Goal: Task Accomplishment & Management: Manage account settings

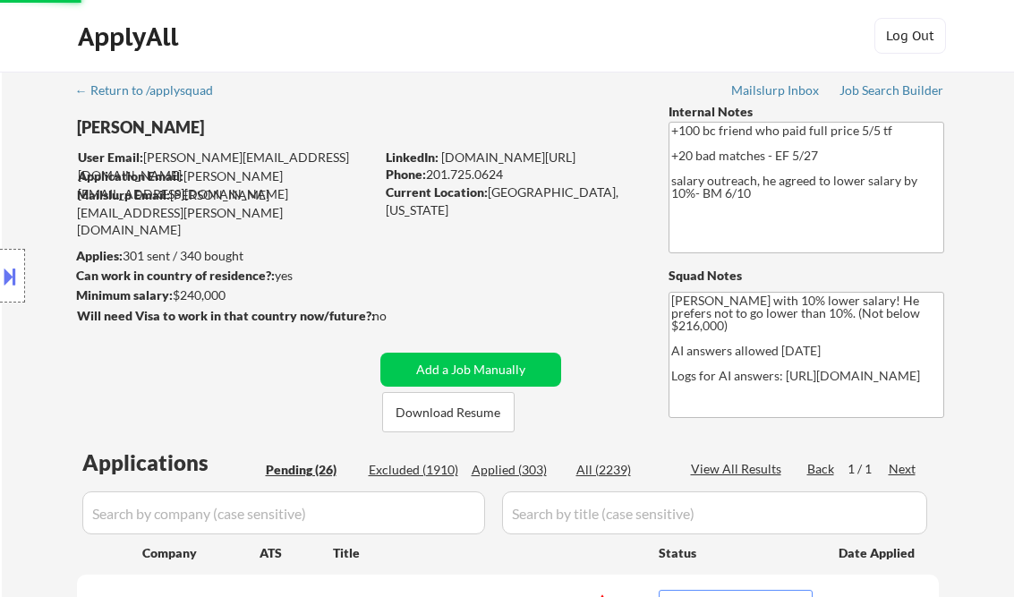
select select ""excluded__bad_match_""
select select ""pending""
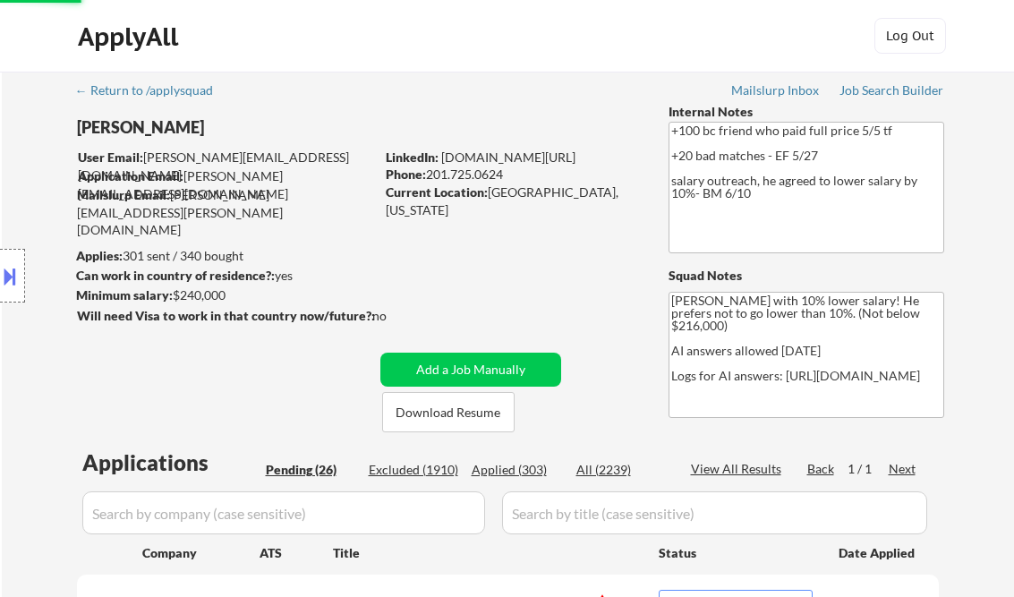
select select ""pending""
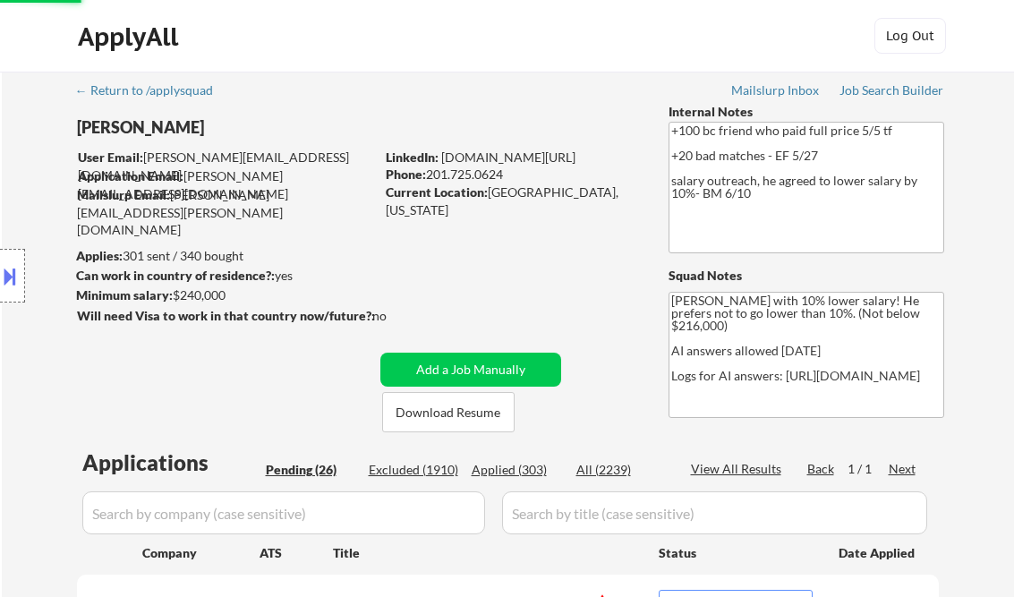
select select ""pending""
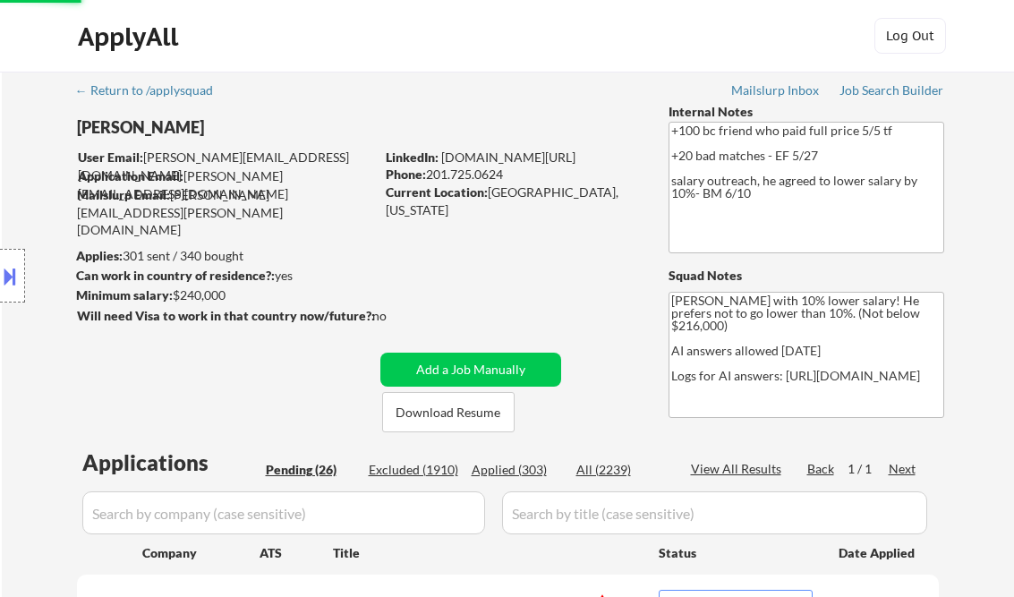
select select ""pending""
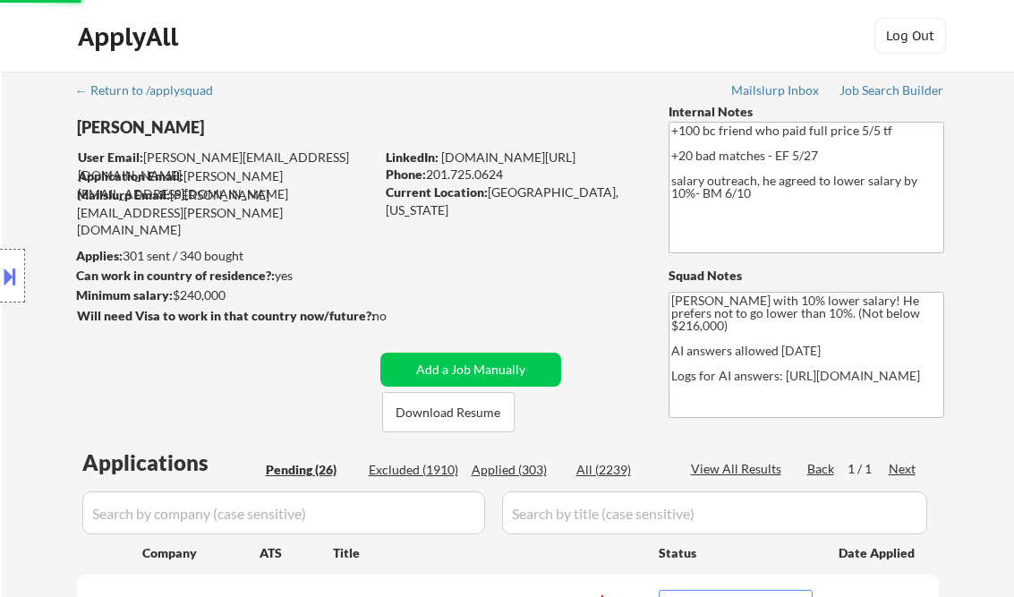
select select ""pending""
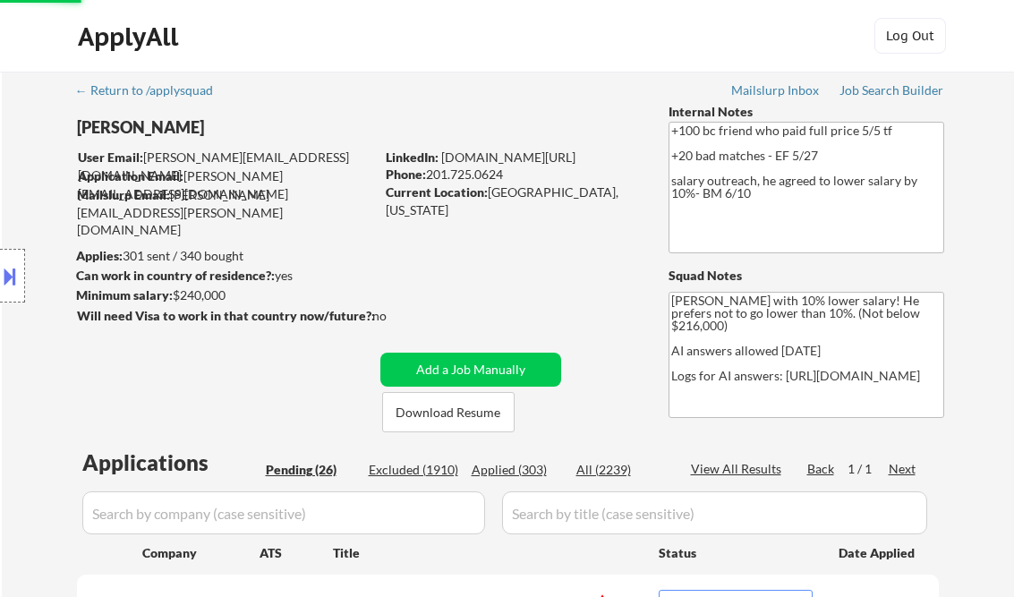
select select ""pending""
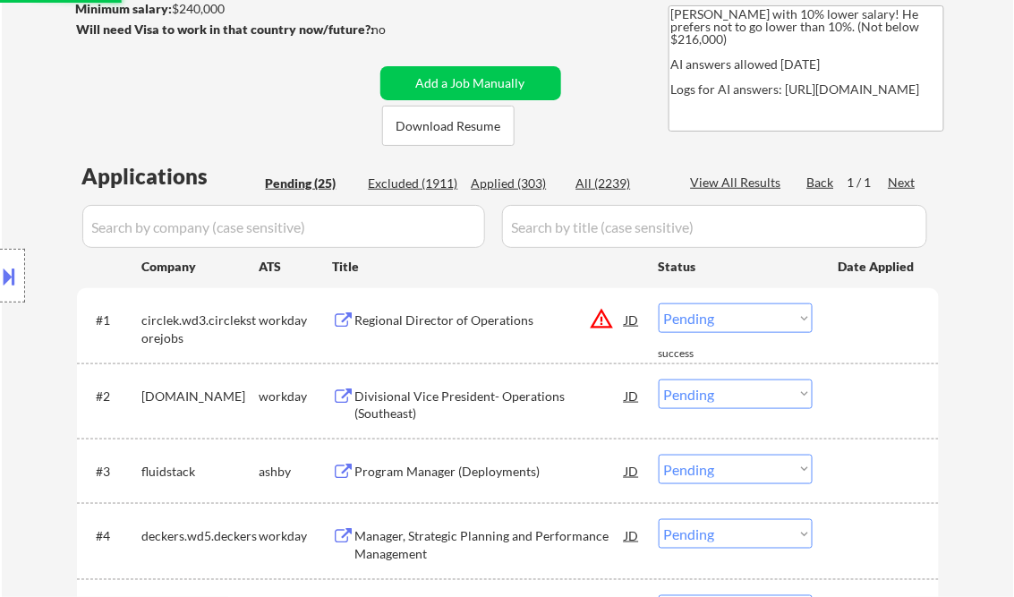
click at [449, 329] on div "Regional Director of Operations" at bounding box center [490, 319] width 270 height 32
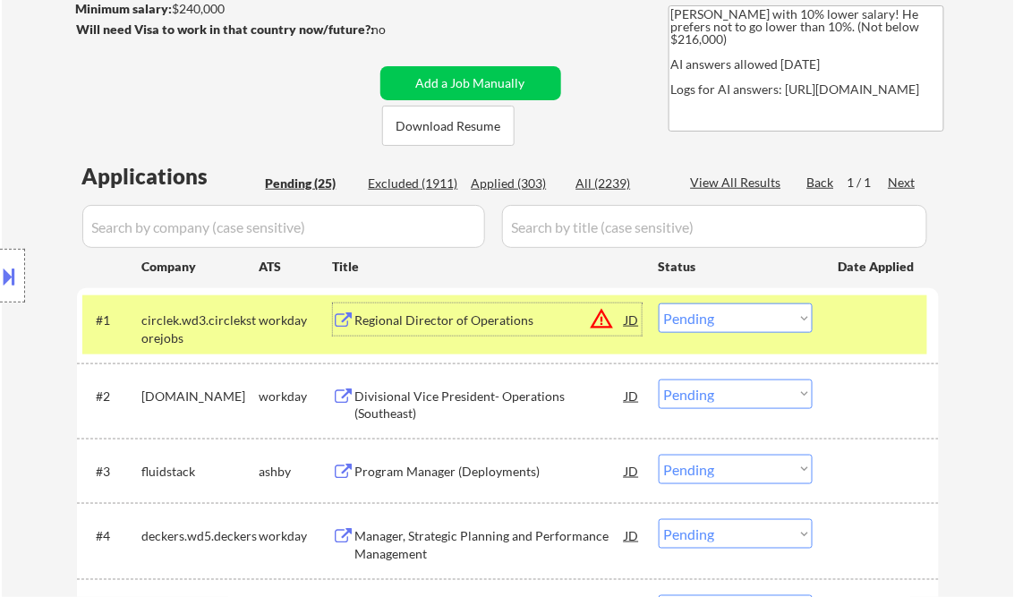
click at [776, 317] on select "Choose an option... Pending Applied Excluded (Questions) Excluded (Expired) Exc…" at bounding box center [736, 318] width 154 height 30
click at [659, 303] on select "Choose an option... Pending Applied Excluded (Questions) Excluded (Expired) Exc…" at bounding box center [736, 318] width 154 height 30
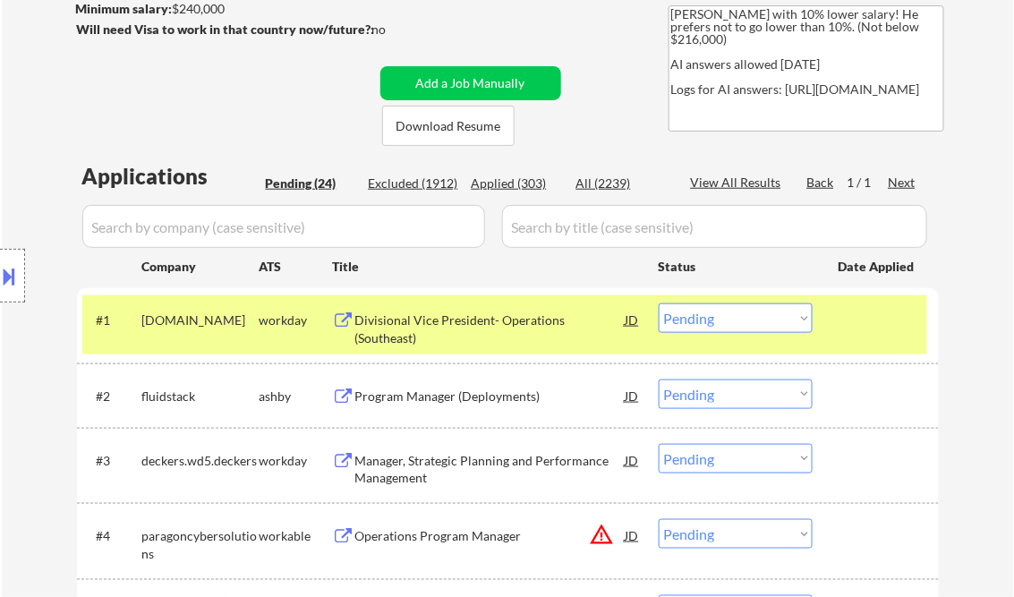
click at [464, 322] on div "Divisional Vice President- Operations (Southeast)" at bounding box center [490, 328] width 270 height 35
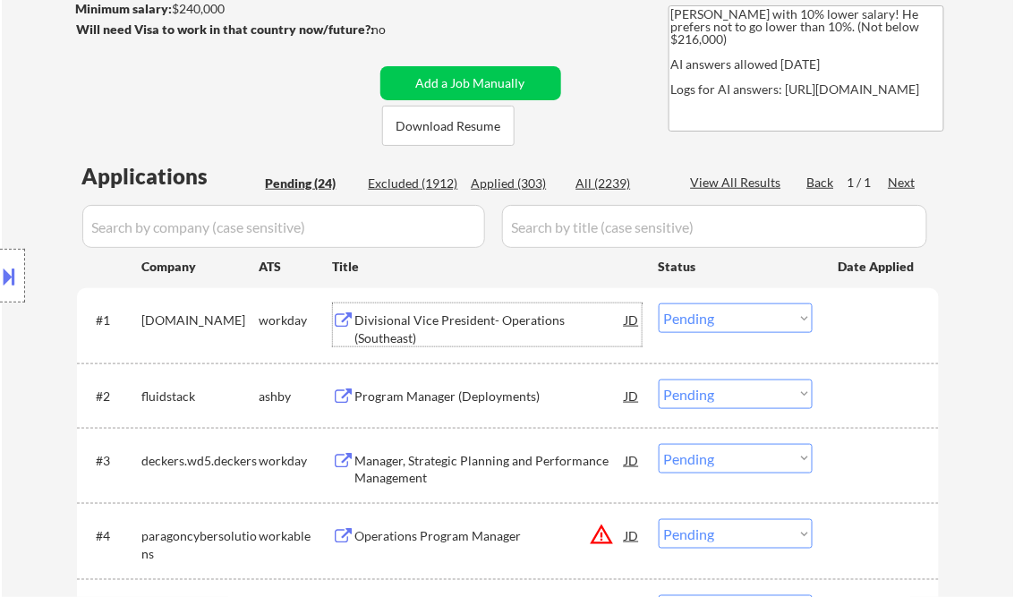
click at [746, 328] on select "Choose an option... Pending Applied Excluded (Questions) Excluded (Expired) Exc…" at bounding box center [736, 318] width 154 height 30
click at [659, 303] on select "Choose an option... Pending Applied Excluded (Questions) Excluded (Expired) Exc…" at bounding box center [736, 318] width 154 height 30
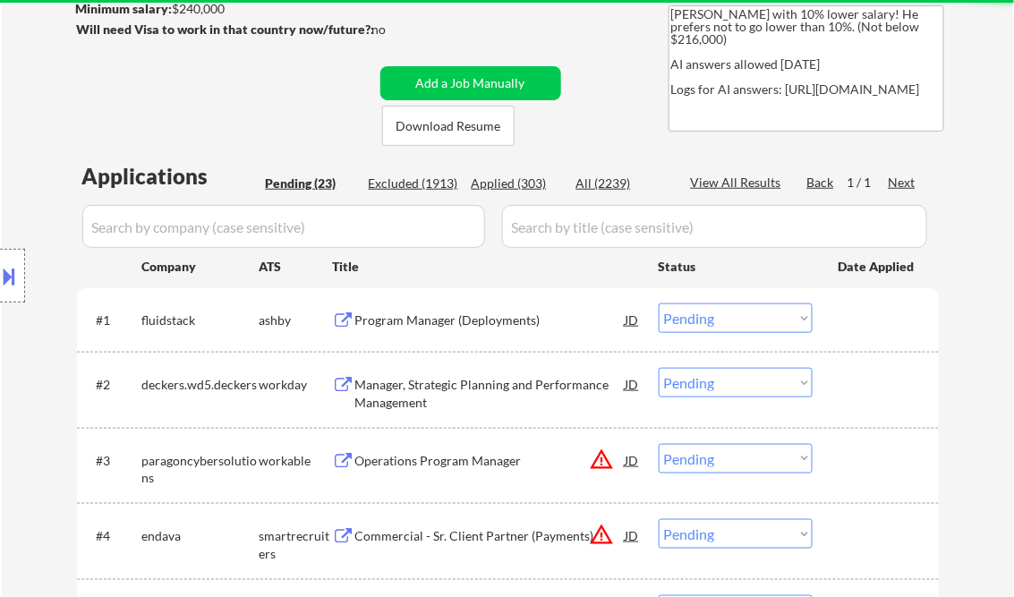
click at [464, 330] on div "Program Manager (Deployments)" at bounding box center [490, 319] width 270 height 32
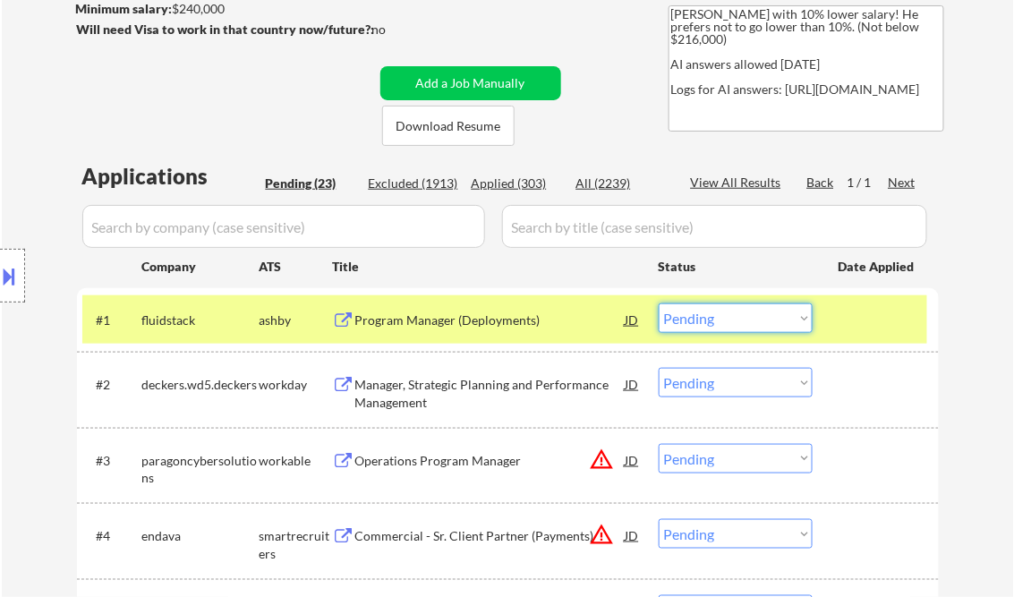
drag, startPoint x: 737, startPoint y: 321, endPoint x: 821, endPoint y: 456, distance: 158.4
click at [737, 321] on select "Choose an option... Pending Applied Excluded (Questions) Excluded (Expired) Exc…" at bounding box center [736, 318] width 154 height 30
click at [659, 303] on select "Choose an option... Pending Applied Excluded (Questions) Excluded (Expired) Exc…" at bounding box center [736, 318] width 154 height 30
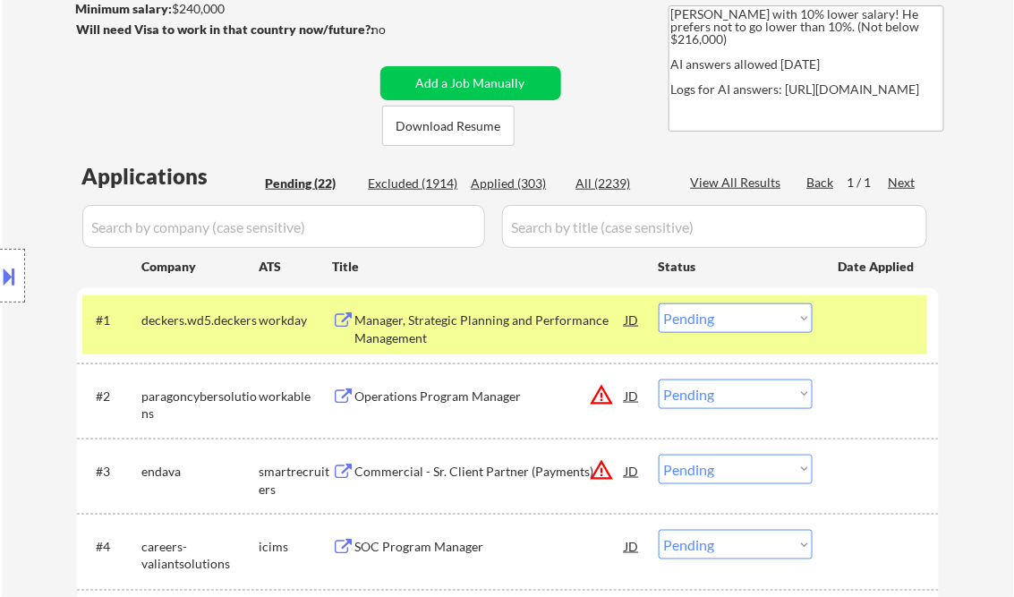
click at [431, 314] on div "Manager, Strategic Planning and Performance Management" at bounding box center [490, 328] width 270 height 35
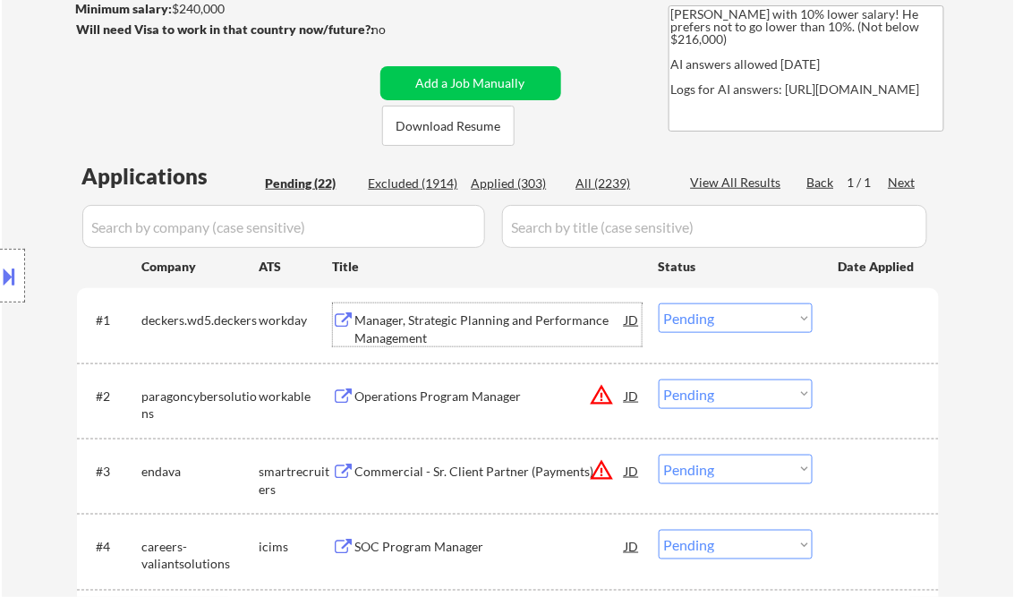
drag, startPoint x: 710, startPoint y: 317, endPoint x: 848, endPoint y: 384, distance: 154.1
click at [710, 317] on select "Choose an option... Pending Applied Excluded (Questions) Excluded (Expired) Exc…" at bounding box center [736, 318] width 154 height 30
click at [659, 303] on select "Choose an option... Pending Applied Excluded (Questions) Excluded (Expired) Exc…" at bounding box center [736, 318] width 154 height 30
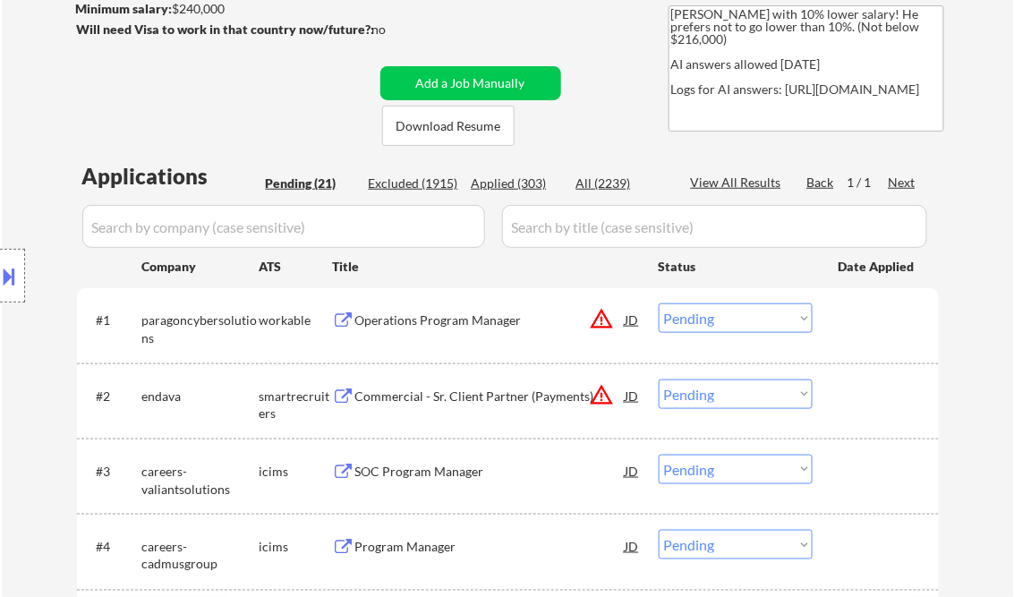
click at [471, 317] on div "Operations Program Manager" at bounding box center [490, 320] width 270 height 18
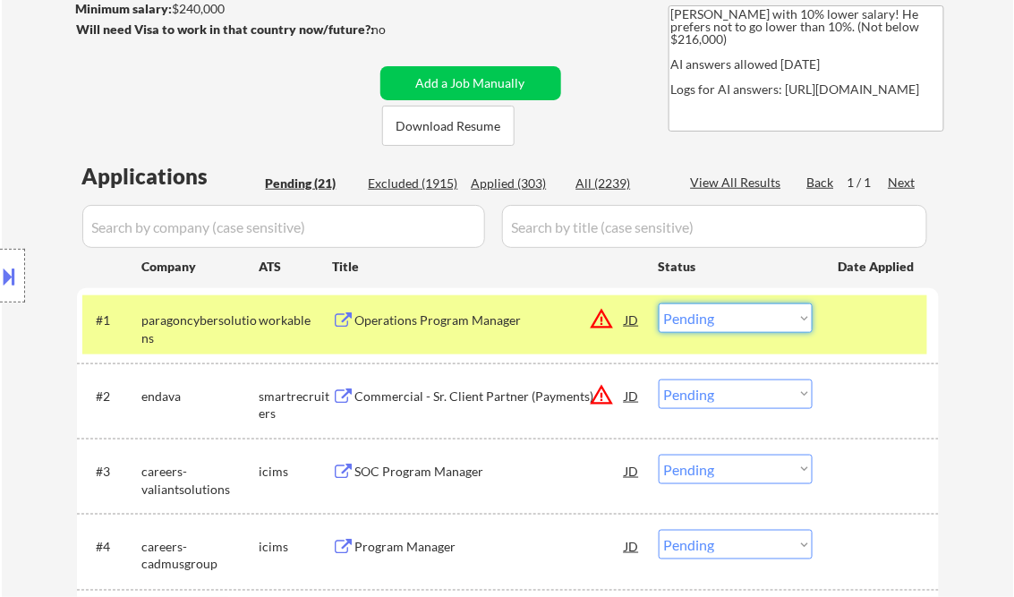
click at [734, 320] on select "Choose an option... Pending Applied Excluded (Questions) Excluded (Expired) Exc…" at bounding box center [736, 318] width 154 height 30
click at [659, 303] on select "Choose an option... Pending Applied Excluded (Questions) Excluded (Expired) Exc…" at bounding box center [736, 318] width 154 height 30
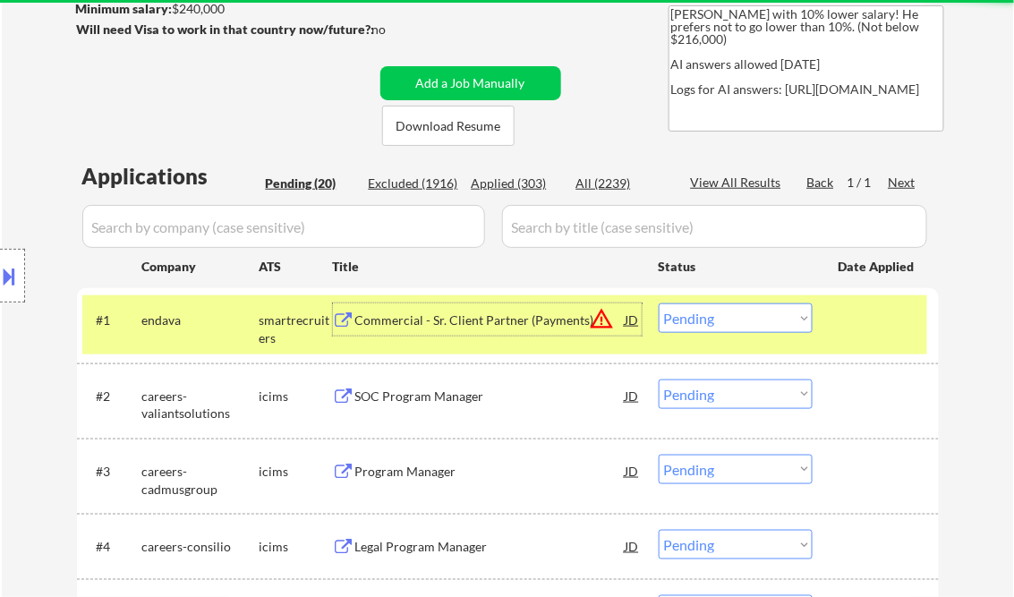
click at [450, 316] on div "Commercial - Sr. Client Partner (Payments)" at bounding box center [490, 320] width 270 height 18
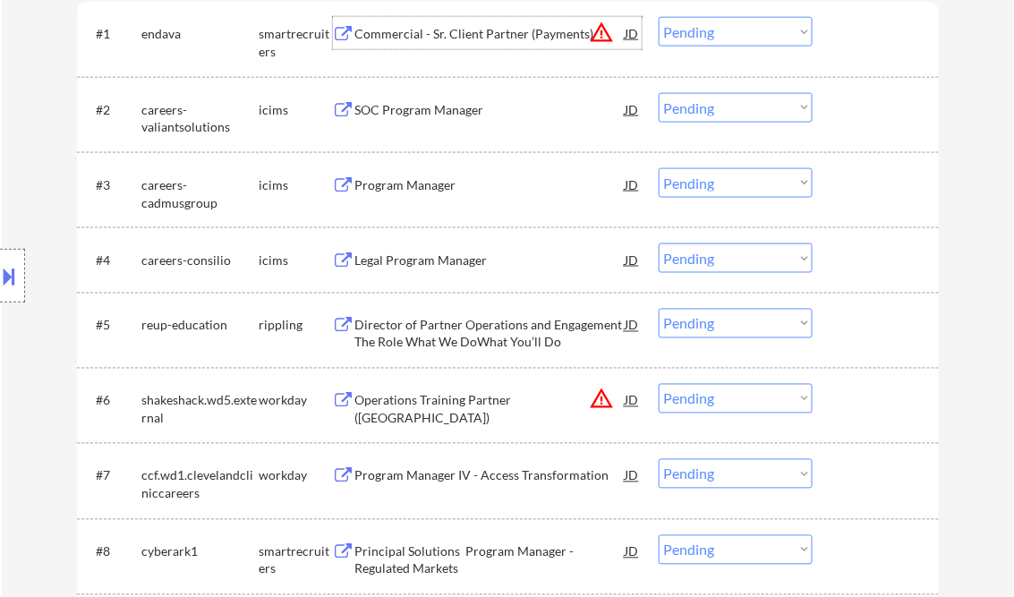
scroll to position [358, 0]
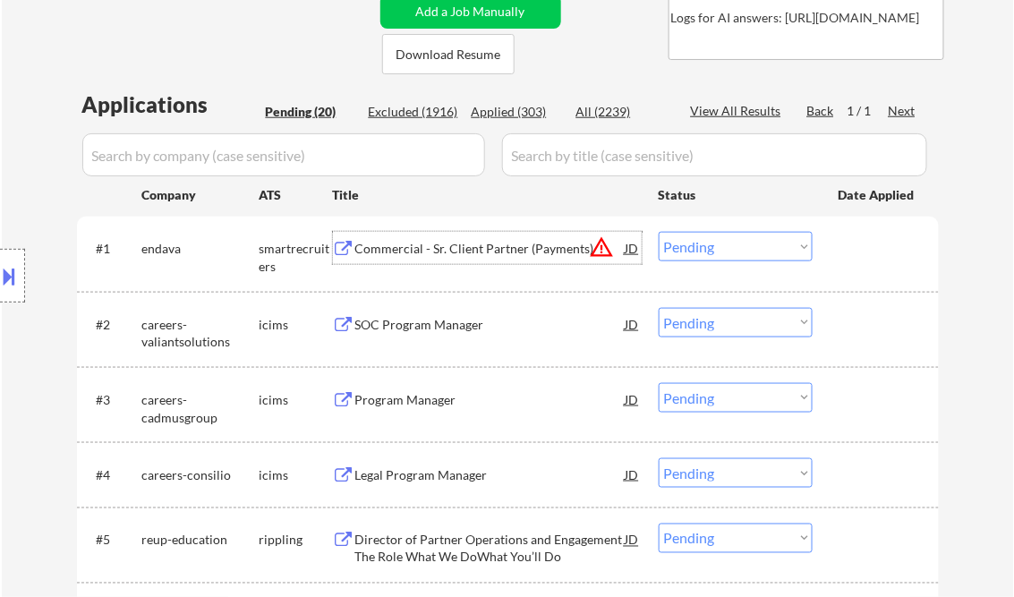
drag, startPoint x: 737, startPoint y: 248, endPoint x: 743, endPoint y: 261, distance: 14.8
click at [737, 248] on select "Choose an option... Pending Applied Excluded (Questions) Excluded (Expired) Exc…" at bounding box center [736, 247] width 154 height 30
click at [659, 232] on select "Choose an option... Pending Applied Excluded (Questions) Excluded (Expired) Exc…" at bounding box center [736, 247] width 154 height 30
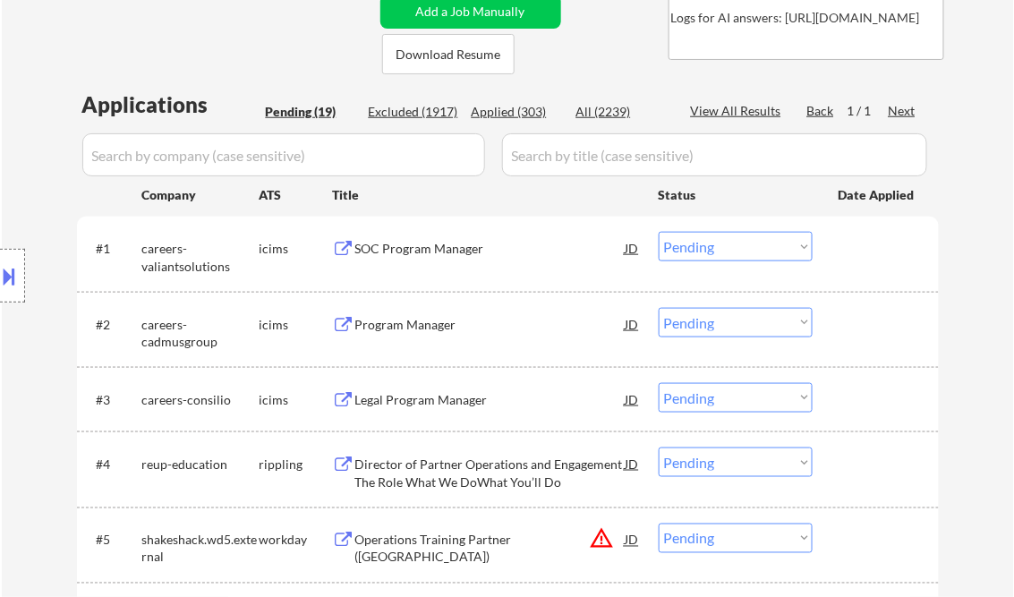
click at [434, 260] on div "SOC Program Manager" at bounding box center [490, 248] width 270 height 32
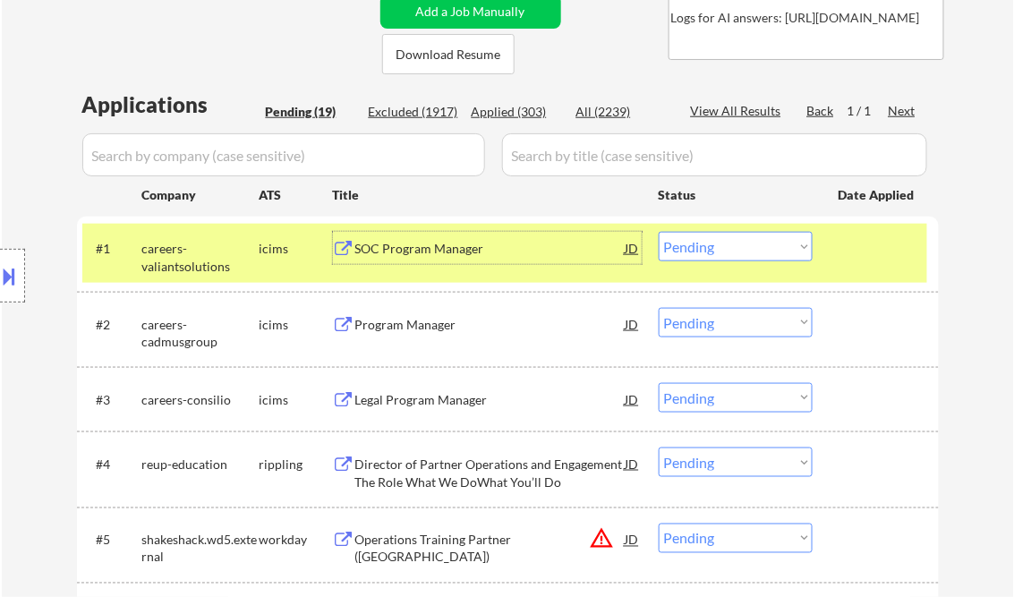
click at [696, 240] on select "Choose an option... Pending Applied Excluded (Questions) Excluded (Expired) Exc…" at bounding box center [736, 247] width 154 height 30
click at [659, 232] on select "Choose an option... Pending Applied Excluded (Questions) Excluded (Expired) Exc…" at bounding box center [736, 247] width 154 height 30
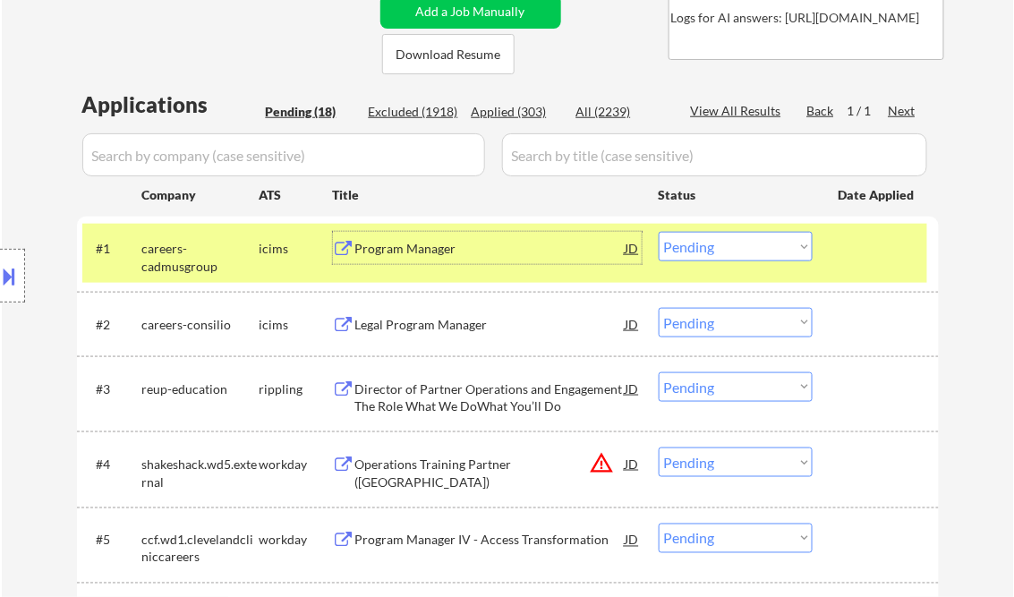
click at [409, 247] on div "Program Manager" at bounding box center [490, 249] width 270 height 18
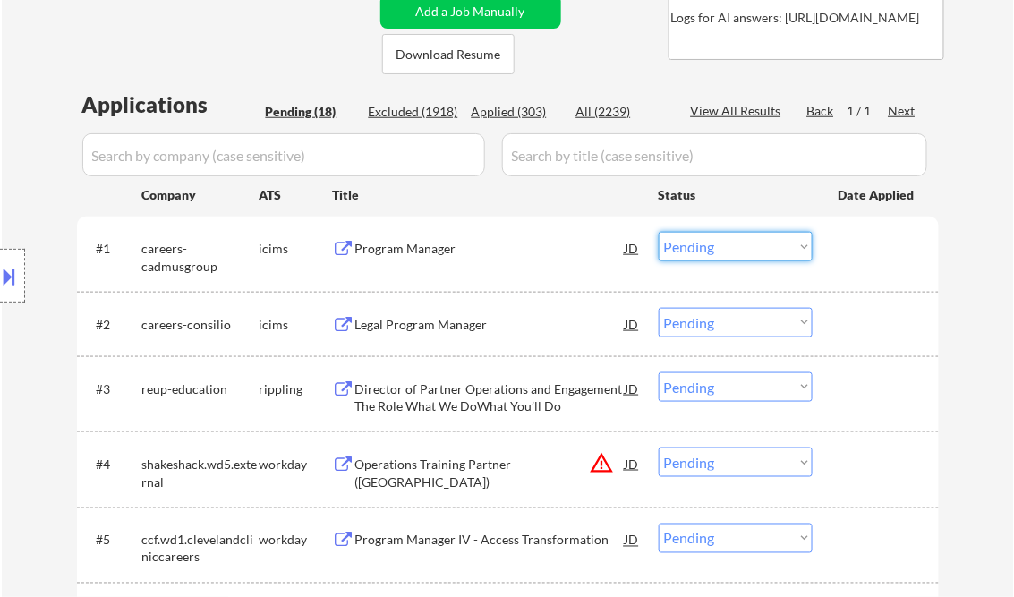
click at [703, 255] on select "Choose an option... Pending Applied Excluded (Questions) Excluded (Expired) Exc…" at bounding box center [736, 247] width 154 height 30
click at [659, 232] on select "Choose an option... Pending Applied Excluded (Questions) Excluded (Expired) Exc…" at bounding box center [736, 247] width 154 height 30
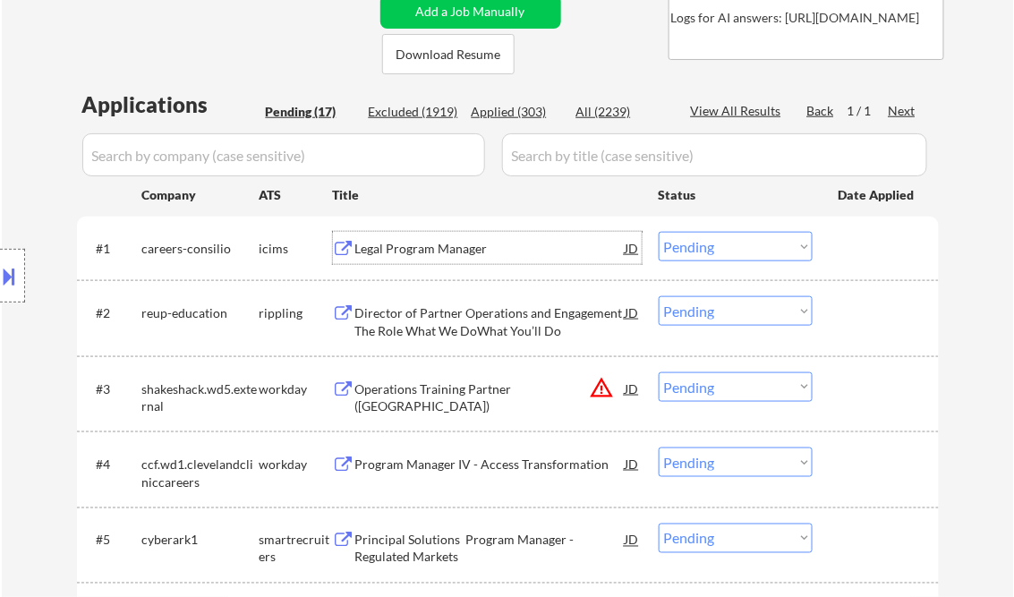
click at [412, 256] on div "Legal Program Manager" at bounding box center [490, 249] width 270 height 18
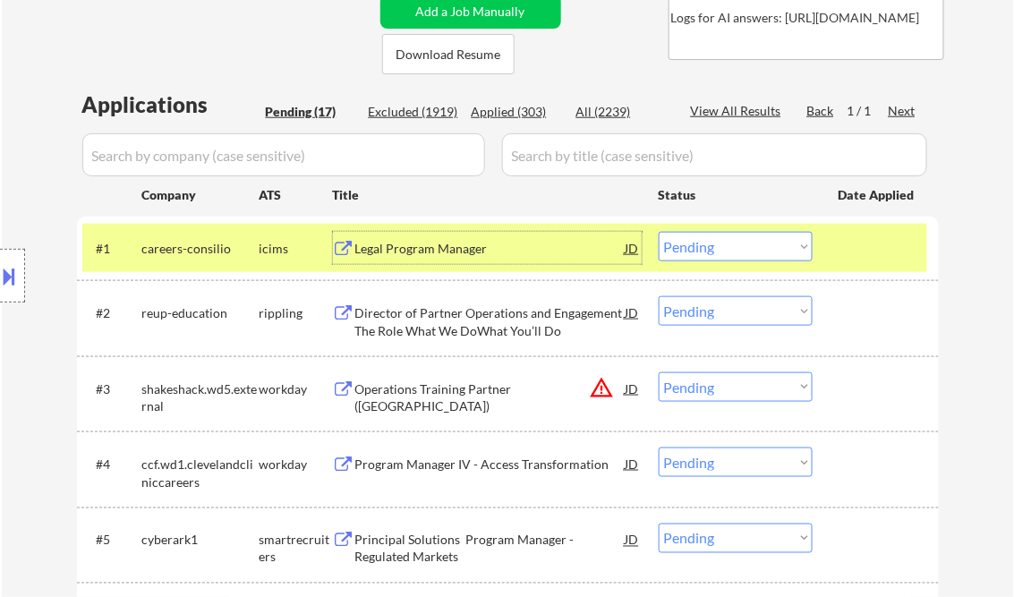
click at [746, 250] on select "Choose an option... Pending Applied Excluded (Questions) Excluded (Expired) Exc…" at bounding box center [736, 247] width 154 height 30
click at [659, 232] on select "Choose an option... Pending Applied Excluded (Questions) Excluded (Expired) Exc…" at bounding box center [736, 247] width 154 height 30
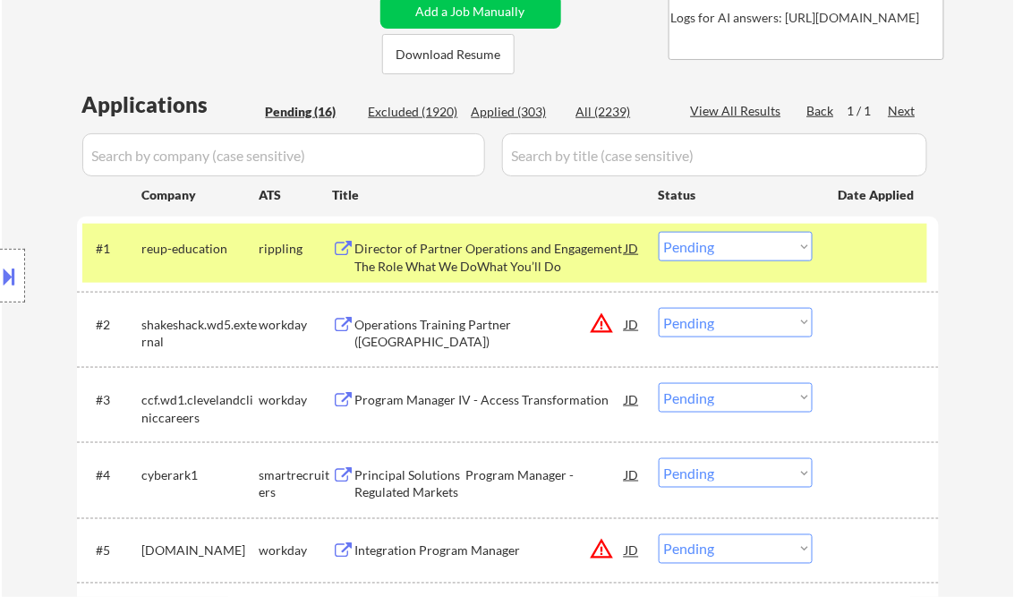
click at [486, 262] on div "Director of Partner Operations and Engagement The Role What We DoWhat You’ll Do" at bounding box center [490, 257] width 270 height 35
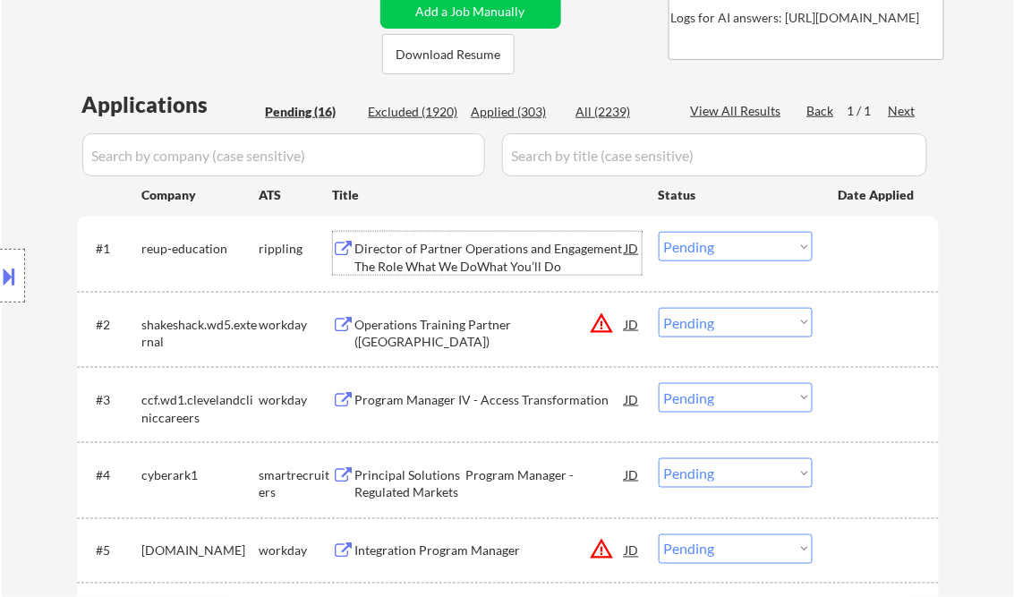
drag, startPoint x: 664, startPoint y: 250, endPoint x: 677, endPoint y: 262, distance: 17.7
click at [664, 250] on select "Choose an option... Pending Applied Excluded (Questions) Excluded (Expired) Exc…" at bounding box center [736, 247] width 154 height 30
click at [659, 232] on select "Choose an option... Pending Applied Excluded (Questions) Excluded (Expired) Exc…" at bounding box center [736, 247] width 154 height 30
click at [402, 318] on div "Operations Training Partner (Chicago)" at bounding box center [490, 333] width 270 height 35
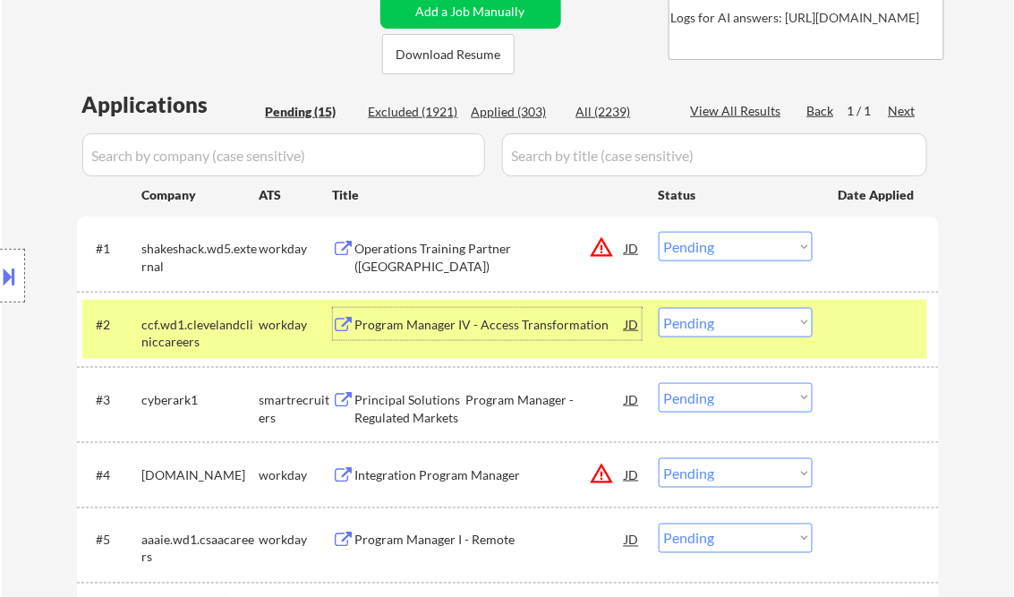
click at [717, 246] on select "Choose an option... Pending Applied Excluded (Questions) Excluded (Expired) Exc…" at bounding box center [736, 247] width 154 height 30
click at [659, 232] on select "Choose an option... Pending Applied Excluded (Questions) Excluded (Expired) Exc…" at bounding box center [736, 247] width 154 height 30
click at [852, 337] on div at bounding box center [878, 324] width 79 height 32
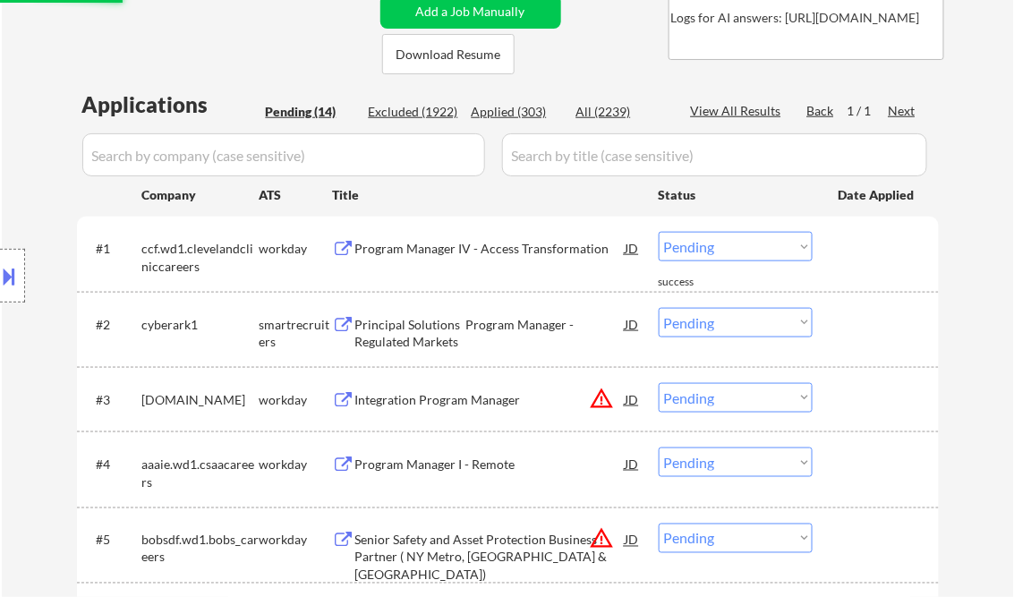
click at [423, 247] on div "​Program Manager IV - Access Transformation" at bounding box center [490, 249] width 270 height 18
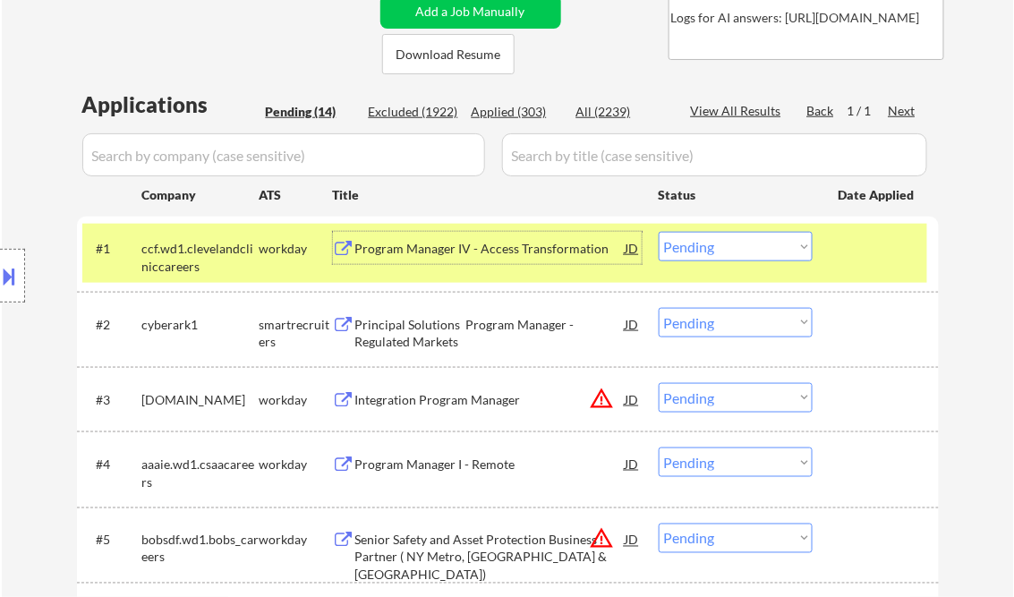
drag, startPoint x: 745, startPoint y: 250, endPoint x: 757, endPoint y: 263, distance: 18.4
click at [745, 250] on select "Choose an option... Pending Applied Excluded (Questions) Excluded (Expired) Exc…" at bounding box center [736, 247] width 154 height 30
click at [659, 232] on select "Choose an option... Pending Applied Excluded (Questions) Excluded (Expired) Exc…" at bounding box center [736, 247] width 154 height 30
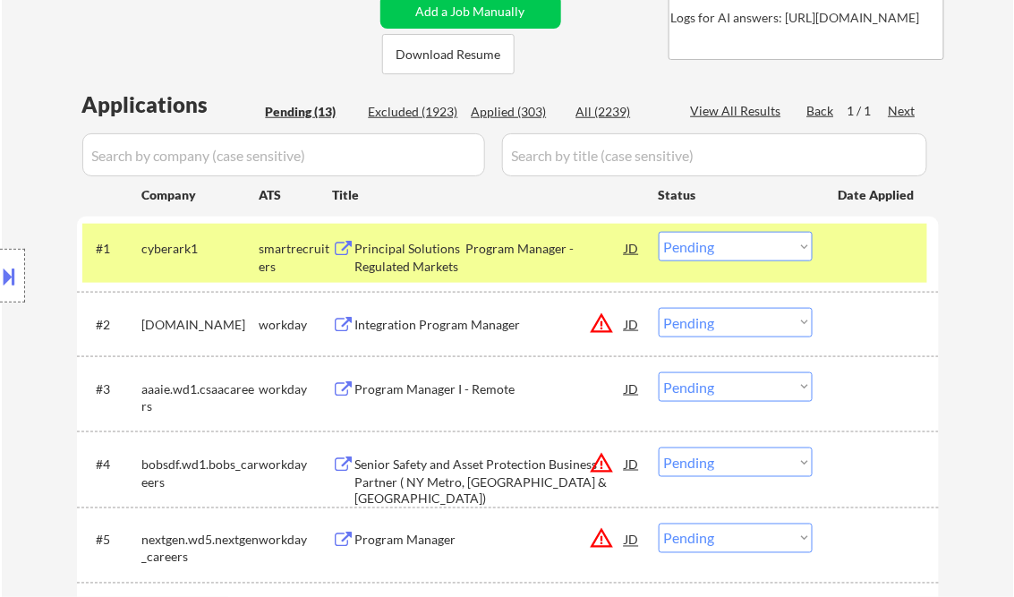
click at [439, 260] on div "Principal Solutions Program Manager - Regulated Markets" at bounding box center [490, 257] width 270 height 35
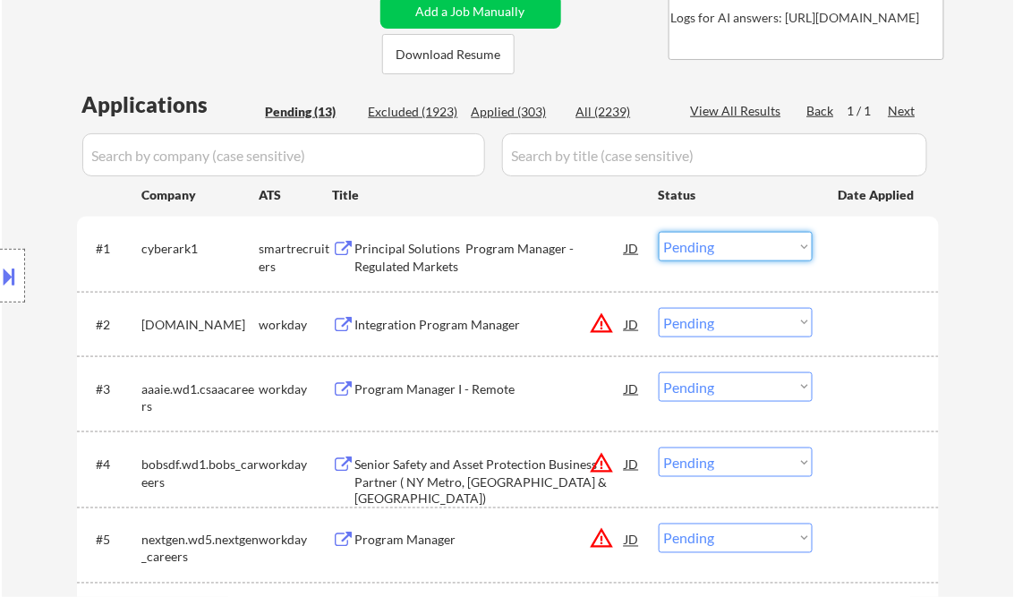
click at [769, 245] on select "Choose an option... Pending Applied Excluded (Questions) Excluded (Expired) Exc…" at bounding box center [736, 247] width 154 height 30
click at [659, 232] on select "Choose an option... Pending Applied Excluded (Questions) Excluded (Expired) Exc…" at bounding box center [736, 247] width 154 height 30
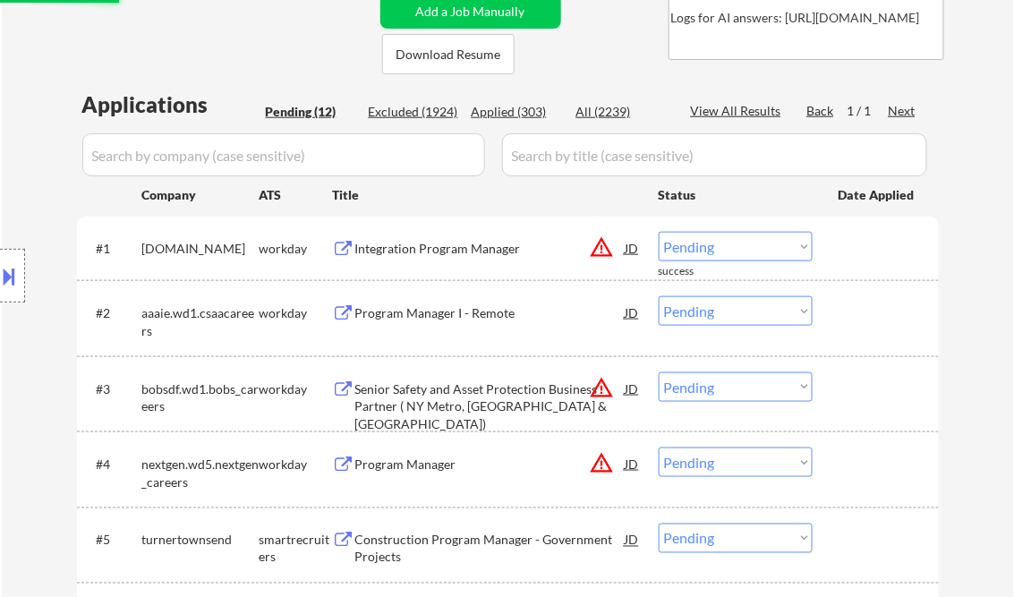
click at [444, 241] on div "Integration Program Manager" at bounding box center [490, 249] width 270 height 18
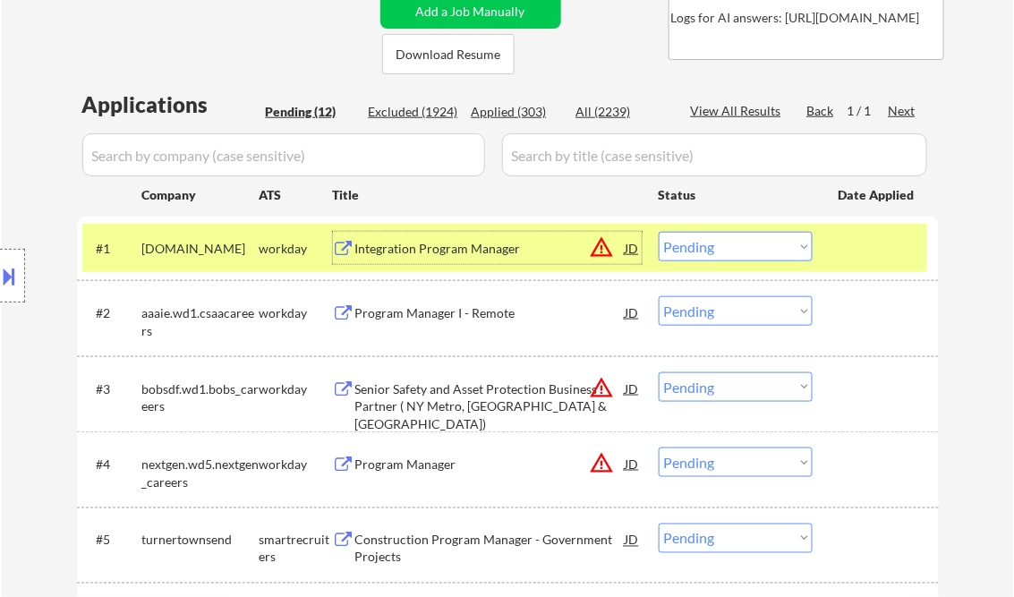
click at [703, 253] on select "Choose an option... Pending Applied Excluded (Questions) Excluded (Expired) Exc…" at bounding box center [736, 247] width 154 height 30
click at [659, 232] on select "Choose an option... Pending Applied Excluded (Questions) Excluded (Expired) Exc…" at bounding box center [736, 247] width 154 height 30
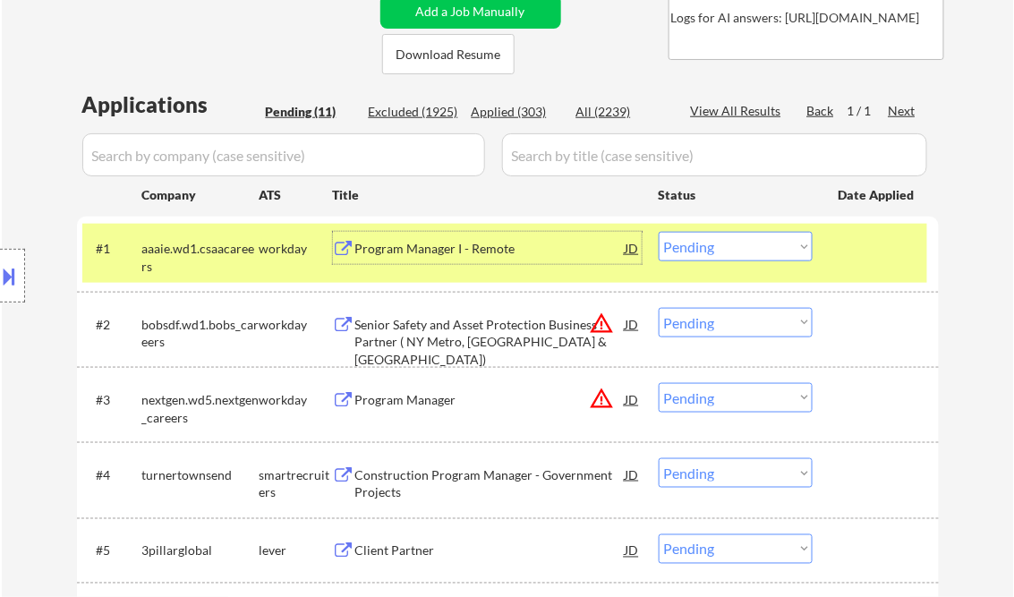
click at [419, 243] on div "Program Manager I - Remote" at bounding box center [490, 249] width 270 height 18
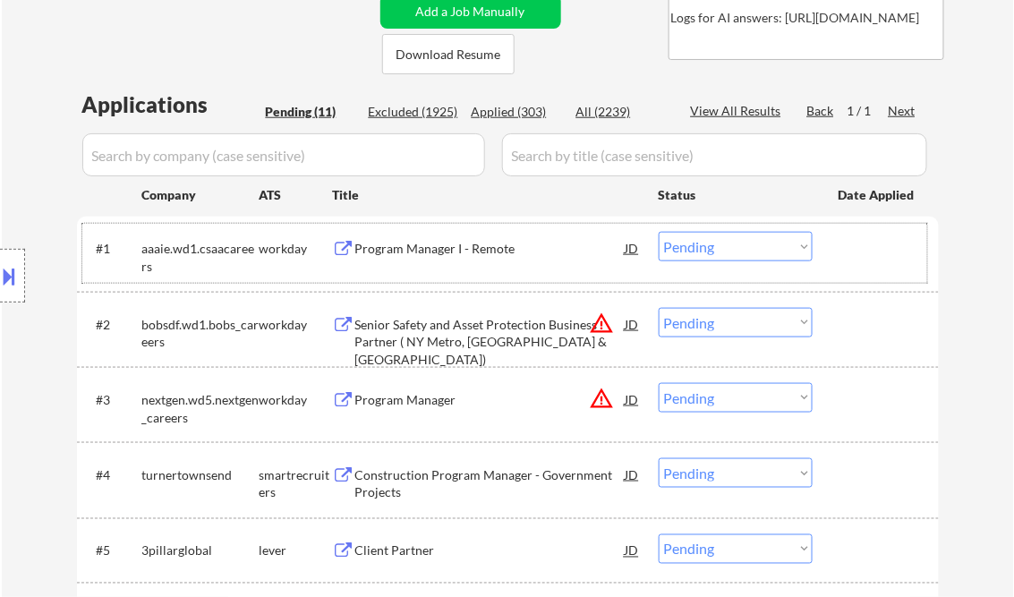
click at [718, 231] on div "#1 aaaie.wd1.csaacareers workday Program Manager I - Remote JD warning_amber Ch…" at bounding box center [504, 253] width 845 height 59
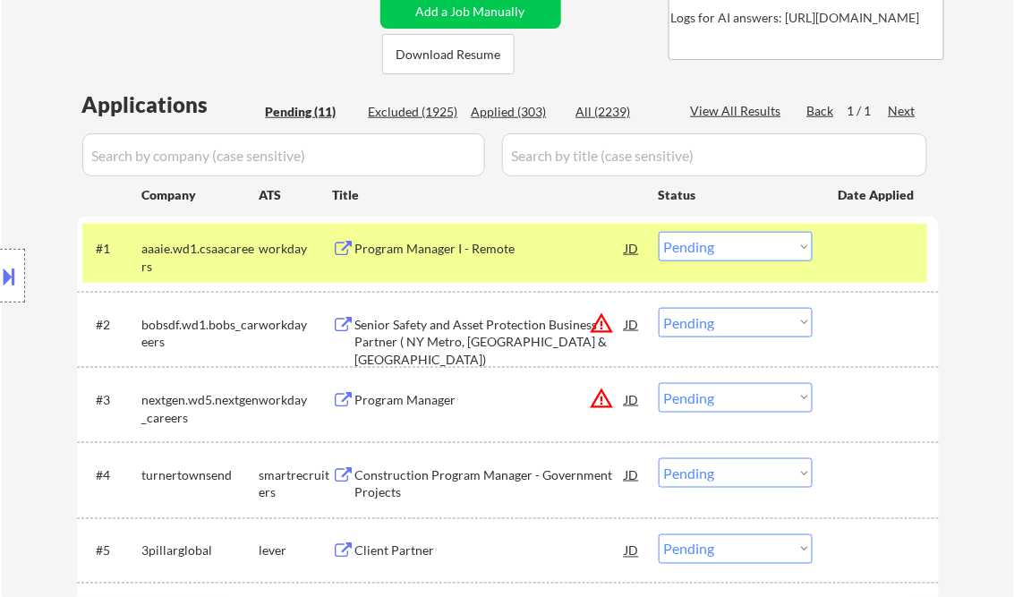
click at [910, 252] on div at bounding box center [878, 248] width 79 height 32
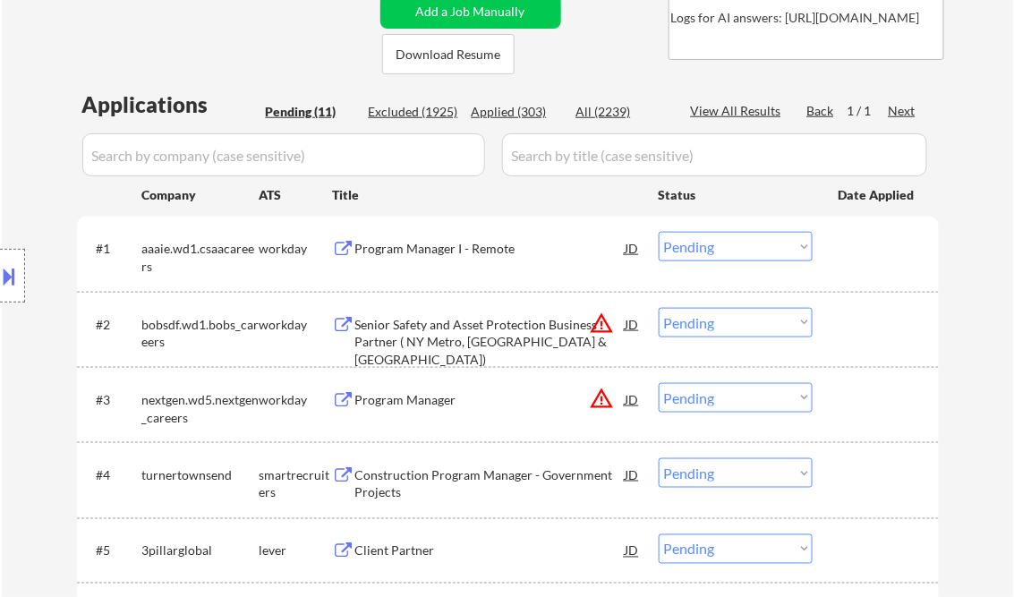
click at [755, 245] on select "Choose an option... Pending Applied Excluded (Questions) Excluded (Expired) Exc…" at bounding box center [736, 247] width 154 height 30
click at [659, 232] on select "Choose an option... Pending Applied Excluded (Questions) Excluded (Expired) Exc…" at bounding box center [736, 247] width 154 height 30
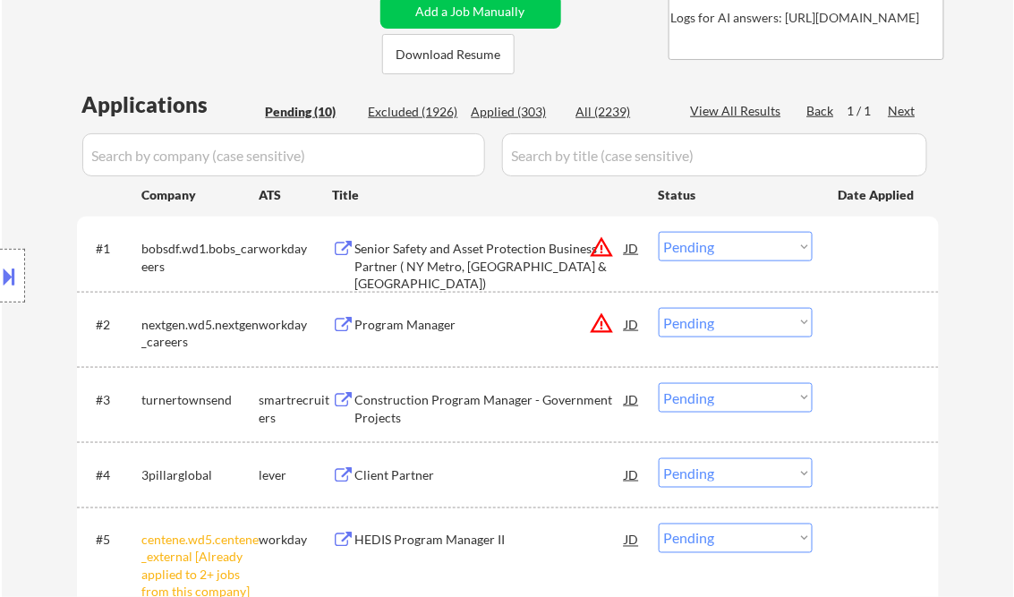
click at [476, 260] on div "Senior Safety and Asset Protection Business Partner ( NY Metro, Northern NJ & C…" at bounding box center [490, 266] width 270 height 53
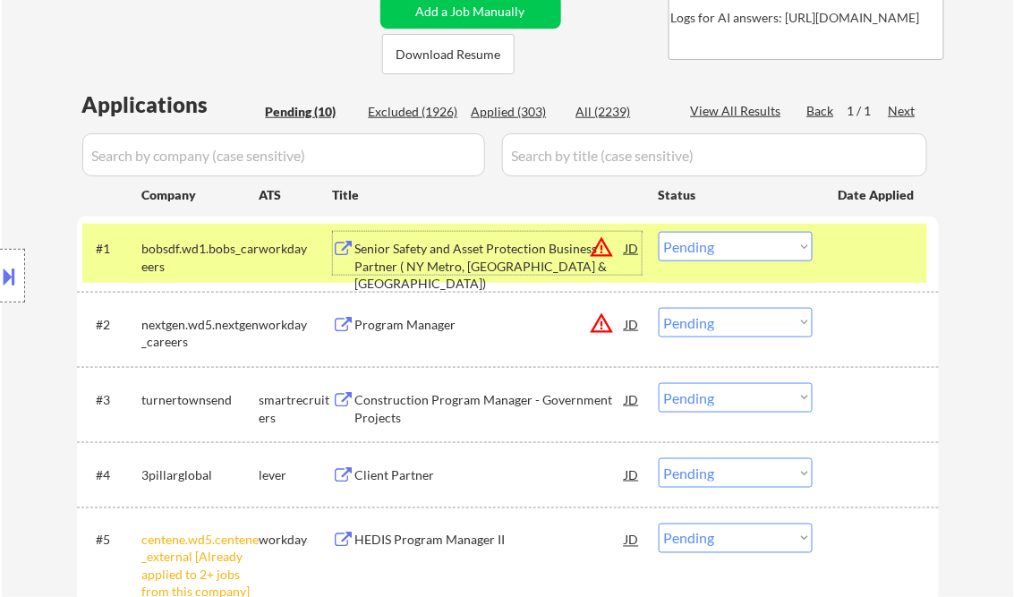
click at [716, 249] on select "Choose an option... Pending Applied Excluded (Questions) Excluded (Expired) Exc…" at bounding box center [736, 247] width 154 height 30
click at [659, 232] on select "Choose an option... Pending Applied Excluded (Questions) Excluded (Expired) Exc…" at bounding box center [736, 247] width 154 height 30
click at [465, 325] on div "Program Manager" at bounding box center [490, 325] width 270 height 18
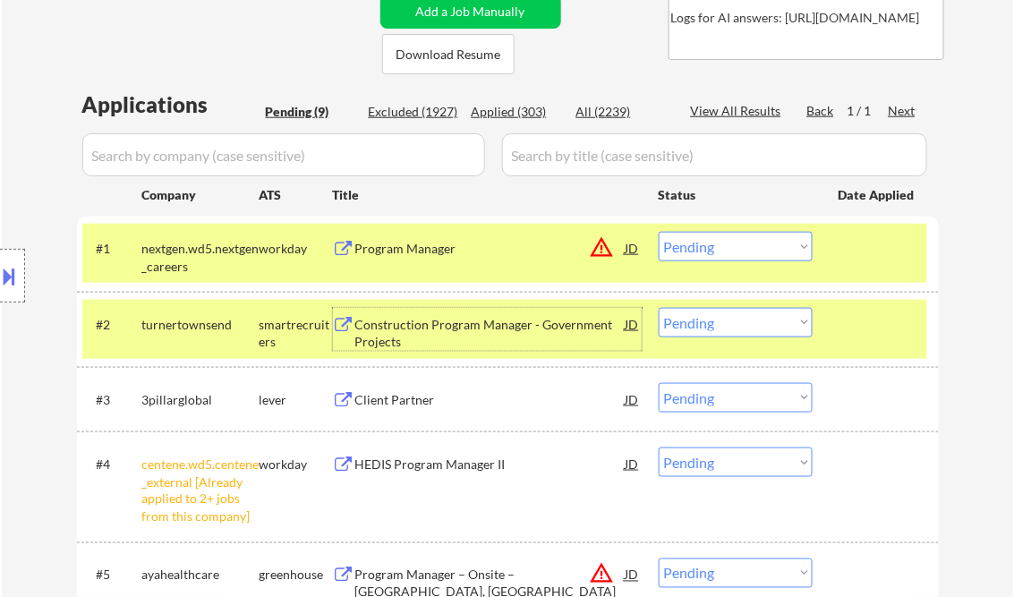
click at [742, 247] on select "Choose an option... Pending Applied Excluded (Questions) Excluded (Expired) Exc…" at bounding box center [736, 247] width 154 height 30
click at [659, 232] on select "Choose an option... Pending Applied Excluded (Questions) Excluded (Expired) Exc…" at bounding box center [736, 247] width 154 height 30
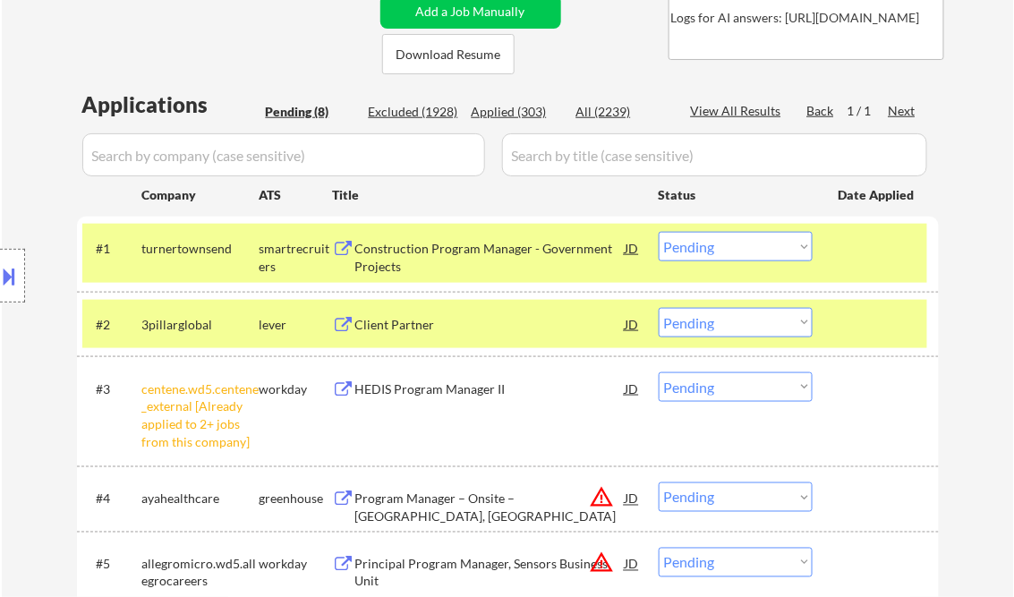
click at [487, 254] on div "Construction Program Manager - Government Projects" at bounding box center [490, 257] width 270 height 35
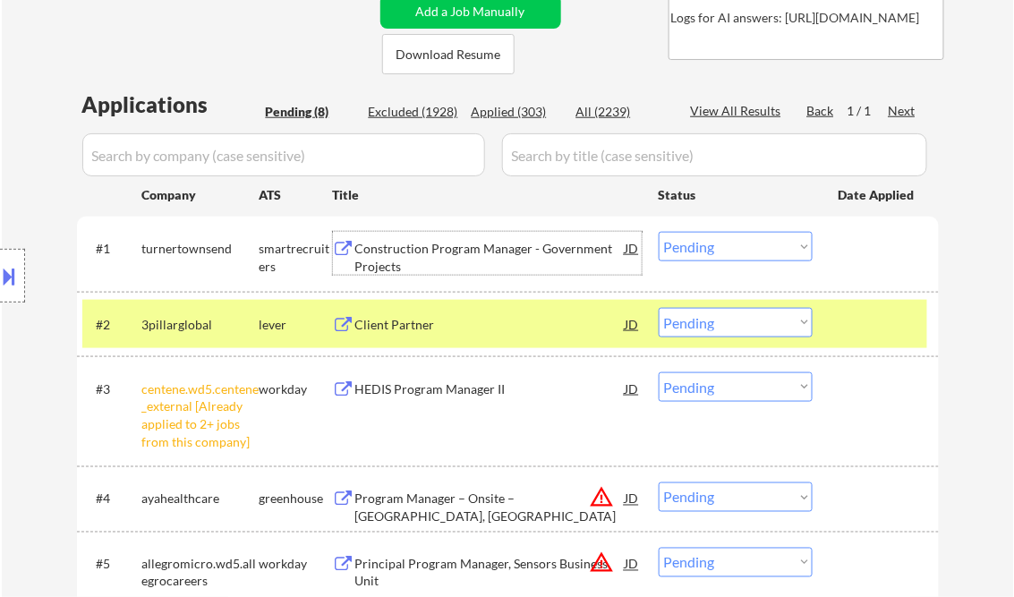
drag, startPoint x: 748, startPoint y: 247, endPoint x: 755, endPoint y: 257, distance: 12.2
click at [748, 247] on select "Choose an option... Pending Applied Excluded (Questions) Excluded (Expired) Exc…" at bounding box center [736, 247] width 154 height 30
click at [659, 232] on select "Choose an option... Pending Applied Excluded (Questions) Excluded (Expired) Exc…" at bounding box center [736, 247] width 154 height 30
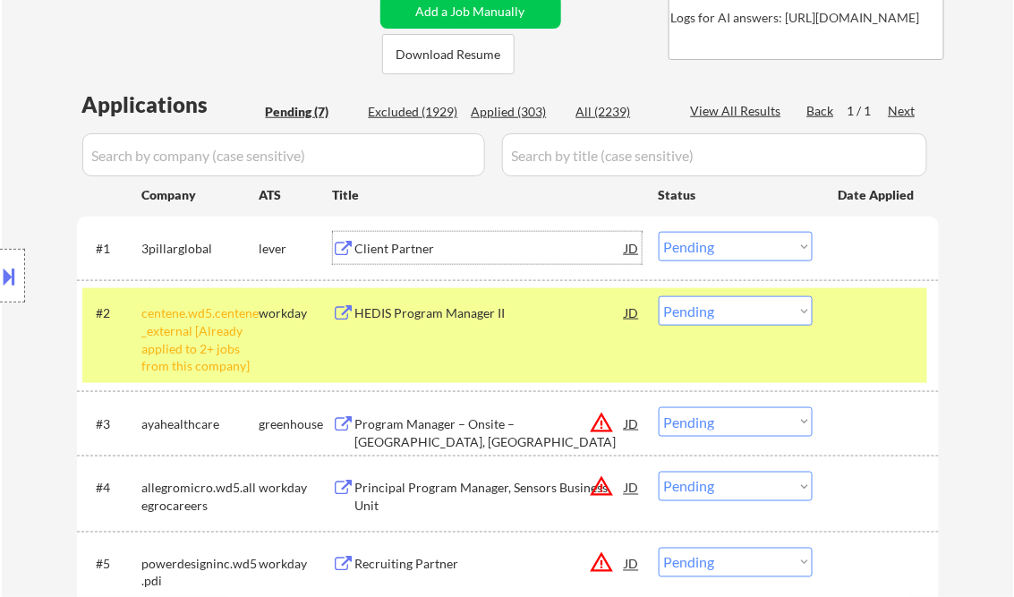
click at [471, 249] on div "Client Partner" at bounding box center [490, 249] width 270 height 18
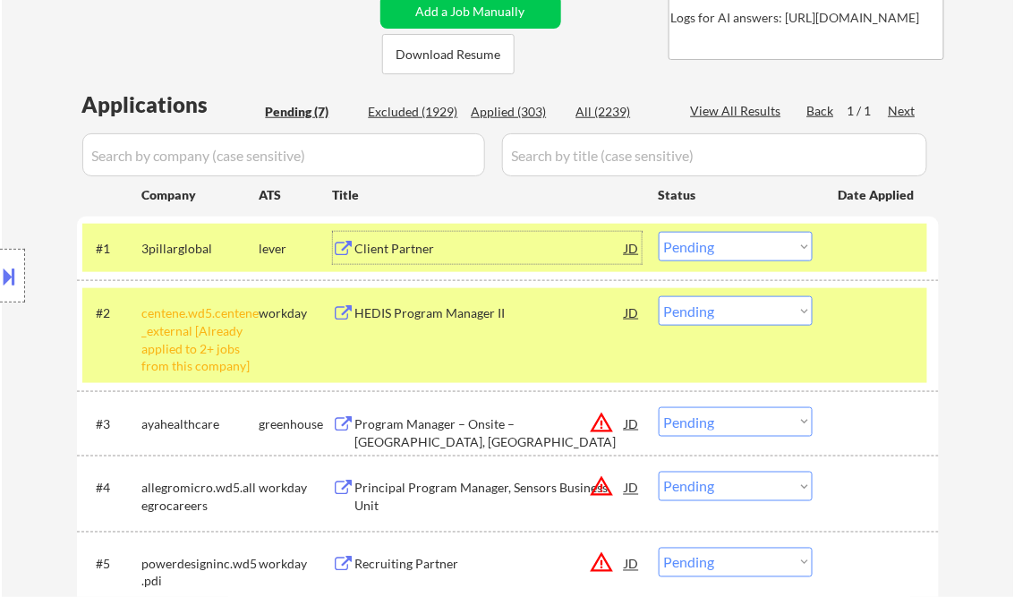
click at [754, 251] on select "Choose an option... Pending Applied Excluded (Questions) Excluded (Expired) Exc…" at bounding box center [736, 247] width 154 height 30
click at [659, 232] on select "Choose an option... Pending Applied Excluded (Questions) Excluded (Expired) Exc…" at bounding box center [736, 247] width 154 height 30
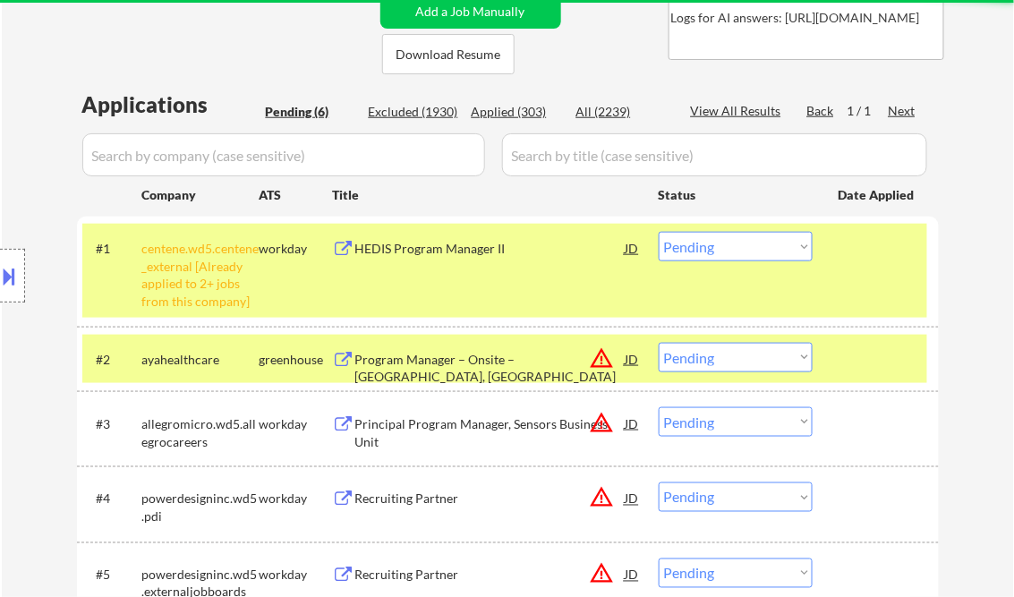
click at [731, 251] on select "Choose an option... Pending Applied Excluded (Questions) Excluded (Expired) Exc…" at bounding box center [736, 247] width 154 height 30
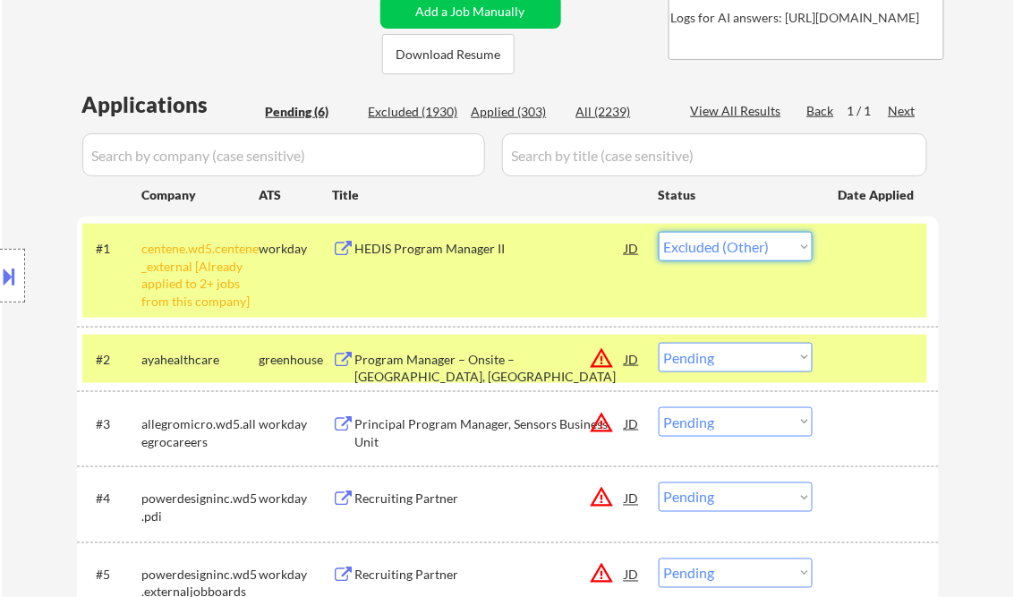
click at [659, 232] on select "Choose an option... Pending Applied Excluded (Questions) Excluded (Expired) Exc…" at bounding box center [736, 247] width 154 height 30
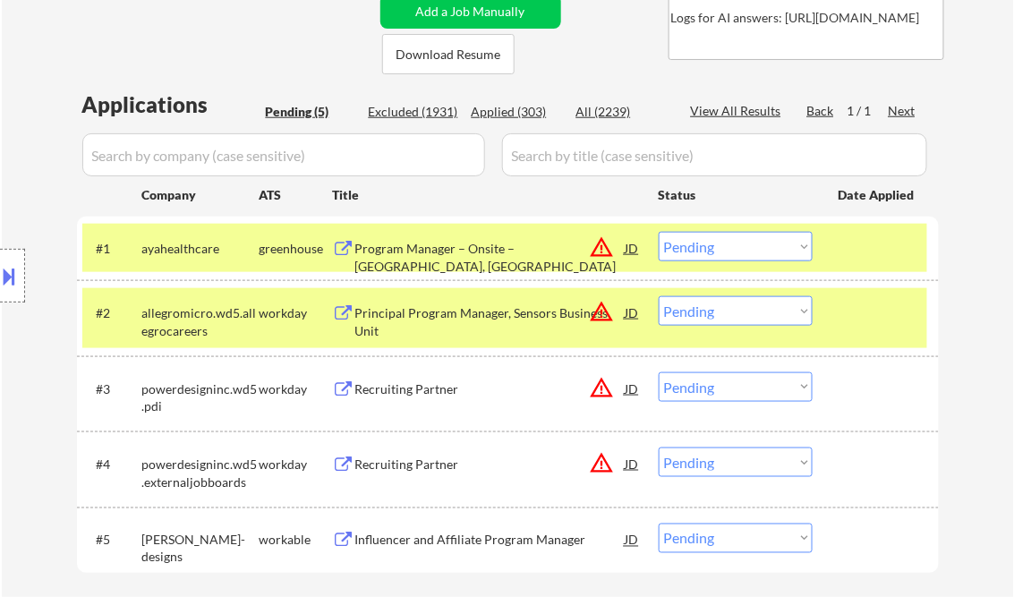
click at [860, 324] on div at bounding box center [878, 312] width 79 height 32
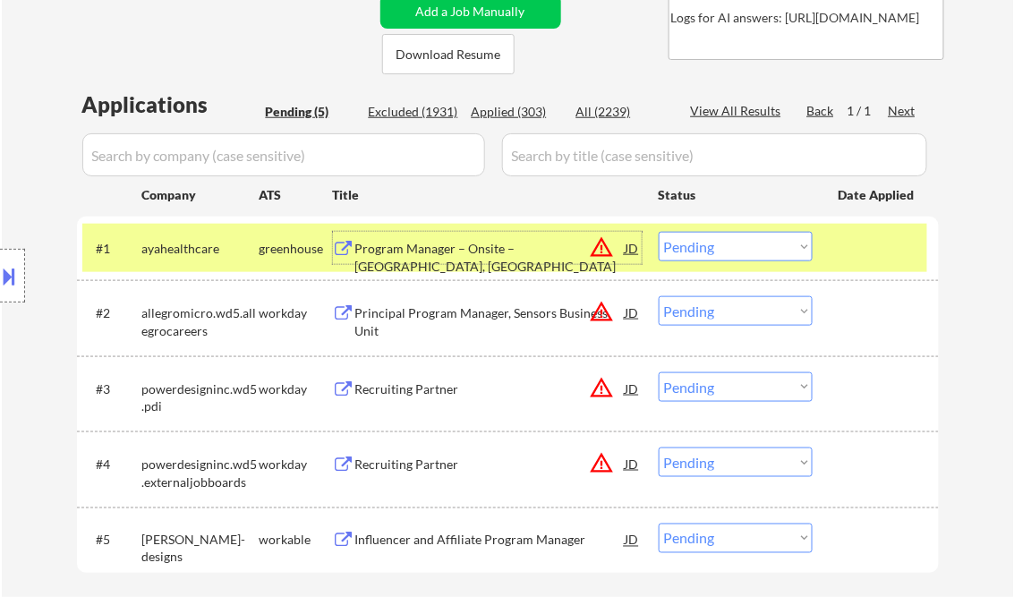
click at [510, 246] on div "Program Manager – Onsite – Chicago, IL" at bounding box center [490, 257] width 270 height 35
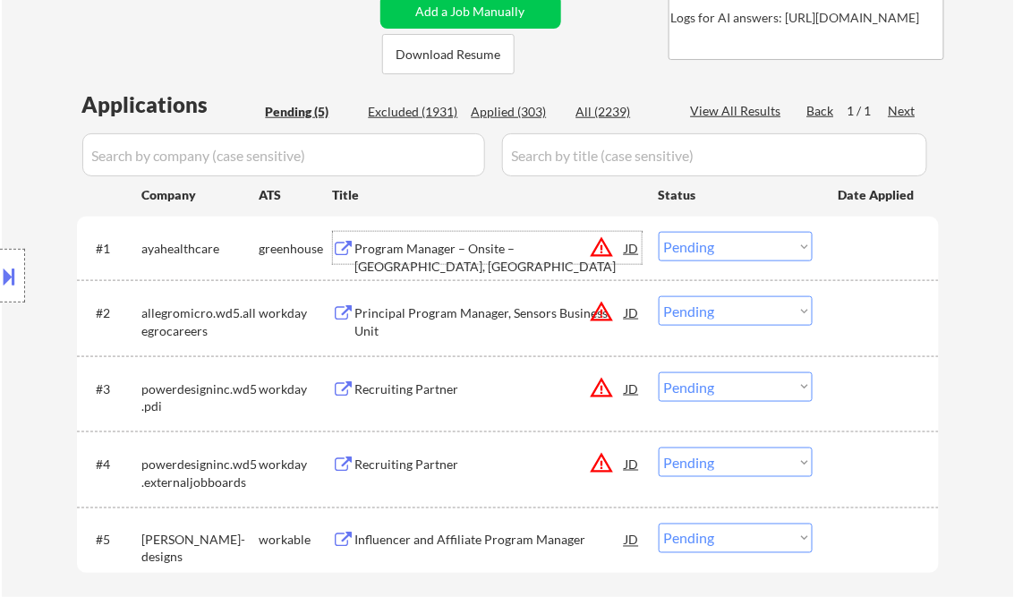
drag, startPoint x: 712, startPoint y: 243, endPoint x: 727, endPoint y: 263, distance: 25.6
click at [712, 243] on select "Choose an option... Pending Applied Excluded (Questions) Excluded (Expired) Exc…" at bounding box center [736, 247] width 154 height 30
click at [659, 232] on select "Choose an option... Pending Applied Excluded (Questions) Excluded (Expired) Exc…" at bounding box center [736, 247] width 154 height 30
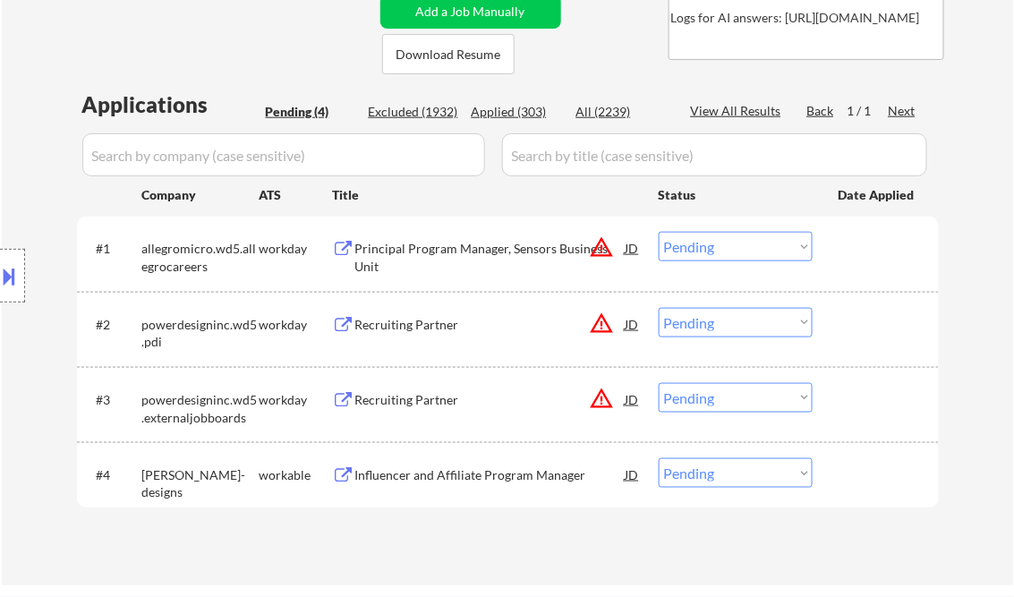
click at [453, 254] on div "Principal Program Manager, Sensors Business Unit" at bounding box center [490, 257] width 270 height 35
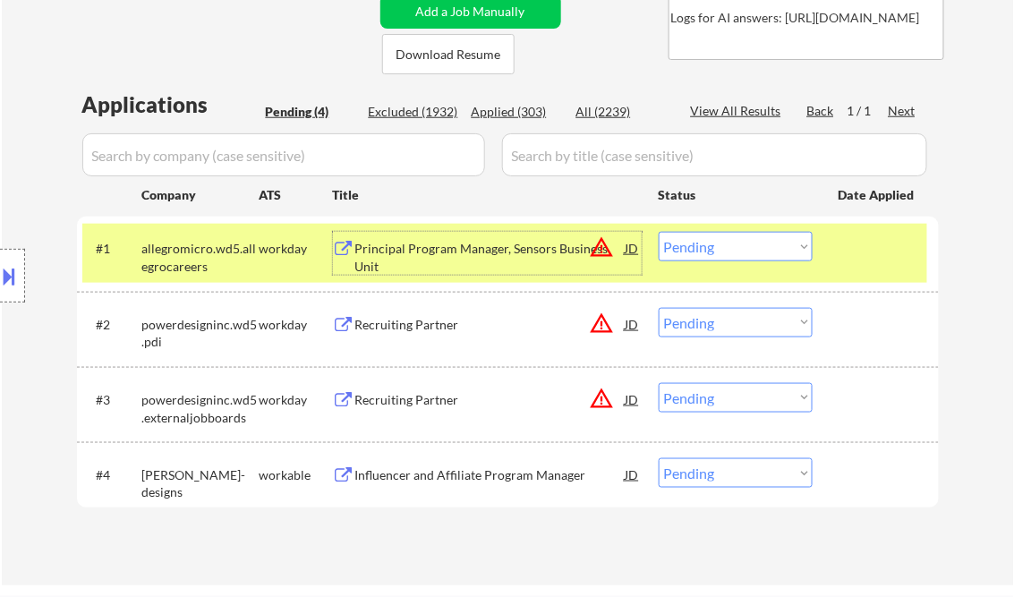
click at [724, 251] on select "Choose an option... Pending Applied Excluded (Questions) Excluded (Expired) Exc…" at bounding box center [736, 247] width 154 height 30
click at [659, 232] on select "Choose an option... Pending Applied Excluded (Questions) Excluded (Expired) Exc…" at bounding box center [736, 247] width 154 height 30
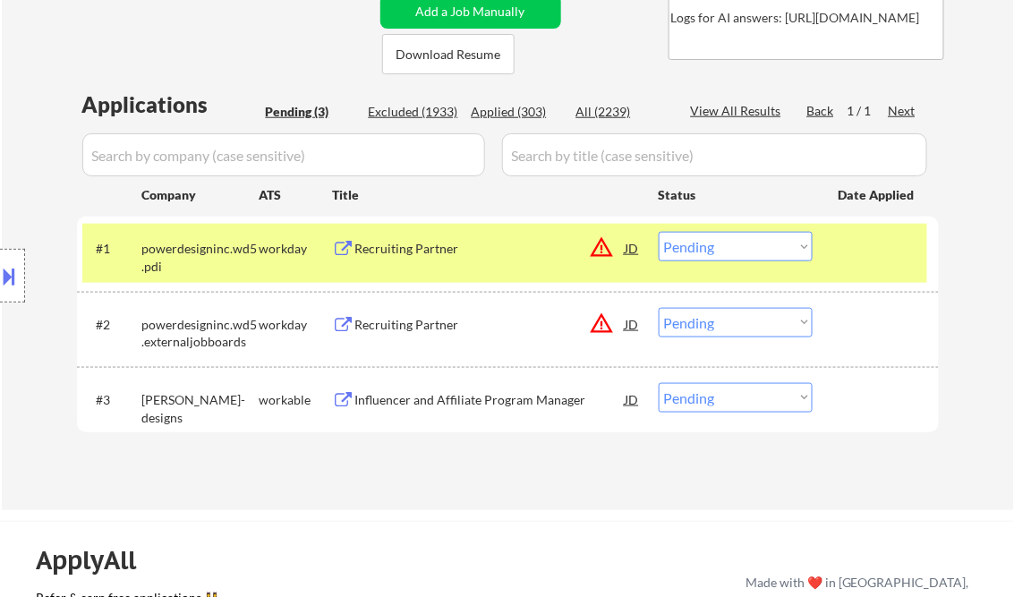
click at [412, 251] on div "Recruiting Partner" at bounding box center [490, 249] width 270 height 18
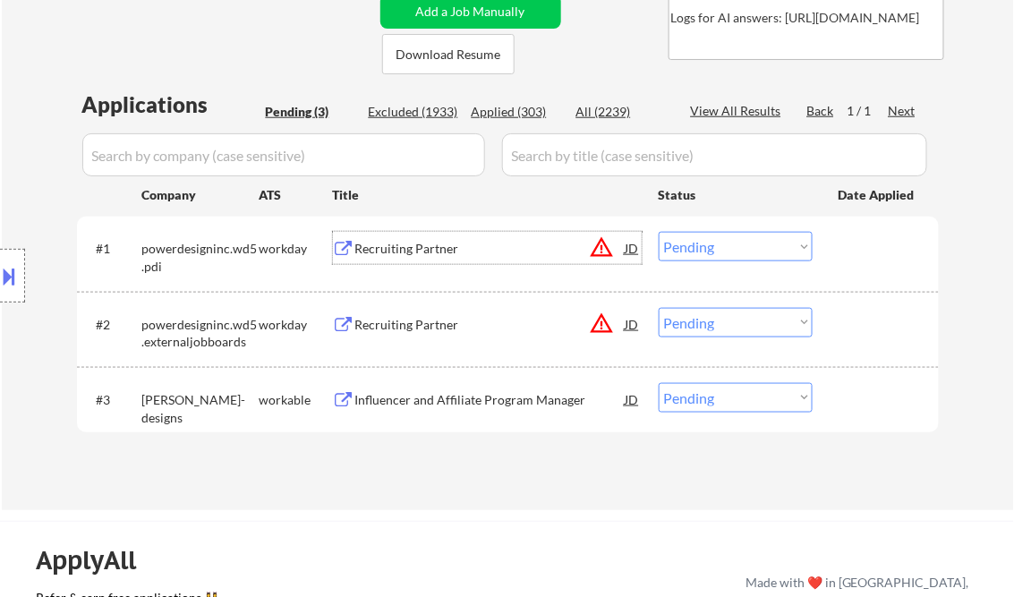
click at [724, 242] on select "Choose an option... Pending Applied Excluded (Questions) Excluded (Expired) Exc…" at bounding box center [736, 247] width 154 height 30
click at [659, 232] on select "Choose an option... Pending Applied Excluded (Questions) Excluded (Expired) Exc…" at bounding box center [736, 247] width 154 height 30
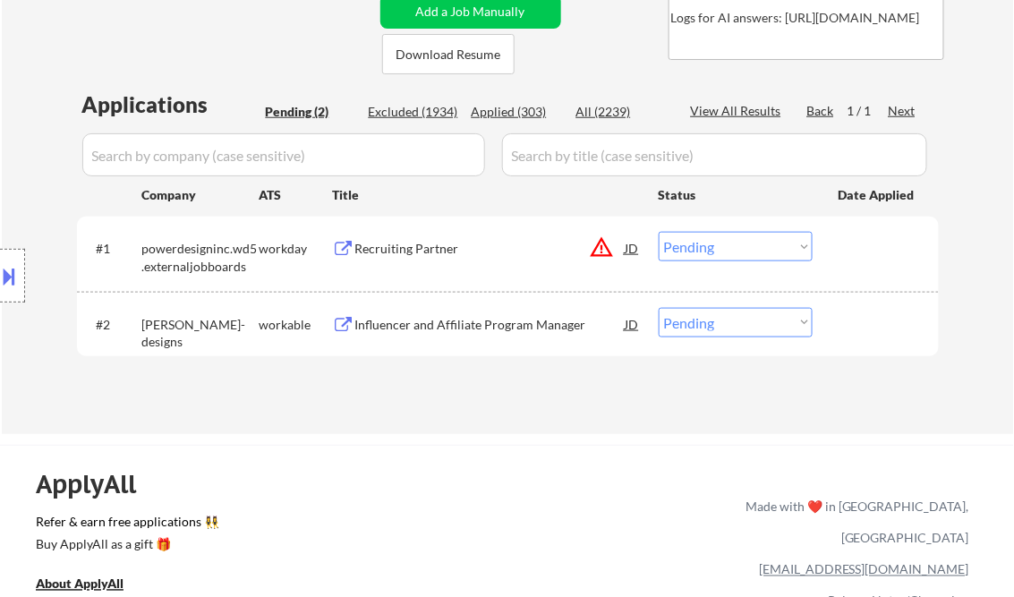
click at [422, 252] on div "Recruiting Partner" at bounding box center [490, 249] width 270 height 18
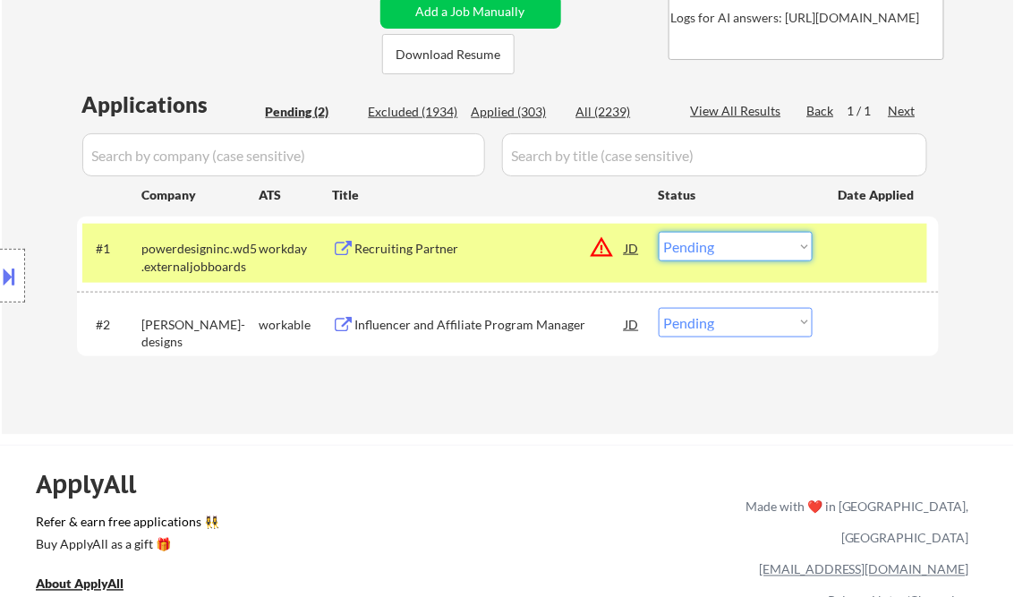
click at [744, 242] on select "Choose an option... Pending Applied Excluded (Questions) Excluded (Expired) Exc…" at bounding box center [736, 247] width 154 height 30
click at [659, 232] on select "Choose an option... Pending Applied Excluded (Questions) Excluded (Expired) Exc…" at bounding box center [736, 247] width 154 height 30
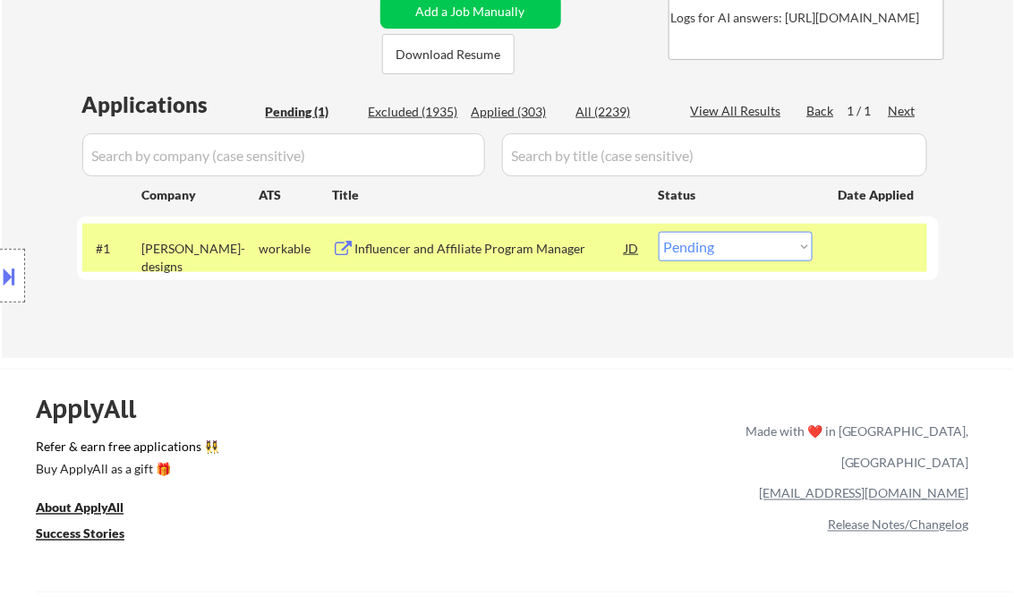
click at [448, 251] on div "Influencer and Affiliate Program Manager" at bounding box center [490, 249] width 270 height 18
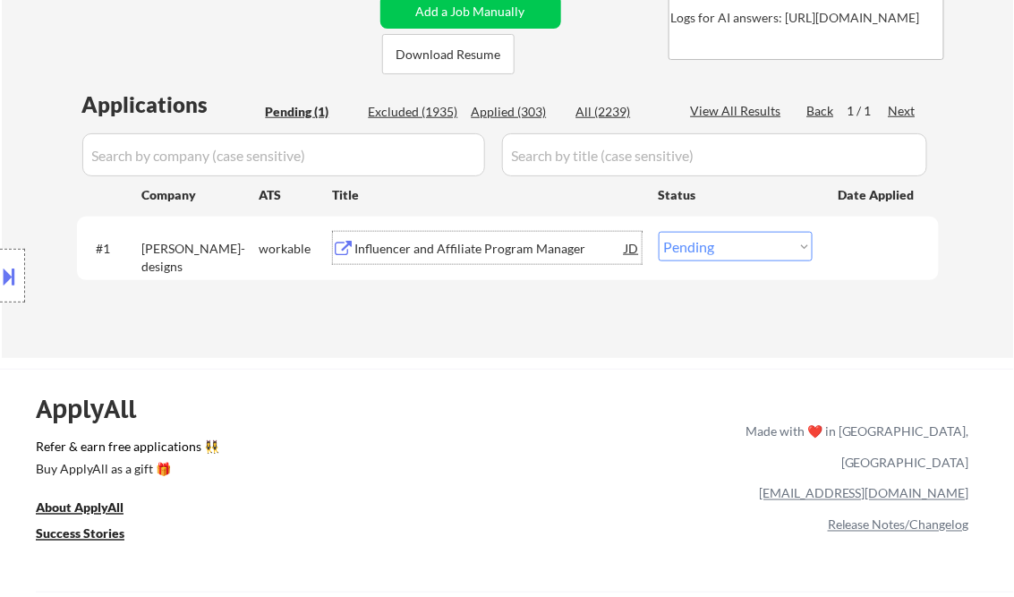
click at [719, 251] on select "Choose an option... Pending Applied Excluded (Questions) Excluded (Expired) Exc…" at bounding box center [736, 247] width 154 height 30
select select ""excluded__bad_match_""
click at [659, 232] on select "Choose an option... Pending Applied Excluded (Questions) Excluded (Expired) Exc…" at bounding box center [736, 247] width 154 height 30
click at [516, 350] on div "← Return to /applysquad Mailslurp Inbox Job Search Builder Michael Smith User E…" at bounding box center [508, 36] width 1012 height 644
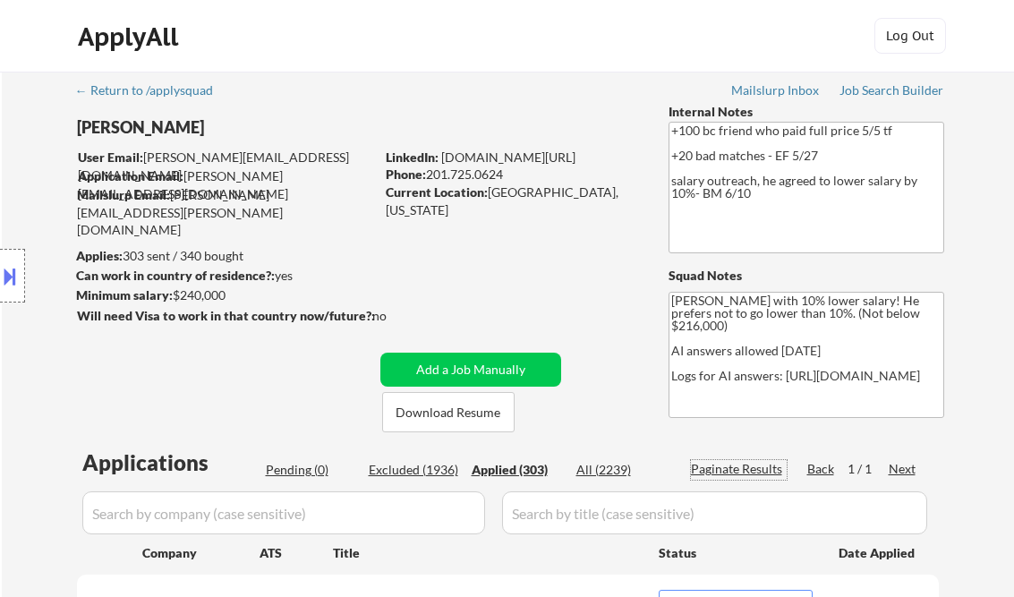
select select ""applied""
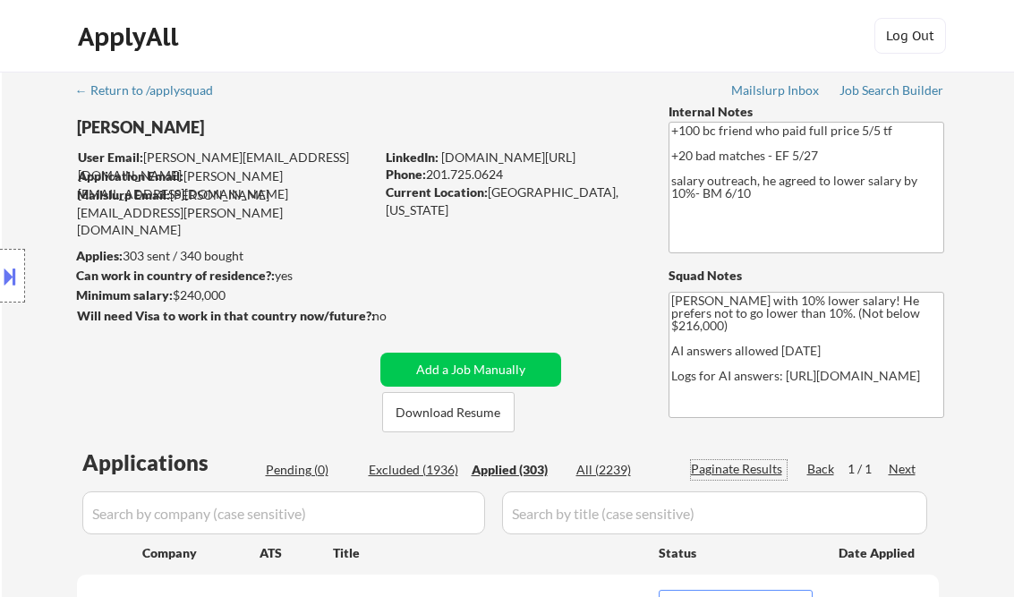
select select ""applied""
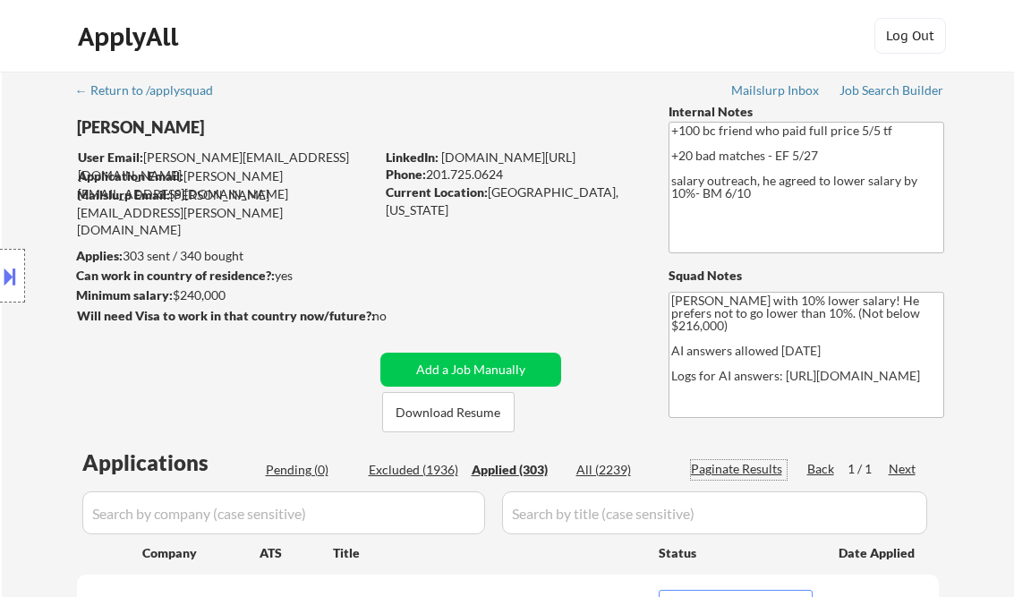
select select ""applied""
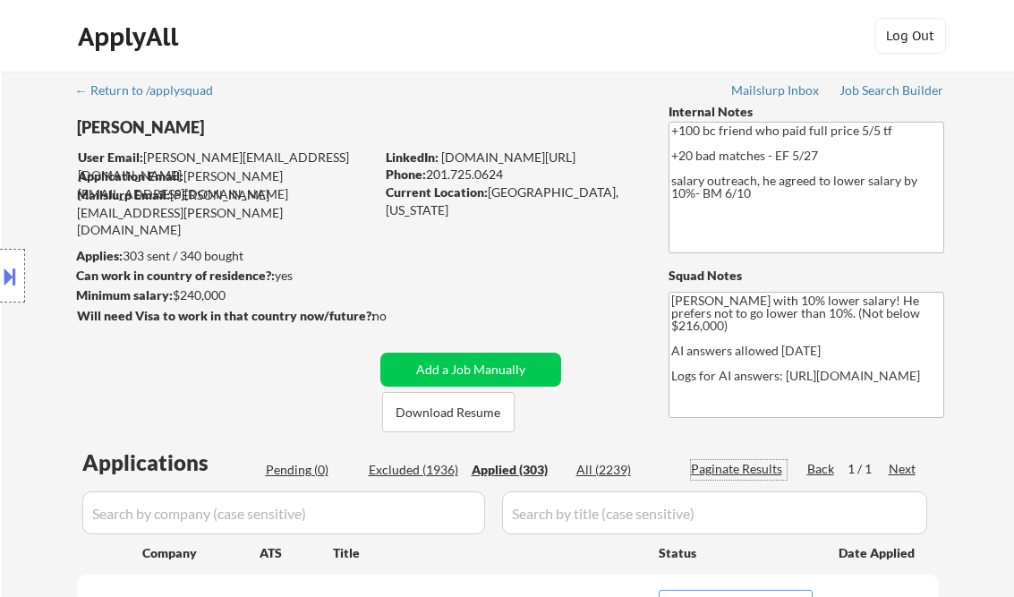
select select ""applied""
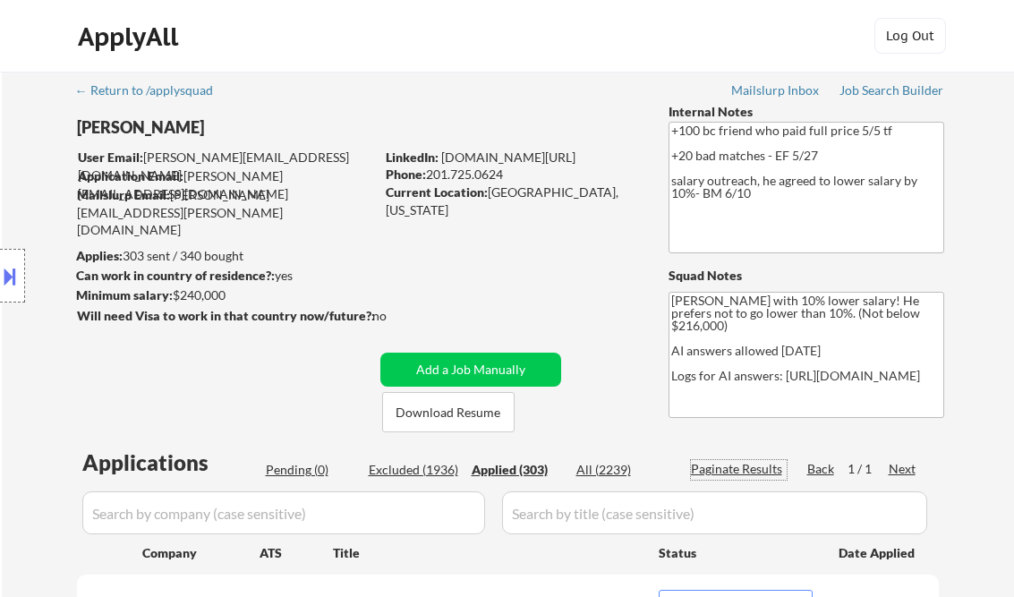
select select ""applied""
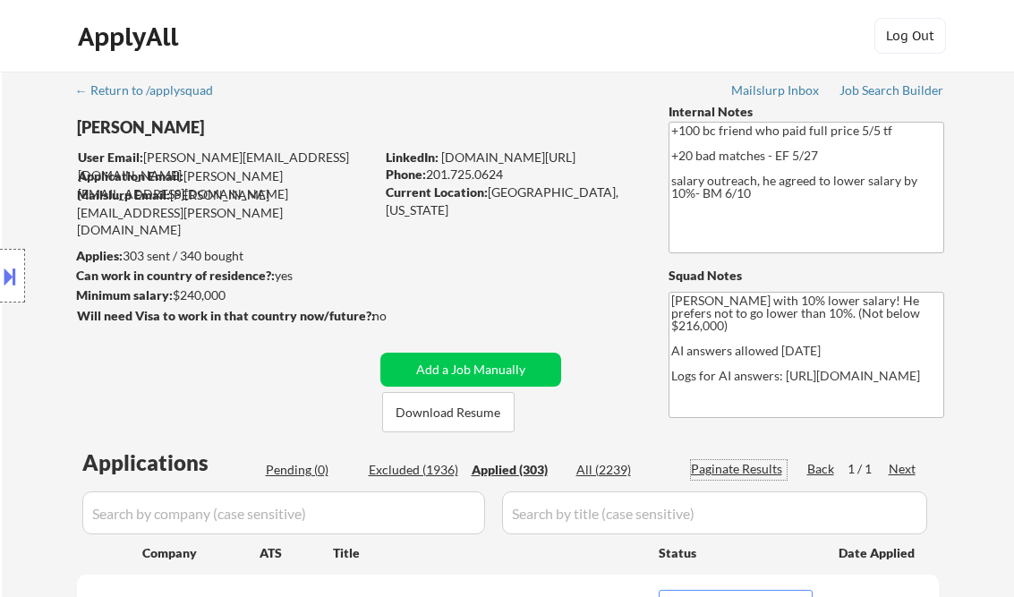
select select ""applied""
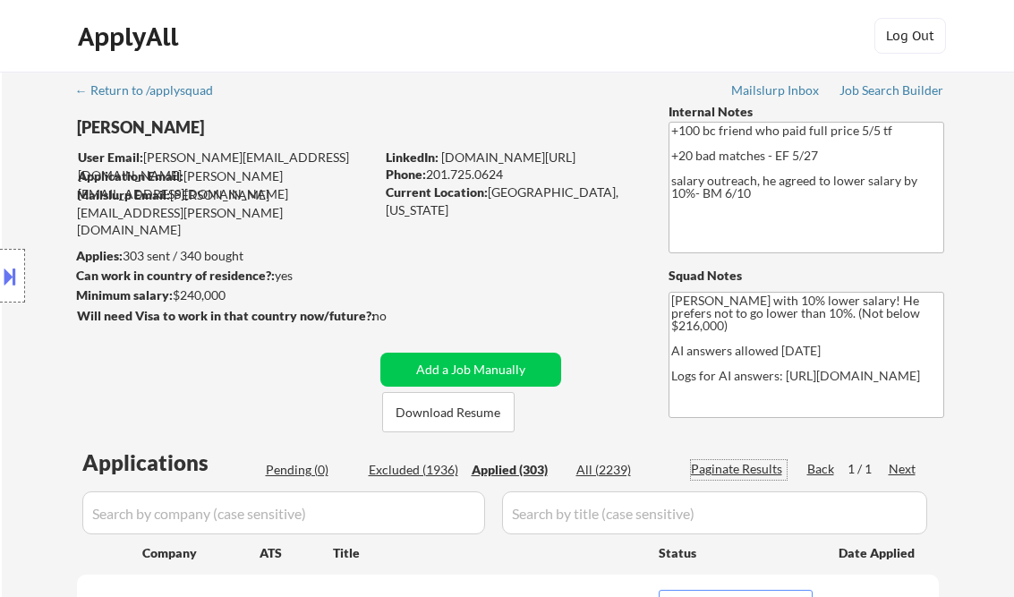
select select ""applied""
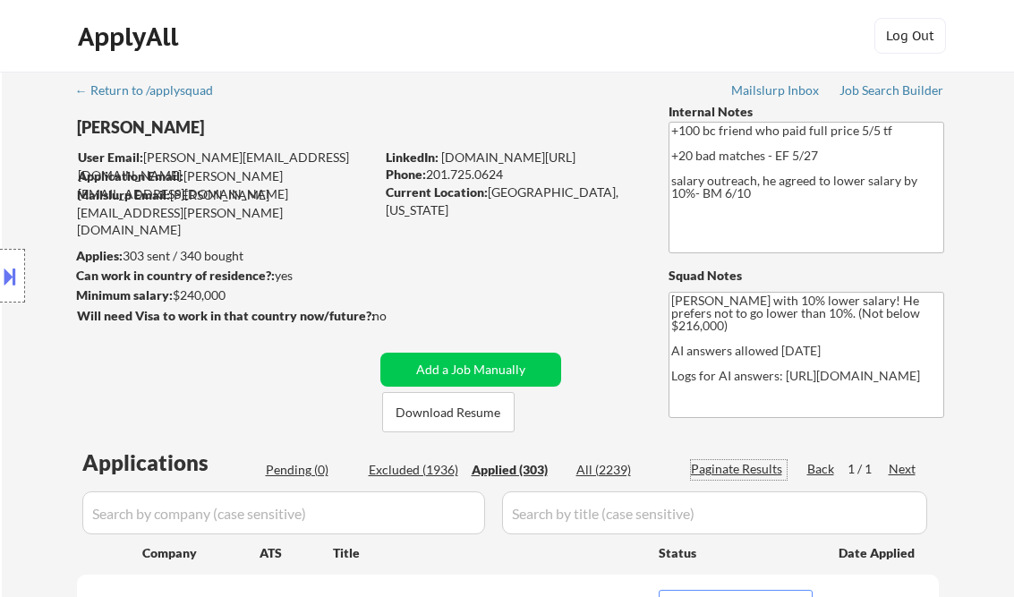
select select ""applied""
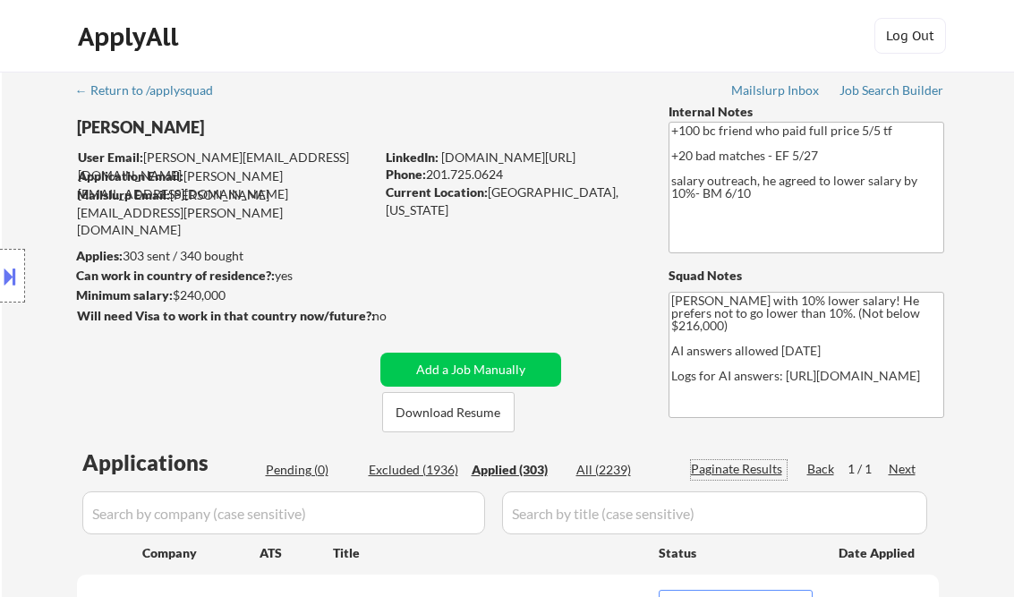
select select ""applied""
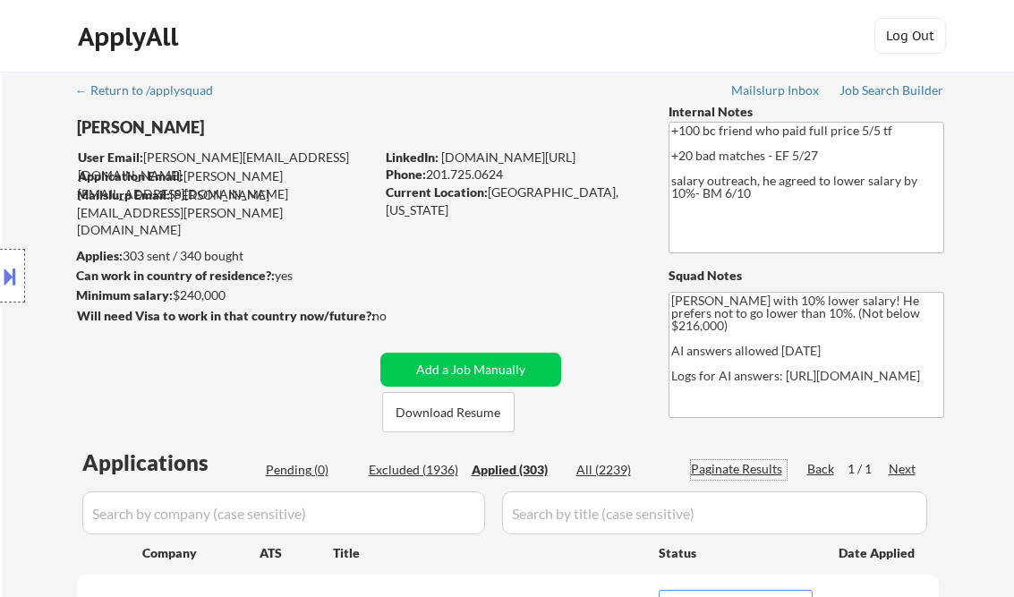
select select ""applied""
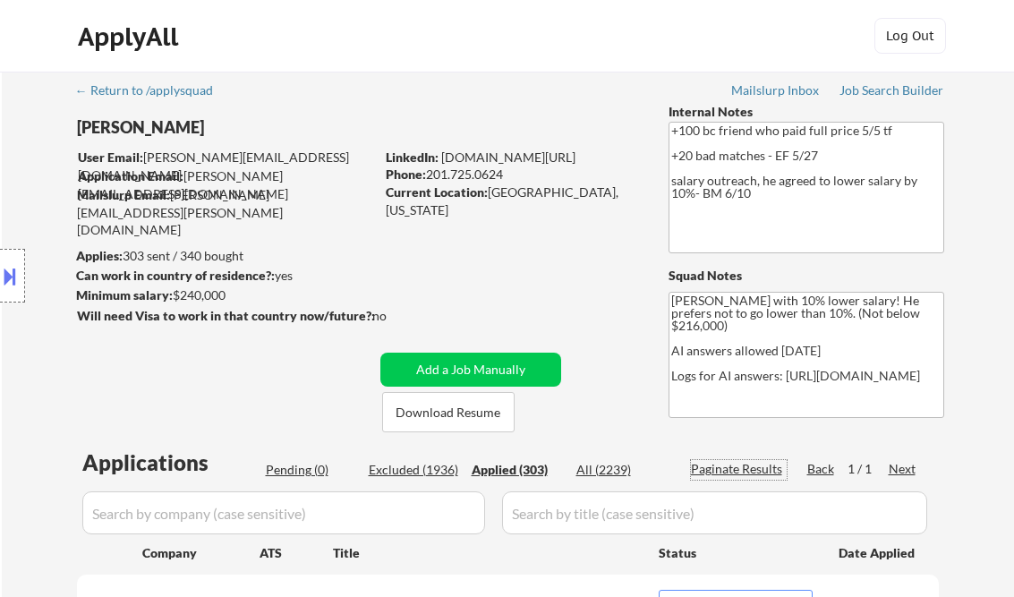
select select ""applied""
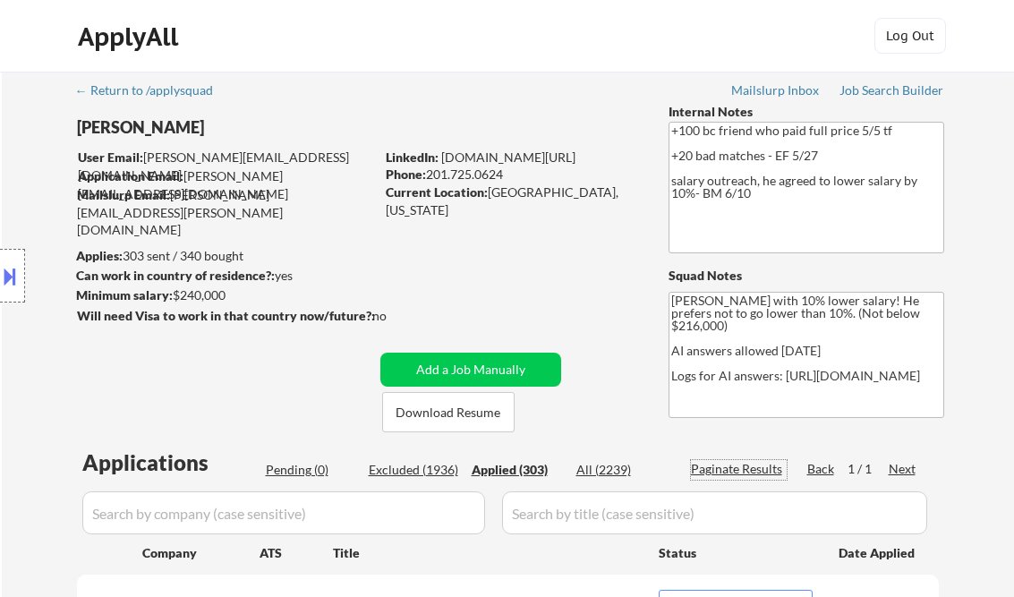
select select ""applied""
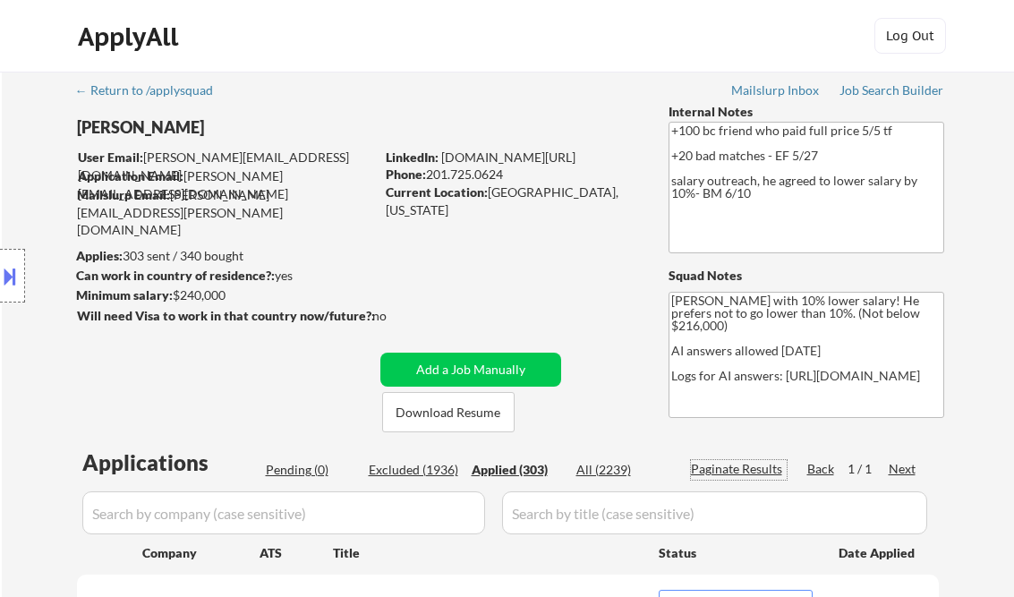
select select ""applied""
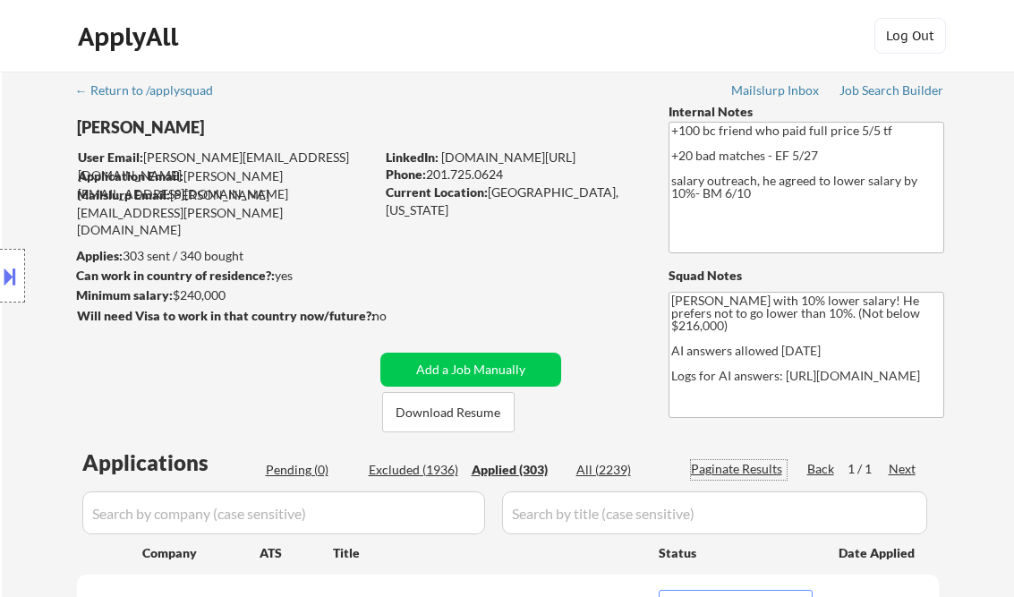
select select ""applied""
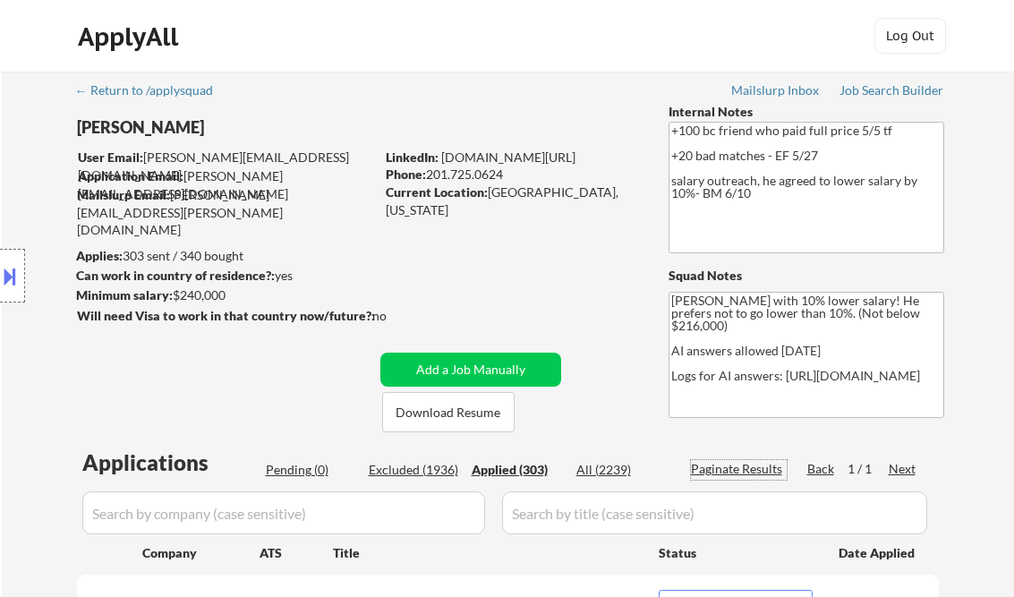
select select ""applied""
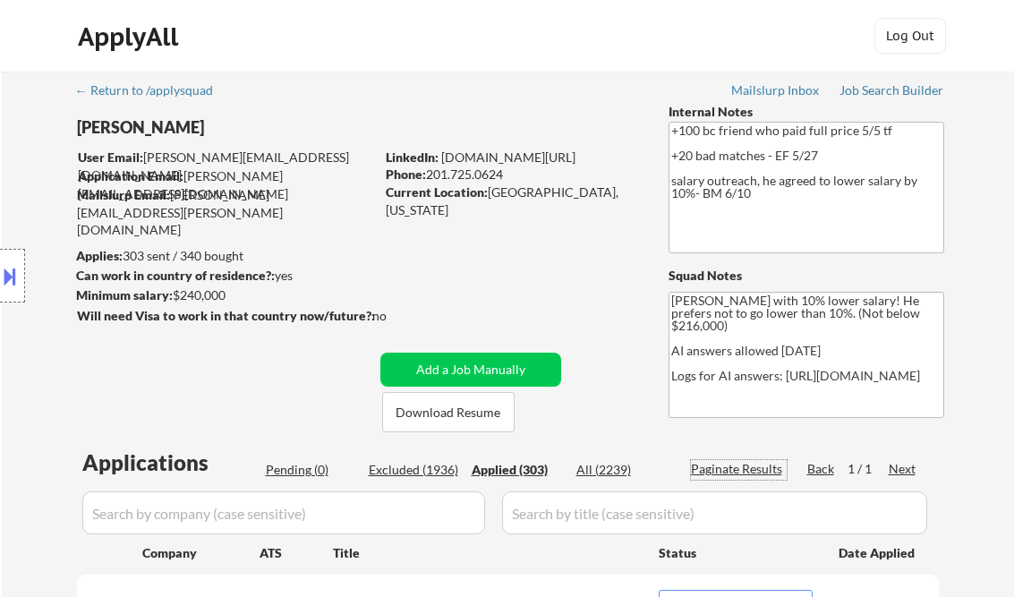
select select ""applied""
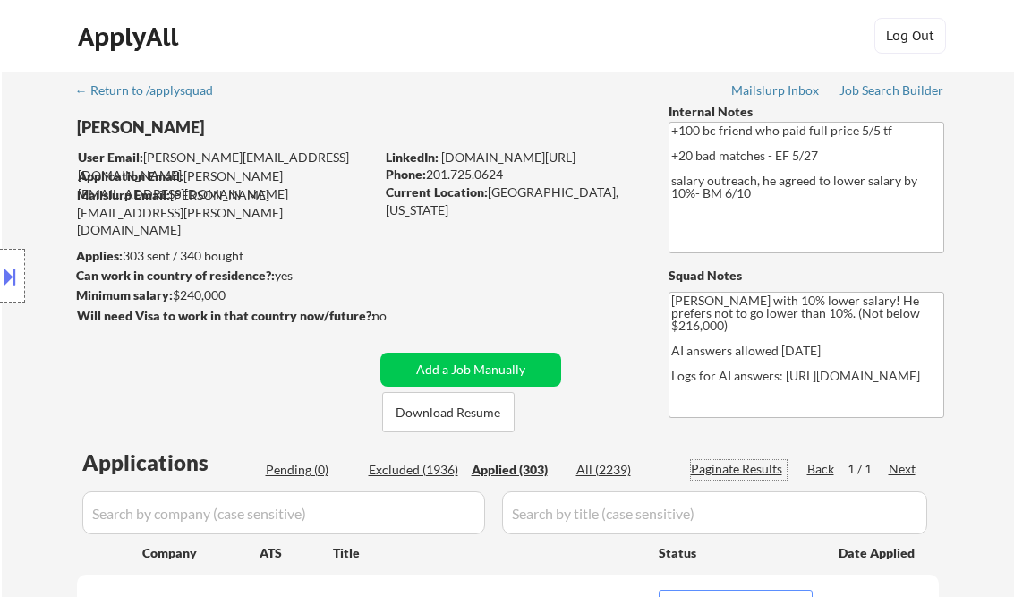
select select ""applied""
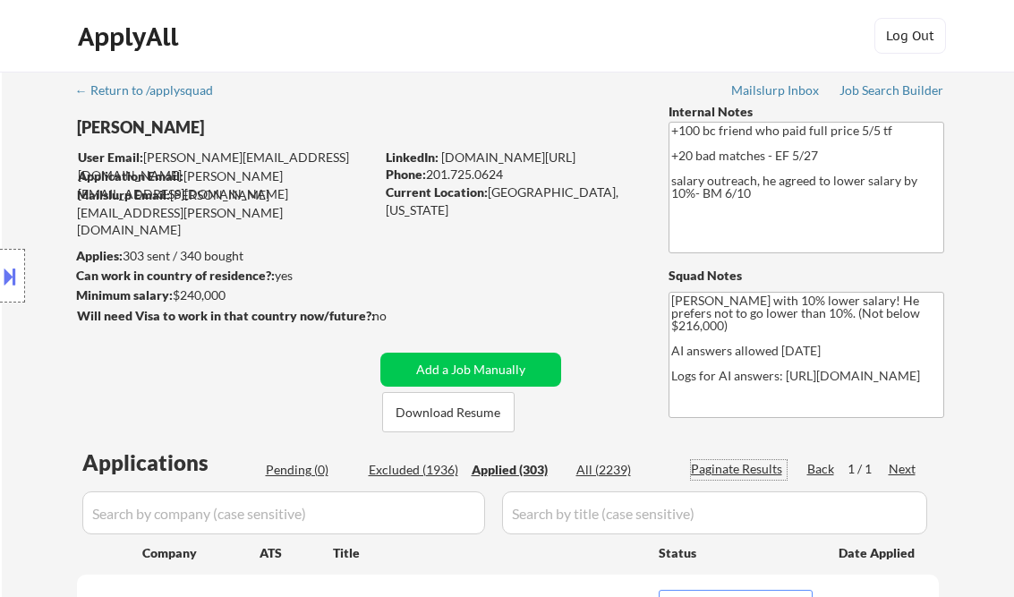
select select ""applied""
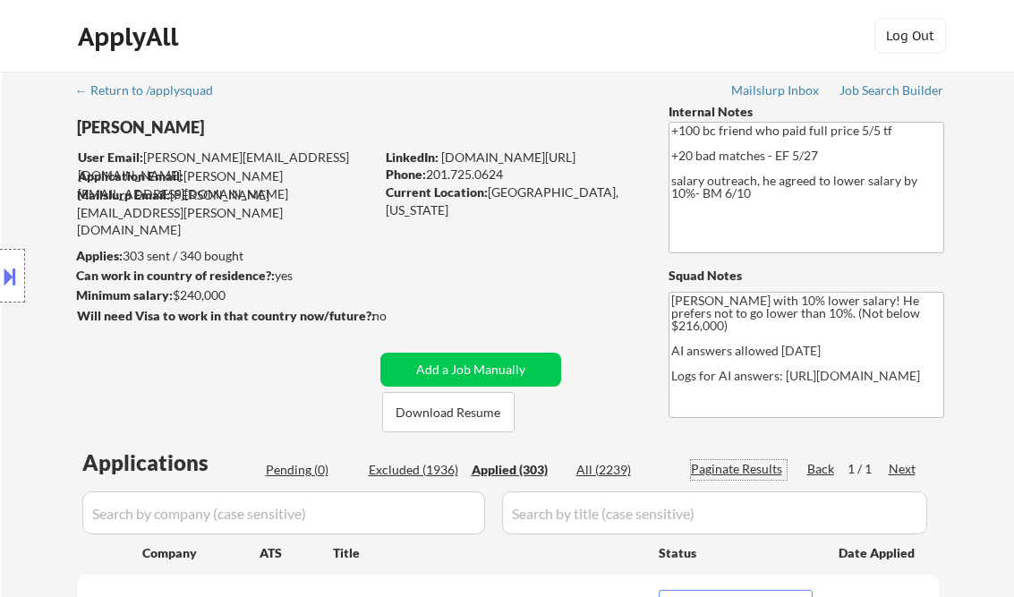
select select ""applied""
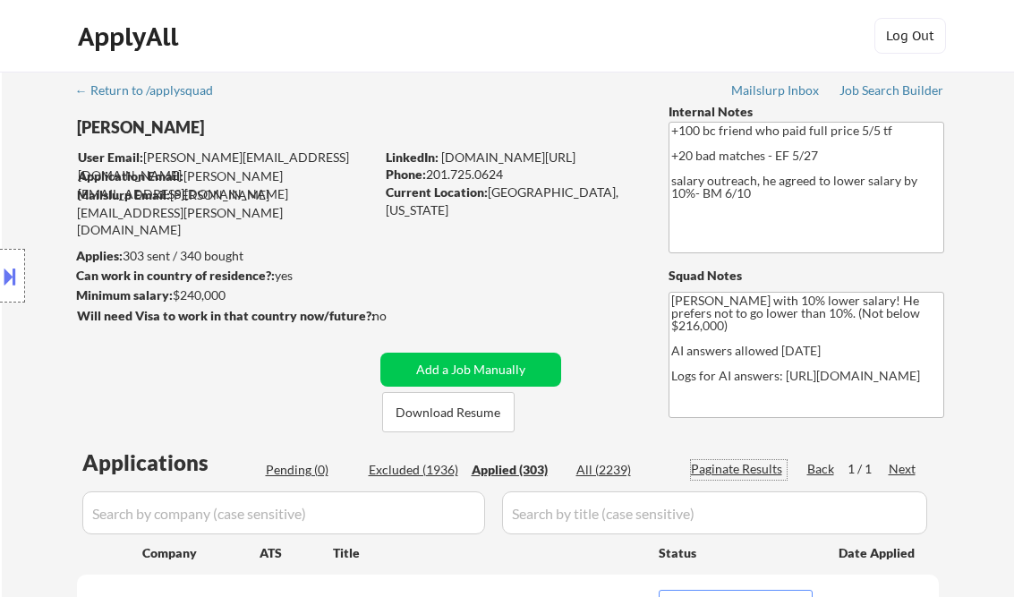
select select ""applied""
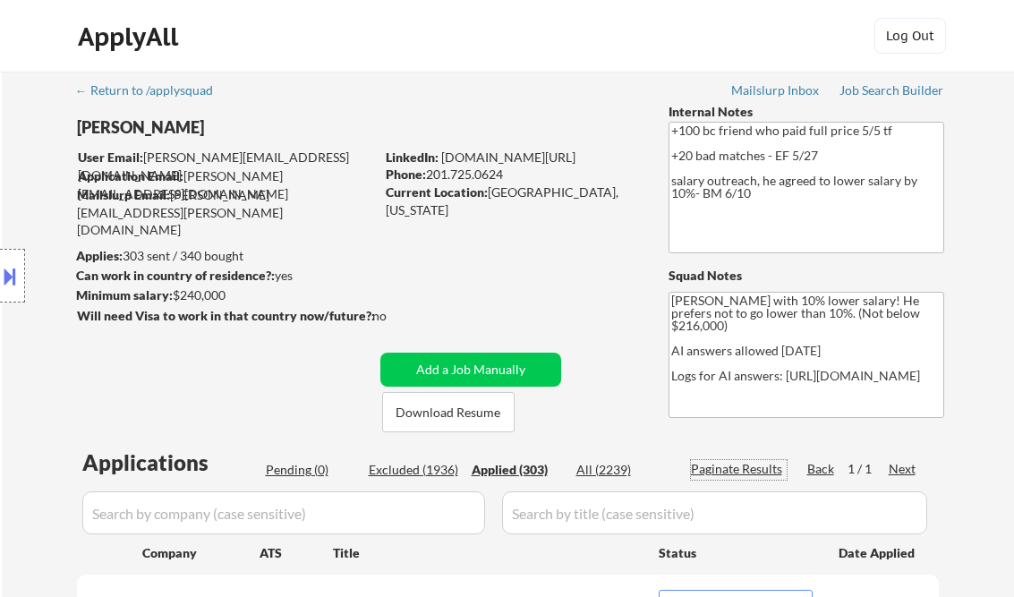
select select ""applied""
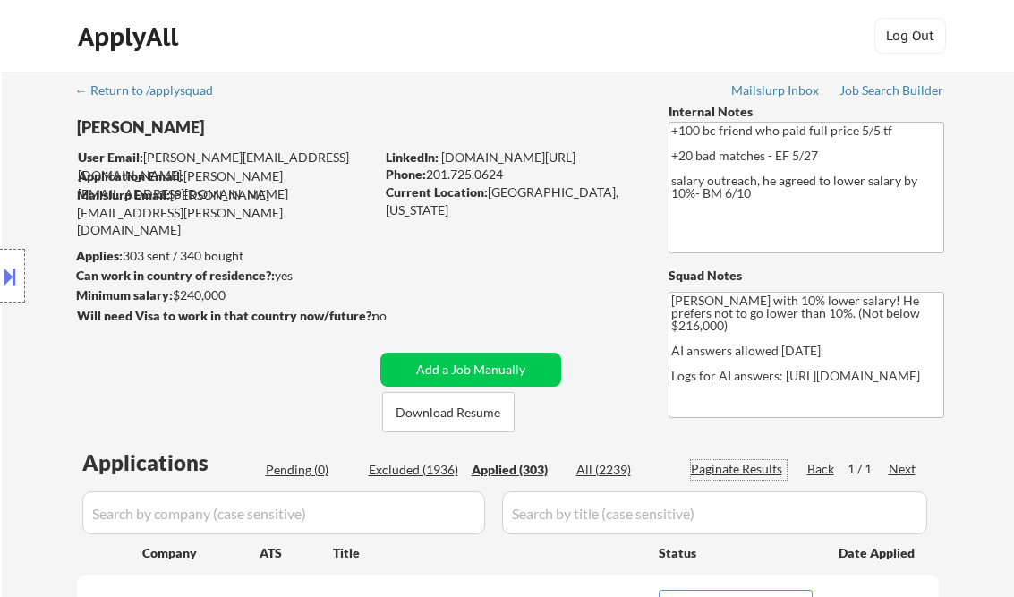
select select ""applied""
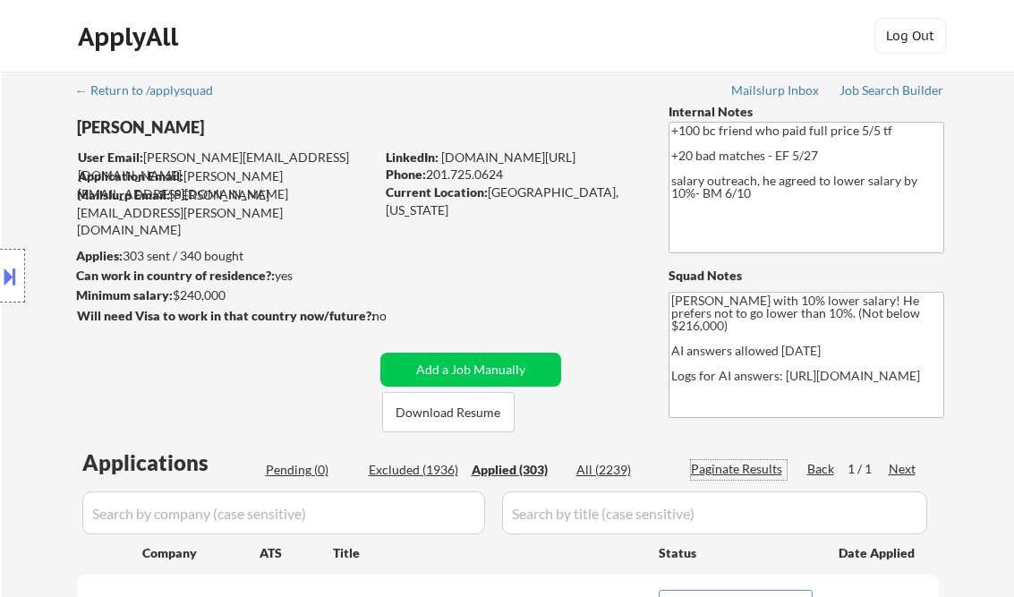
select select ""applied""
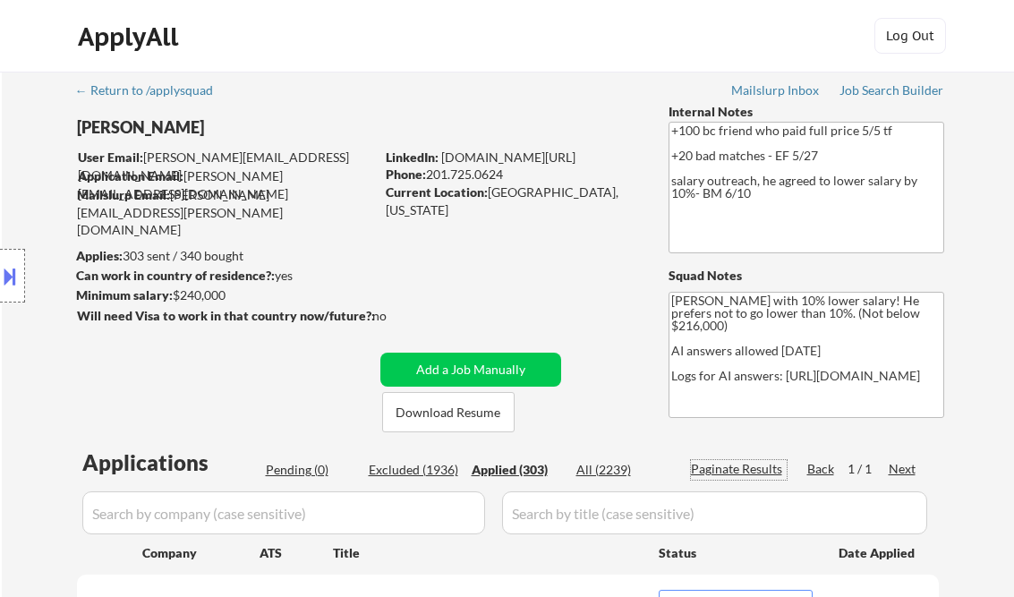
select select ""applied""
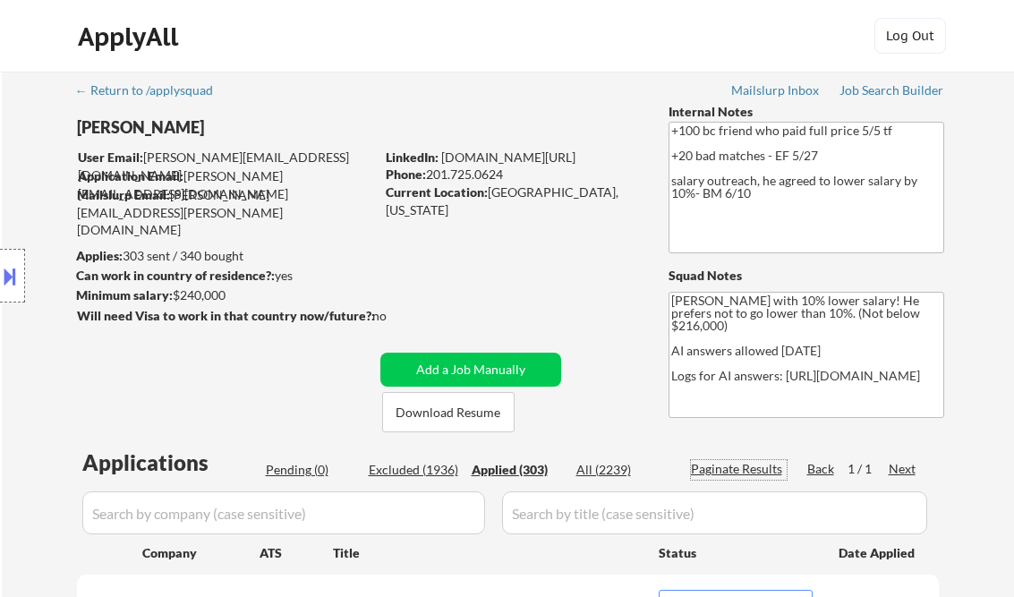
select select ""applied""
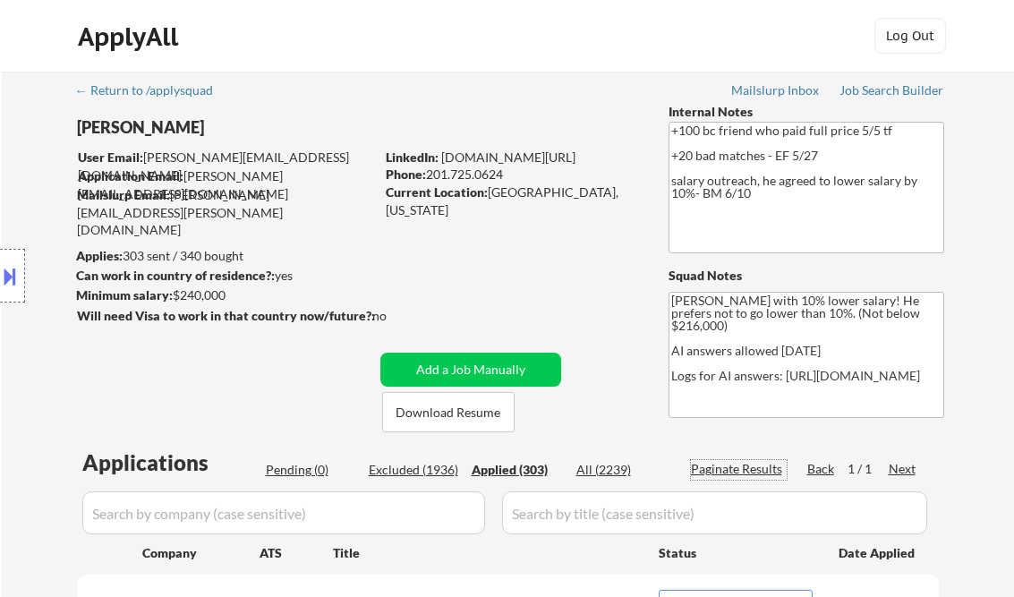
select select ""applied""
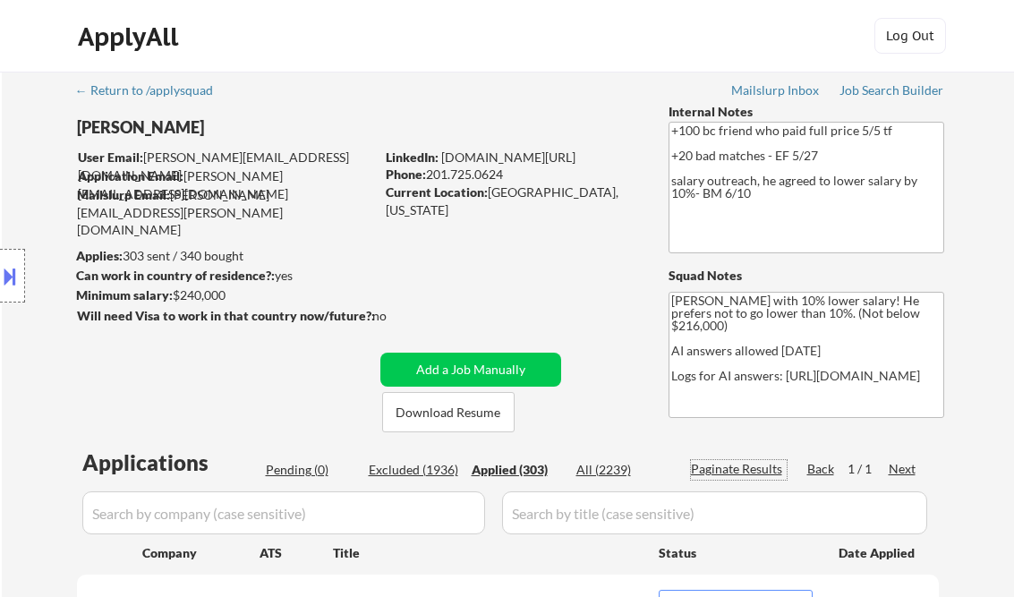
select select ""applied""
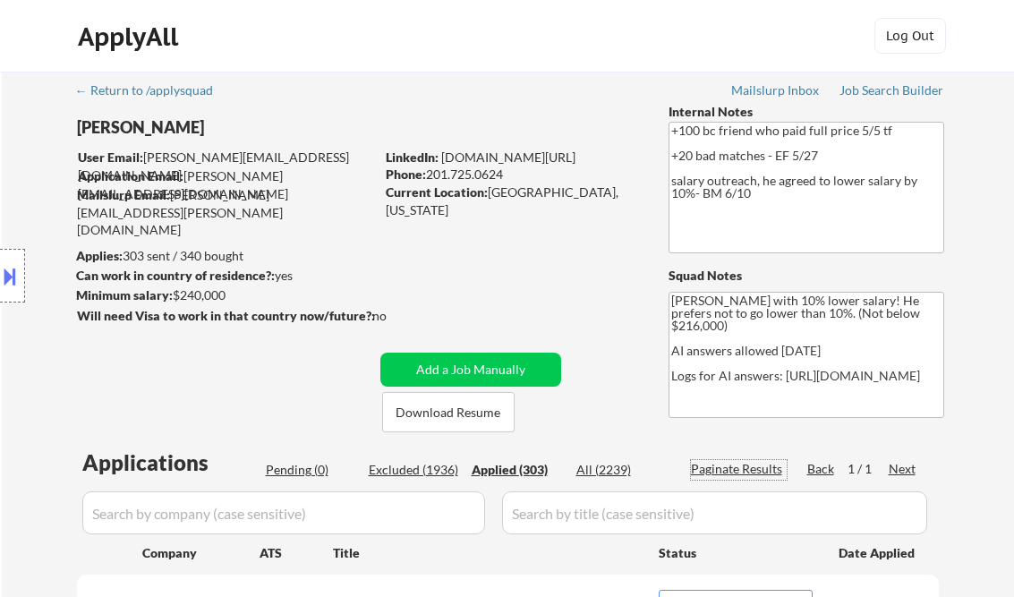
select select ""applied""
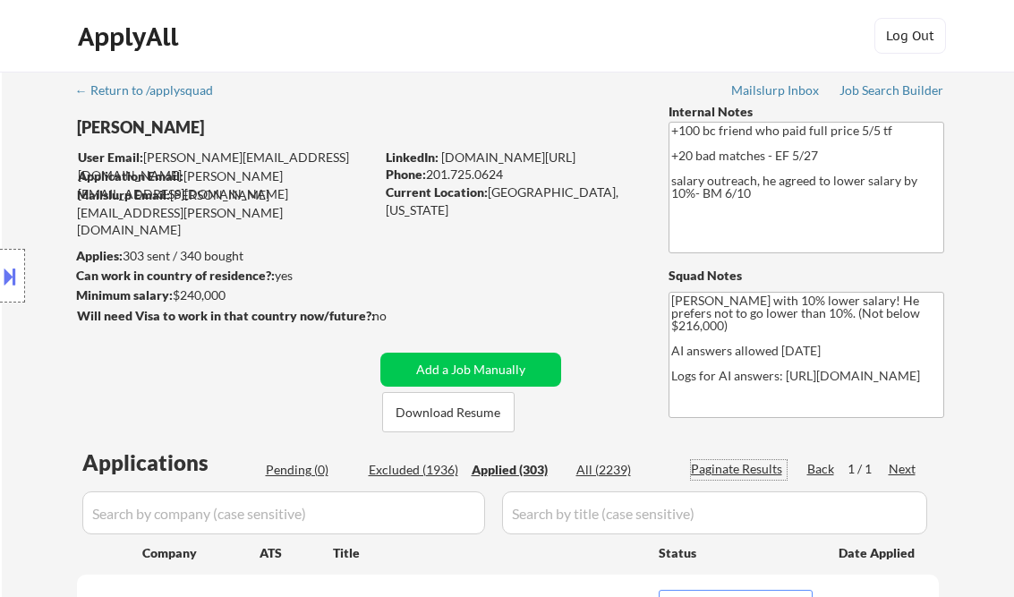
select select ""applied""
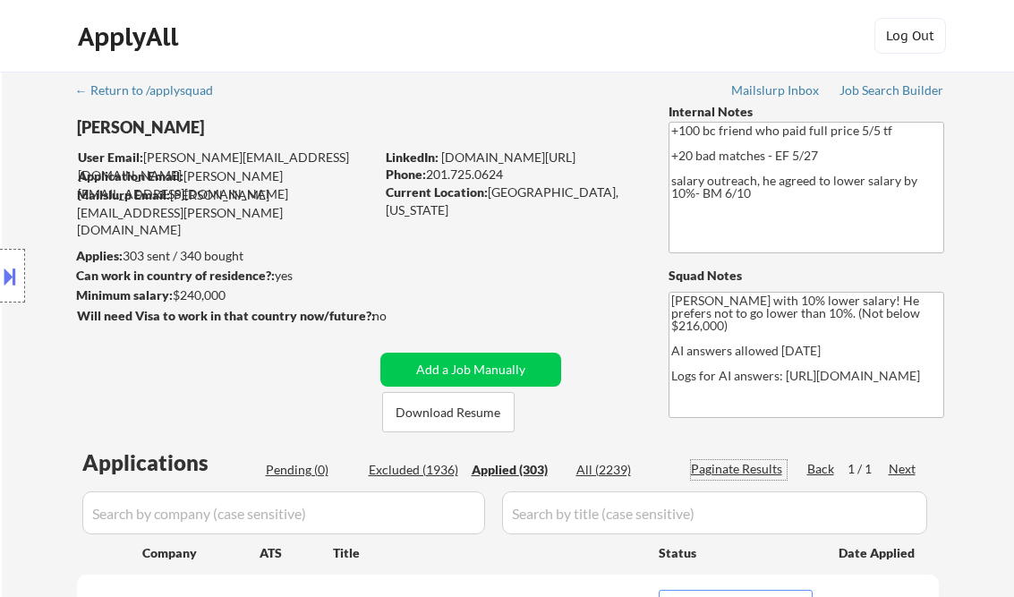
select select ""applied""
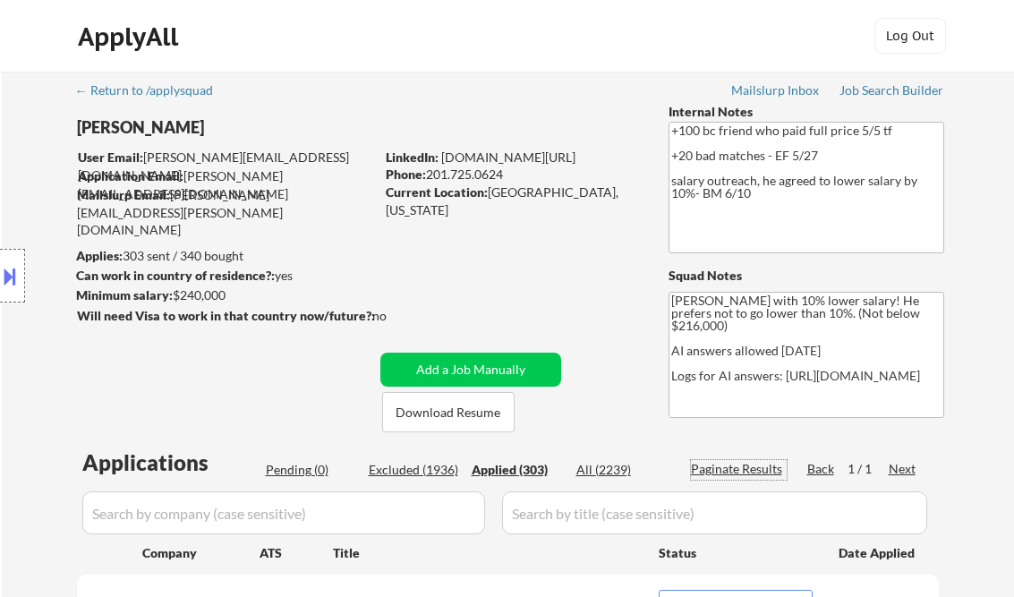
select select ""applied""
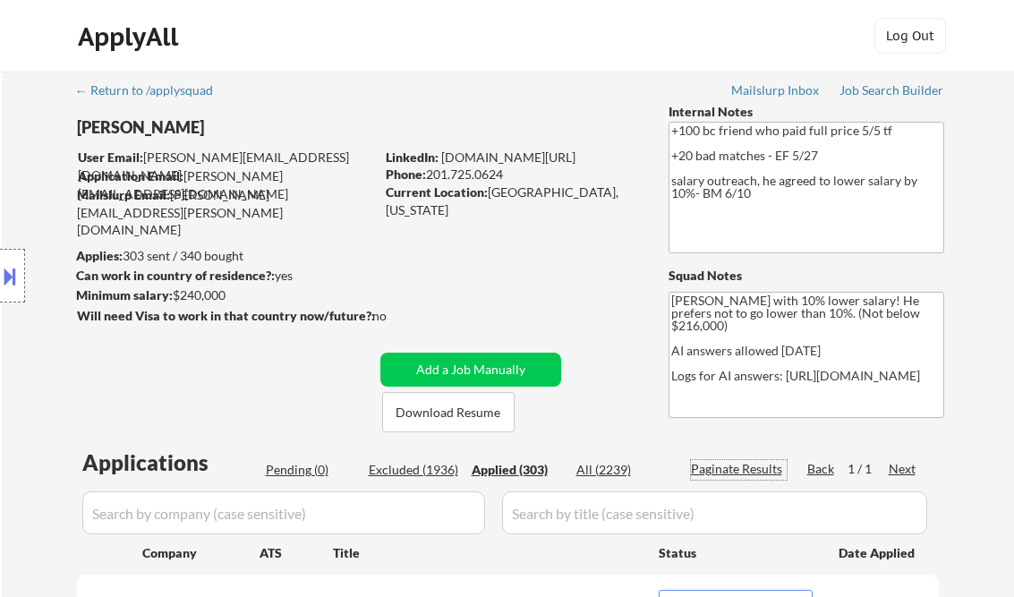
select select ""applied""
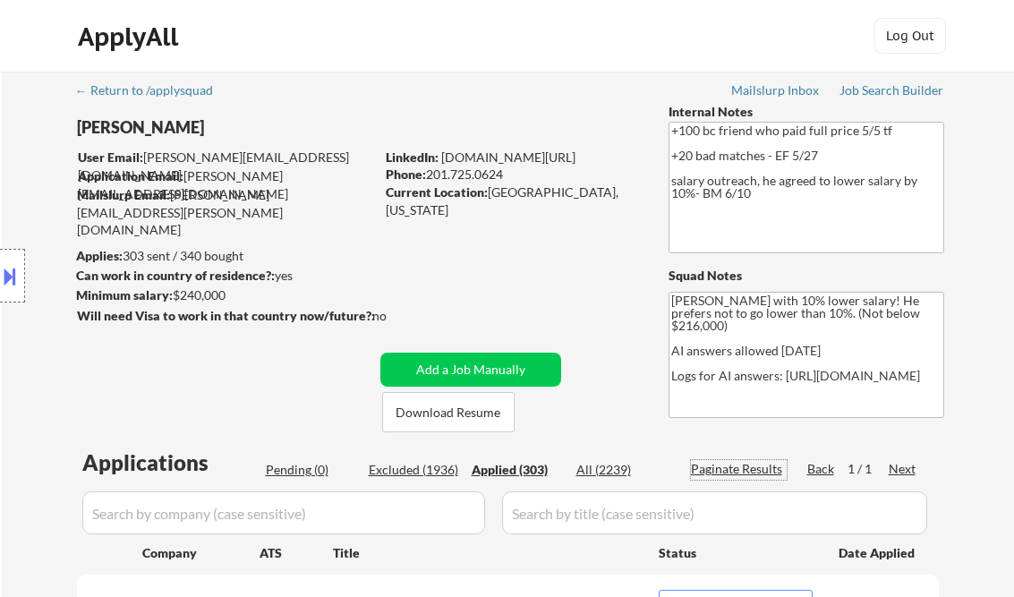
select select ""applied""
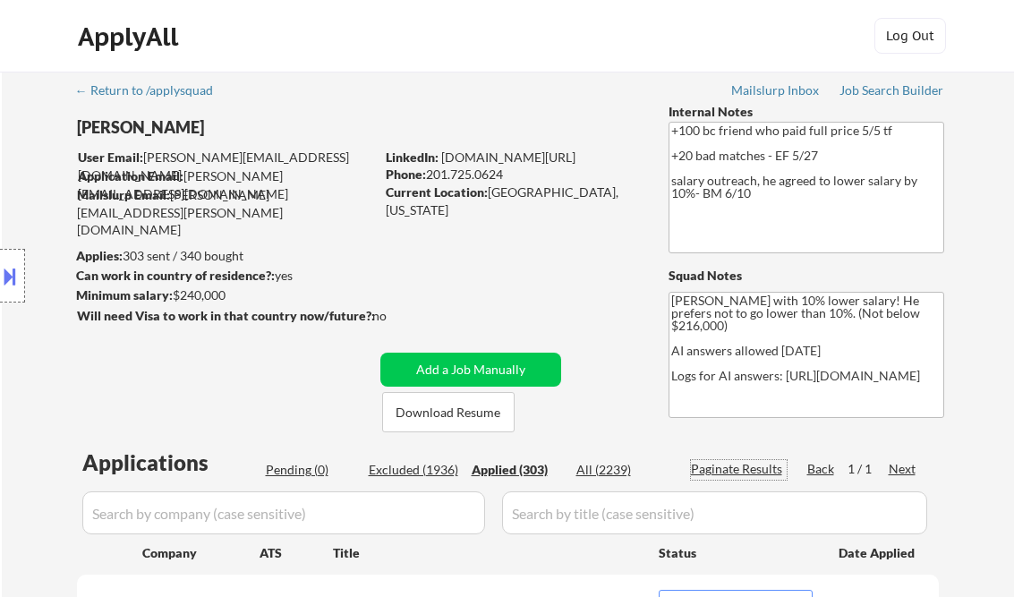
select select ""applied""
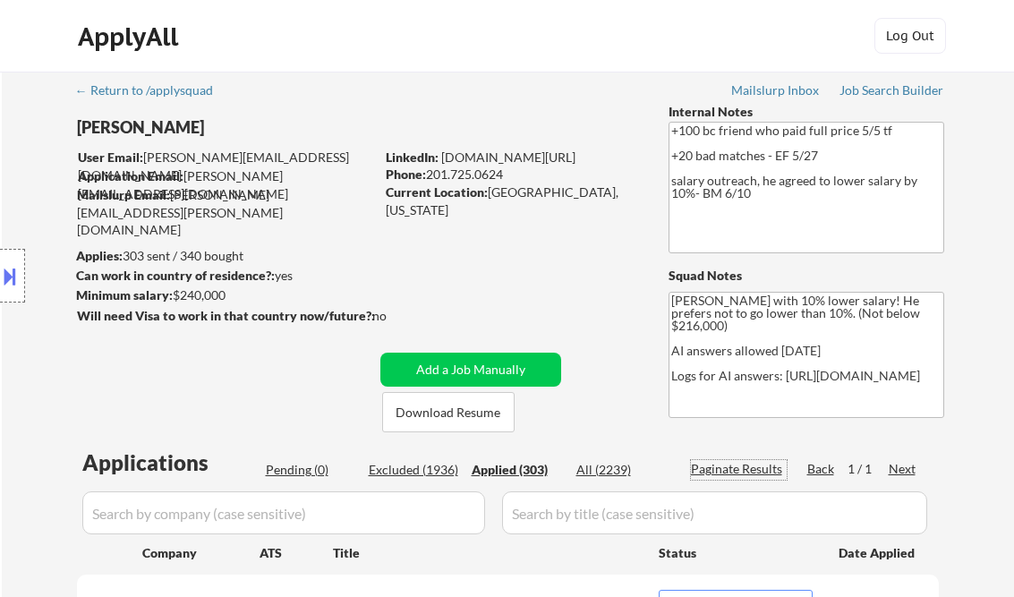
select select ""applied""
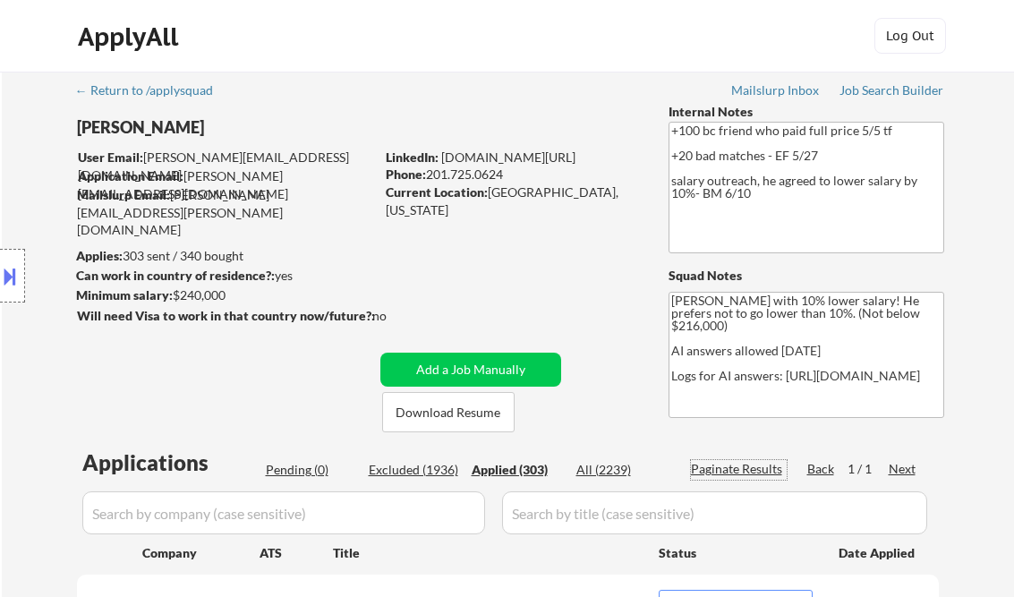
select select ""applied""
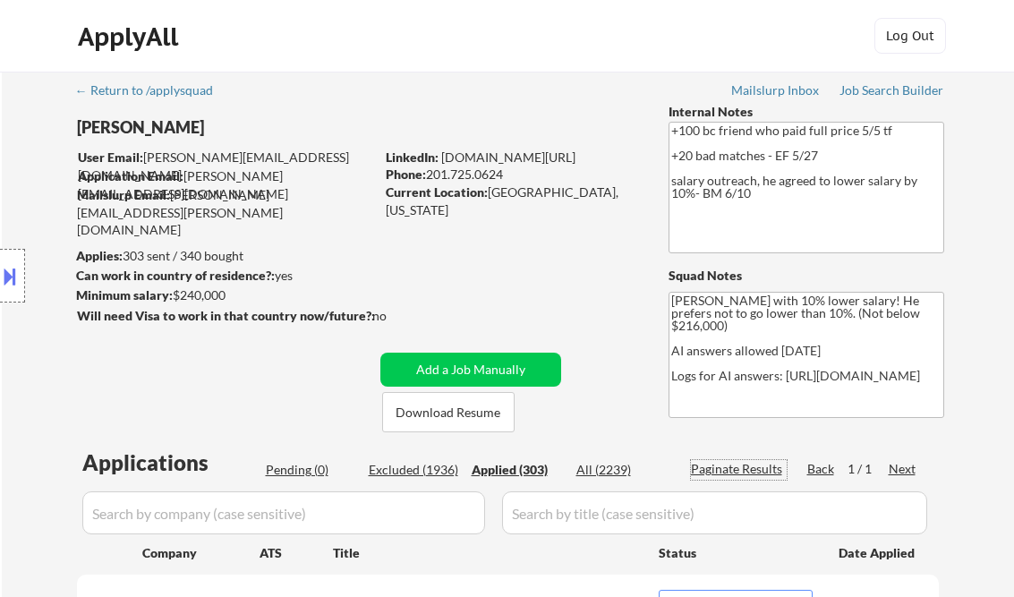
select select ""applied""
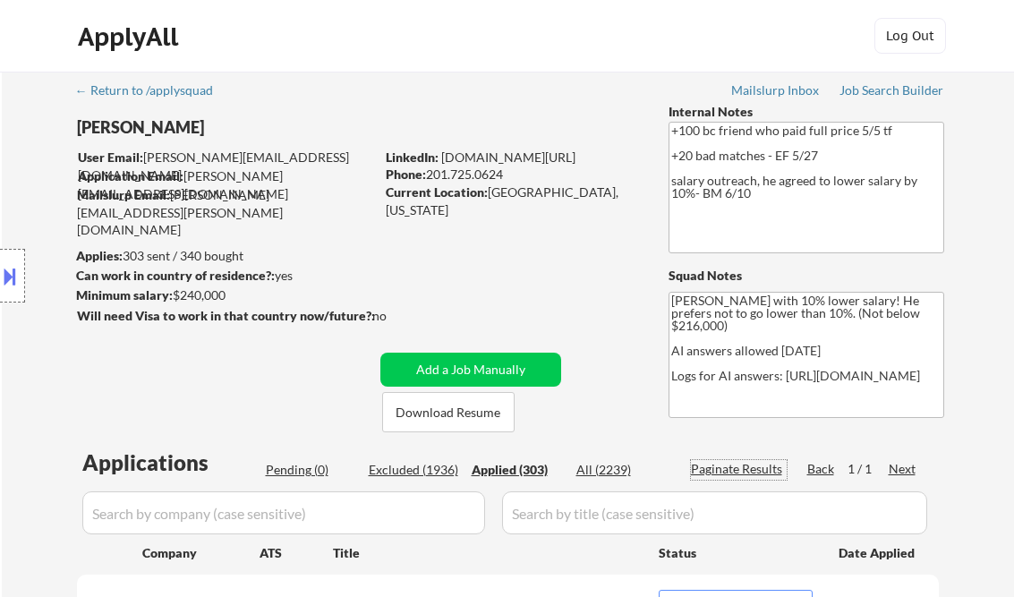
select select ""applied""
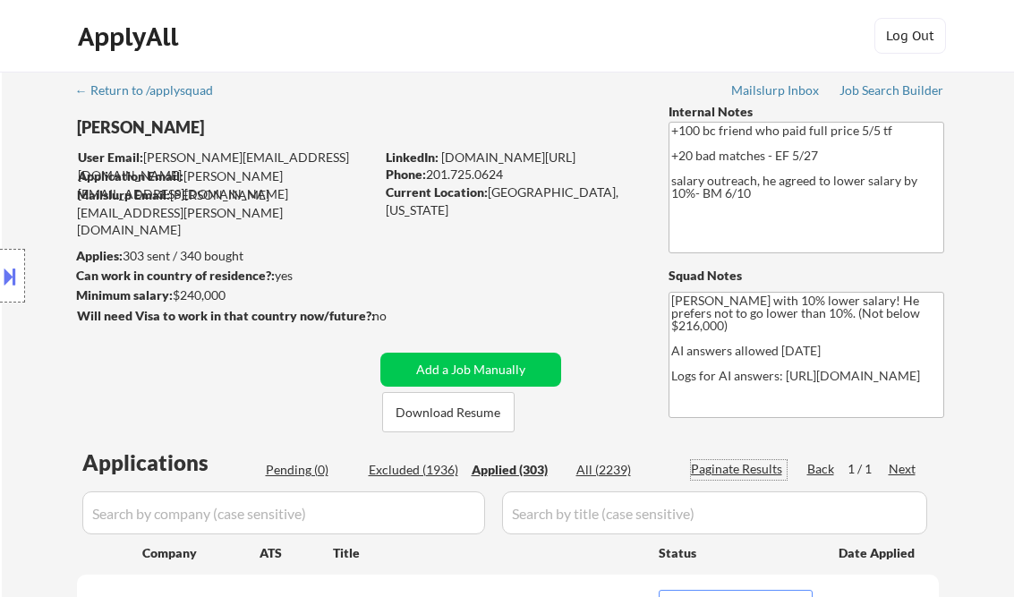
select select ""applied""
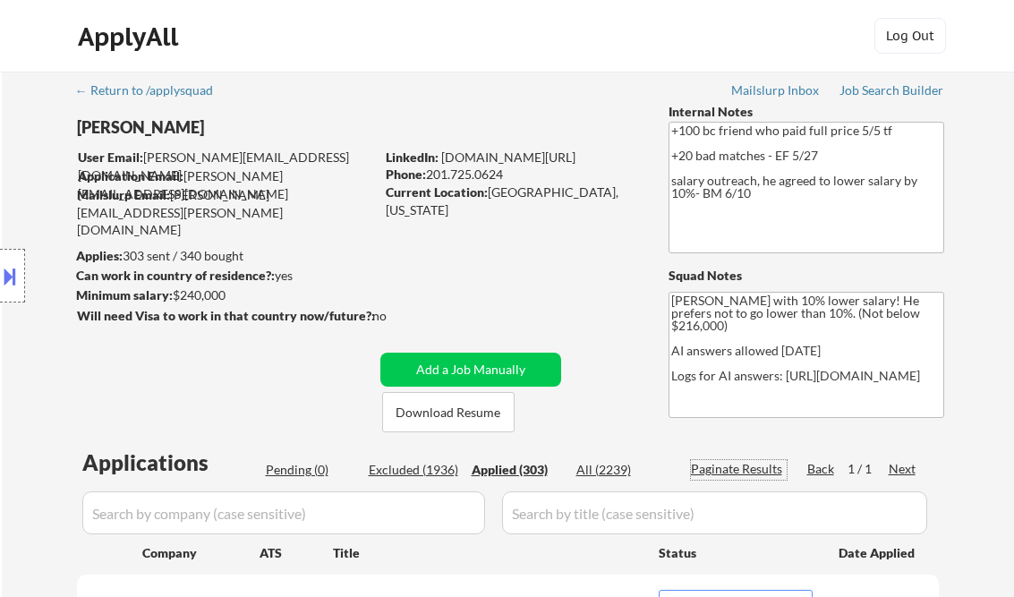
select select ""applied""
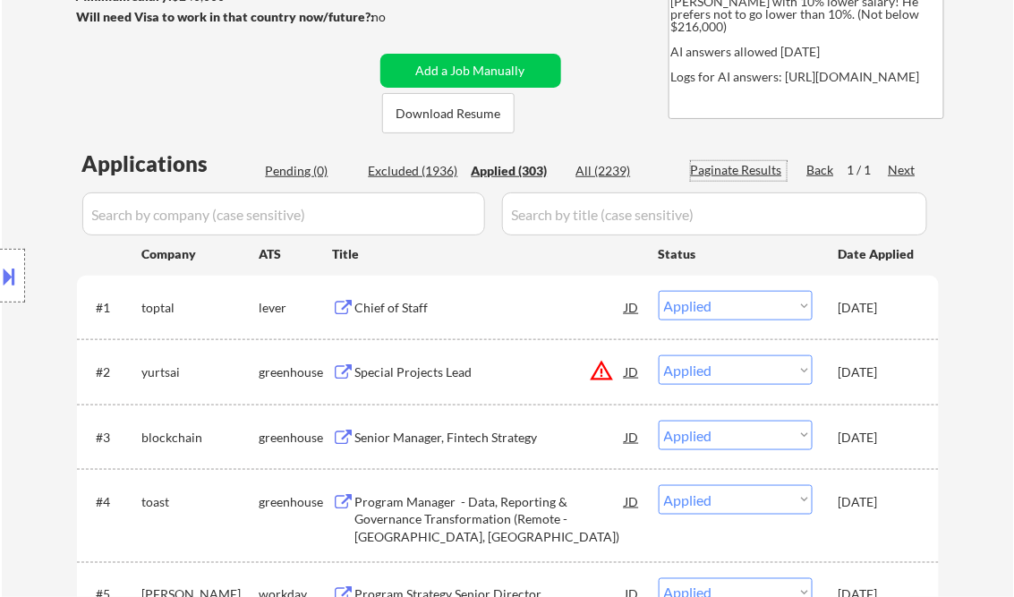
scroll to position [430, 0]
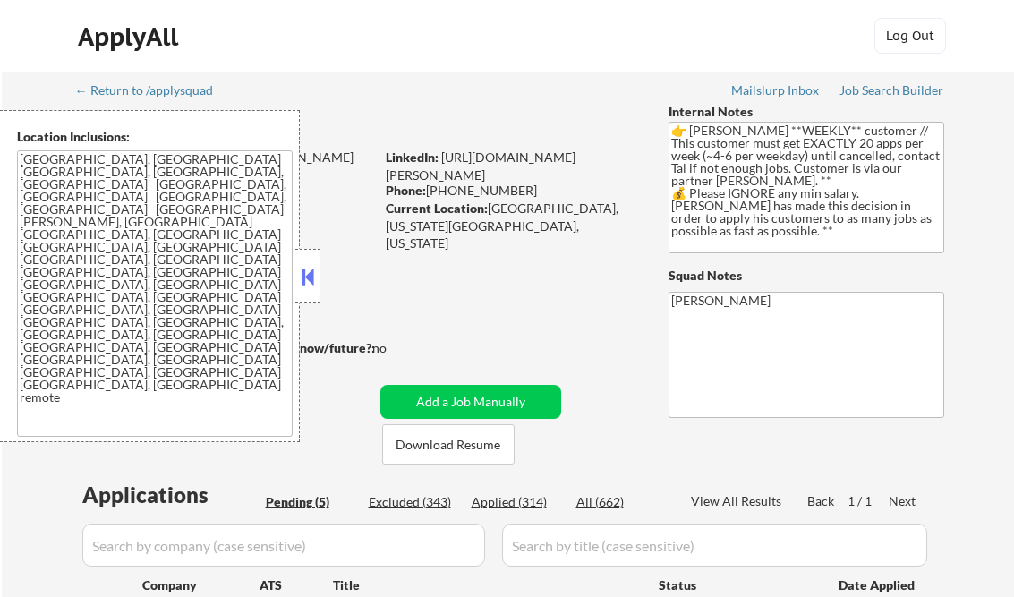
select select ""pending""
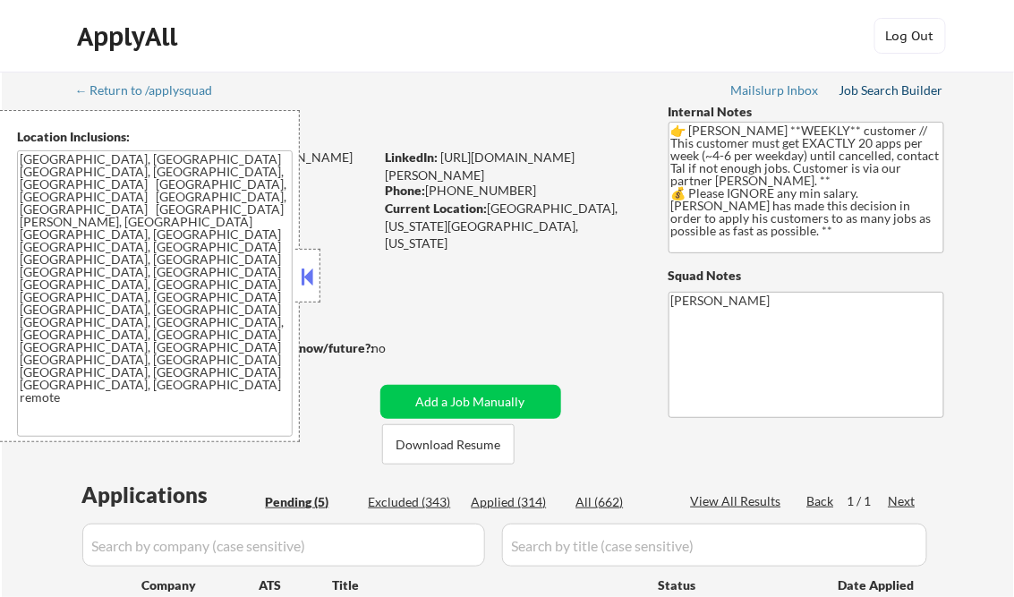
click at [875, 87] on div "Job Search Builder" at bounding box center [892, 90] width 105 height 13
click at [171, 277] on textarea "Charlotte, NC Matthews, NC Mint Hill, NC Pineville, NC Huntersville, NC Mount H…" at bounding box center [155, 293] width 276 height 286
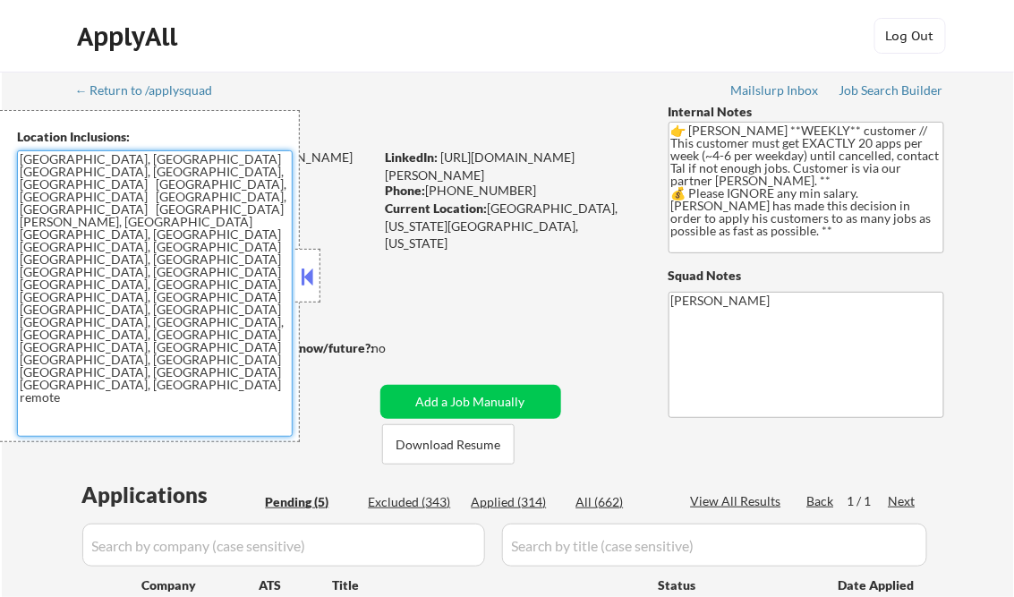
scroll to position [215, 0]
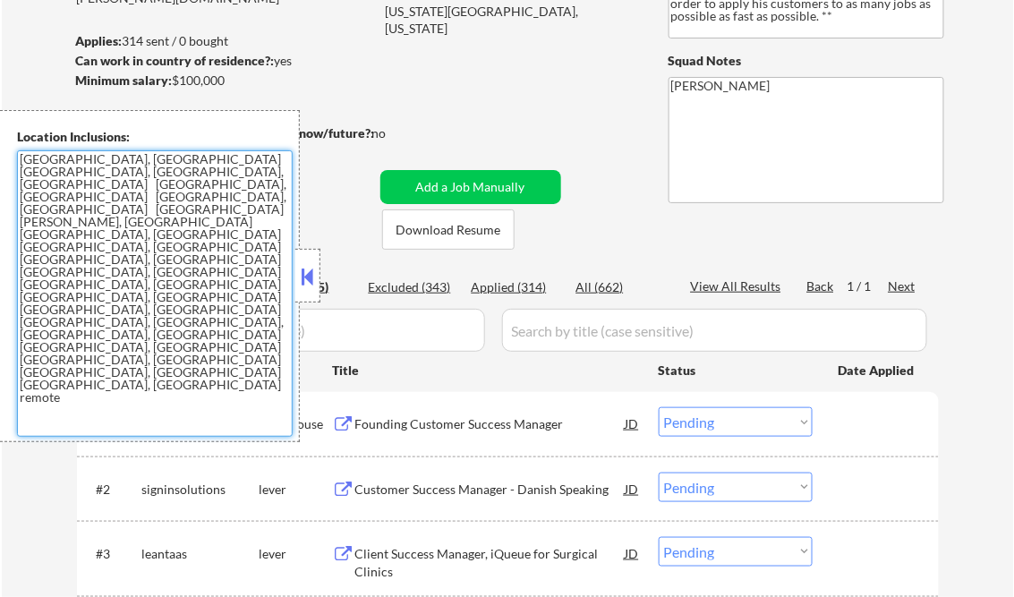
click at [312, 262] on div at bounding box center [307, 276] width 25 height 54
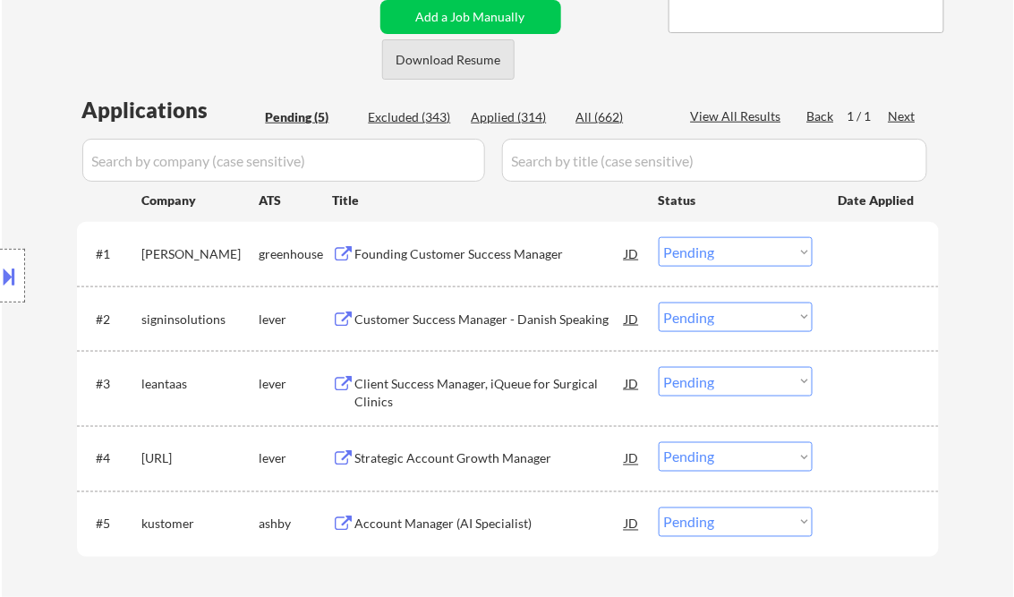
scroll to position [430, 0]
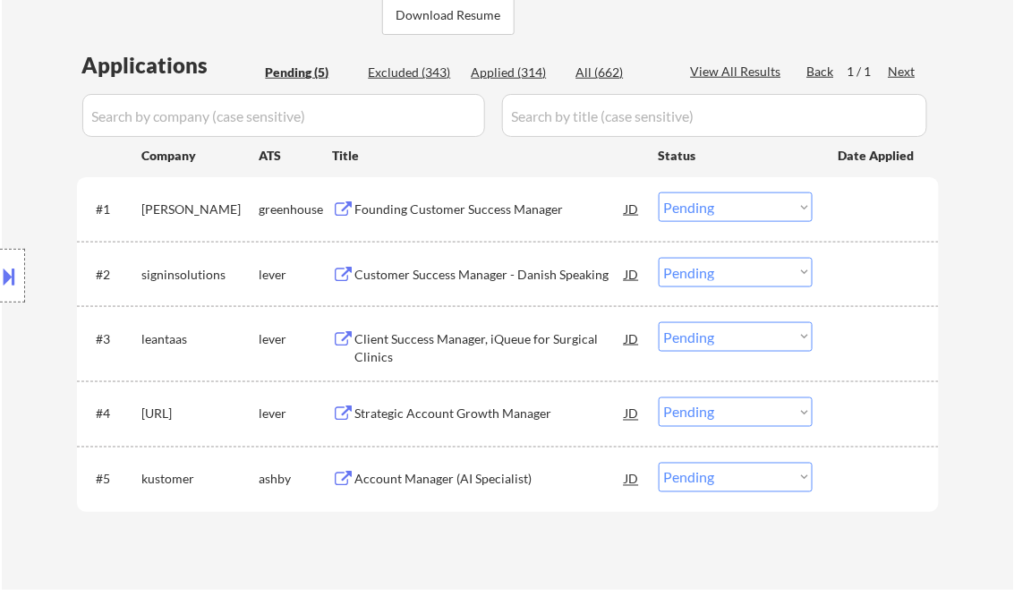
click at [429, 212] on div "Founding Customer Success Manager" at bounding box center [490, 209] width 270 height 18
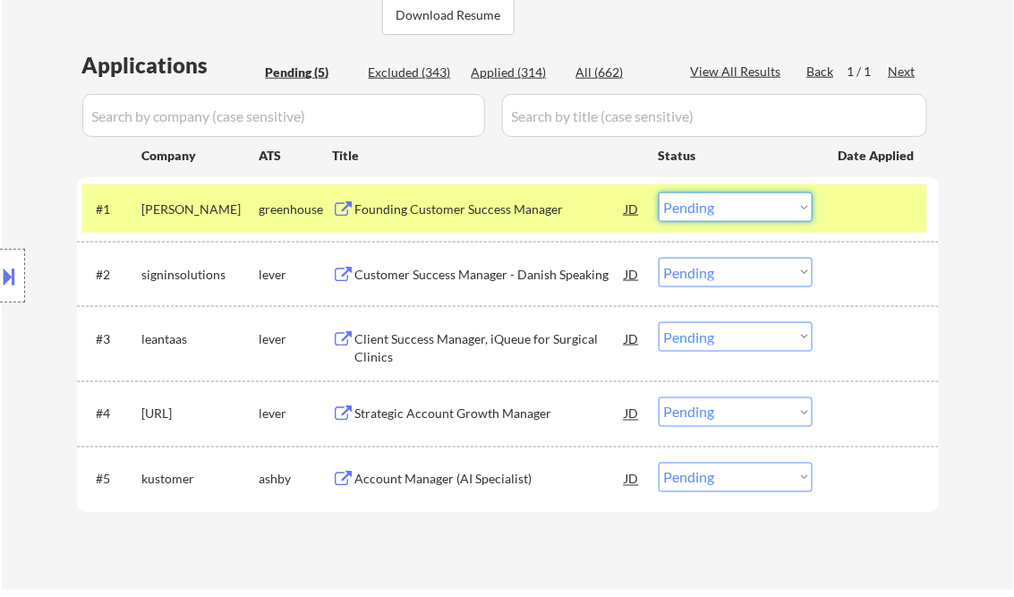
drag, startPoint x: 696, startPoint y: 214, endPoint x: 707, endPoint y: 223, distance: 14.0
click at [696, 214] on select "Choose an option... Pending Applied Excluded (Questions) Excluded (Expired) Exc…" at bounding box center [736, 207] width 154 height 30
click at [659, 192] on select "Choose an option... Pending Applied Excluded (Questions) Excluded (Expired) Exc…" at bounding box center [736, 207] width 154 height 30
select select ""pending""
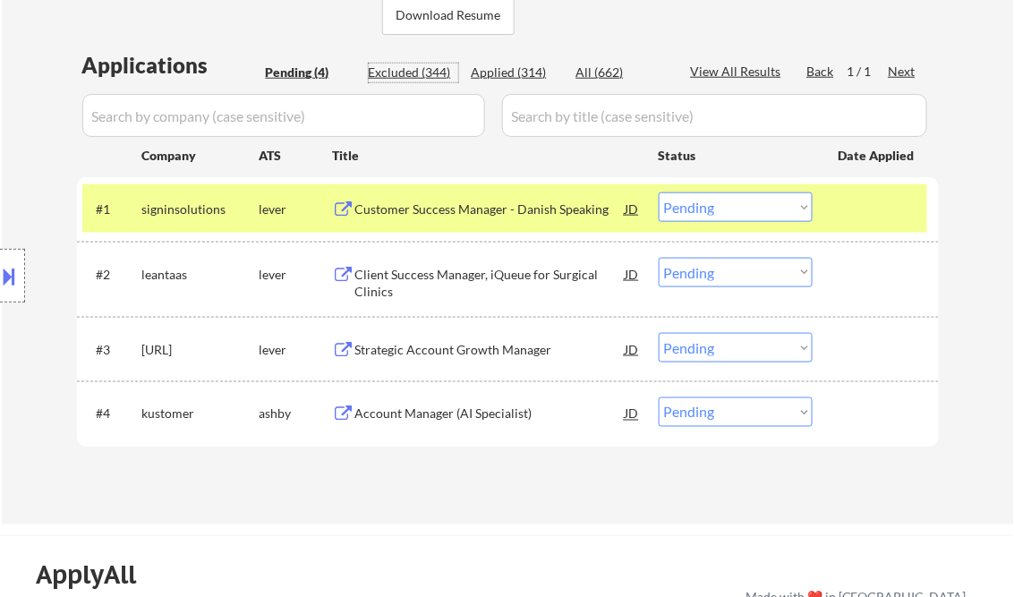
click at [412, 73] on div "Excluded (344)" at bounding box center [414, 73] width 90 height 18
select select ""excluded__other_""
select select ""excluded__location_""
select select ""excluded__expired_""
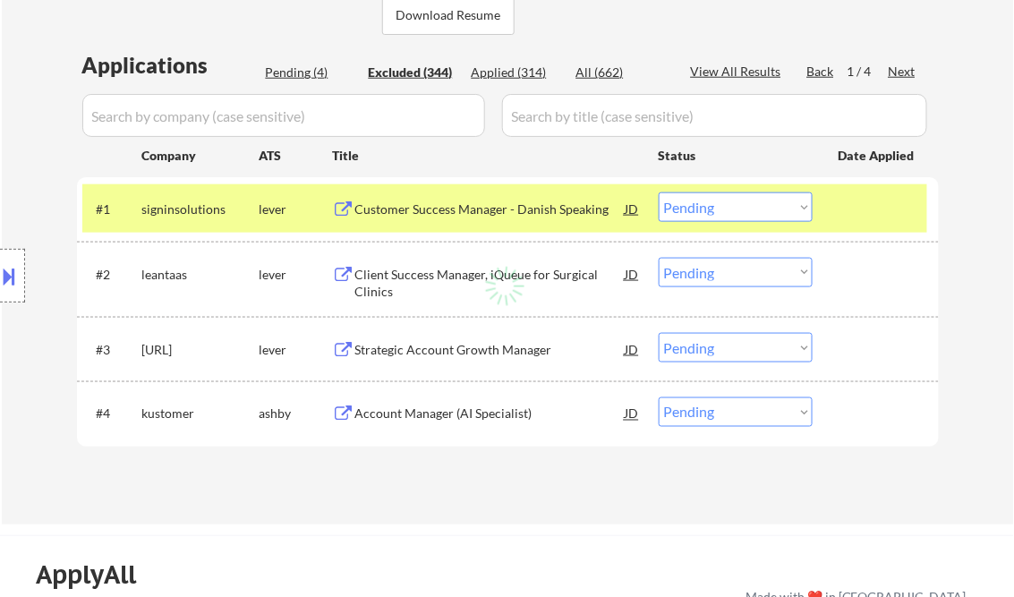
select select ""excluded""
select select ""excluded__location_""
select select ""excluded__expired_""
select select ""excluded__location_""
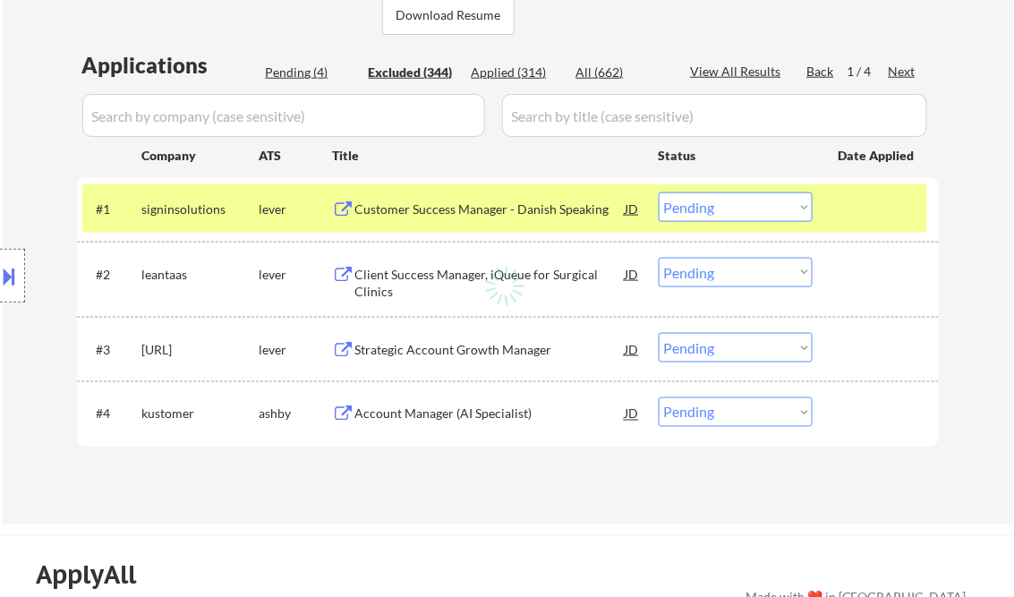
select select ""excluded__other_""
select select ""excluded""
select select ""excluded__expired_""
select select ""excluded""
select select ""excluded__other_""
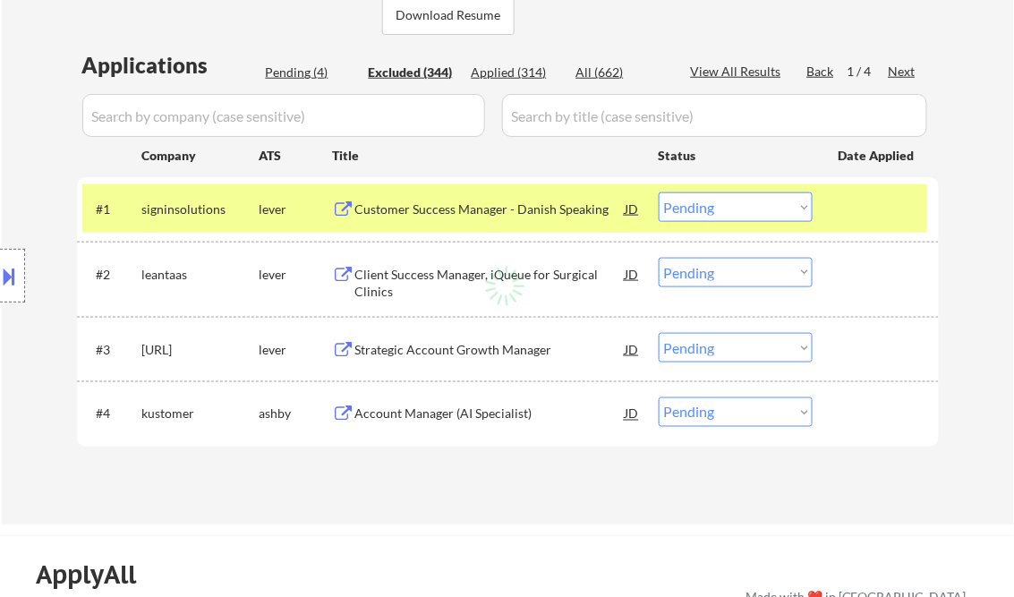
select select ""excluded__expired_""
select select ""excluded__other_""
select select ""excluded__location_""
select select ""excluded__other_""
select select ""excluded__expired_""
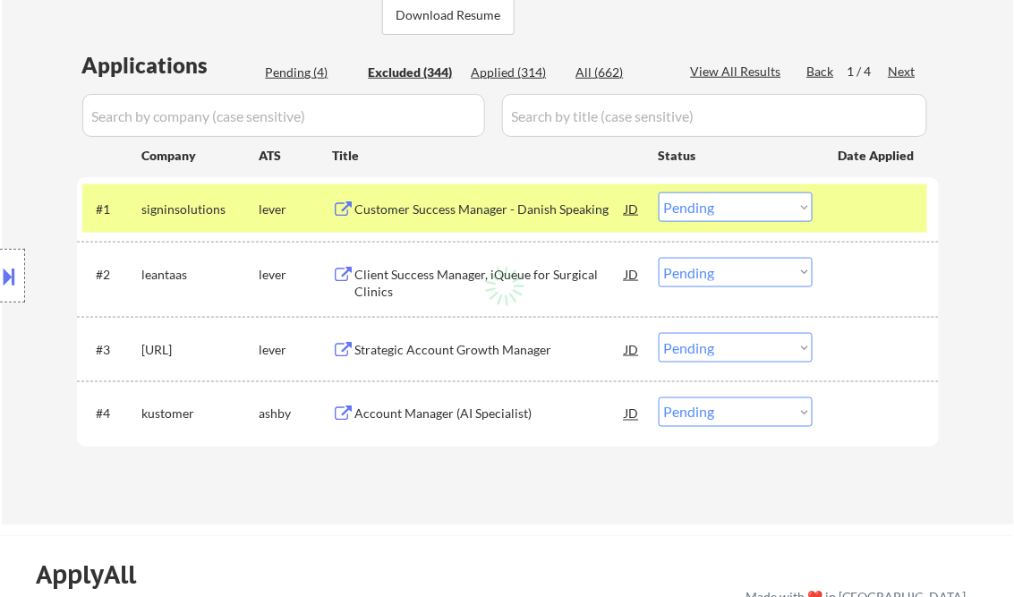
select select ""excluded__expired_""
select select ""excluded""
select select ""excluded__other_""
select select ""excluded""
select select ""excluded__expired_""
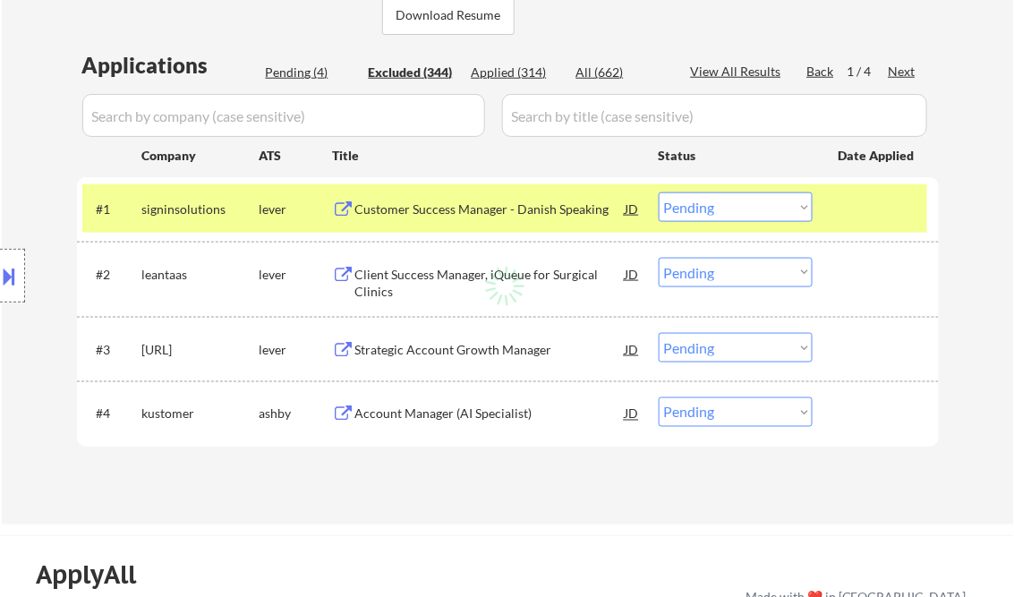
select select ""excluded__location_""
select select ""excluded""
select select ""excluded__other_""
select select ""excluded__expired_""
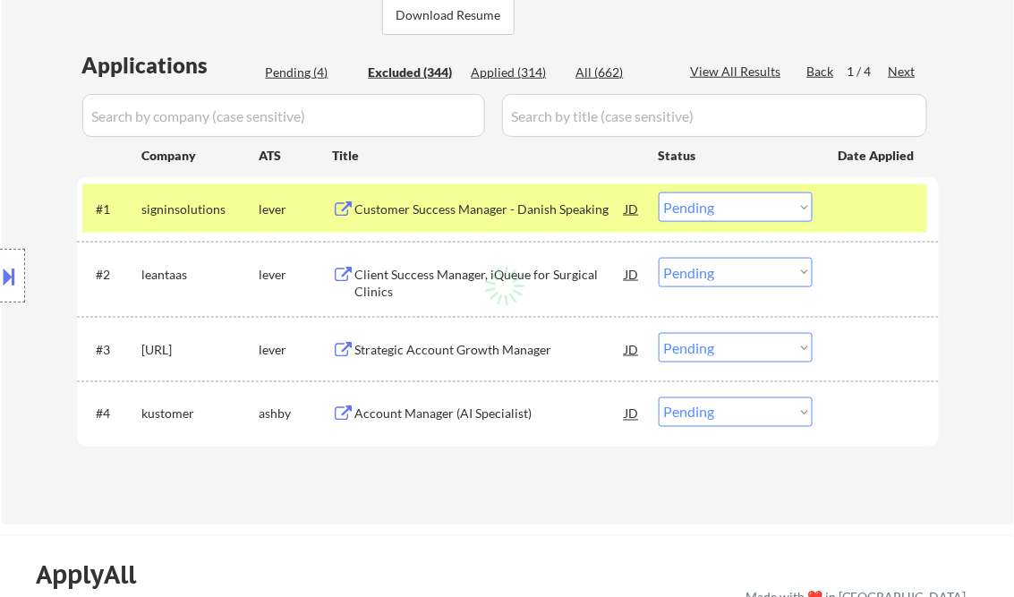
select select ""excluded__other_""
select select ""excluded__expired_""
select select ""excluded__other_""
select select ""excluded__expired_""
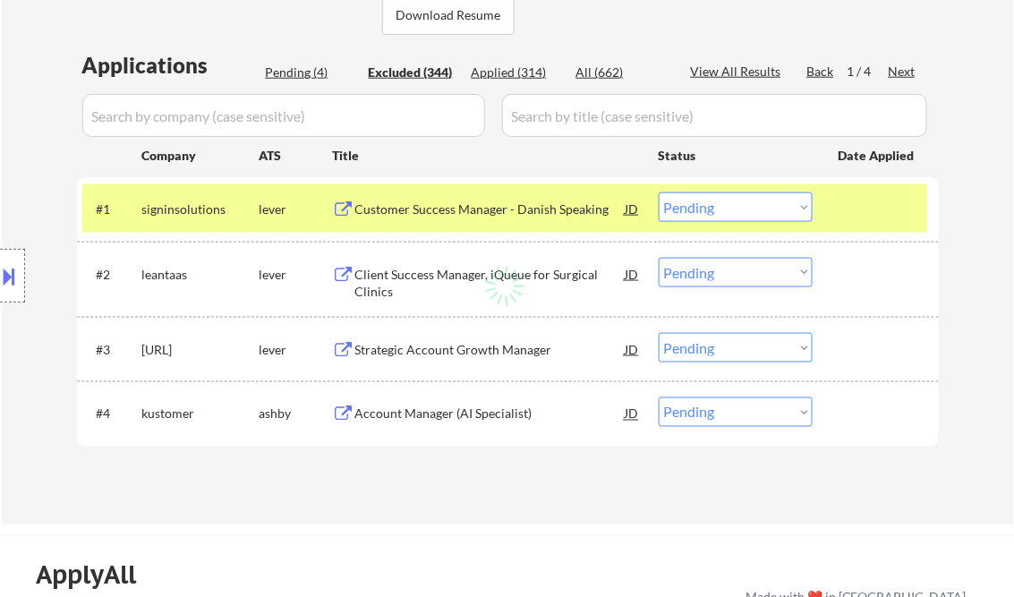
select select ""excluded__other_""
select select ""excluded__expired_""
select select ""excluded__other_""
select select ""excluded__expired_""
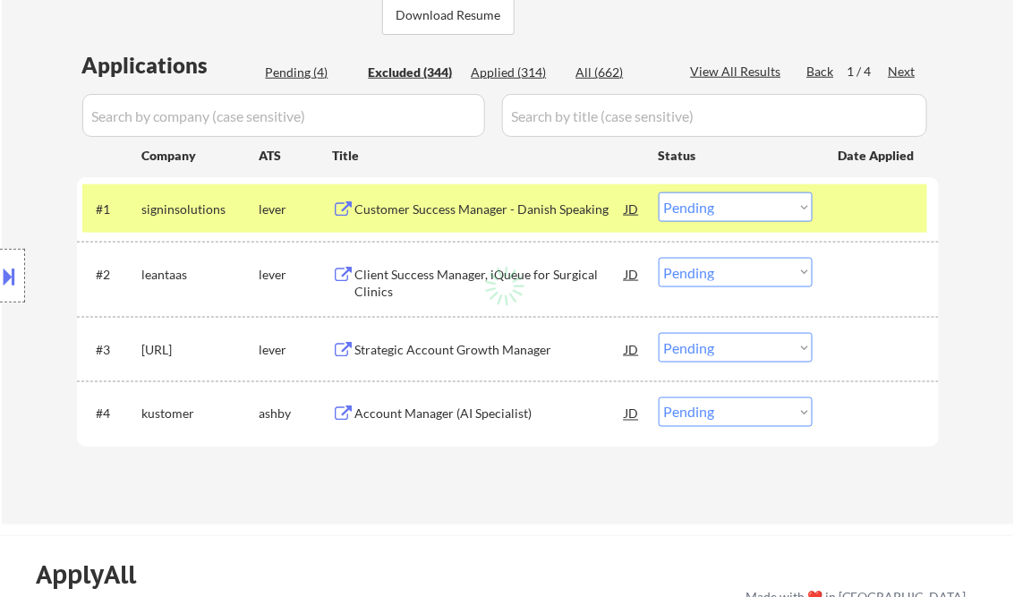
select select ""excluded__expired_""
select select ""excluded__location_""
select select ""excluded__other_""
select select ""excluded__expired_""
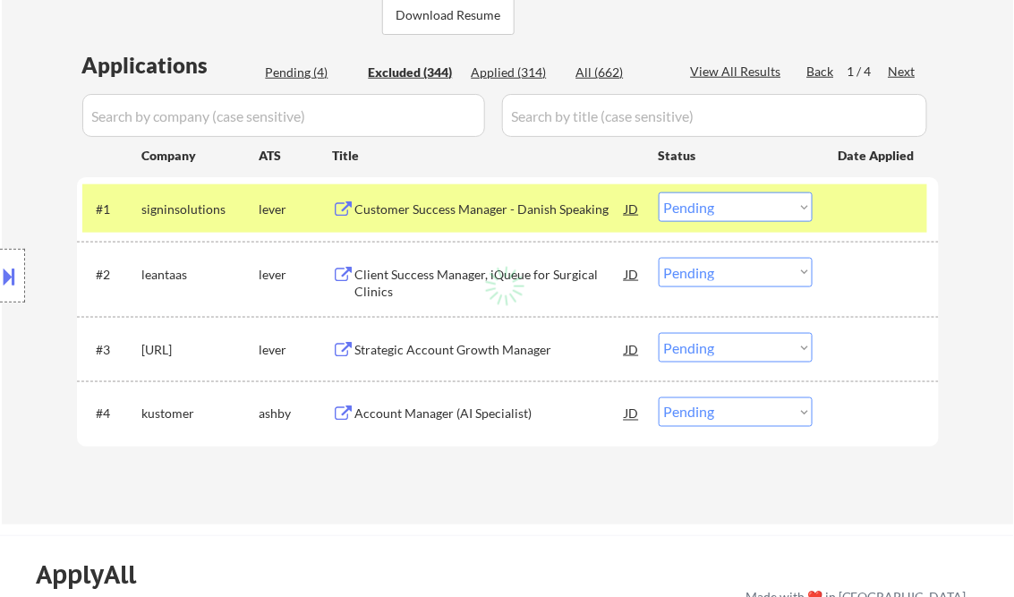
select select ""excluded__expired_""
select select ""excluded__other_""
select select ""excluded__expired_""
select select ""excluded__other_""
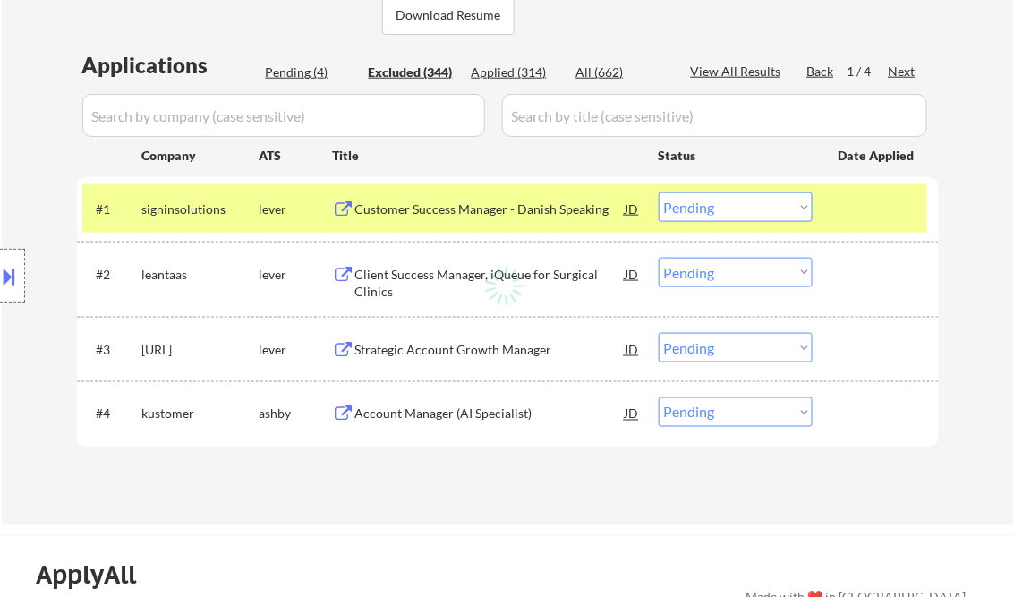
select select ""excluded__salary_""
select select ""excluded__expired_""
select select ""excluded__other_""
select select ""excluded__location_""
select select ""excluded__other_""
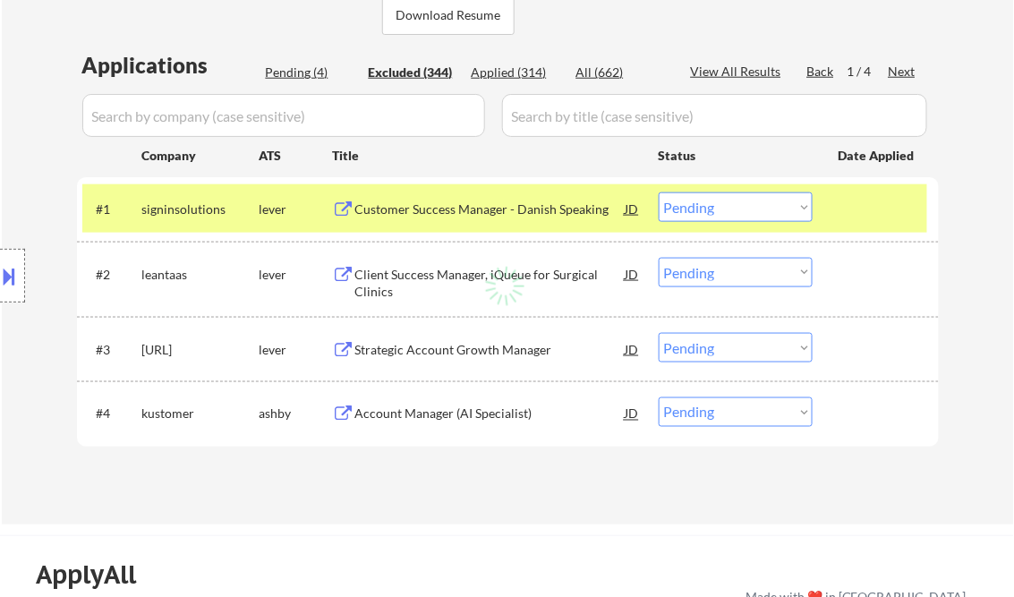
select select ""excluded__location_""
select select ""excluded__other_""
select select ""excluded""
select select ""excluded__other_""
select select ""excluded__bad_match_""
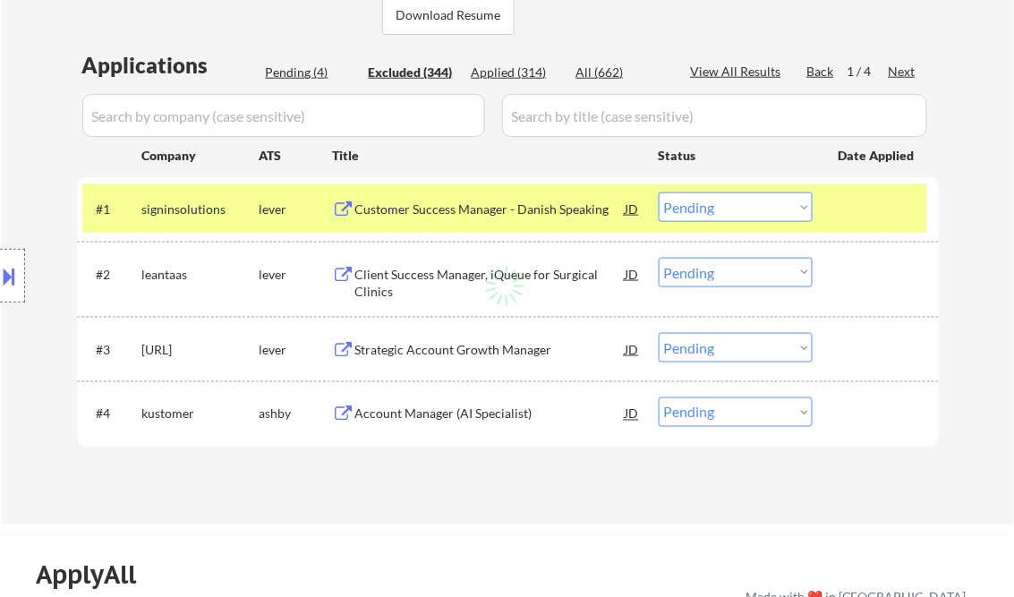
select select ""excluded__other_""
select select ""excluded__bad_match_""
select select ""excluded__location_""
select select ""excluded__other_""
select select ""excluded__location_""
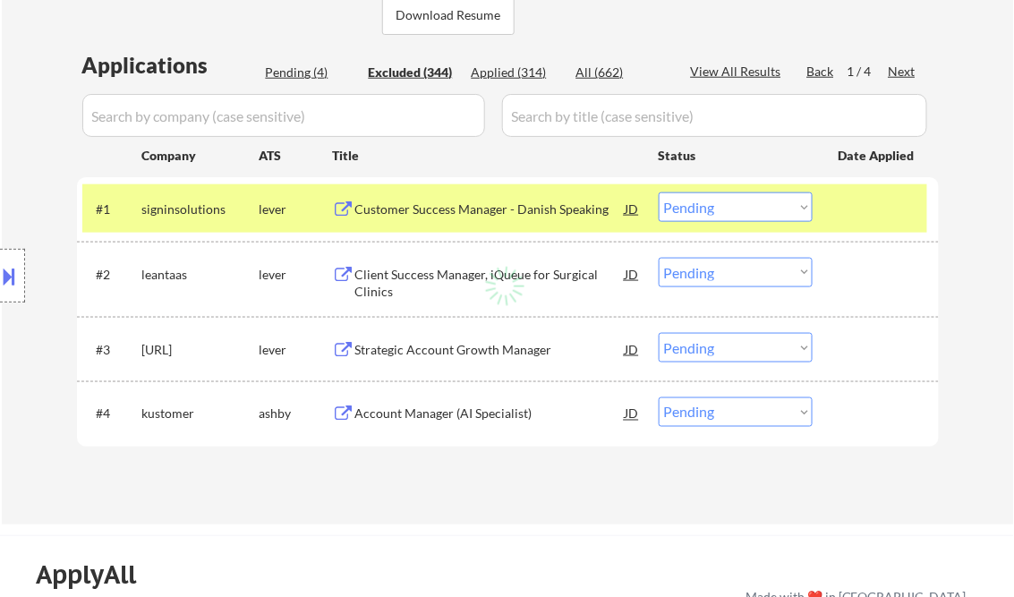
select select ""excluded__location_""
select select ""excluded""
select select ""excluded__expired_""
select select ""excluded__location_""
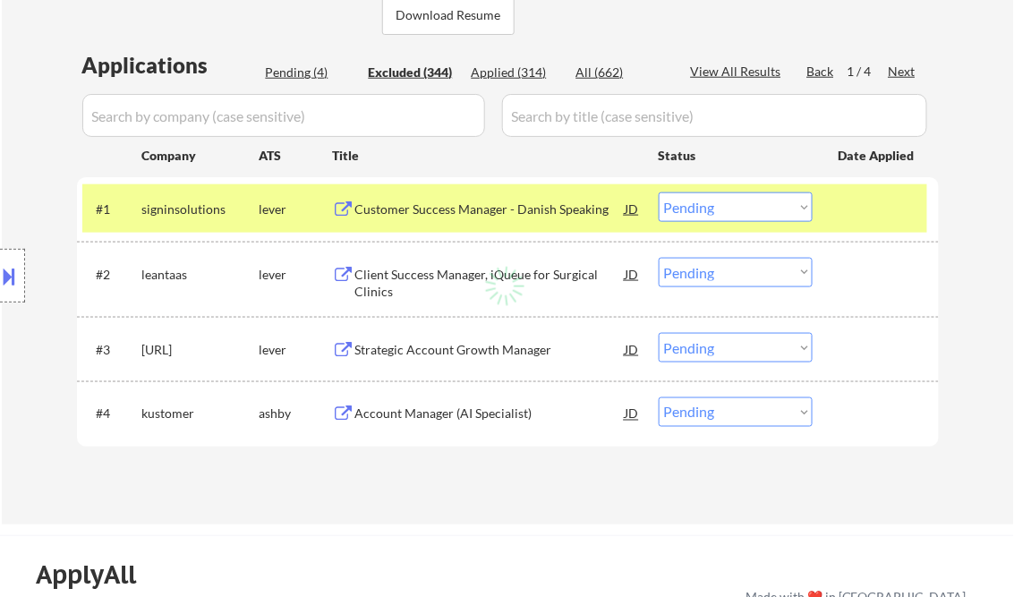
select select ""excluded""
select select ""excluded__expired_""
select select ""excluded__bad_match_""
select select ""excluded__expired_""
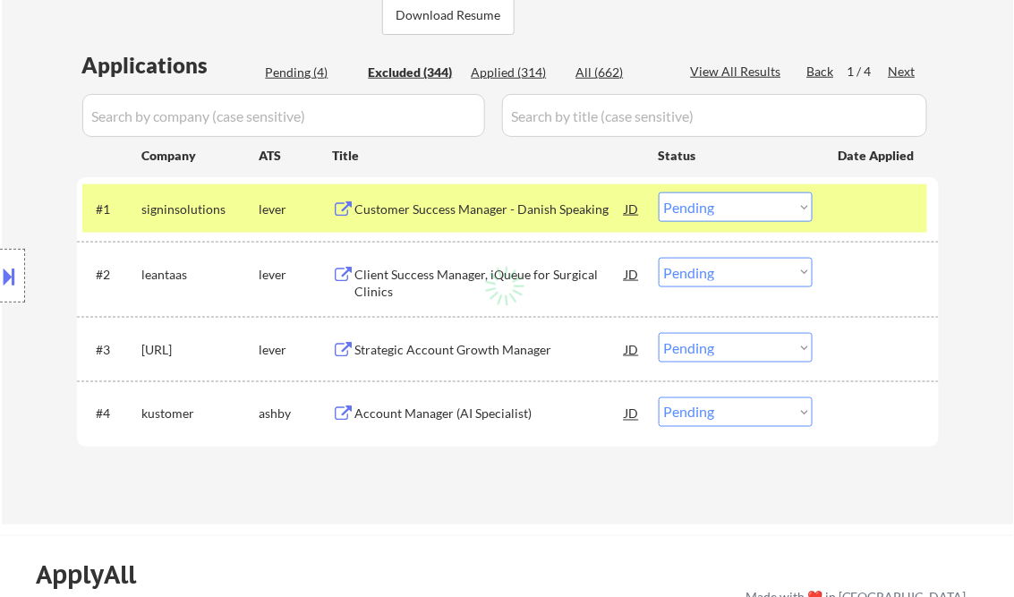
select select ""excluded__bad_match_""
select select ""excluded""
select select ""excluded__other_""
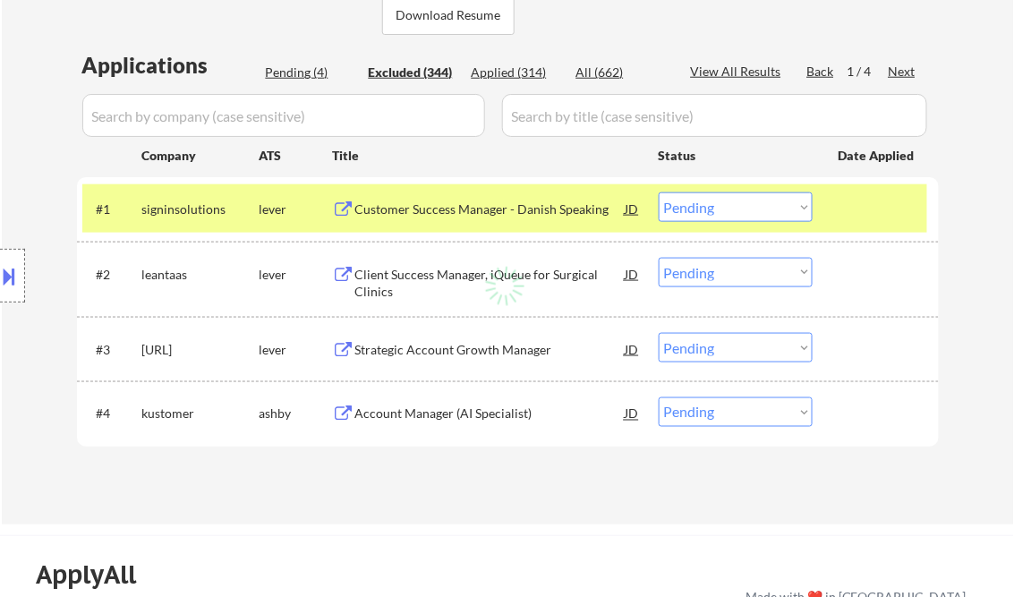
select select ""excluded__bad_match_""
select select ""excluded__location_""
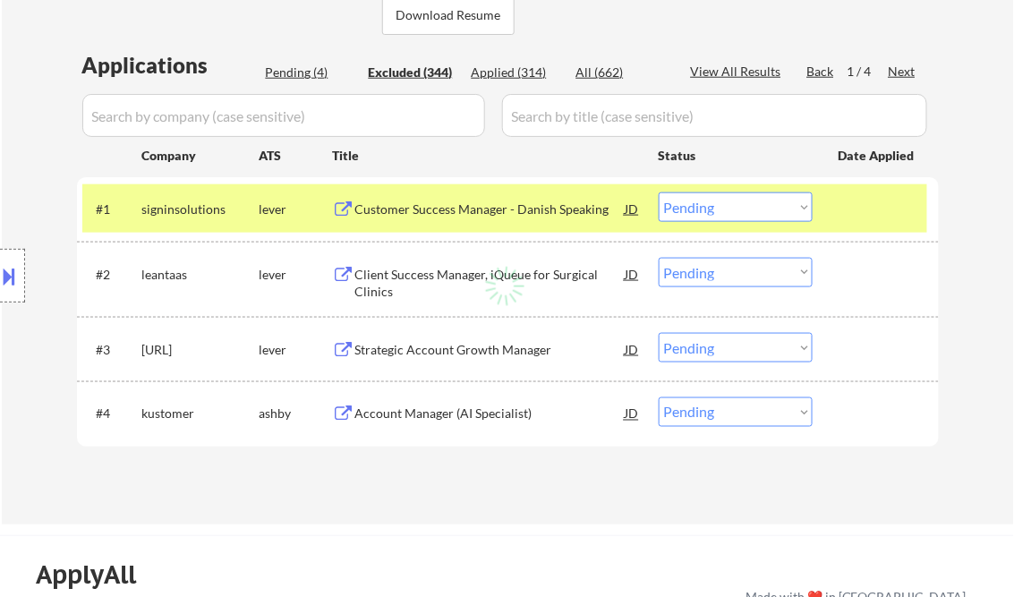
select select ""excluded__other_""
select select ""excluded__expired_""
select select ""excluded__location_""
select select ""excluded__expired_""
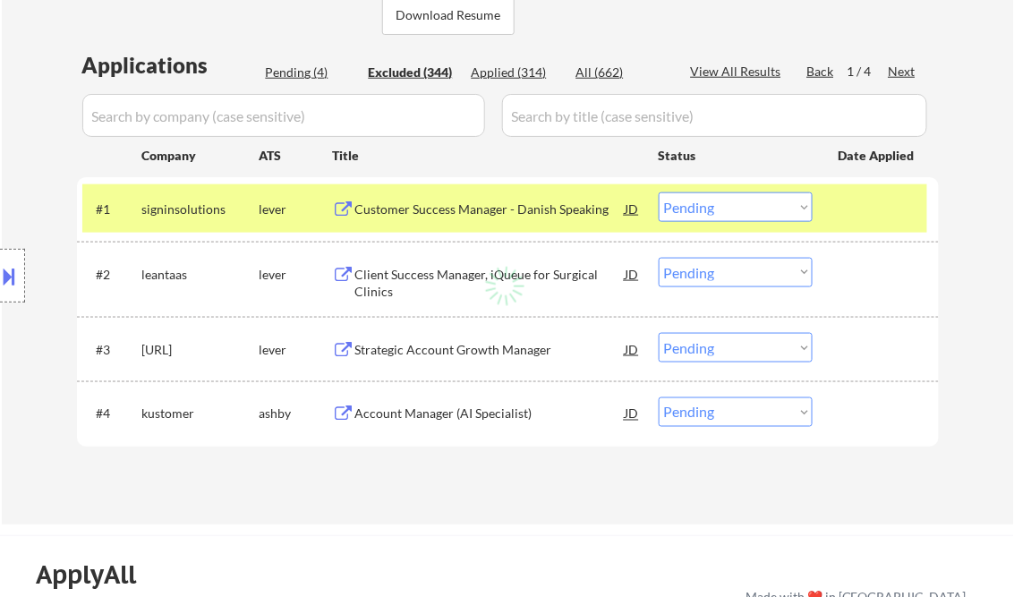
select select ""excluded__location_""
select select ""excluded__bad_match_""
select select ""excluded__other_""
select select ""excluded__location_""
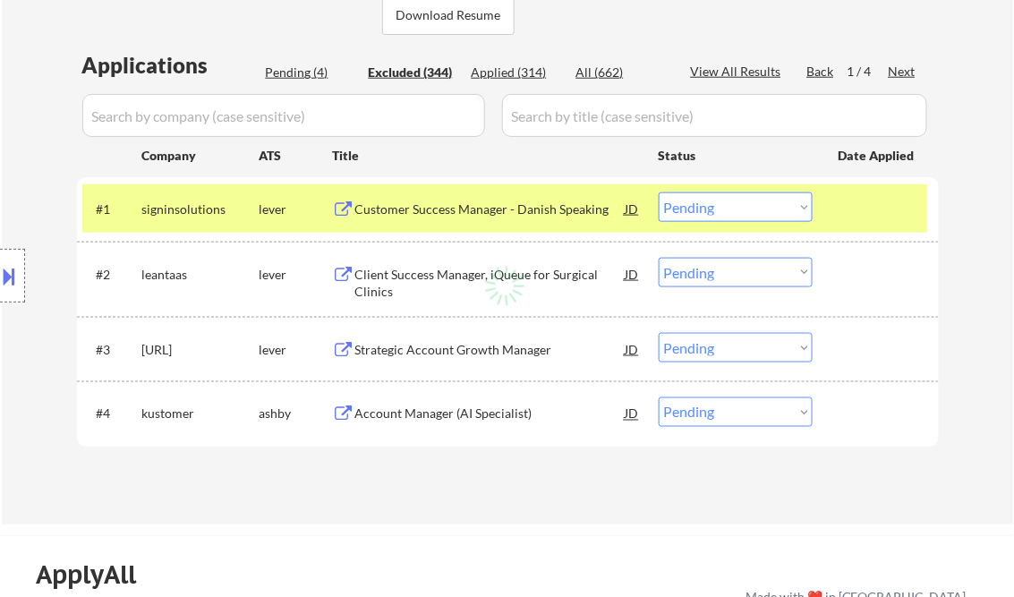
select select ""excluded__location_""
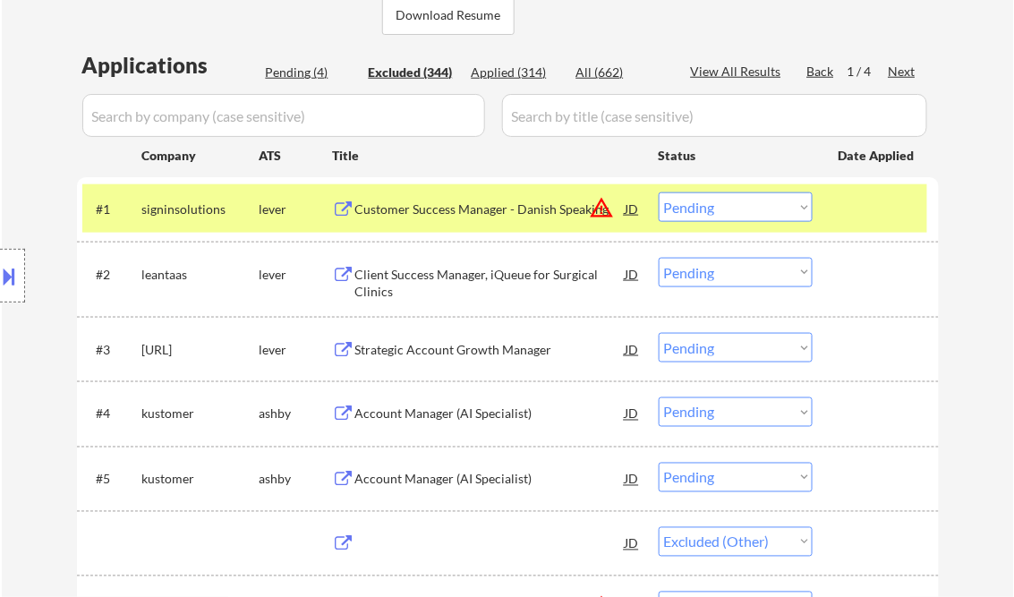
select select ""excluded__location_""
select select ""excluded__expired_""
select select ""excluded__other_""
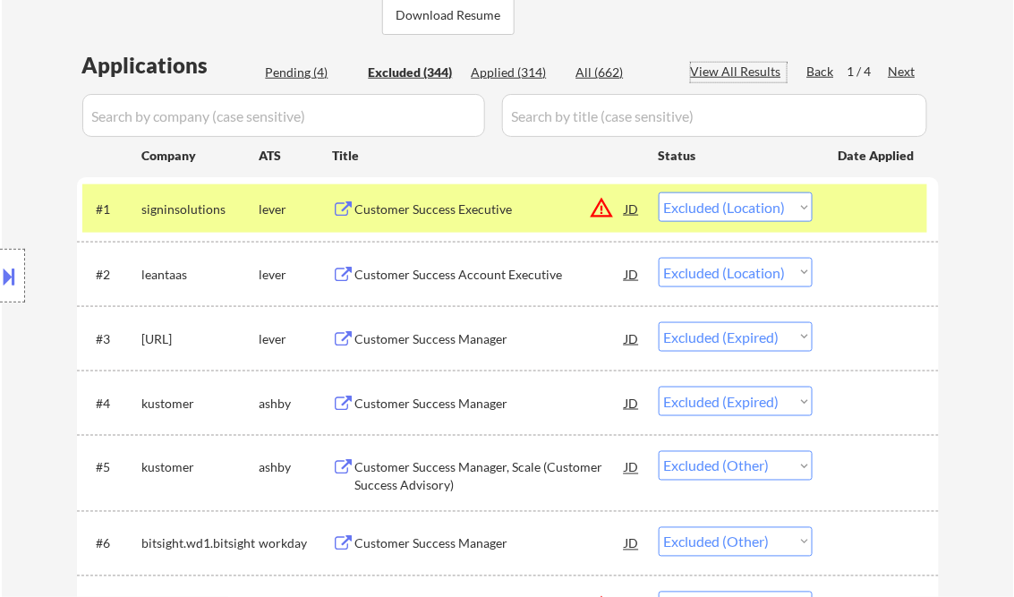
click at [729, 67] on div "View All Results" at bounding box center [739, 72] width 96 height 18
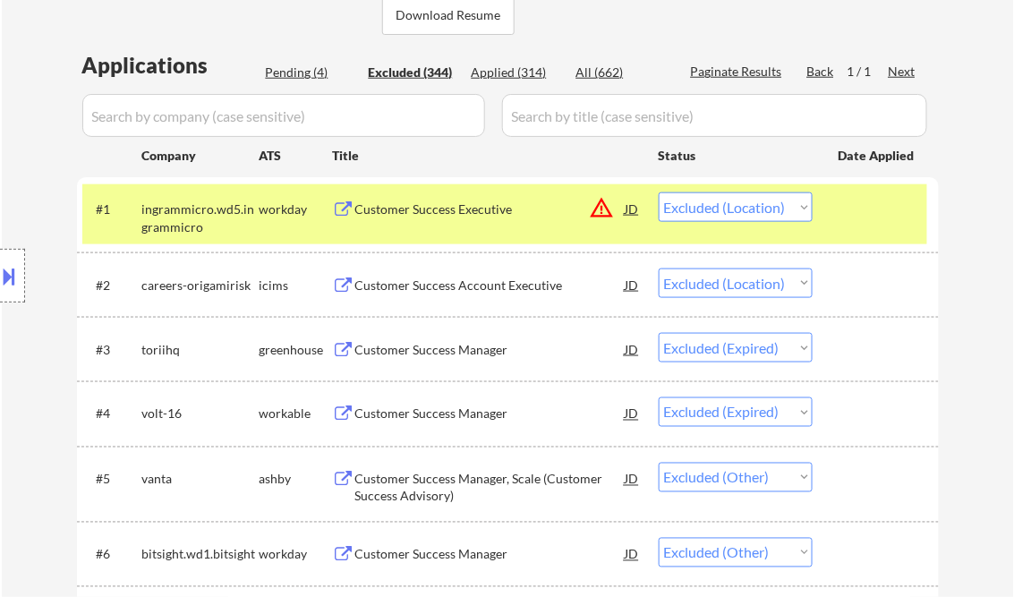
select select ""excluded__expired_""
select select ""excluded__location_""
select select ""excluded__other_""
select select ""excluded""
select select ""excluded__location_""
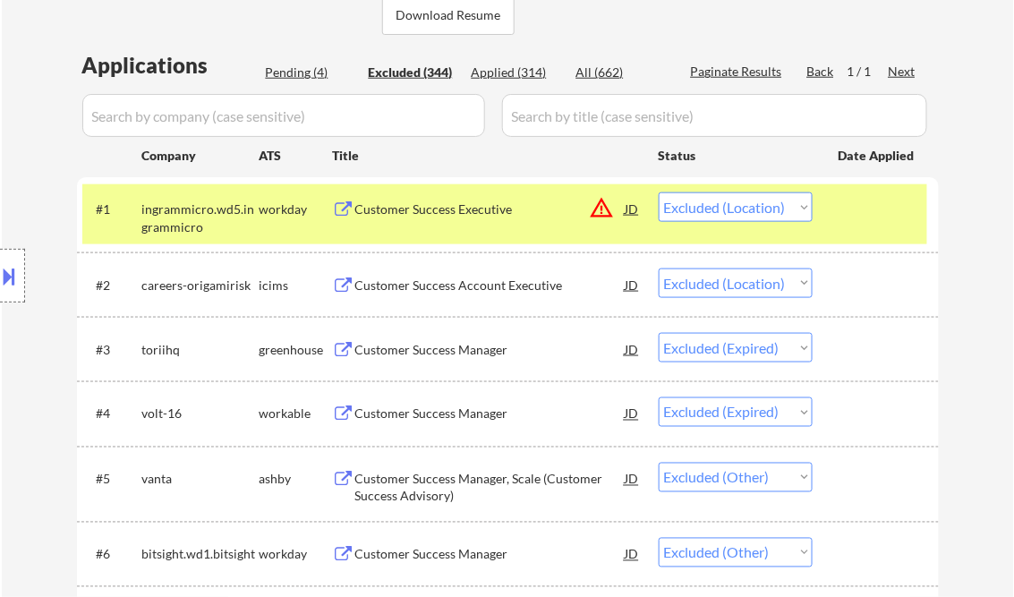
select select ""excluded__location_""
select select ""excluded__bad_match_""
select select ""excluded__expired_""
select select ""excluded__location_""
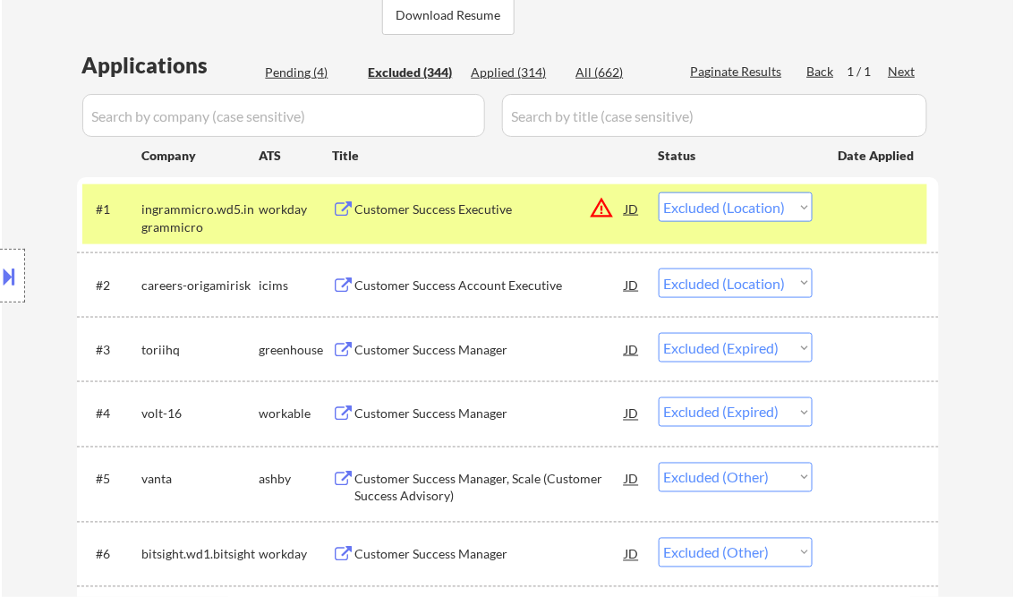
select select ""excluded__expired_""
select select ""excluded__other_""
select select ""excluded__expired_""
select select ""excluded__location_""
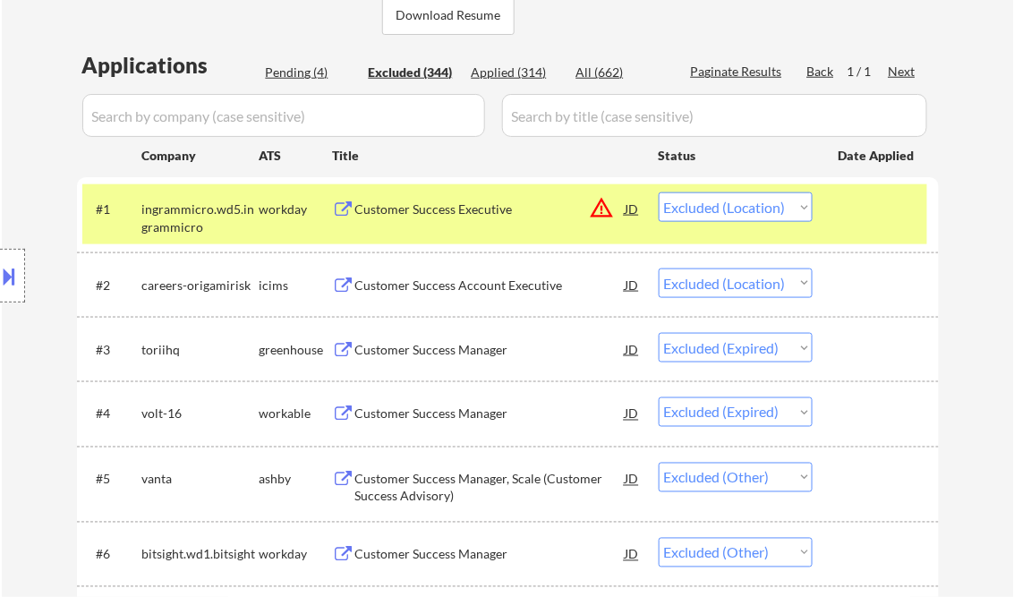
select select ""excluded__expired_""
select select ""excluded__other_""
select select ""excluded__location_""
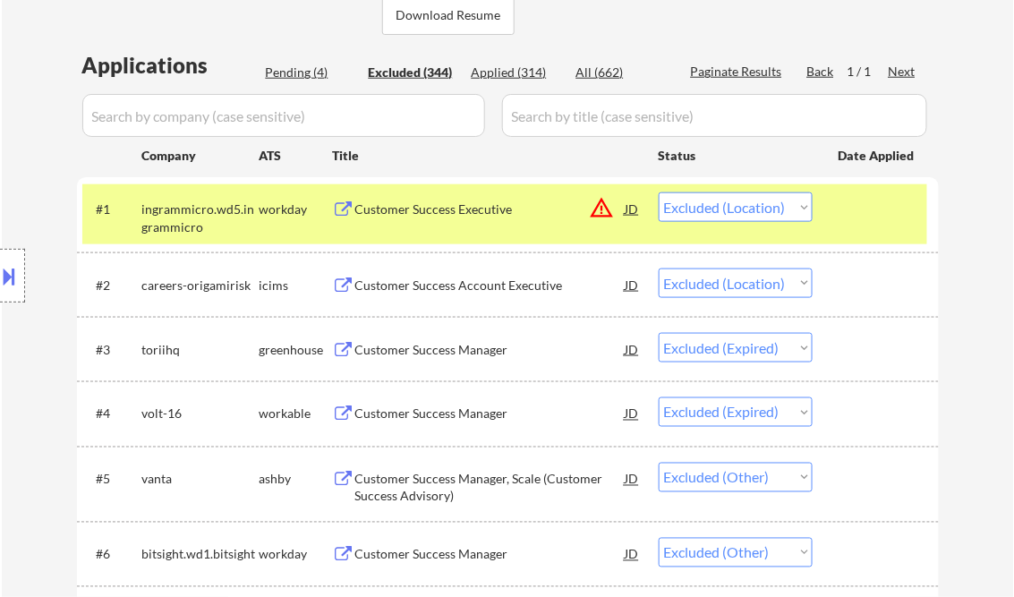
select select ""excluded__other_""
select select ""excluded__location_""
select select ""excluded__other_""
select select ""excluded__bad_match_""
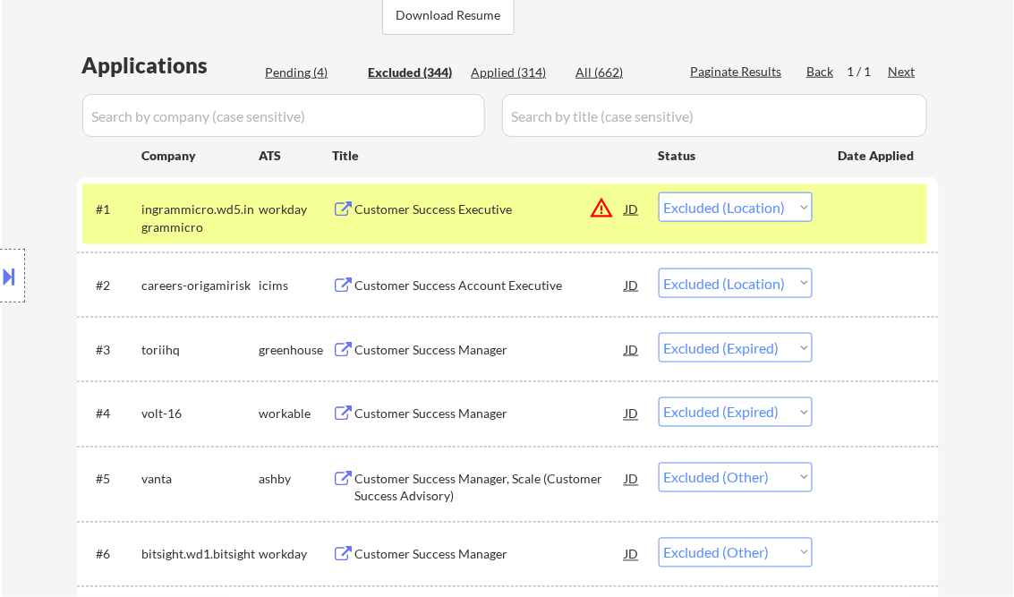
select select ""excluded""
select select ""excluded__location_""
select select ""excluded__other_""
select select ""excluded__expired_""
select select ""excluded__other_""
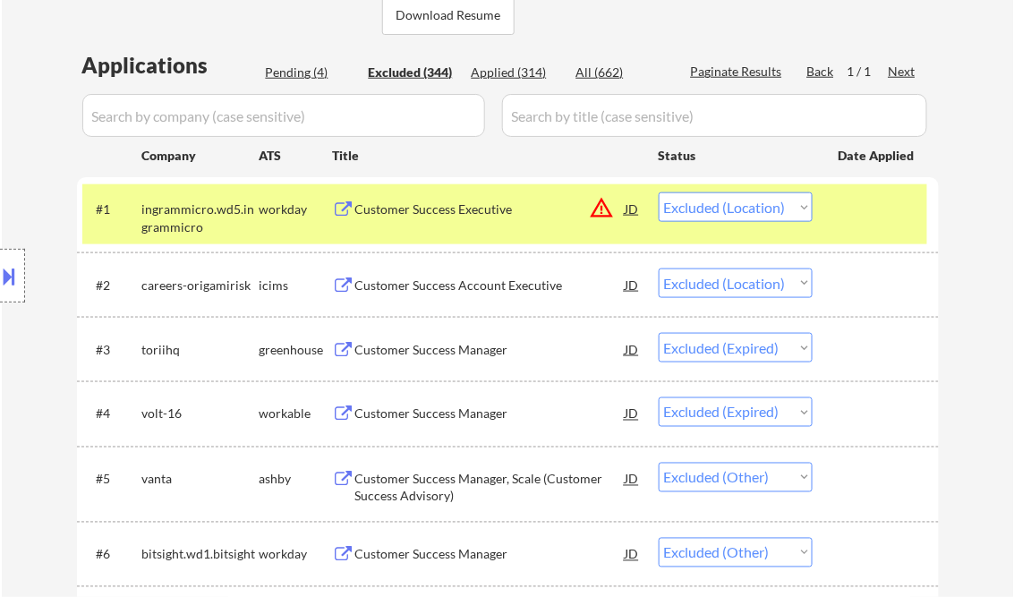
select select ""excluded""
select select ""excluded__expired_""
select select ""excluded__bad_match_""
select select ""excluded__other_""
select select ""excluded__location_""
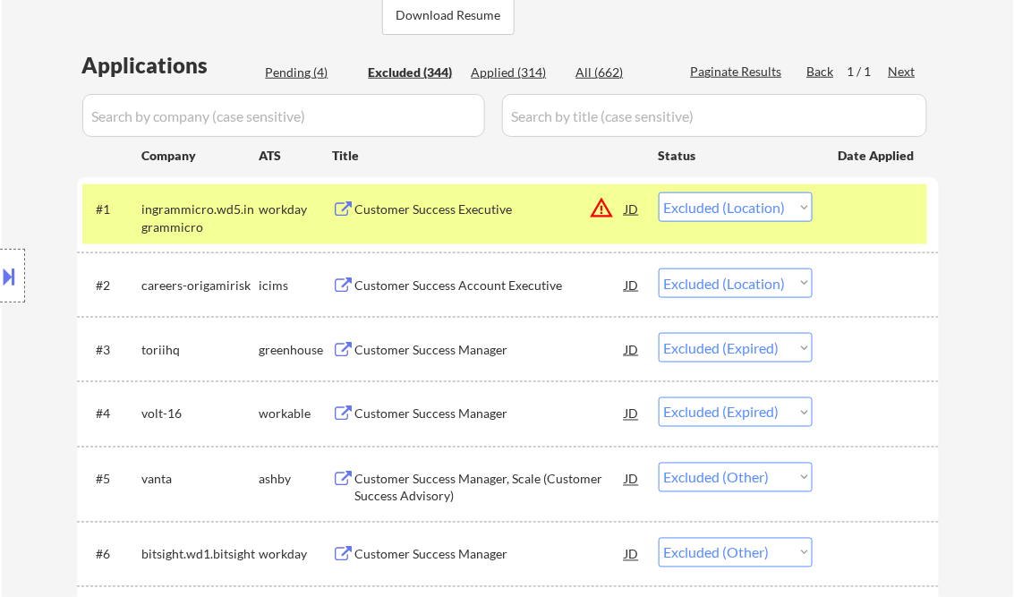
select select ""excluded__location_""
select select ""excluded__expired_""
select select ""excluded__location_""
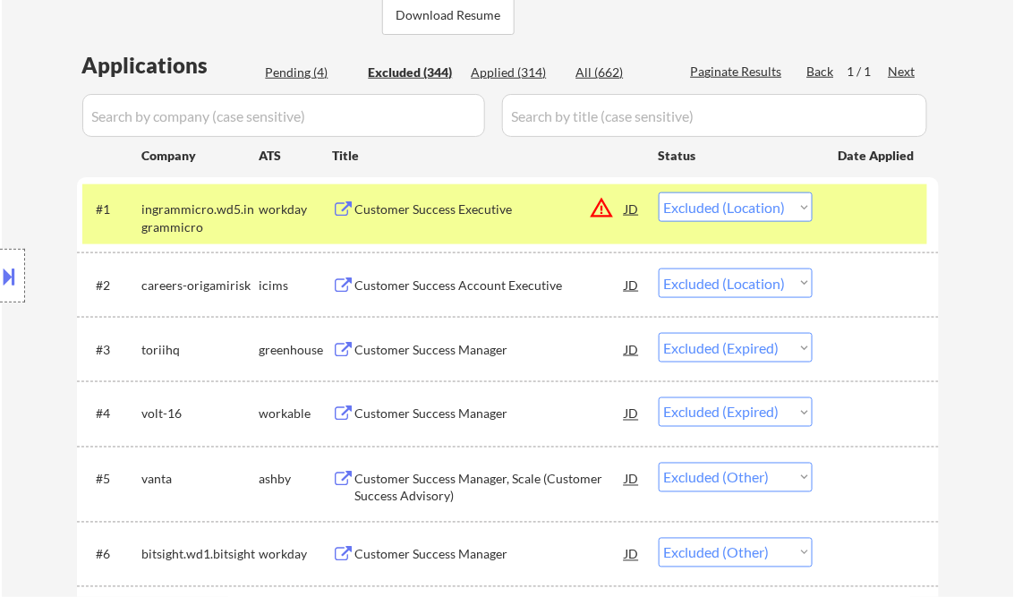
select select ""excluded__location_""
select select ""excluded__bad_match_""
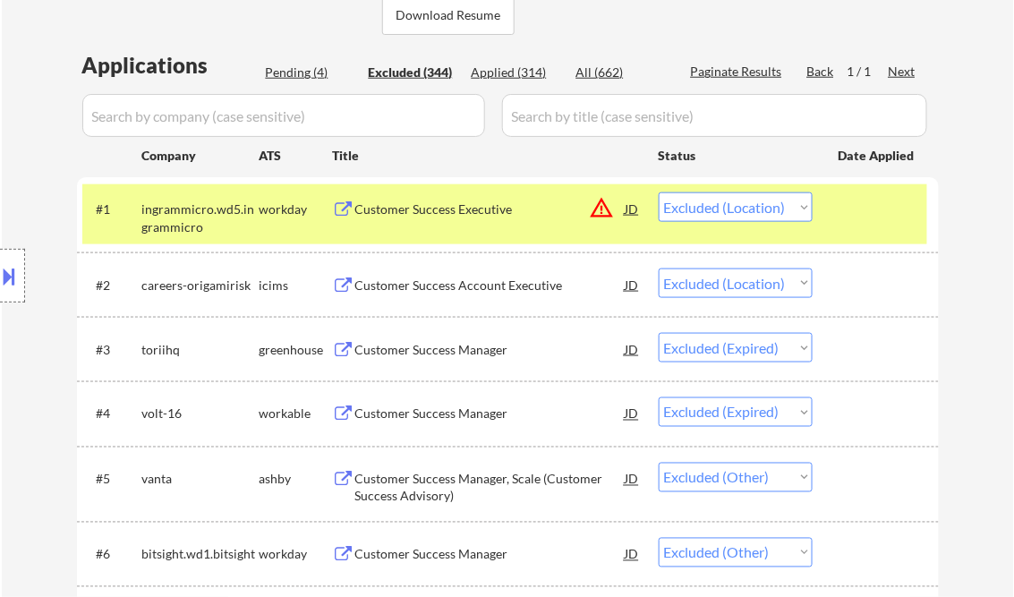
select select ""excluded__expired_""
select select ""excluded""
select select ""excluded__bad_match_""
select select ""excluded__expired_""
select select ""excluded__other_""
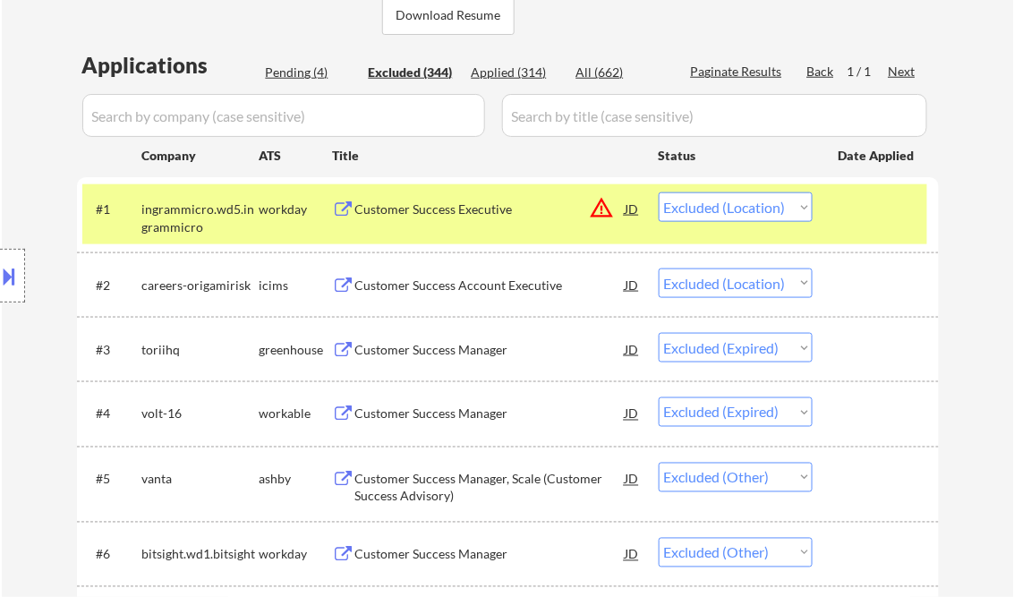
select select ""excluded__expired_""
select select ""excluded__location_""
select select ""excluded__salary_""
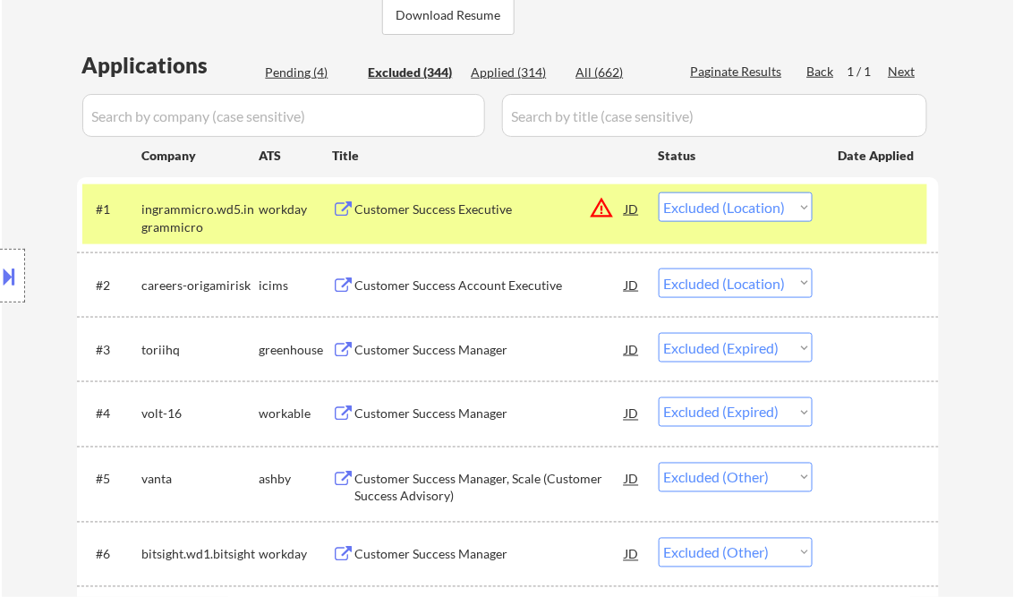
select select ""excluded__location_""
select select ""excluded__salary_""
select select ""excluded__bad_match_""
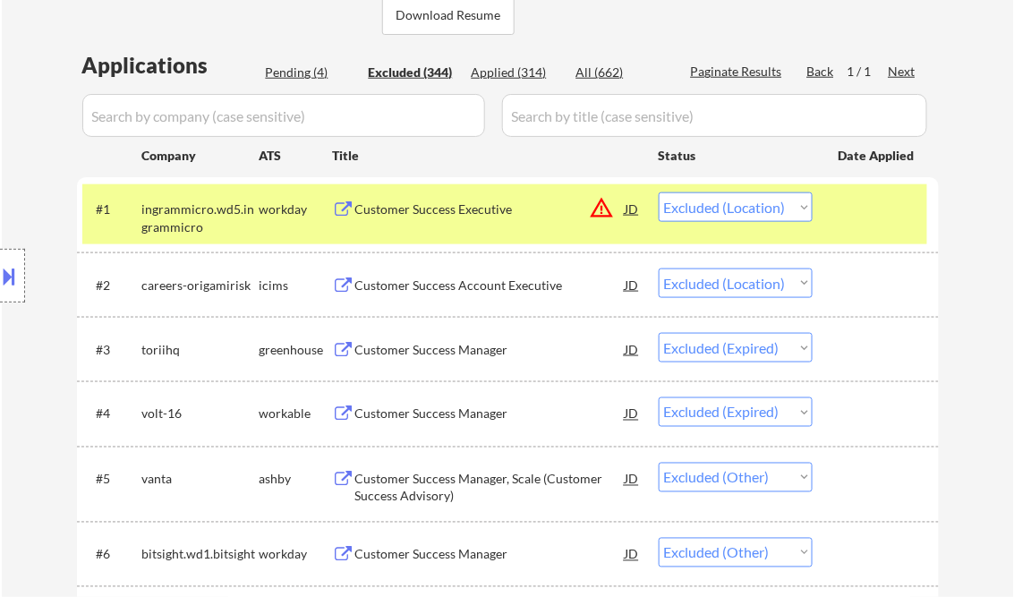
select select ""excluded__bad_match_""
select select ""excluded__location_""
select select ""excluded__other_""
select select ""excluded__location_""
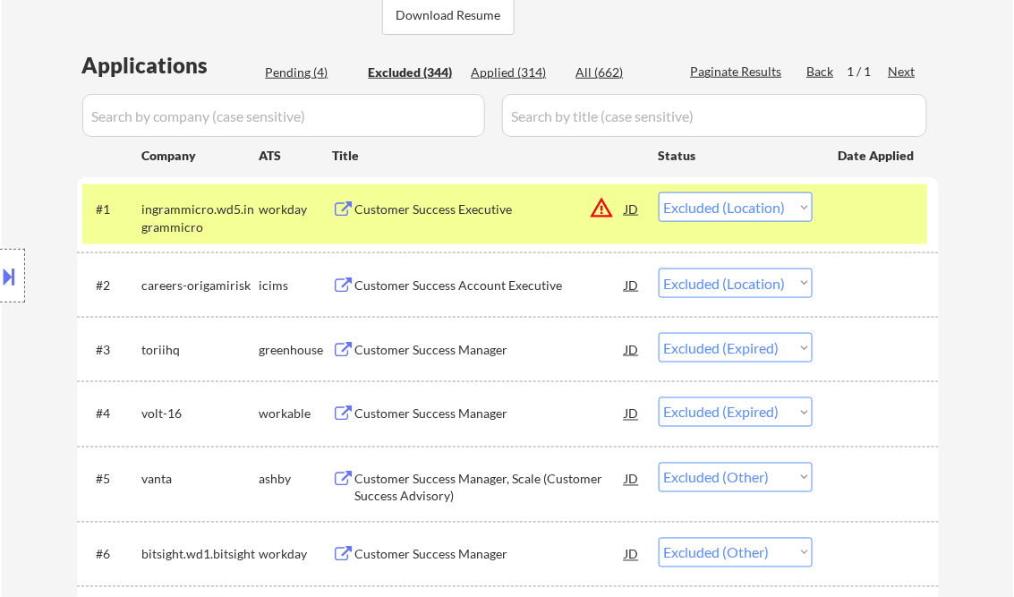
select select ""excluded__other_""
select select ""excluded__location_""
select select ""excluded__other_""
select select ""excluded__location_""
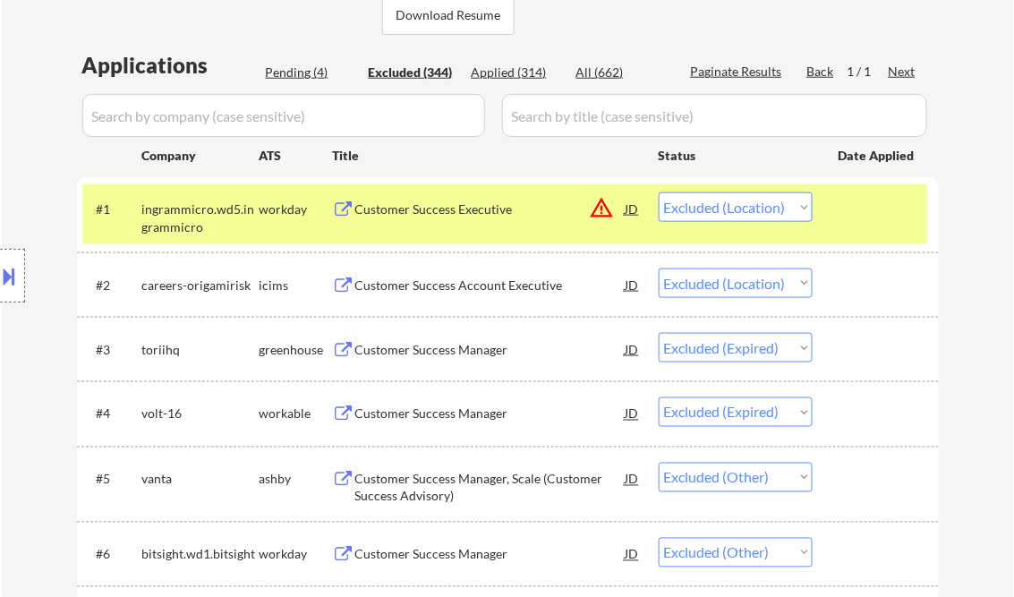
select select ""excluded__bad_match_""
select select ""excluded__location_""
select select ""excluded__expired_""
select select ""excluded__other_""
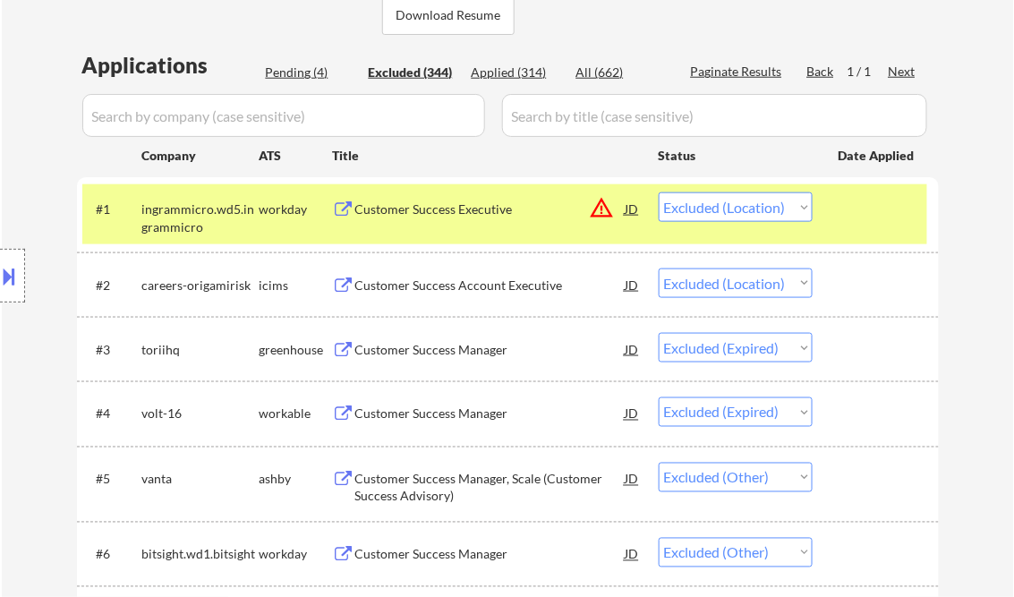
select select ""excluded__bad_match_""
select select ""excluded__other_""
select select ""excluded__bad_match_""
select select ""excluded__expired_""
select select ""excluded__location_""
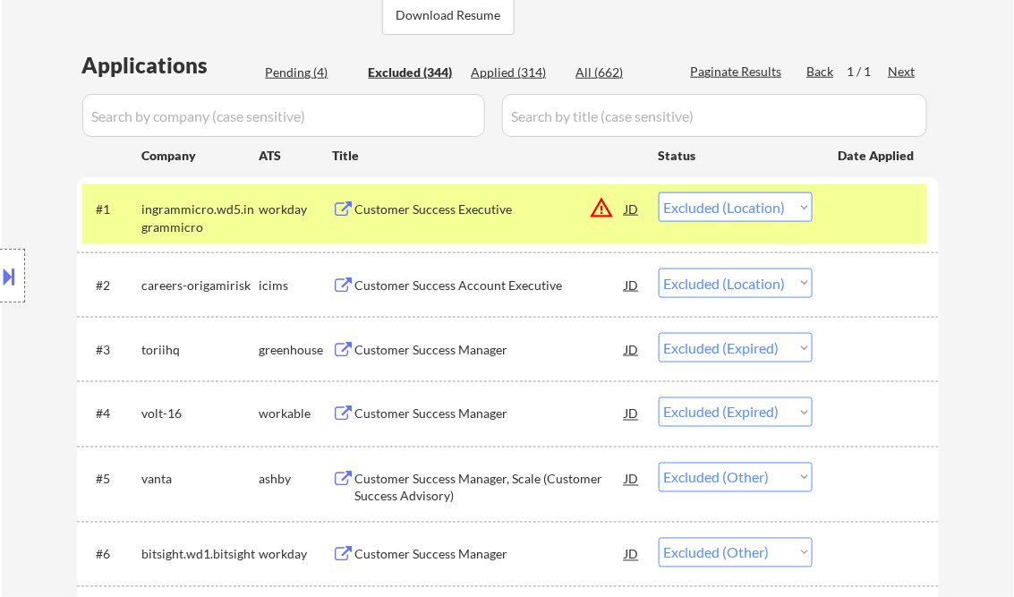
select select ""excluded__other_""
select select ""excluded__bad_match_""
select select ""excluded__location_""
select select ""excluded__expired_""
select select ""excluded__location_""
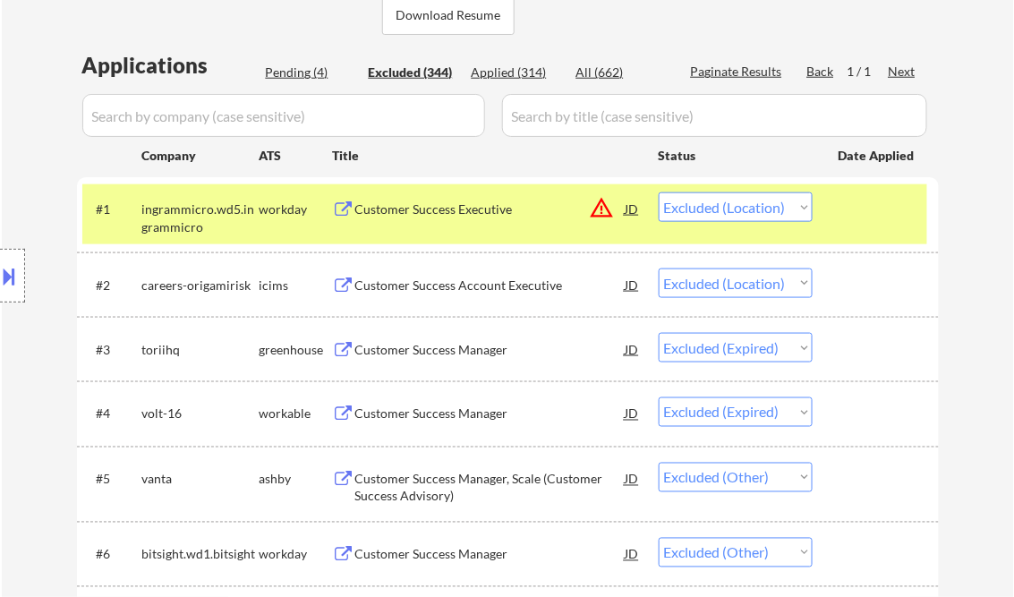
select select ""excluded__location_""
select select ""excluded__bad_match_""
select select ""excluded__location_""
select select ""excluded__other_""
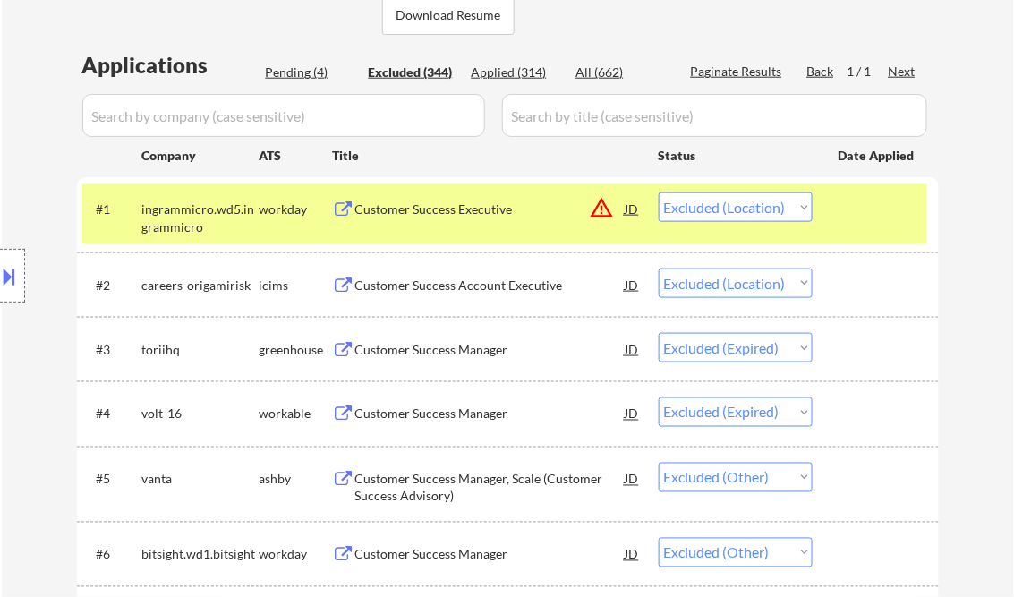
select select ""excluded__location_""
select select ""excluded__other_""
select select ""excluded__bad_match_""
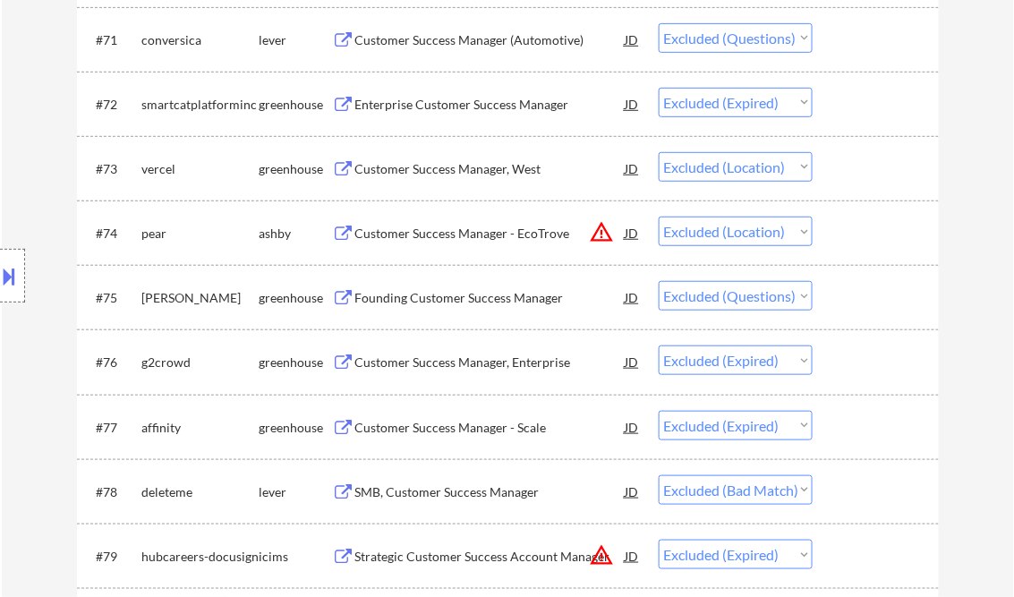
click at [733, 301] on select "Choose an option... Pending Applied Excluded (Questions) Excluded (Expired) Exc…" at bounding box center [736, 296] width 154 height 30
click at [659, 282] on select "Choose an option... Pending Applied Excluded (Questions) Excluded (Expired) Exc…" at bounding box center [736, 296] width 154 height 30
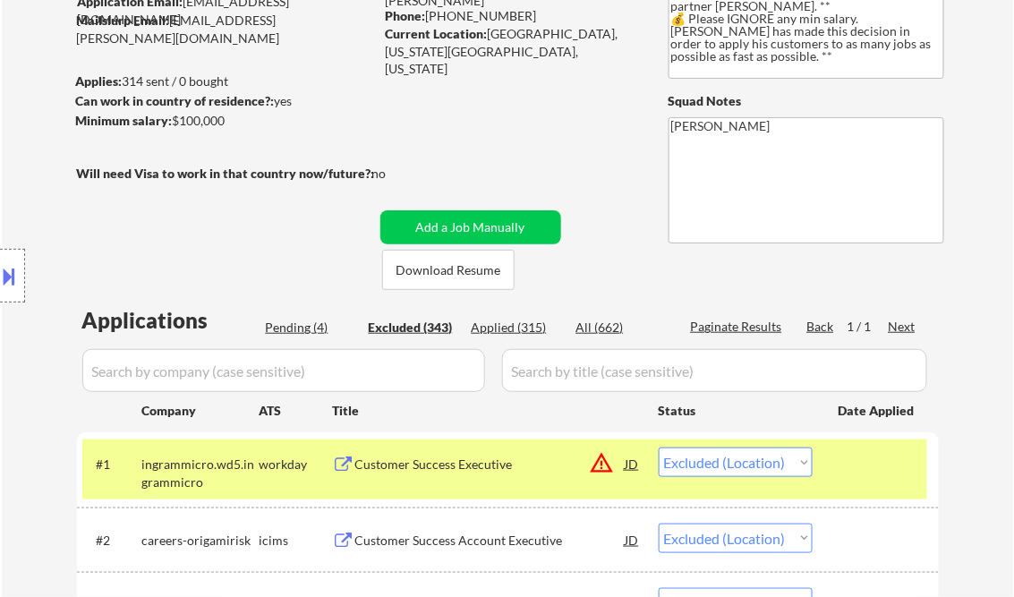
scroll to position [215, 0]
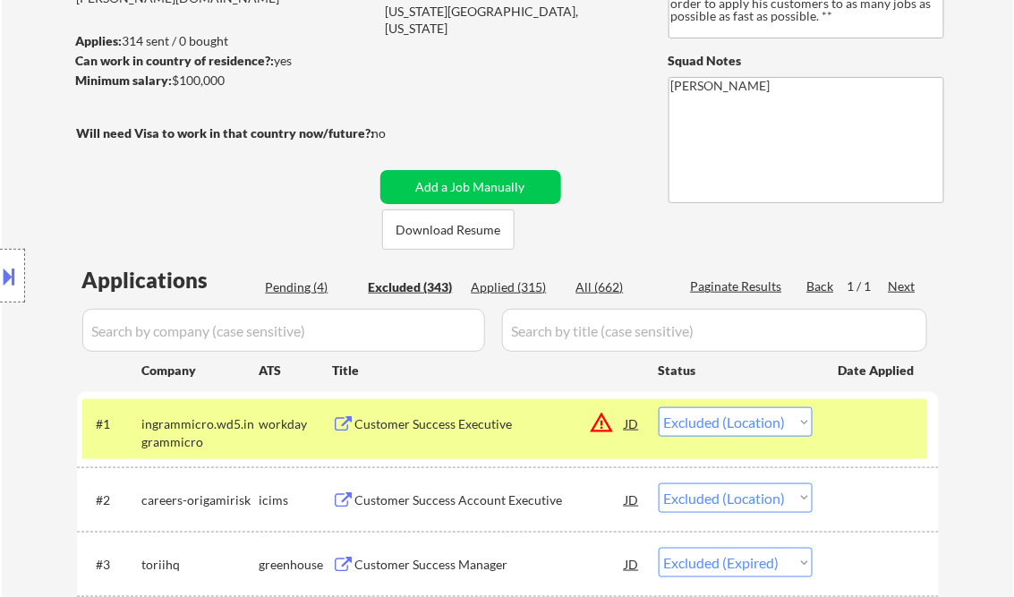
click at [299, 285] on div "Location Inclusions: Charlotte, NC Matthews, NC Mint Hill, NC Pineville, NC Hun…" at bounding box center [160, 276] width 320 height 332
click at [303, 290] on div "Location Inclusions: Charlotte, NC Matthews, NC Mint Hill, NC Pineville, NC Hun…" at bounding box center [160, 276] width 320 height 332
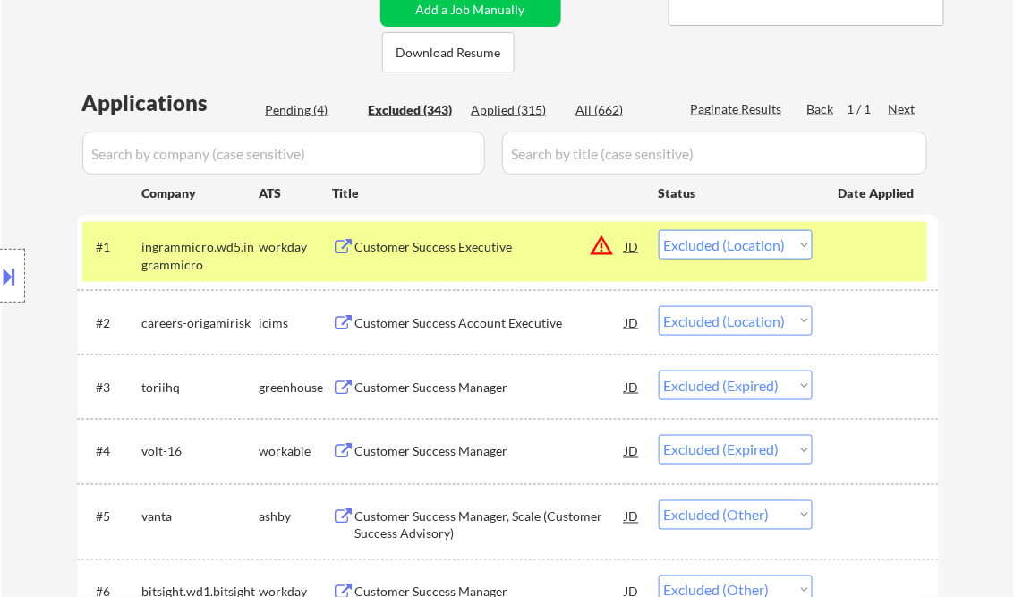
scroll to position [430, 0]
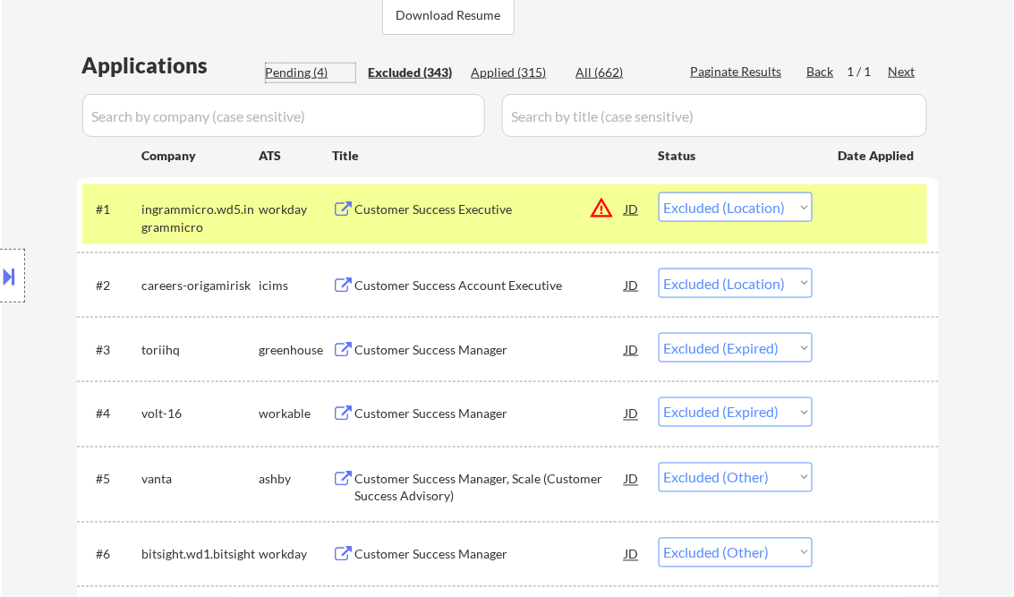
click at [315, 74] on div "Pending (4)" at bounding box center [311, 73] width 90 height 18
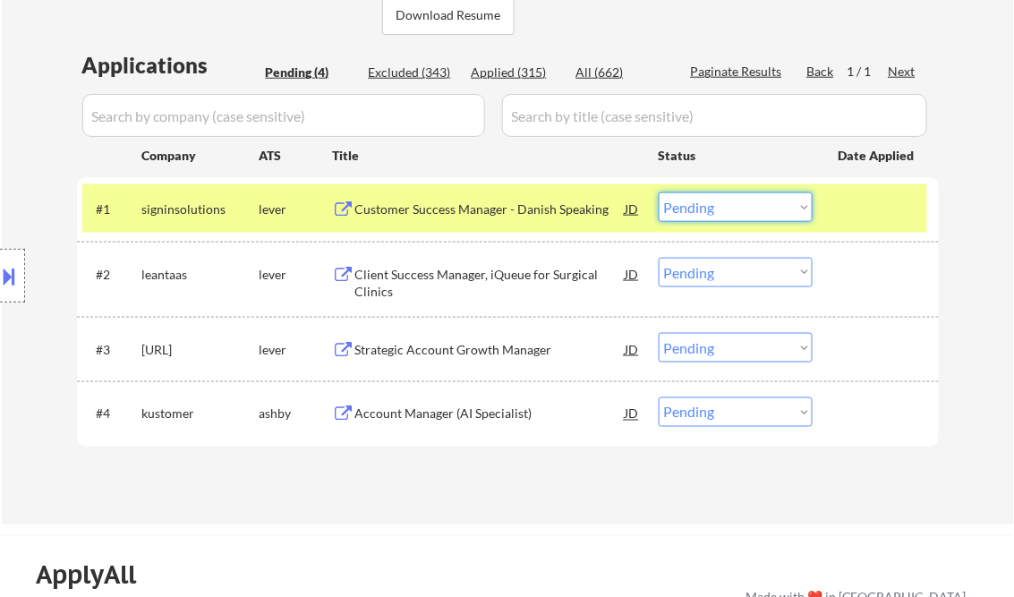
drag, startPoint x: 723, startPoint y: 206, endPoint x: 745, endPoint y: 219, distance: 25.3
click at [723, 206] on select "Choose an option... Pending Applied Excluded (Questions) Excluded (Expired) Exc…" at bounding box center [736, 207] width 154 height 30
click at [659, 192] on select "Choose an option... Pending Applied Excluded (Questions) Excluded (Expired) Exc…" at bounding box center [736, 207] width 154 height 30
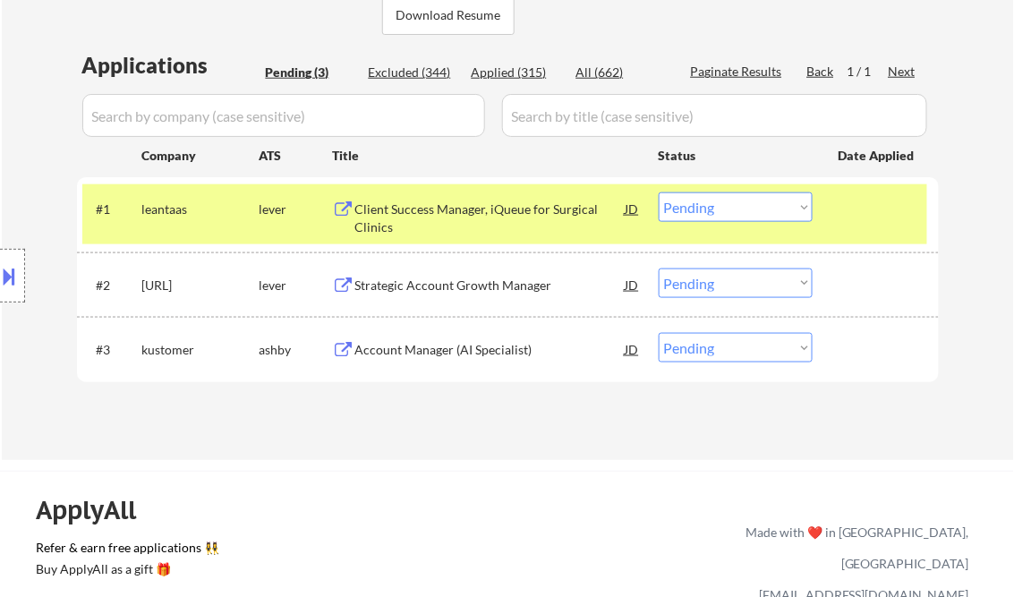
click at [460, 217] on div "Client Success Manager, iQueue for Surgical Clinics" at bounding box center [490, 217] width 270 height 35
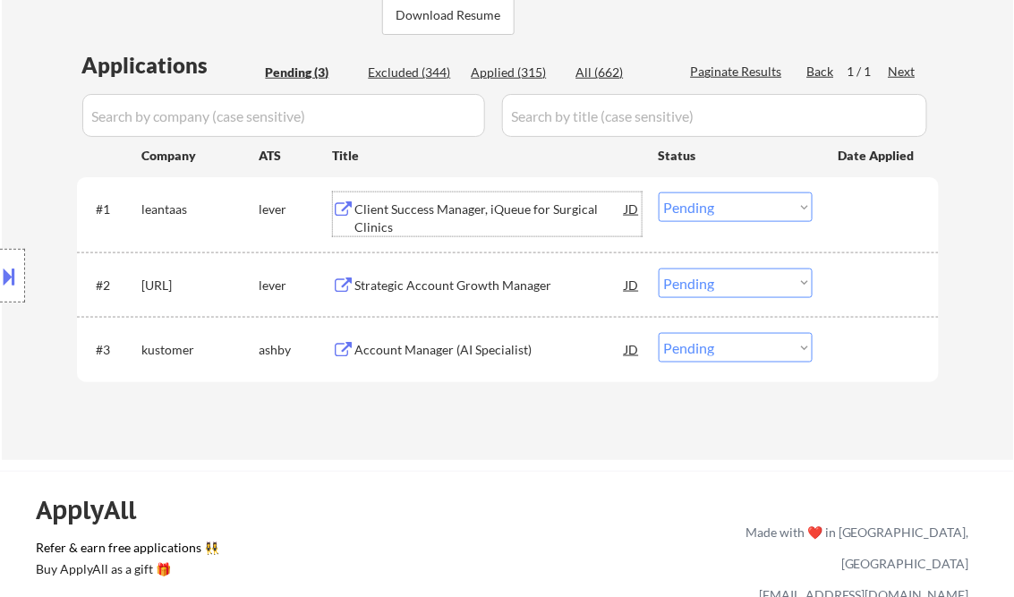
drag, startPoint x: 689, startPoint y: 206, endPoint x: 705, endPoint y: 224, distance: 24.1
click at [689, 206] on select "Choose an option... Pending Applied Excluded (Questions) Excluded (Expired) Exc…" at bounding box center [736, 207] width 154 height 30
click at [659, 192] on select "Choose an option... Pending Applied Excluded (Questions) Excluded (Expired) Exc…" at bounding box center [736, 207] width 154 height 30
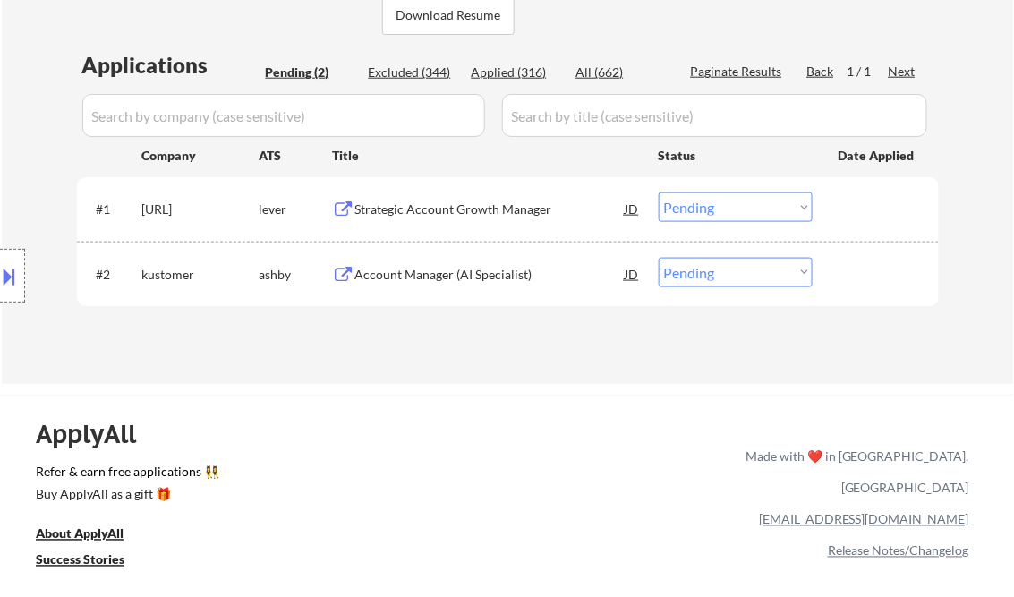
click at [426, 205] on div "Strategic Account Growth Manager" at bounding box center [490, 209] width 270 height 18
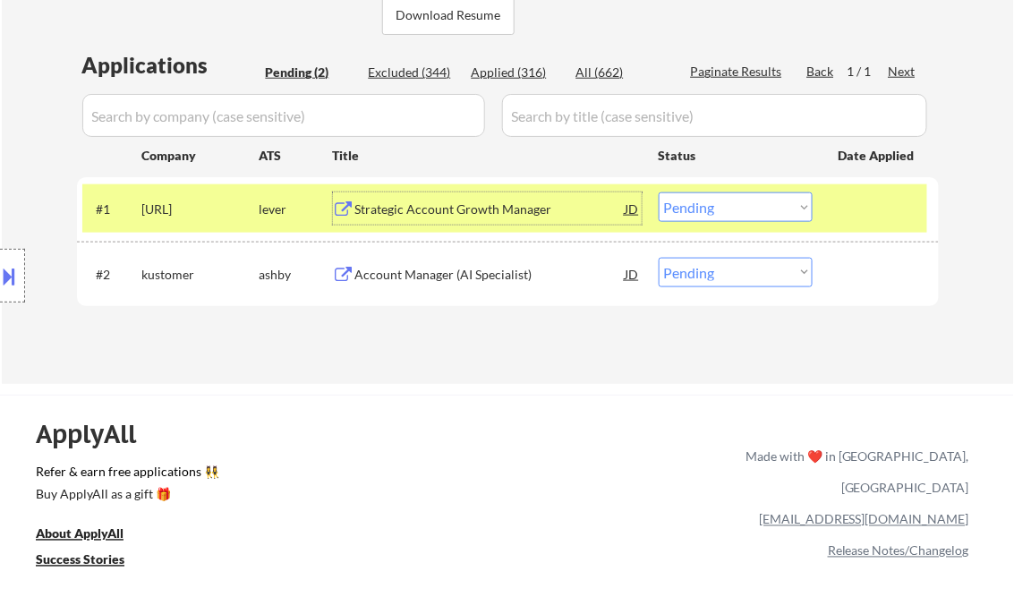
click at [720, 201] on select "Choose an option... Pending Applied Excluded (Questions) Excluded (Expired) Exc…" at bounding box center [736, 207] width 154 height 30
click at [659, 192] on select "Choose an option... Pending Applied Excluded (Questions) Excluded (Expired) Exc…" at bounding box center [736, 207] width 154 height 30
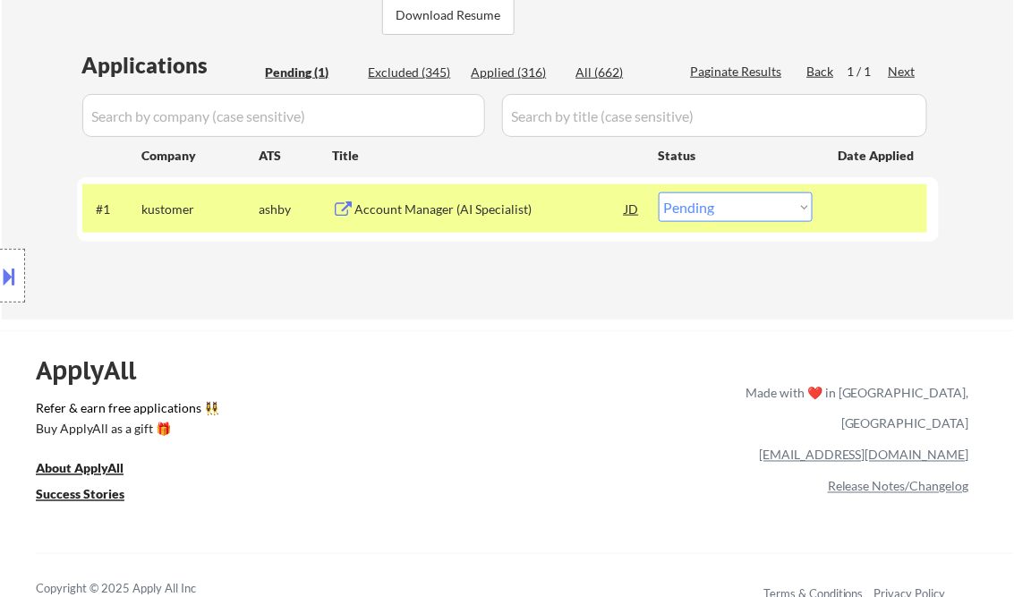
click at [427, 209] on div "Account Manager (AI Specialist)" at bounding box center [490, 209] width 270 height 18
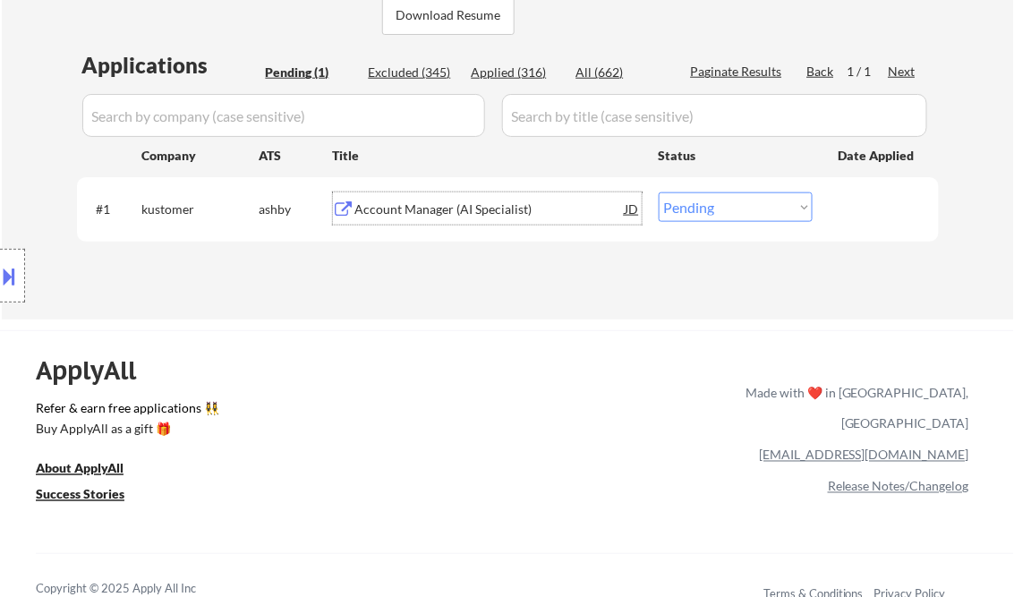
click at [730, 207] on select "Choose an option... Pending Applied Excluded (Questions) Excluded (Expired) Exc…" at bounding box center [736, 207] width 154 height 30
click at [659, 192] on select "Choose an option... Pending Applied Excluded (Questions) Excluded (Expired) Exc…" at bounding box center [736, 207] width 154 height 30
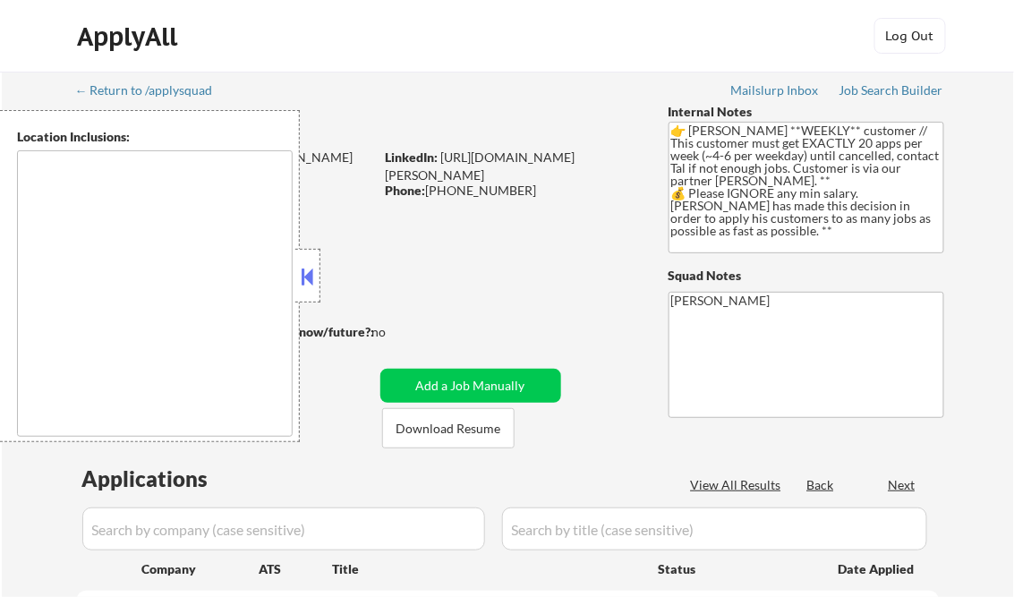
type textarea "Charlotte, NC Matthews, NC Mint Hill, NC Pineville, NC Huntersville, NC Mount H…"
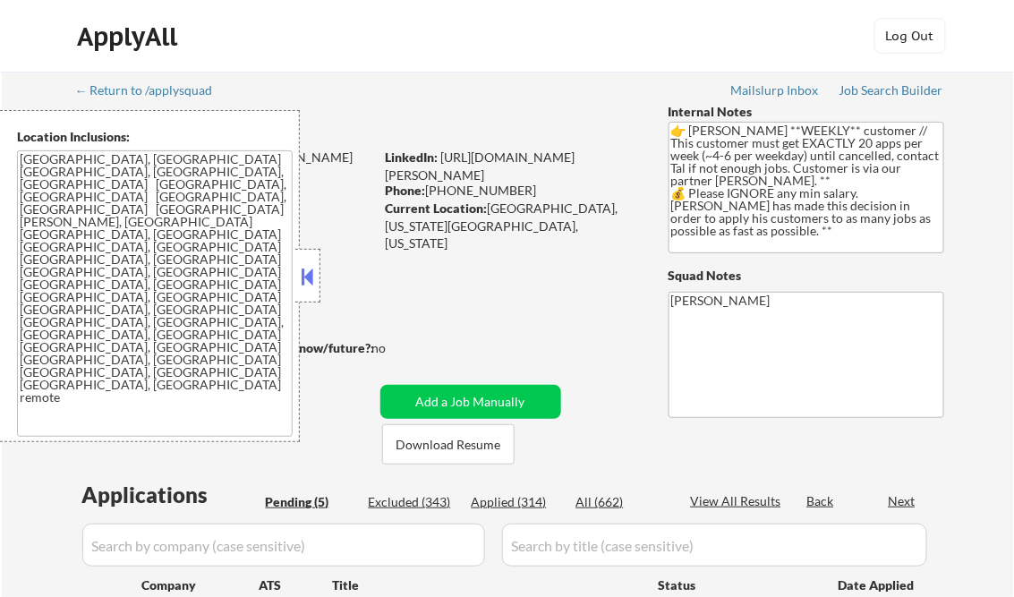
select select ""pending""
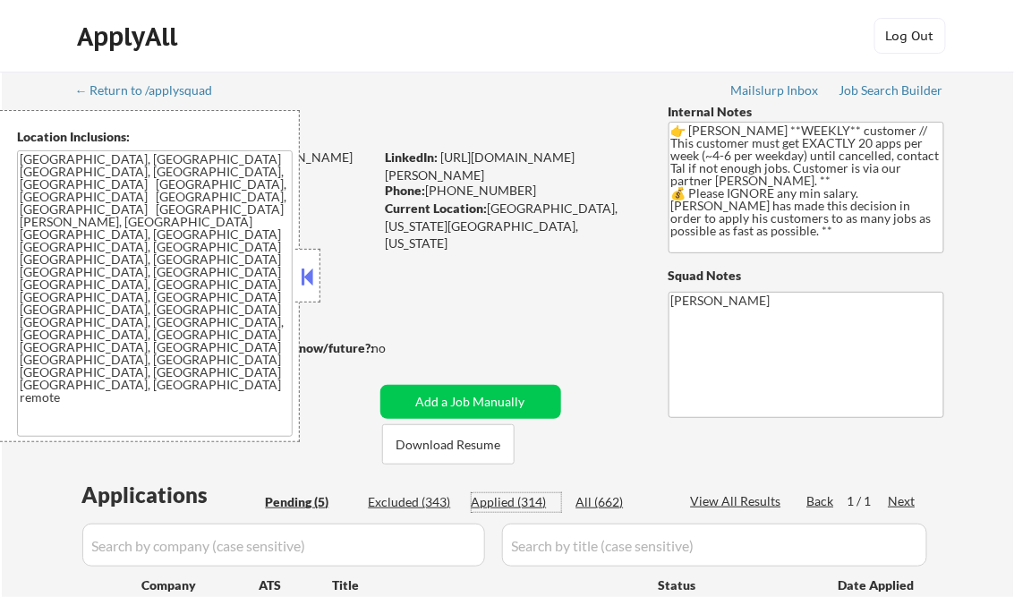
click at [509, 498] on div "Applied (314)" at bounding box center [517, 502] width 90 height 18
click at [723, 499] on div "View All Results" at bounding box center [739, 501] width 96 height 18
select select ""applied""
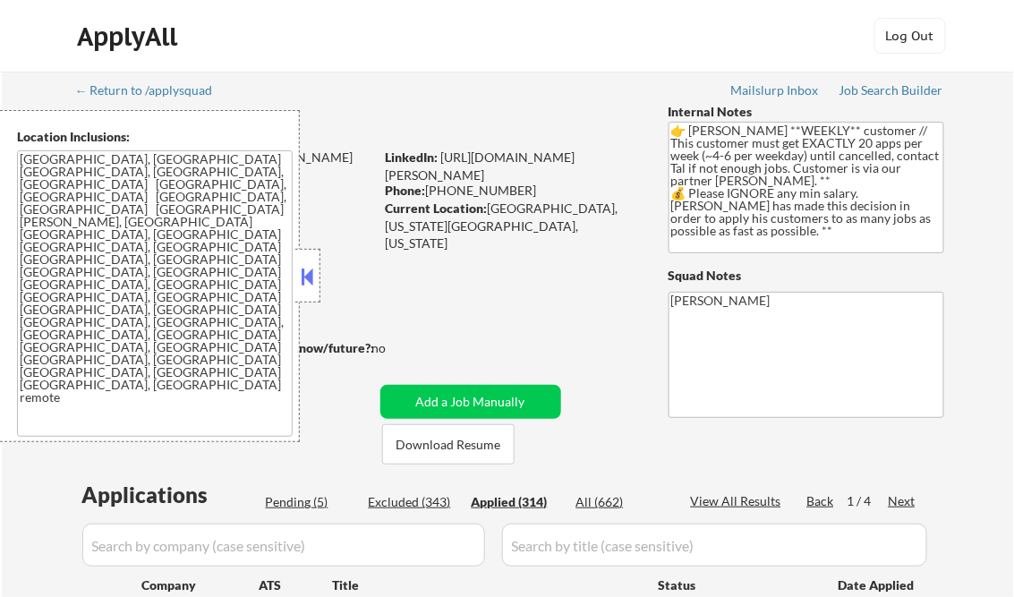
select select ""applied""
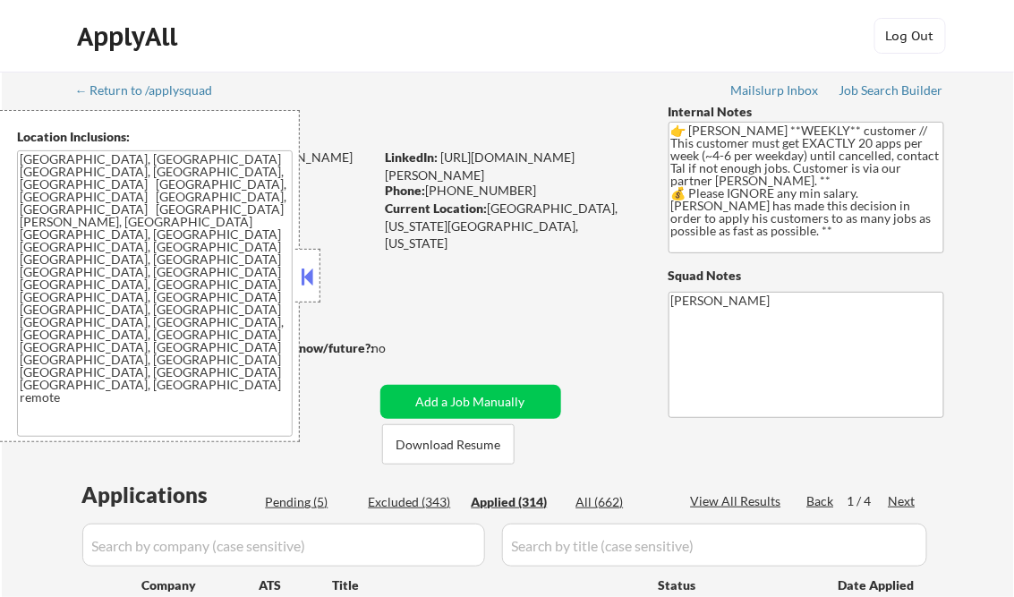
select select ""applied""
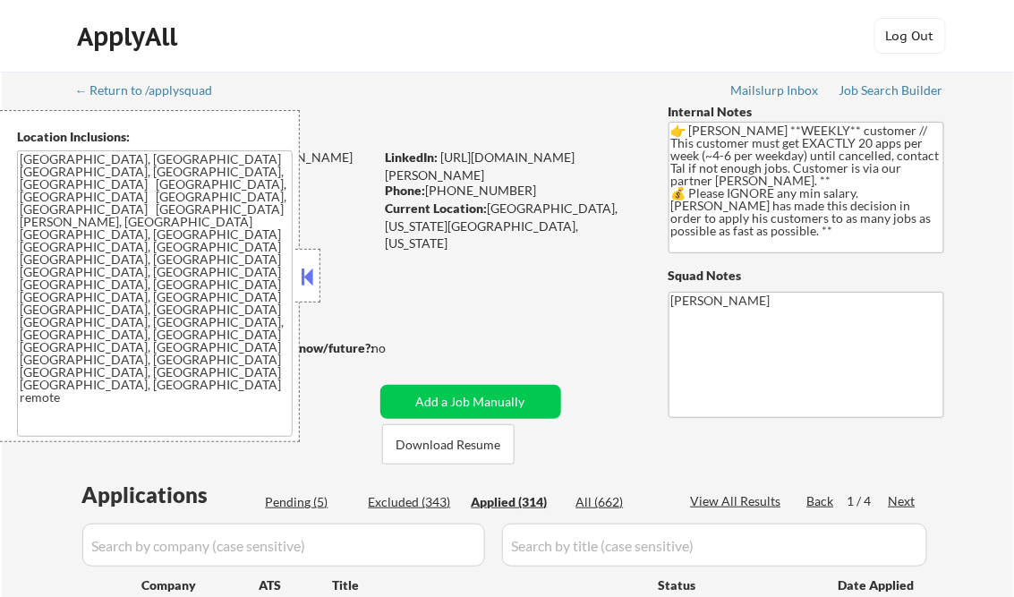
select select ""applied""
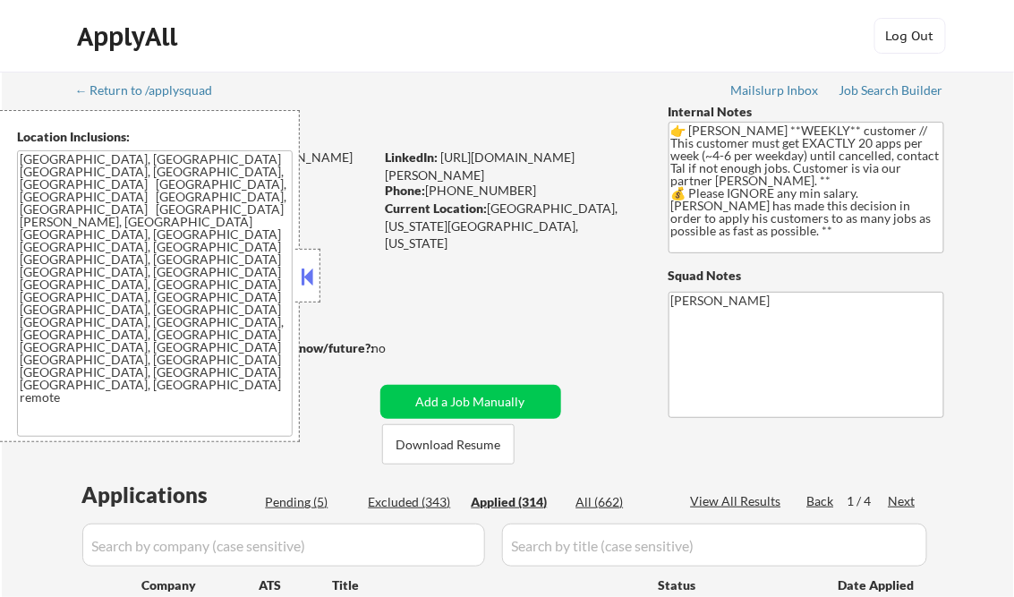
select select ""applied""
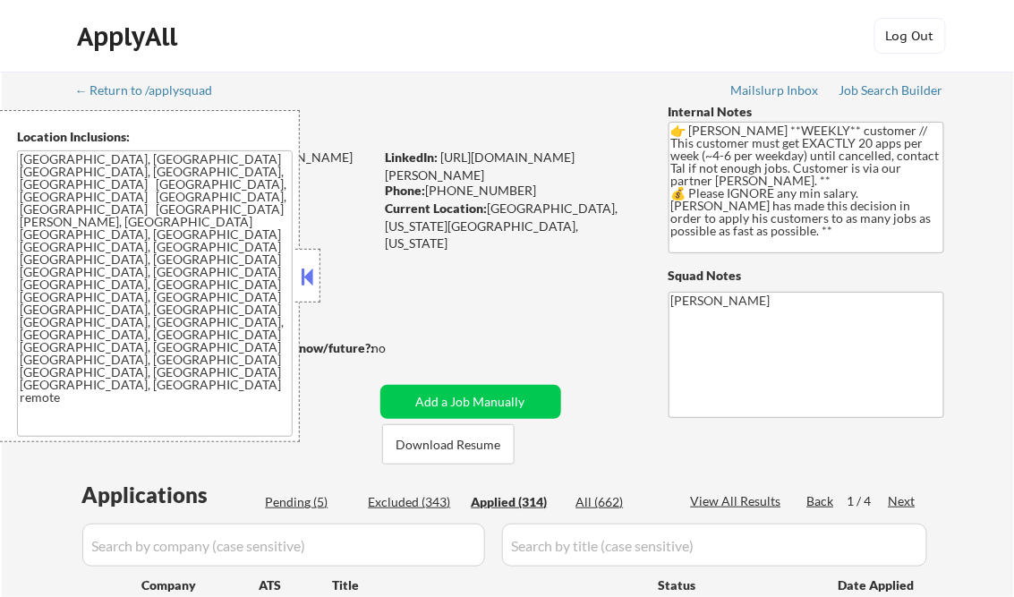
select select ""applied""
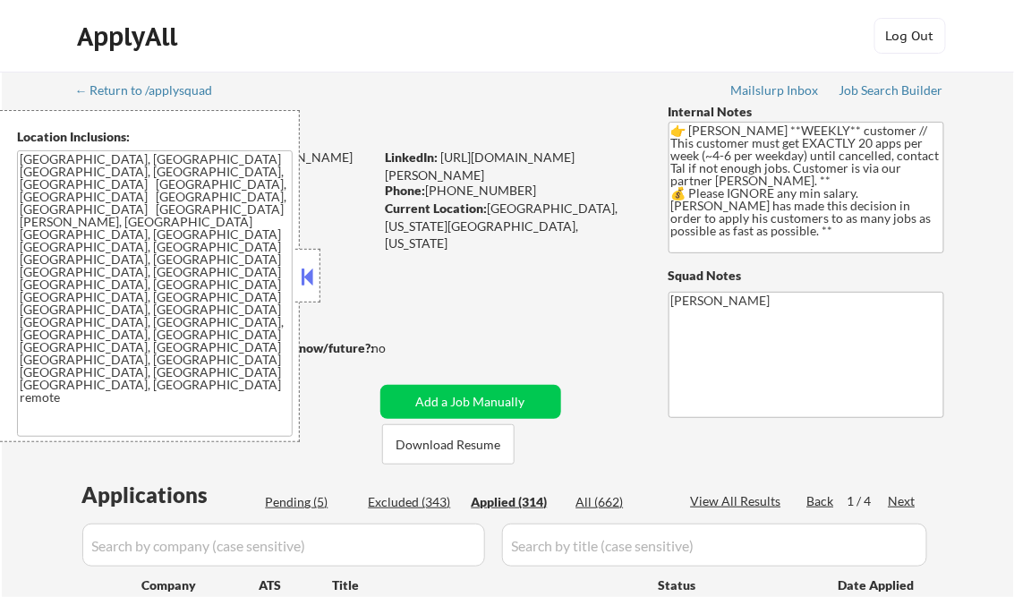
select select ""applied""
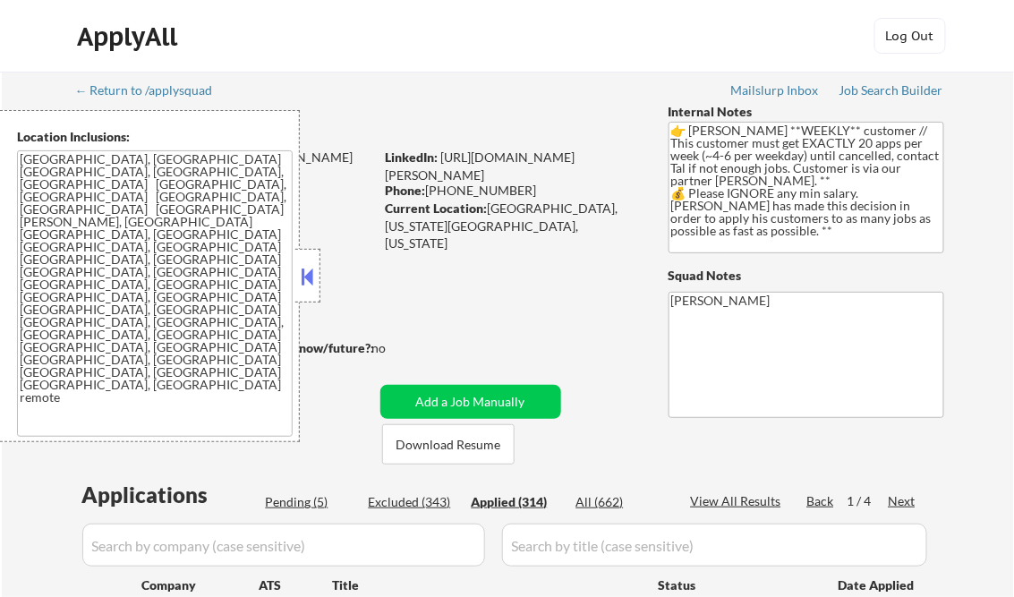
select select ""applied""
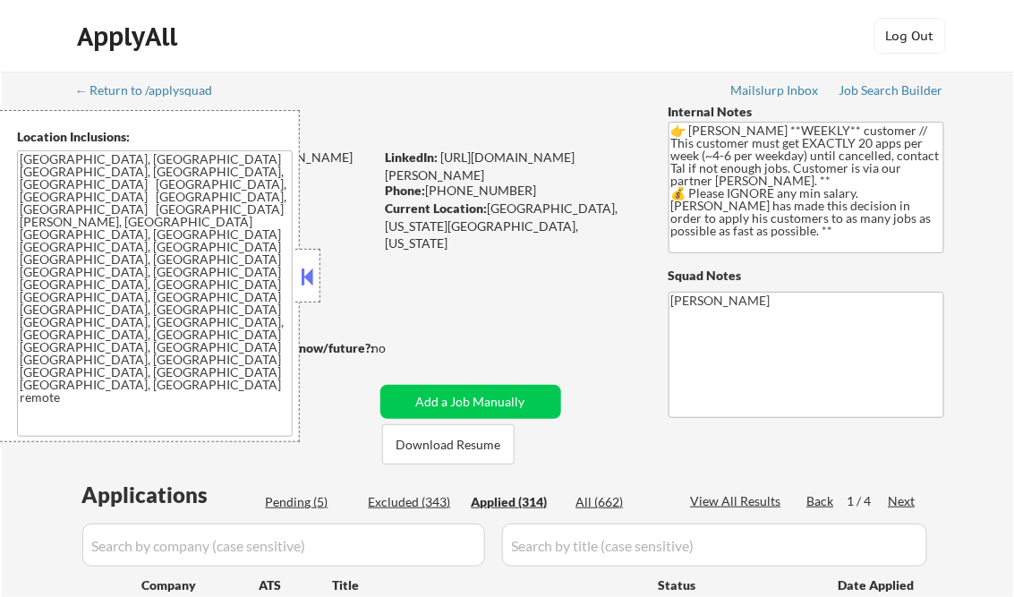
select select ""applied""
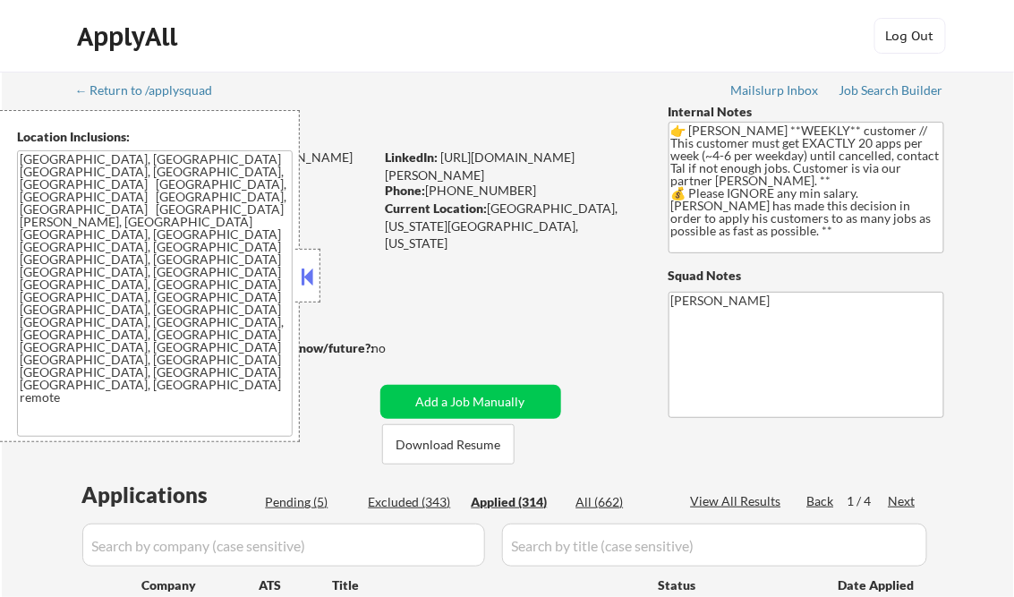
select select ""applied""
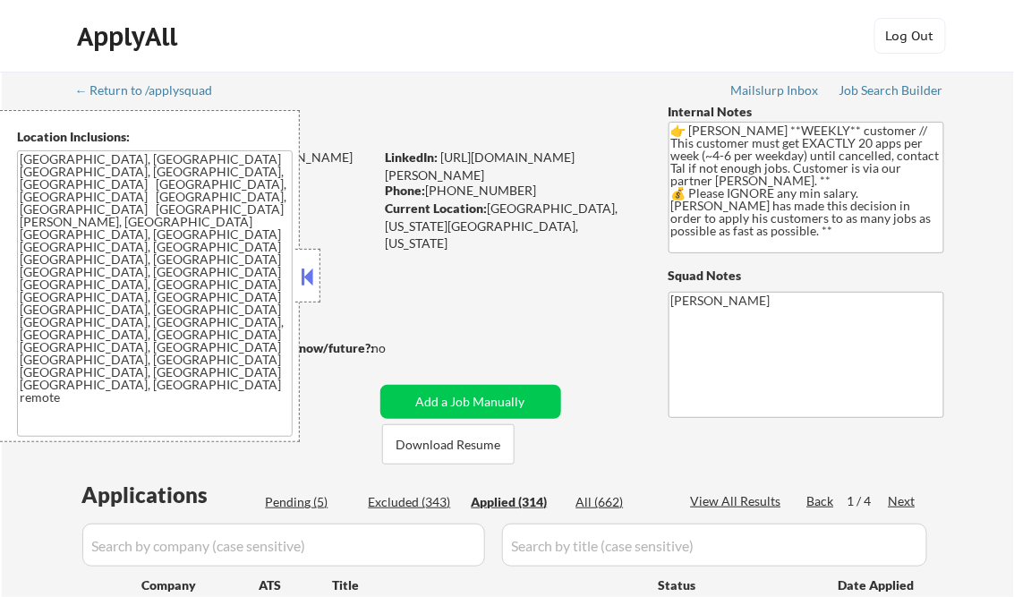
select select ""applied""
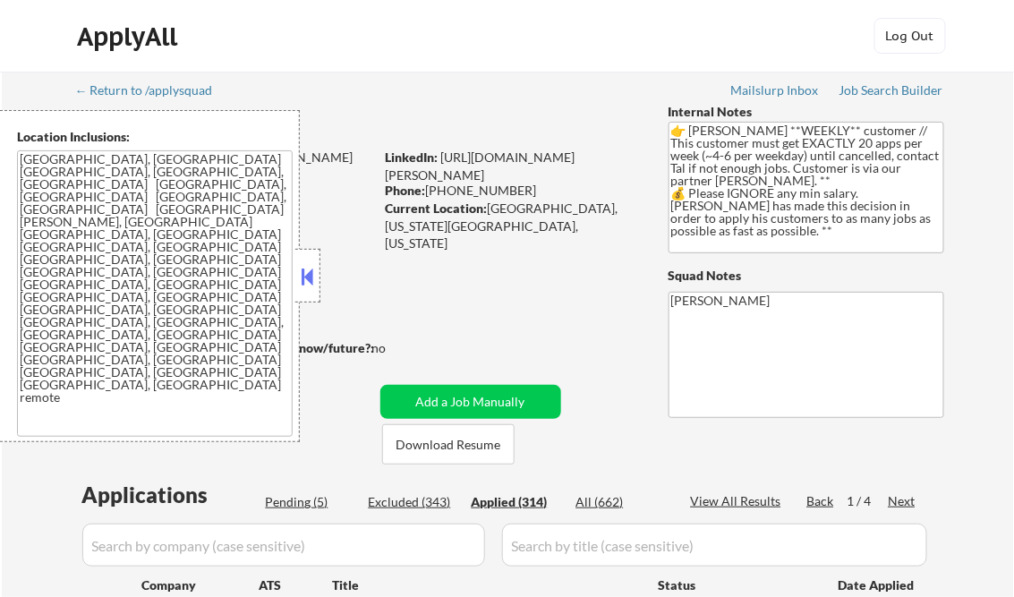
select select ""applied""
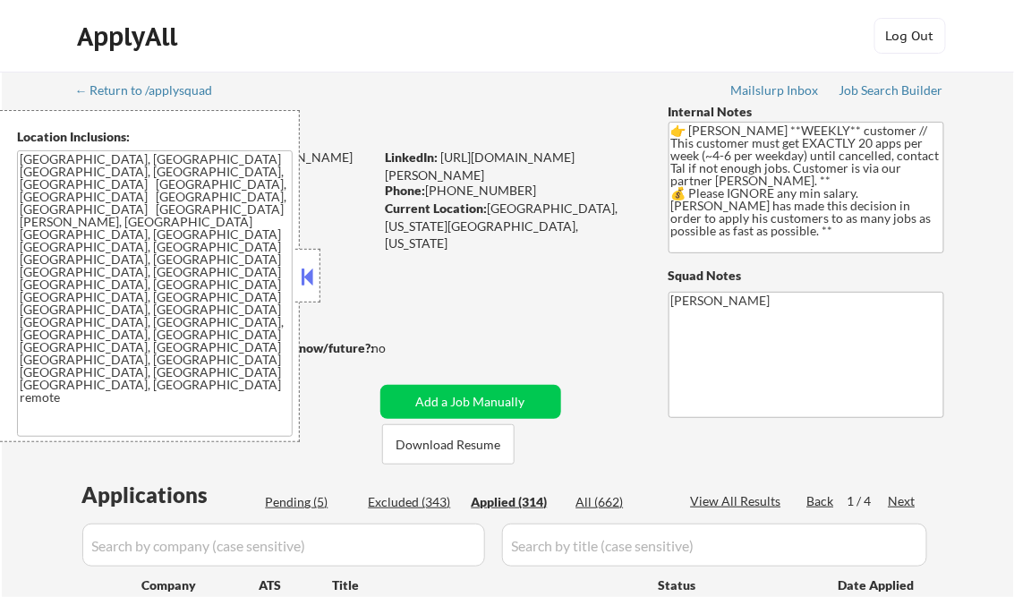
select select ""applied""
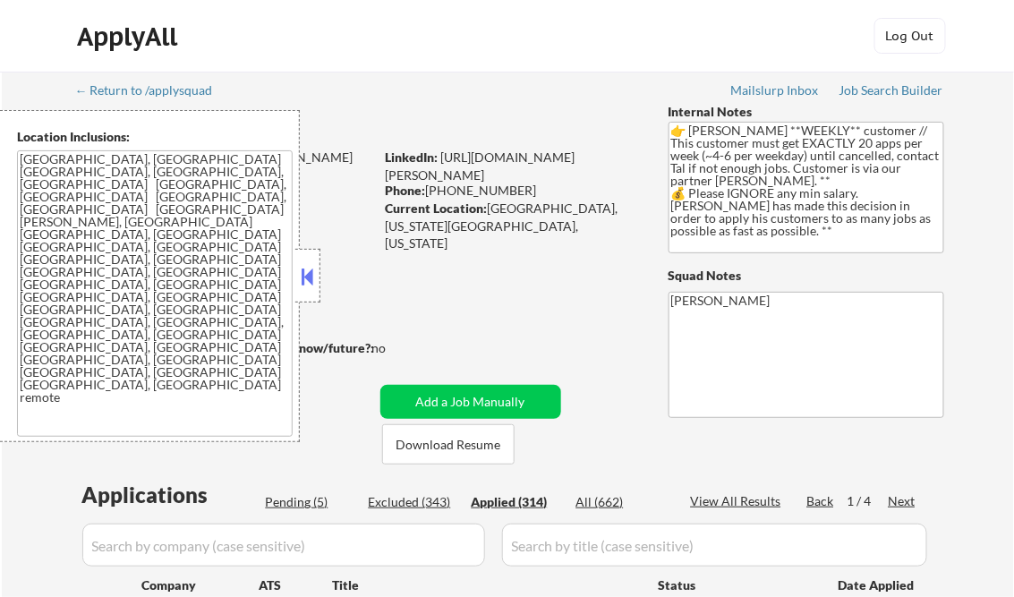
select select ""applied""
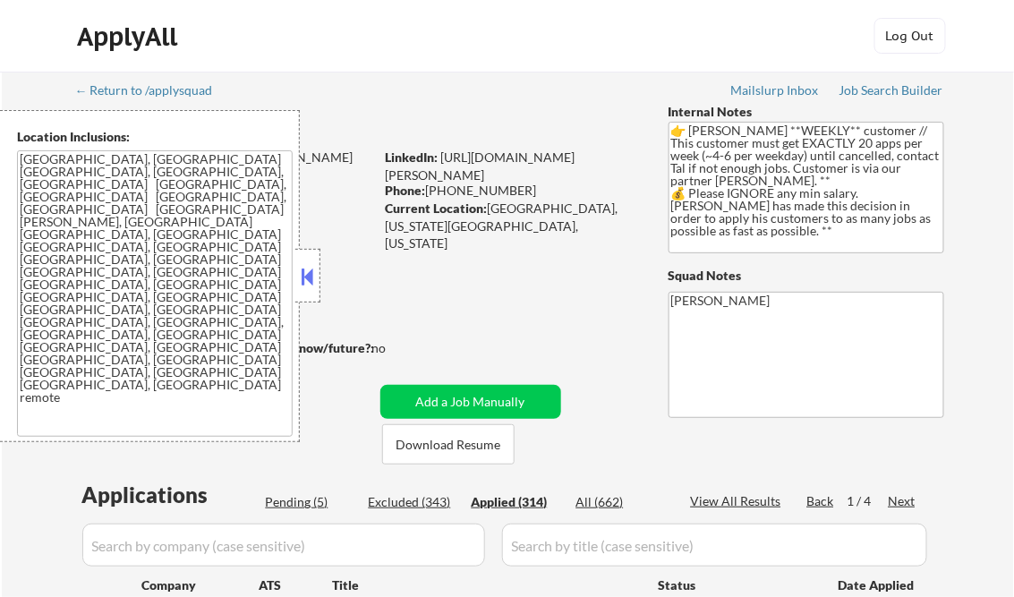
select select ""applied""
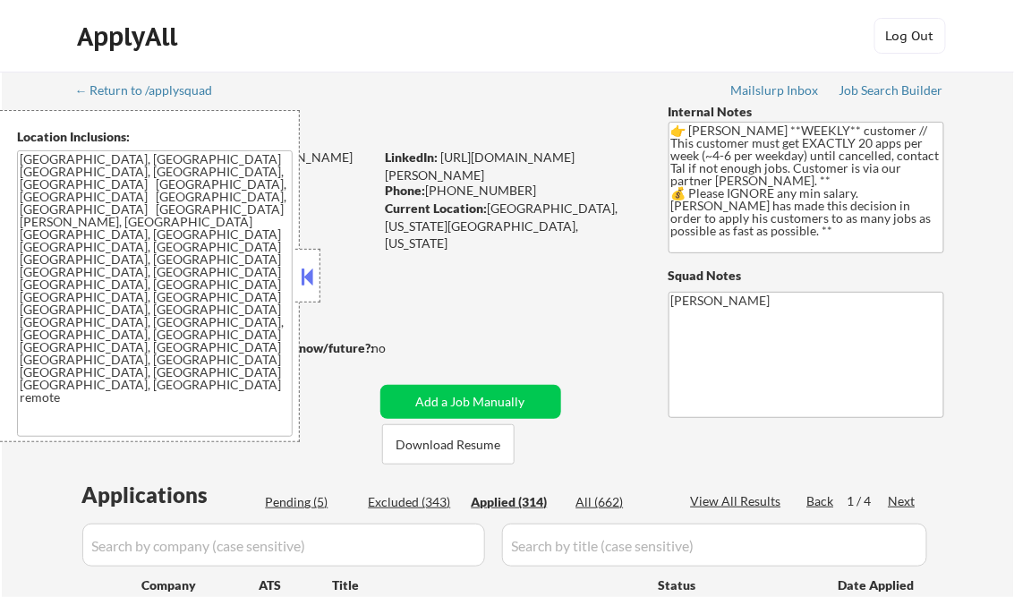
select select ""applied""
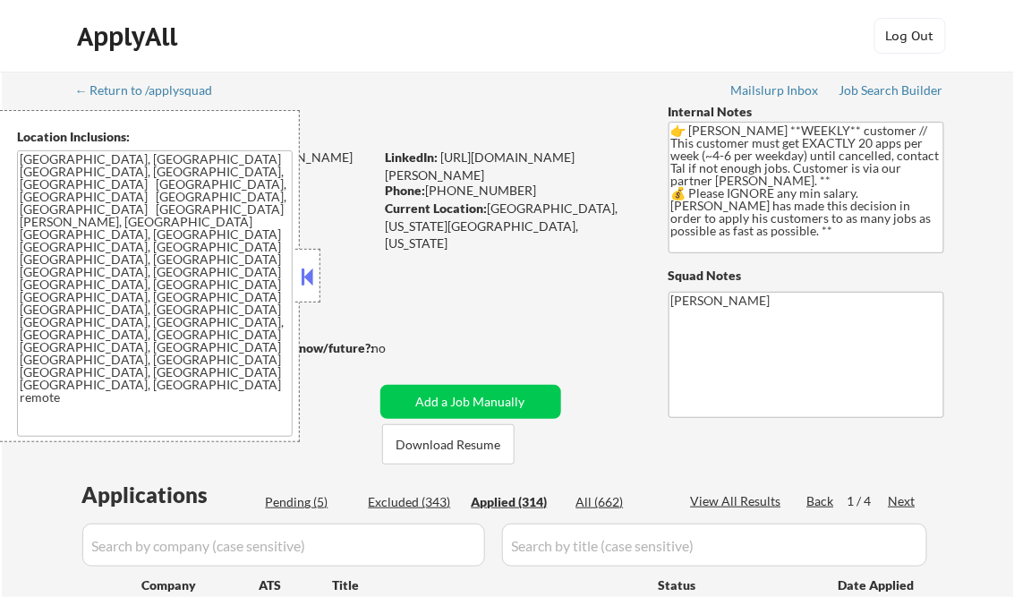
select select ""applied""
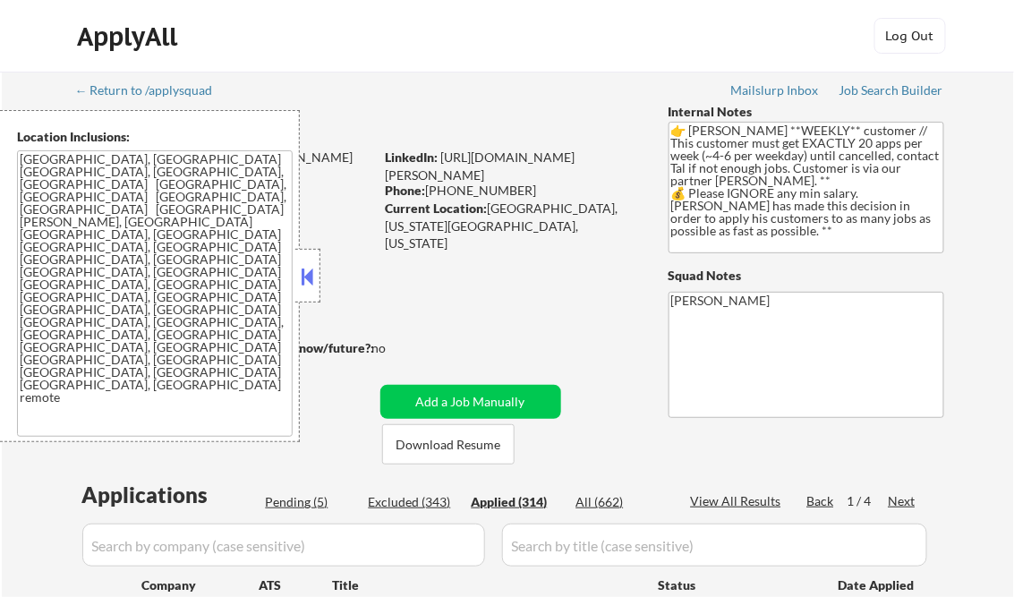
select select ""applied""
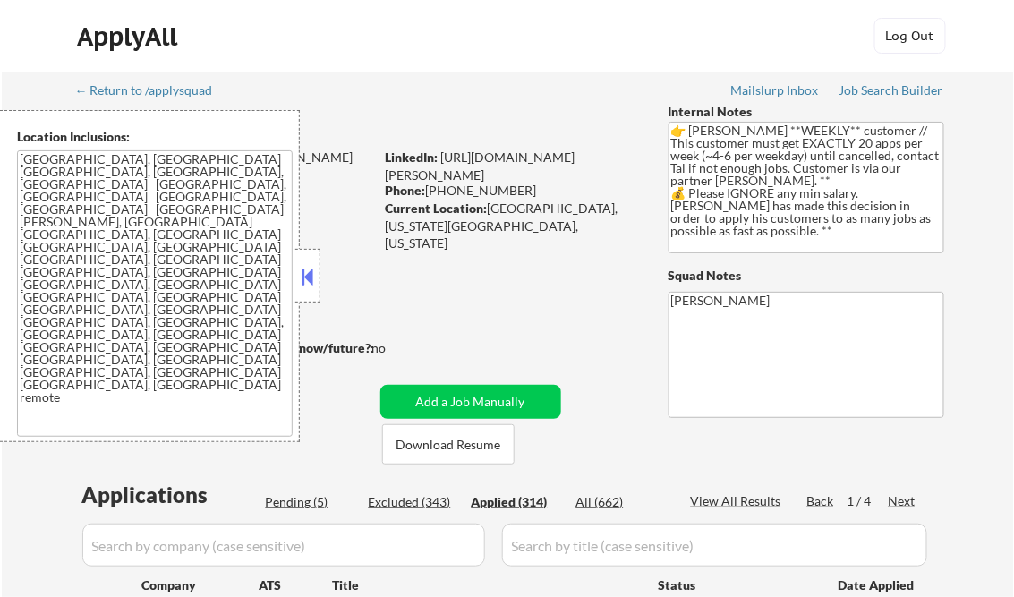
select select ""applied""
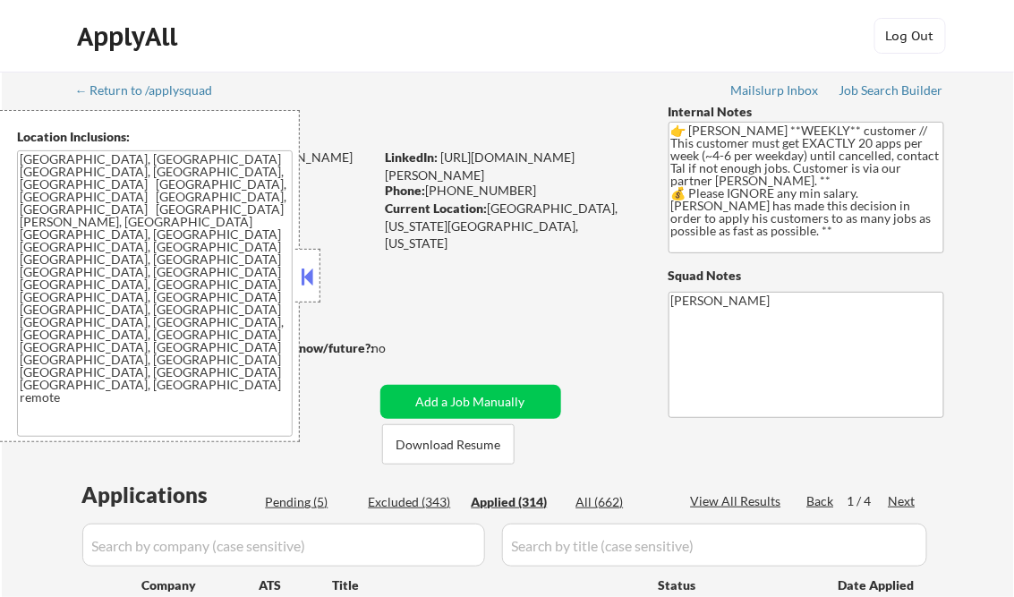
select select ""applied""
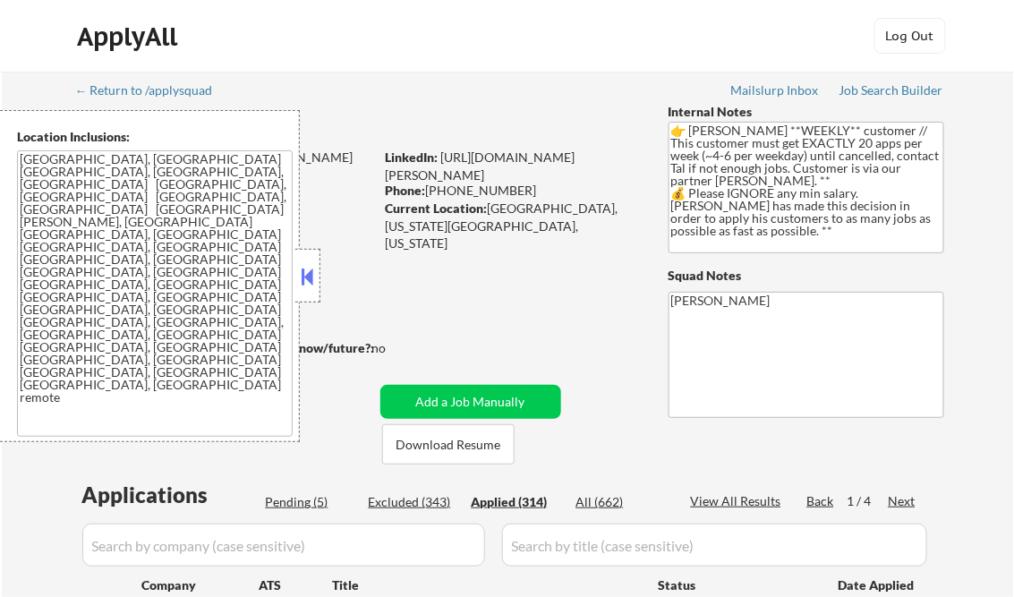
select select ""applied""
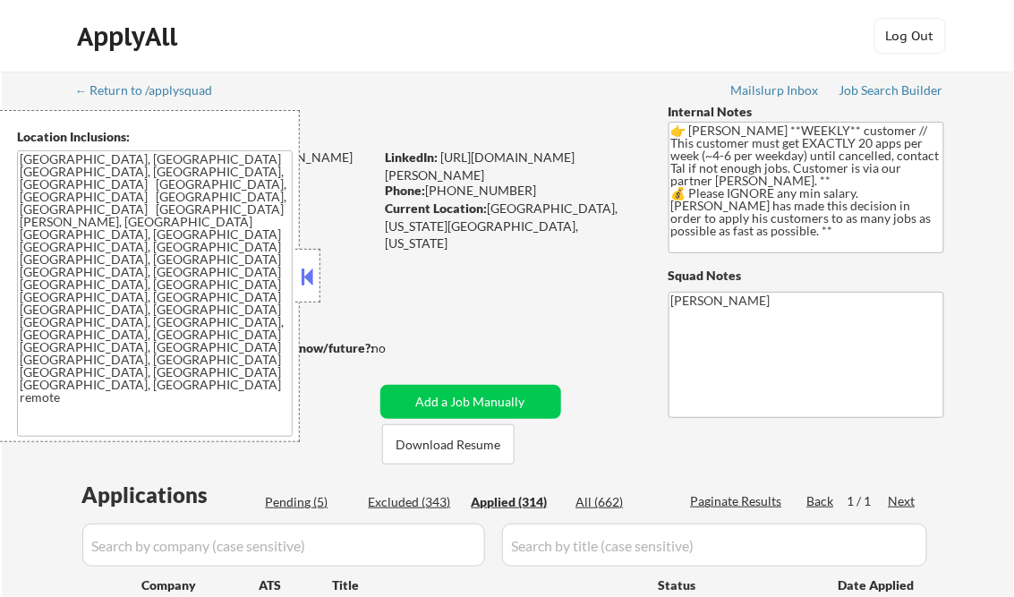
select select ""applied""
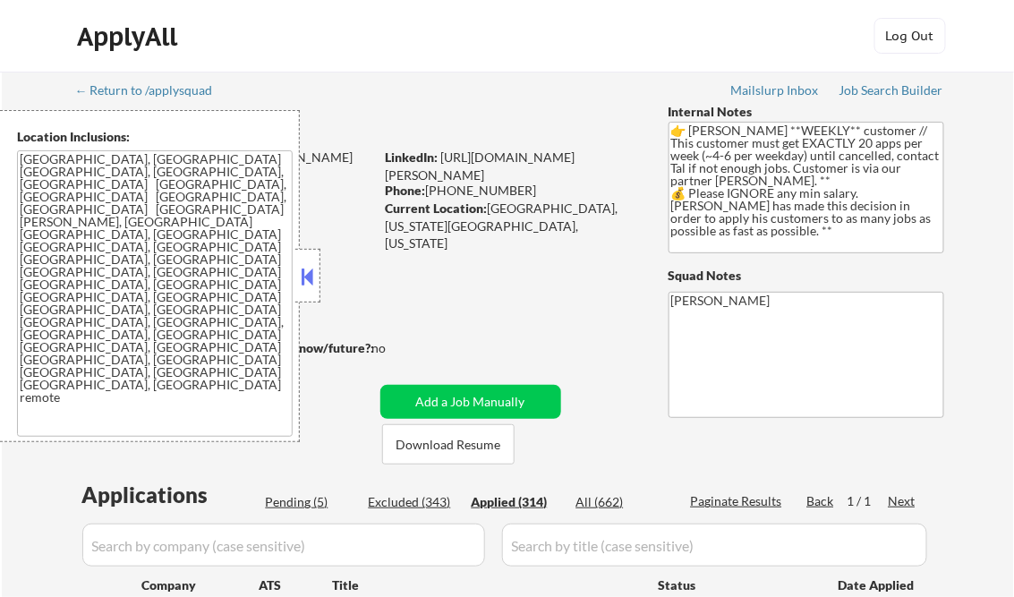
select select ""applied""
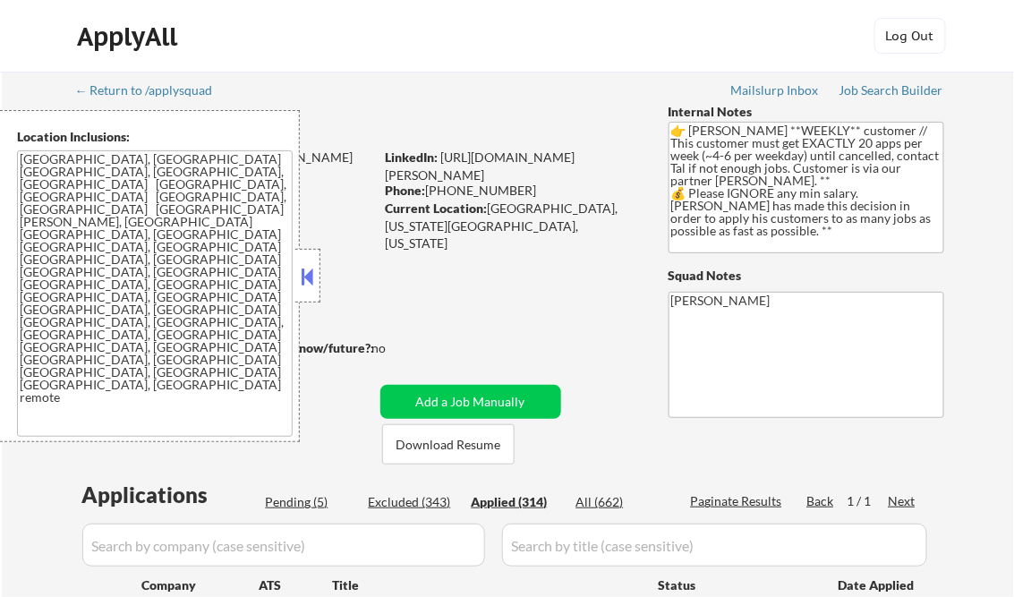
select select ""applied""
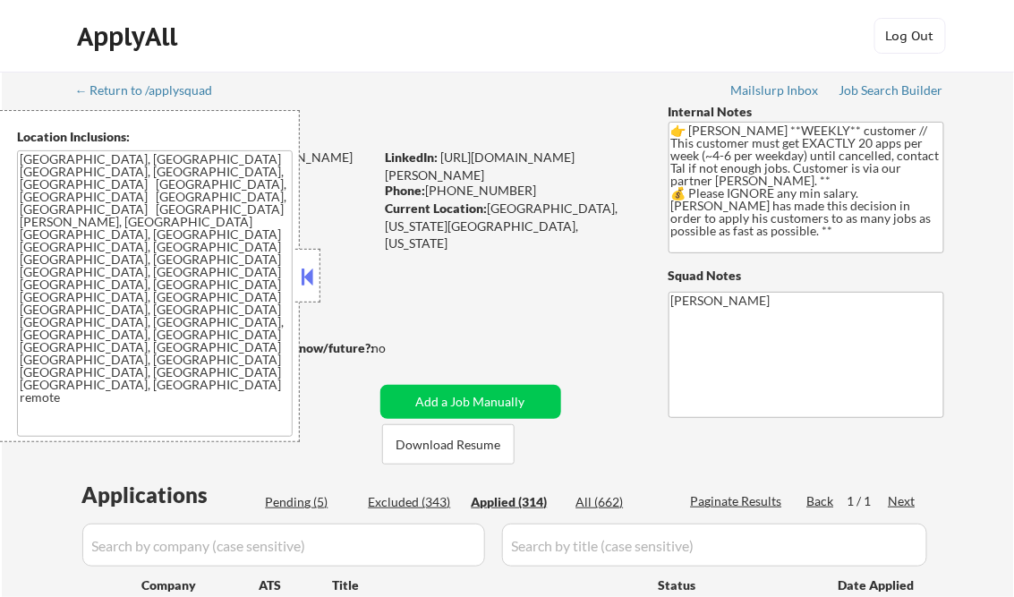
select select ""applied""
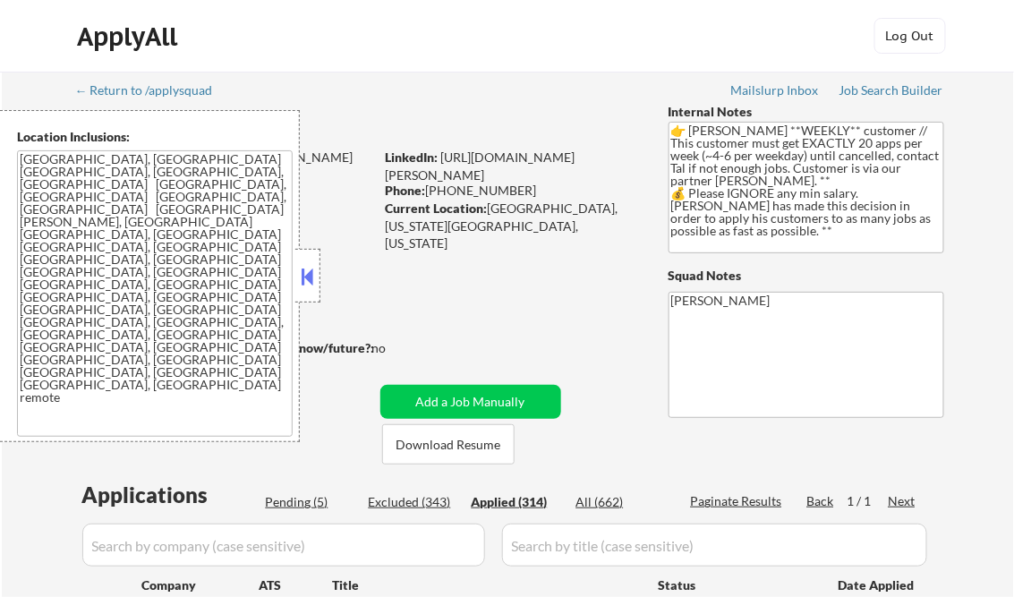
select select ""applied""
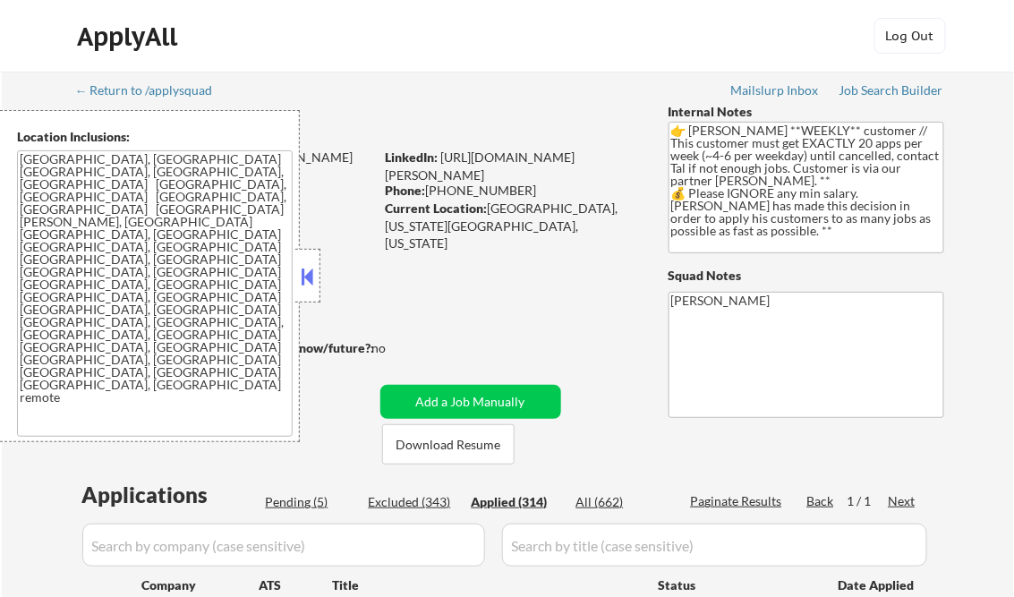
select select ""applied""
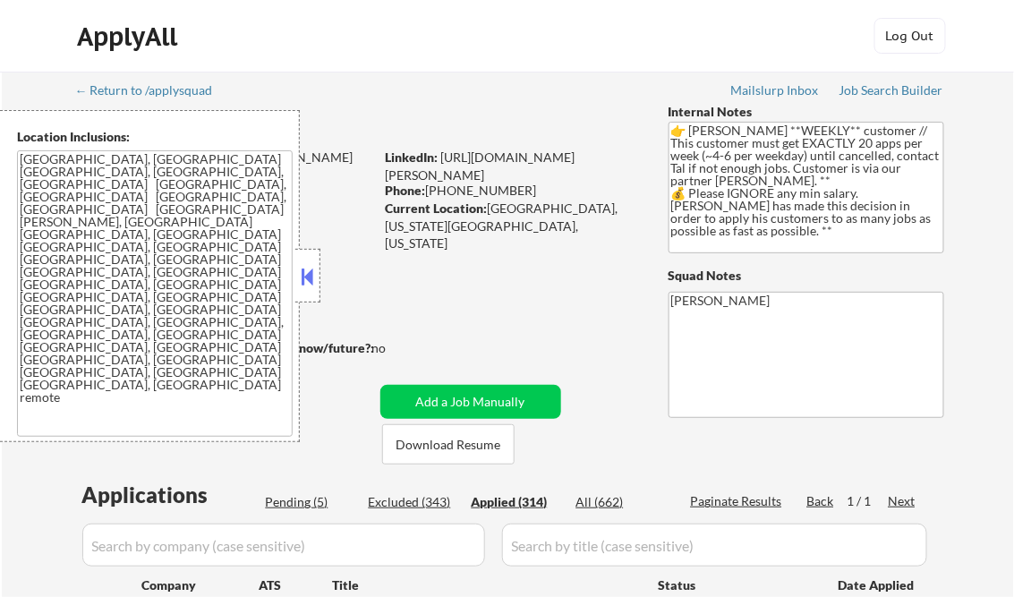
select select ""applied""
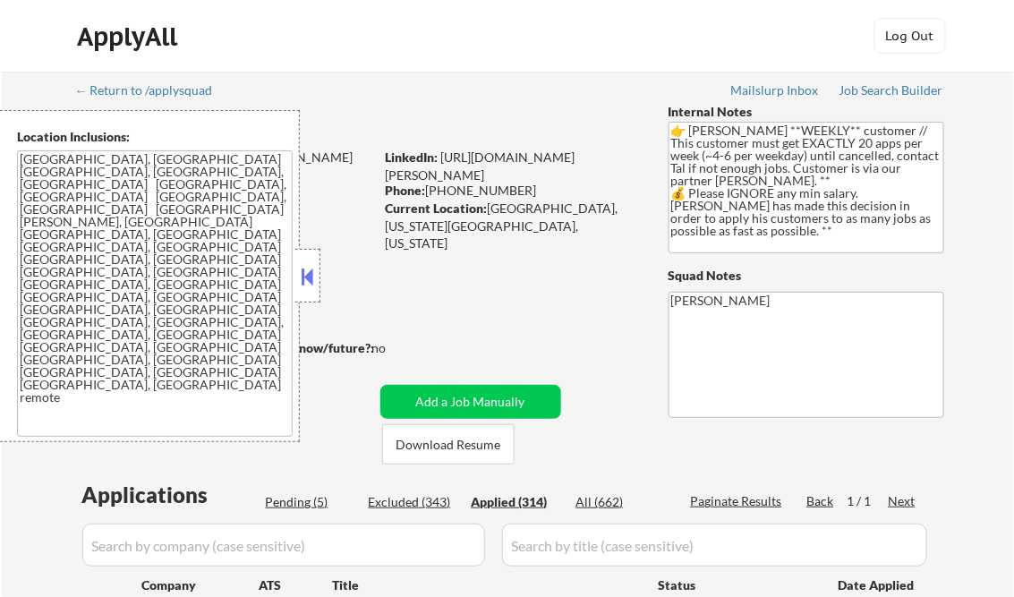
select select ""applied""
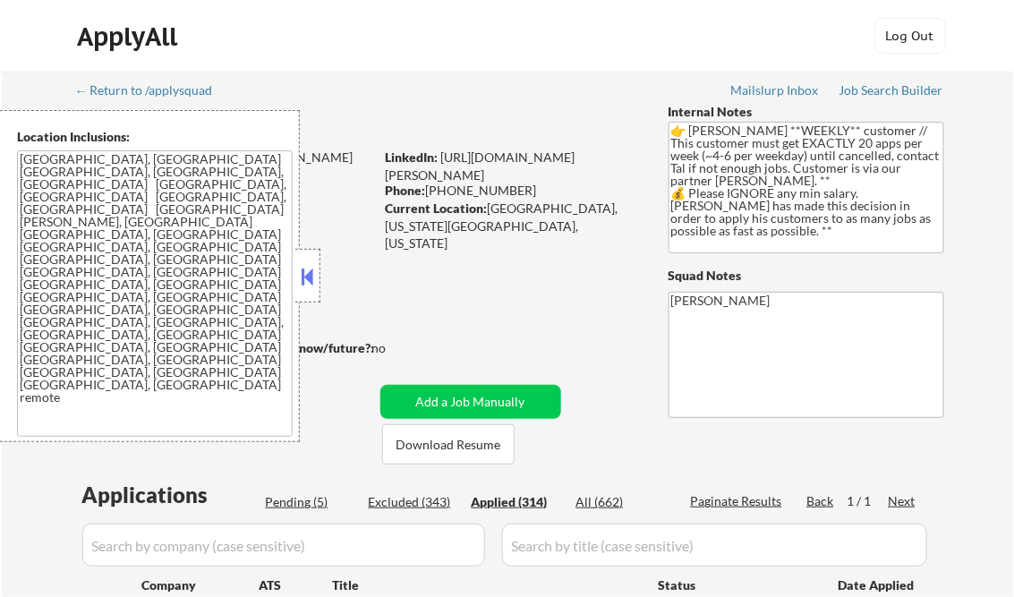
select select ""applied""
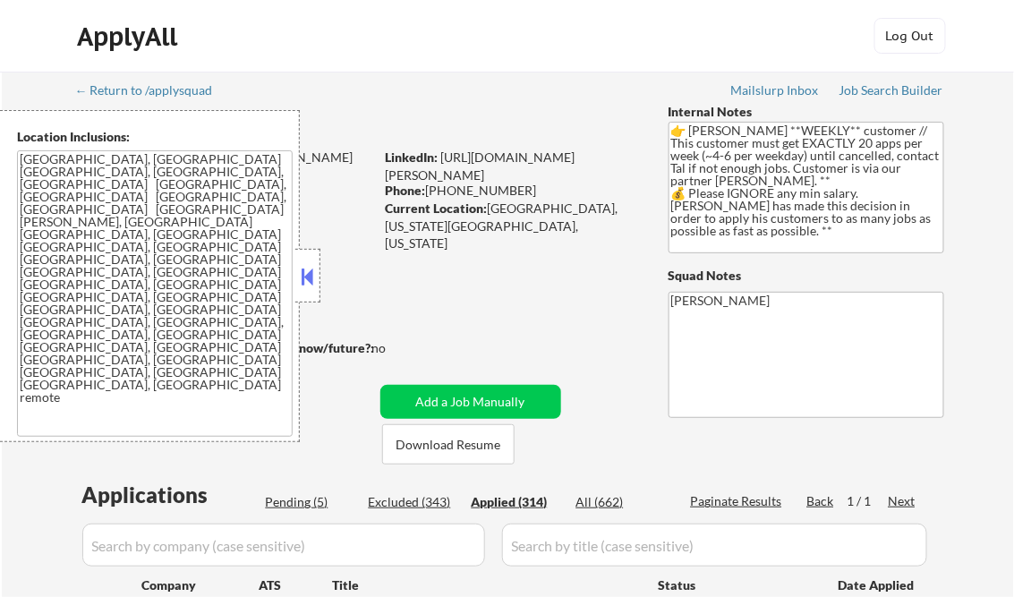
select select ""applied""
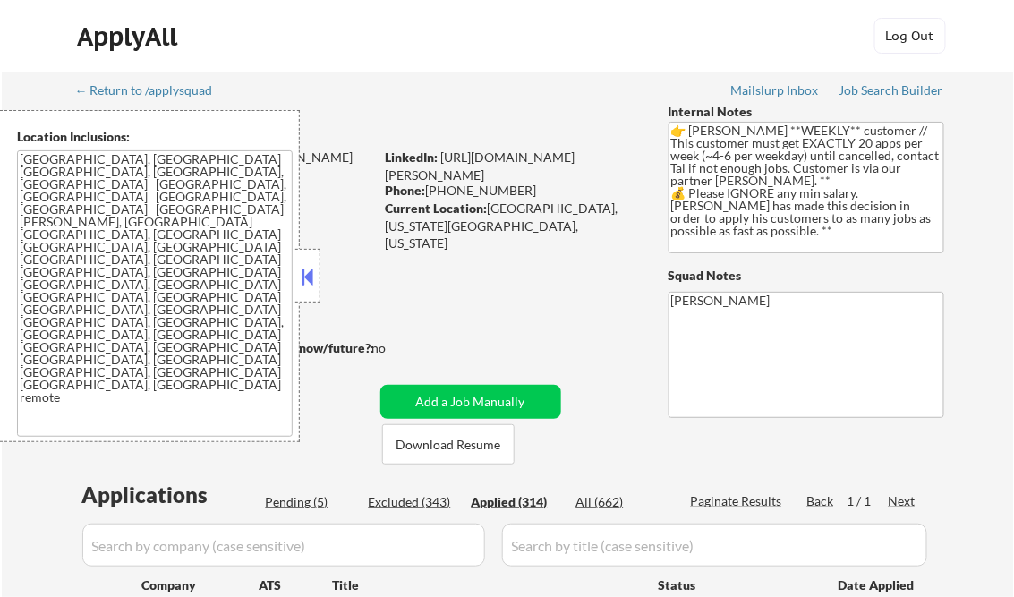
select select ""applied""
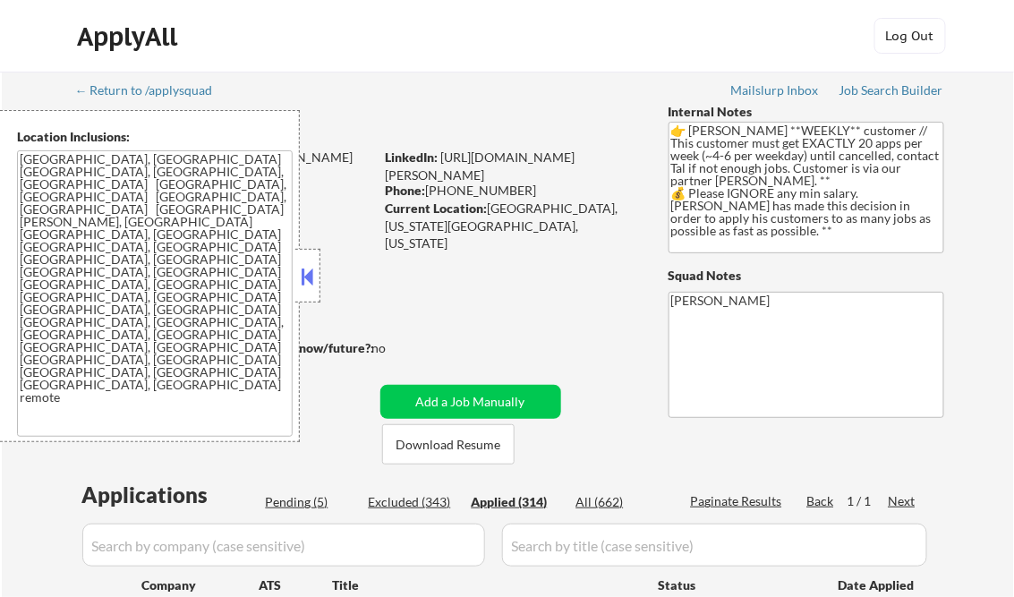
select select ""applied""
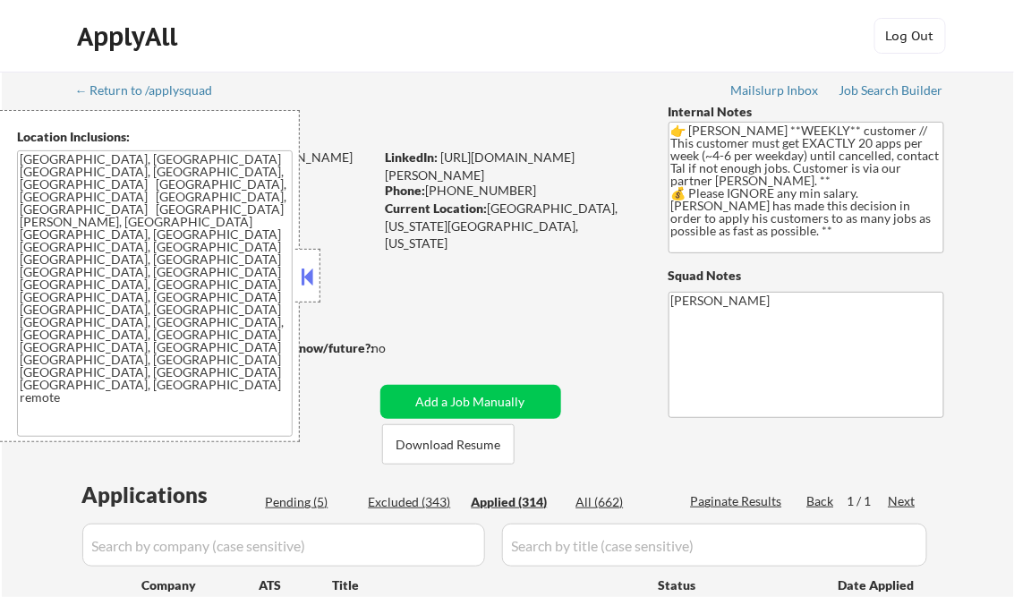
select select ""applied""
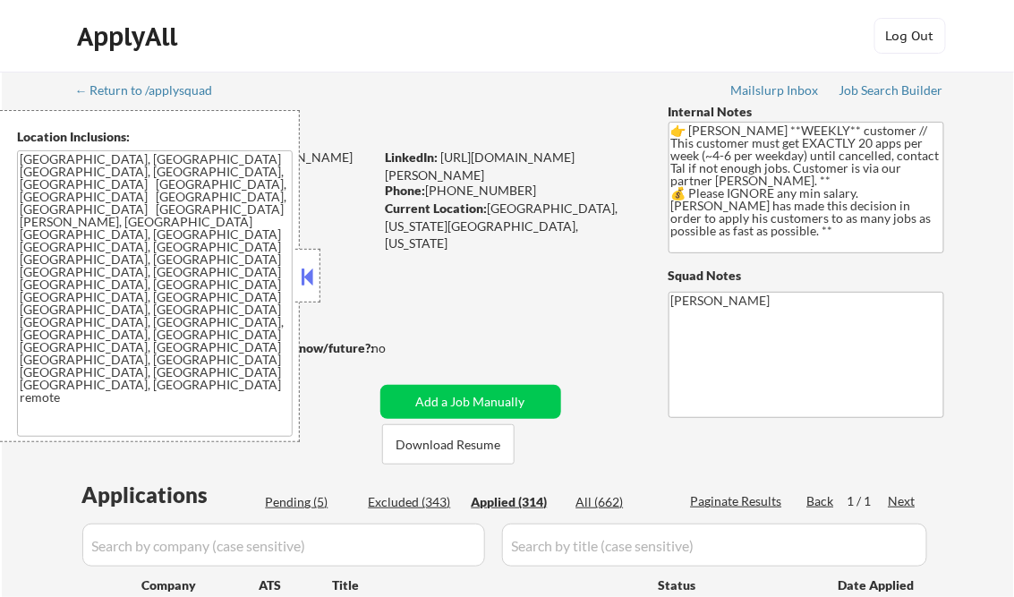
select select ""applied""
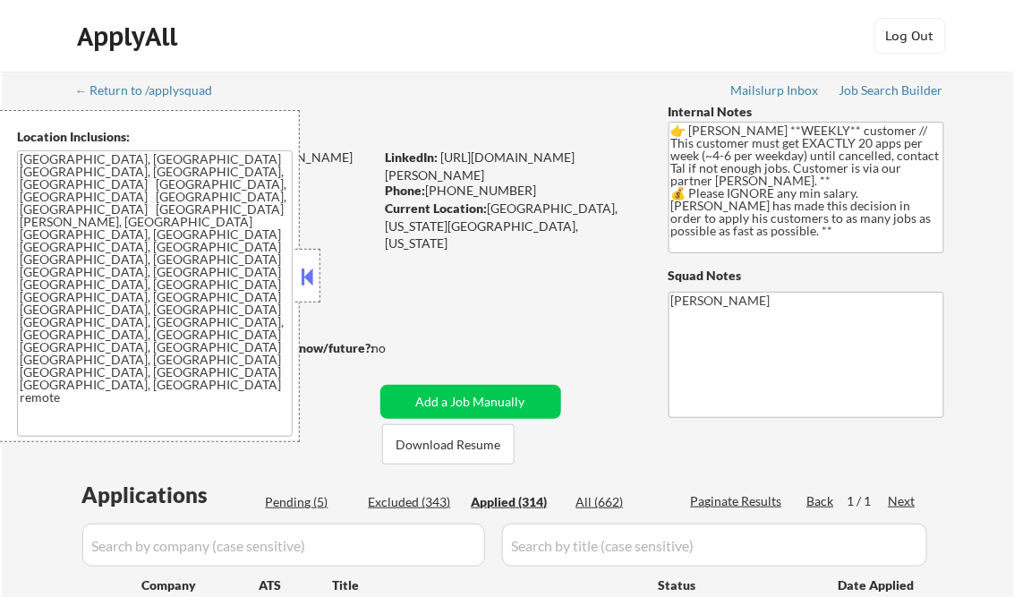
select select ""applied""
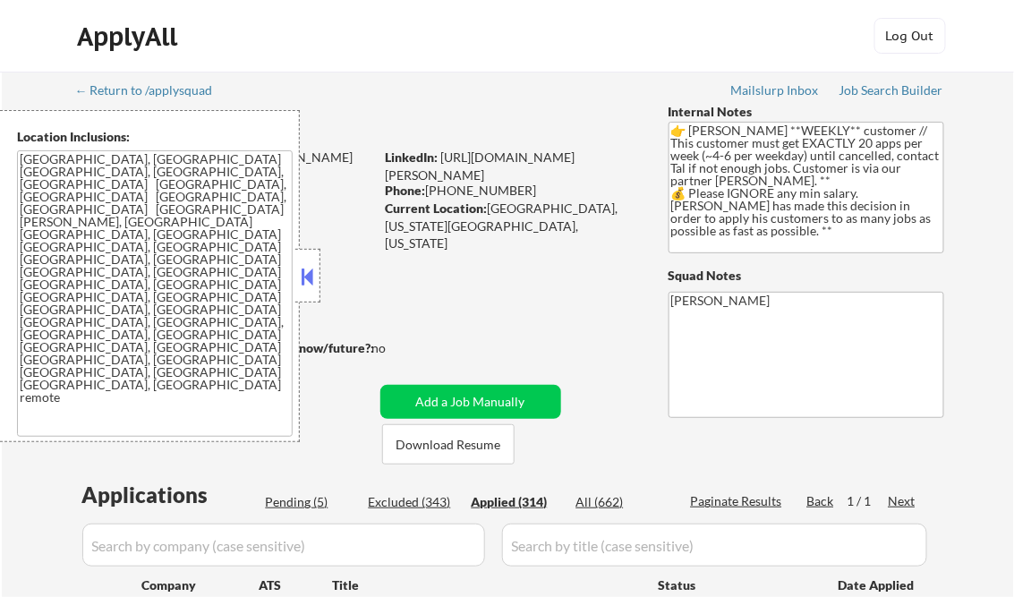
select select ""applied""
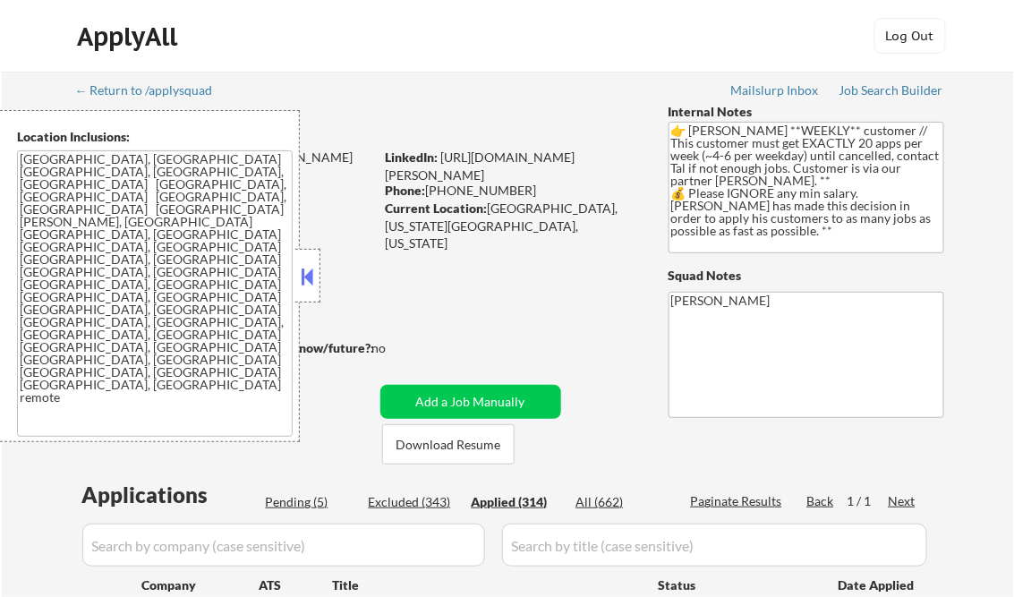
select select ""applied""
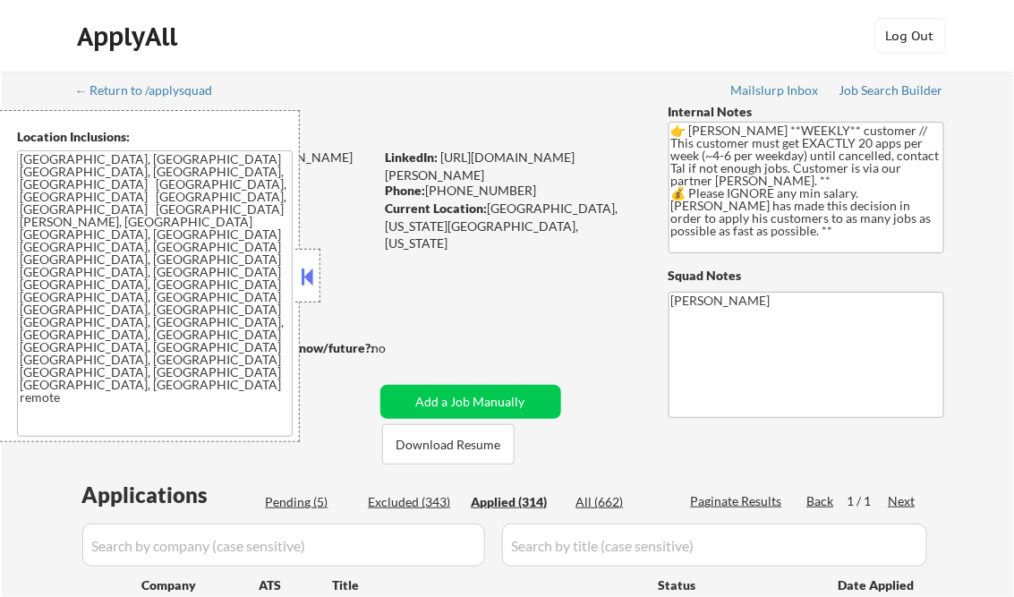
select select ""applied""
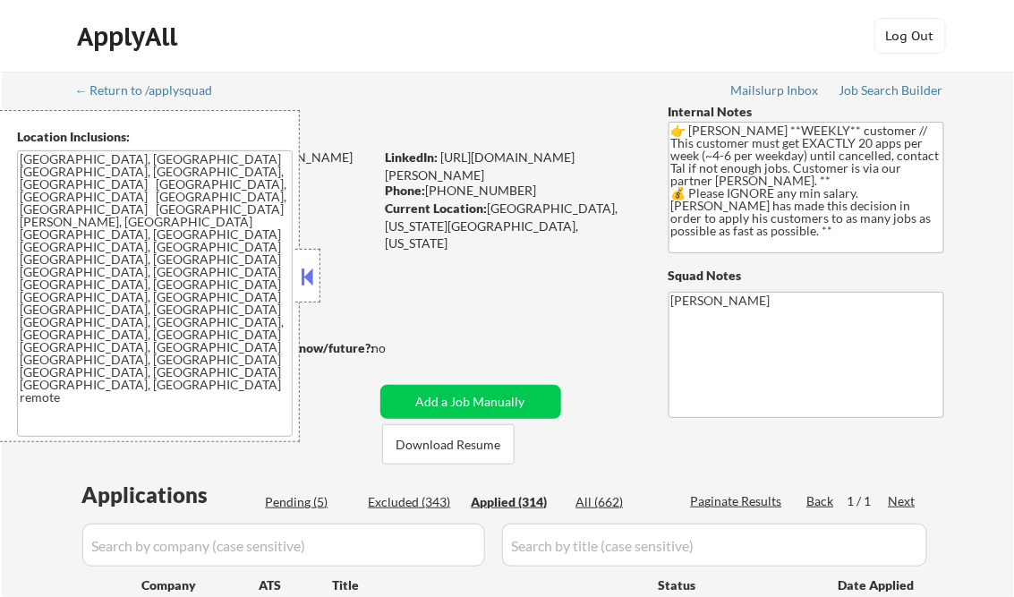
select select ""applied""
click at [303, 270] on button at bounding box center [308, 276] width 20 height 27
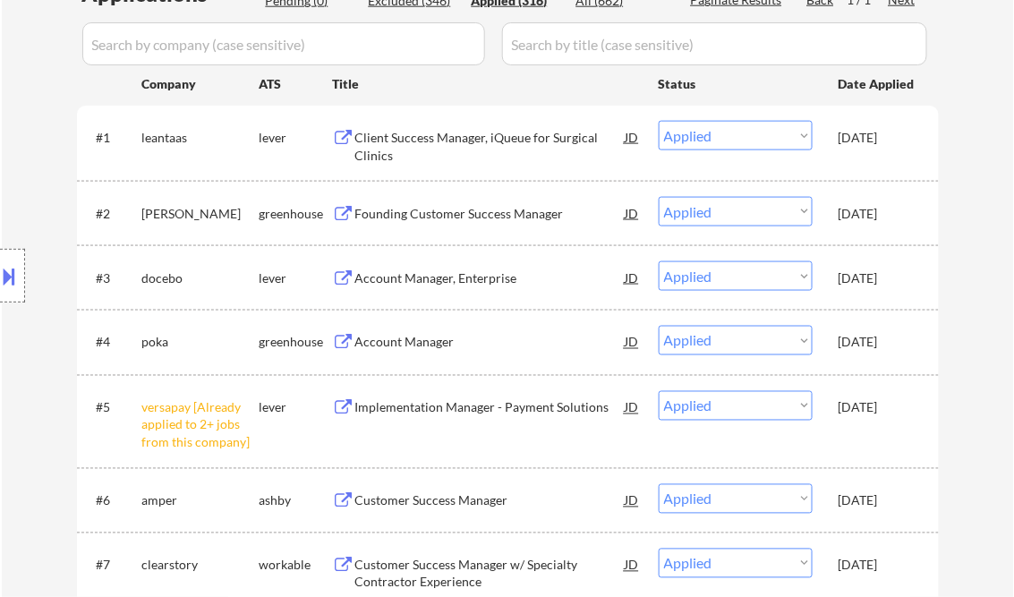
scroll to position [286, 0]
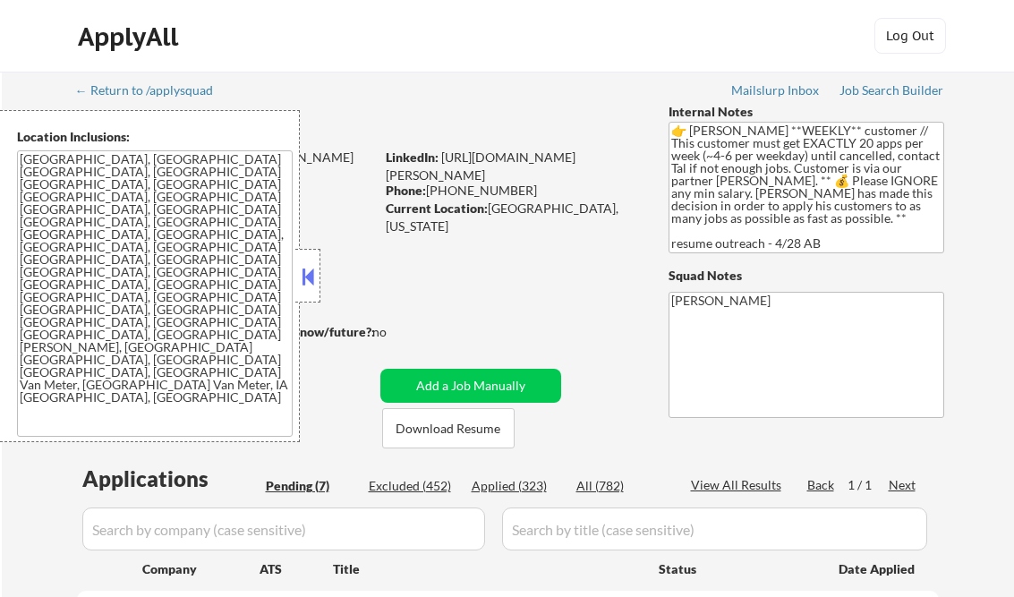
select select ""pending""
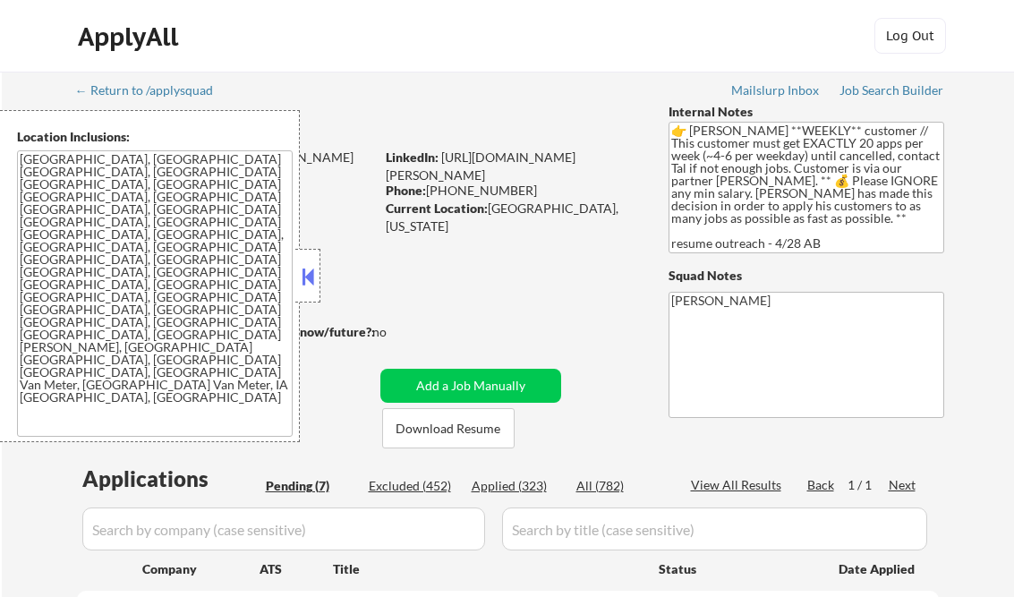
select select ""pending""
click at [311, 269] on button at bounding box center [308, 276] width 20 height 27
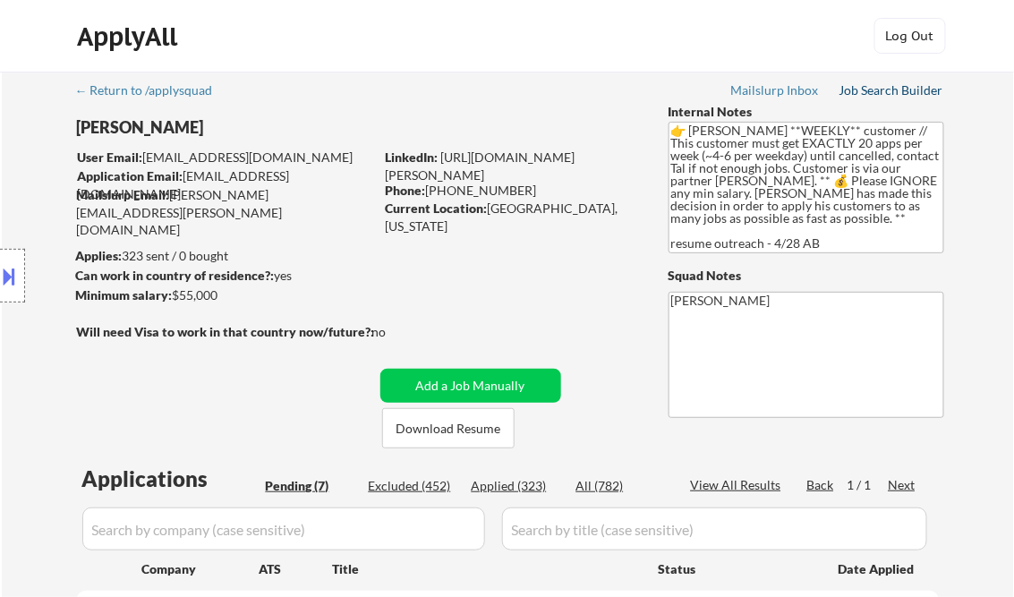
click at [919, 90] on div "Job Search Builder" at bounding box center [892, 90] width 105 height 13
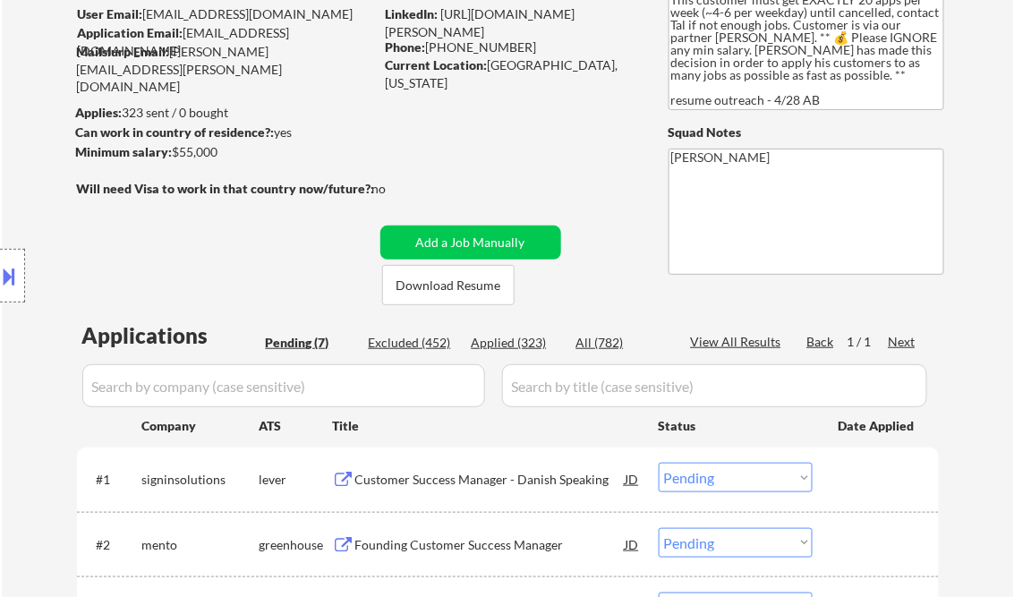
click at [213, 247] on div "Location Inclusions: [GEOGRAPHIC_DATA], [GEOGRAPHIC_DATA] [GEOGRAPHIC_DATA], [G…" at bounding box center [160, 276] width 320 height 332
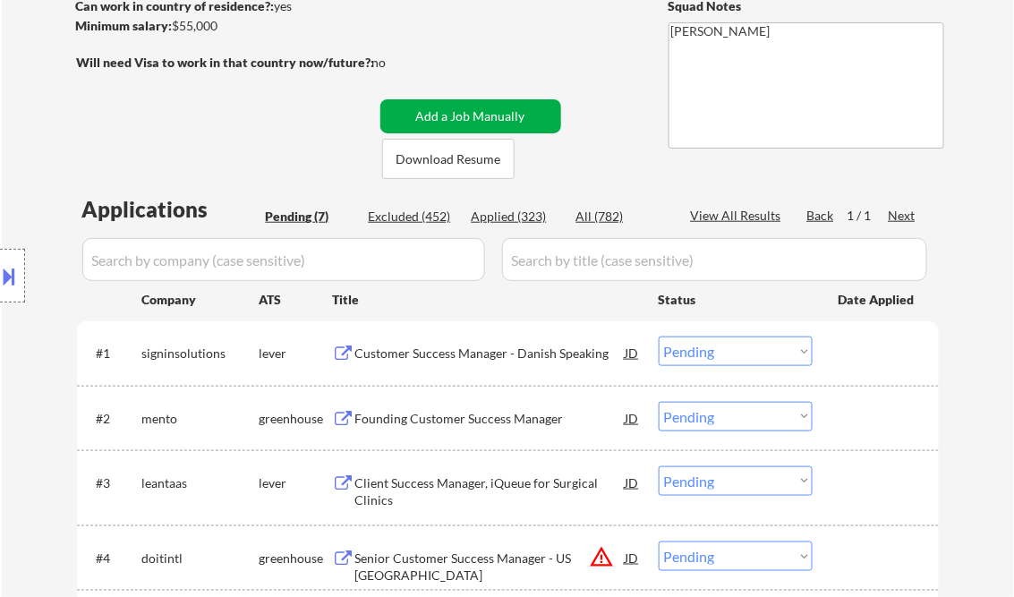
scroll to position [286, 0]
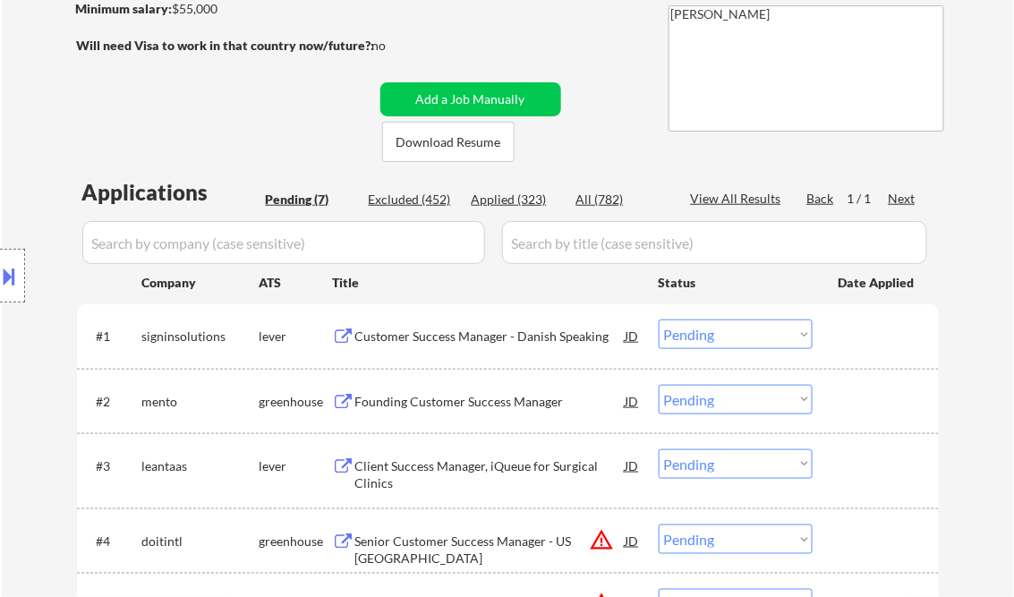
click at [753, 335] on select "Choose an option... Pending Applied Excluded (Questions) Excluded (Expired) Exc…" at bounding box center [736, 335] width 154 height 30
click at [659, 320] on select "Choose an option... Pending Applied Excluded (Questions) Excluded (Expired) Exc…" at bounding box center [736, 335] width 154 height 30
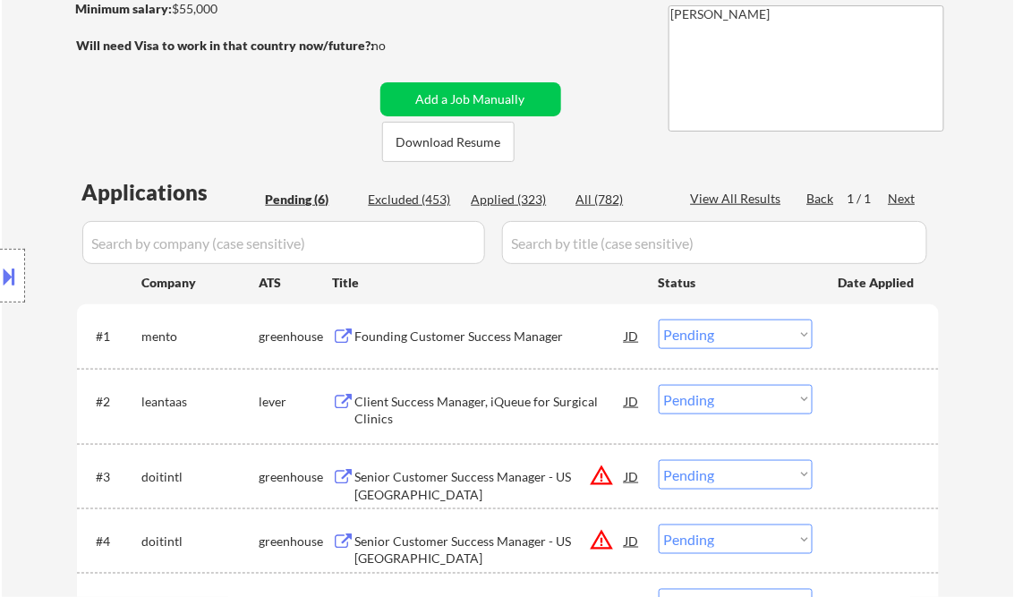
click at [471, 331] on div "Founding Customer Success Manager" at bounding box center [490, 337] width 270 height 18
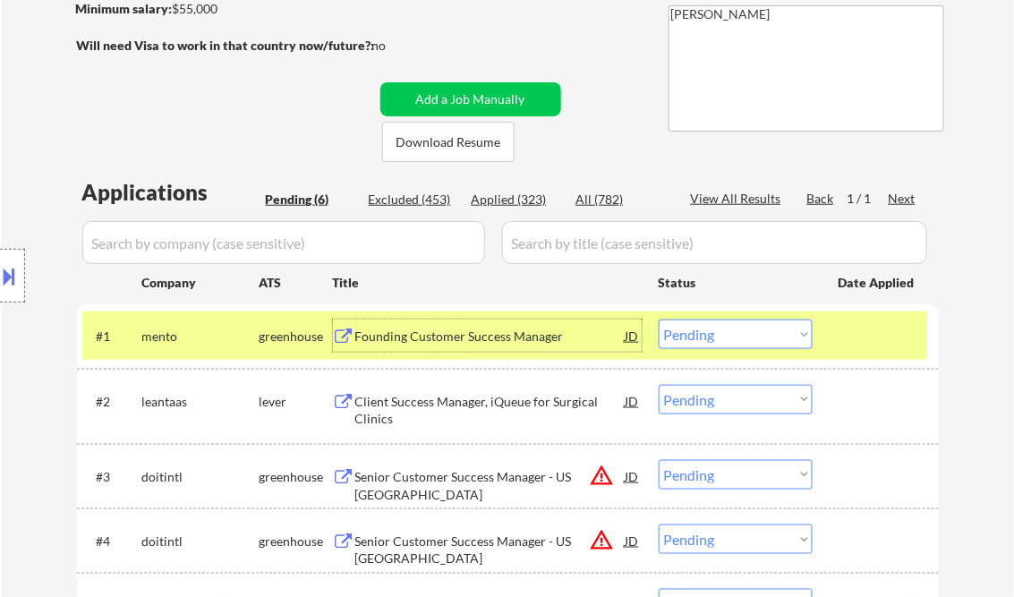
click at [17, 269] on button at bounding box center [10, 276] width 20 height 30
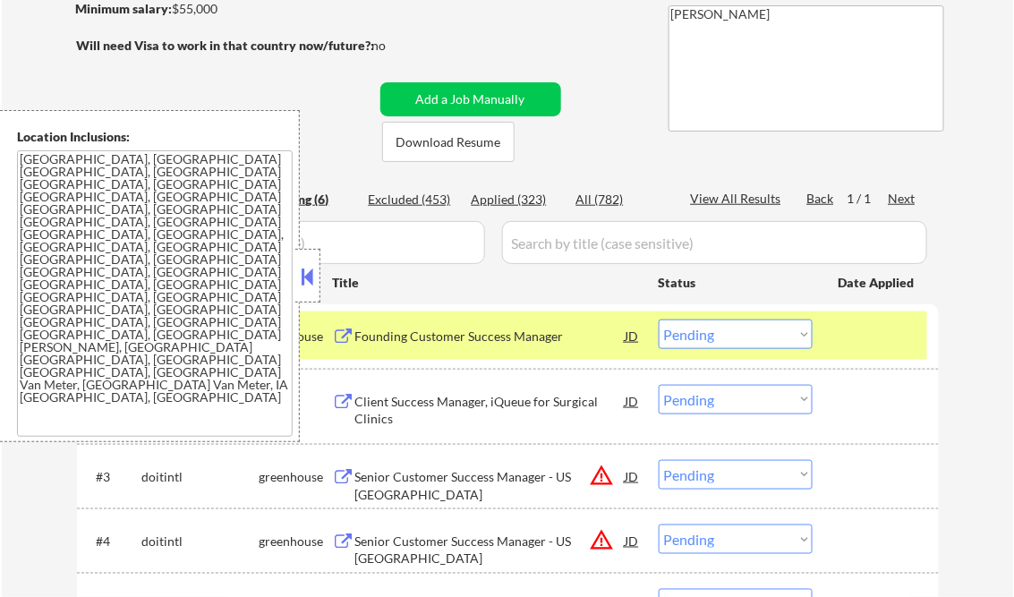
click at [170, 279] on textarea "[GEOGRAPHIC_DATA], [GEOGRAPHIC_DATA] [GEOGRAPHIC_DATA], [GEOGRAPHIC_DATA] [GEOG…" at bounding box center [155, 293] width 276 height 286
click at [305, 274] on button at bounding box center [308, 276] width 20 height 27
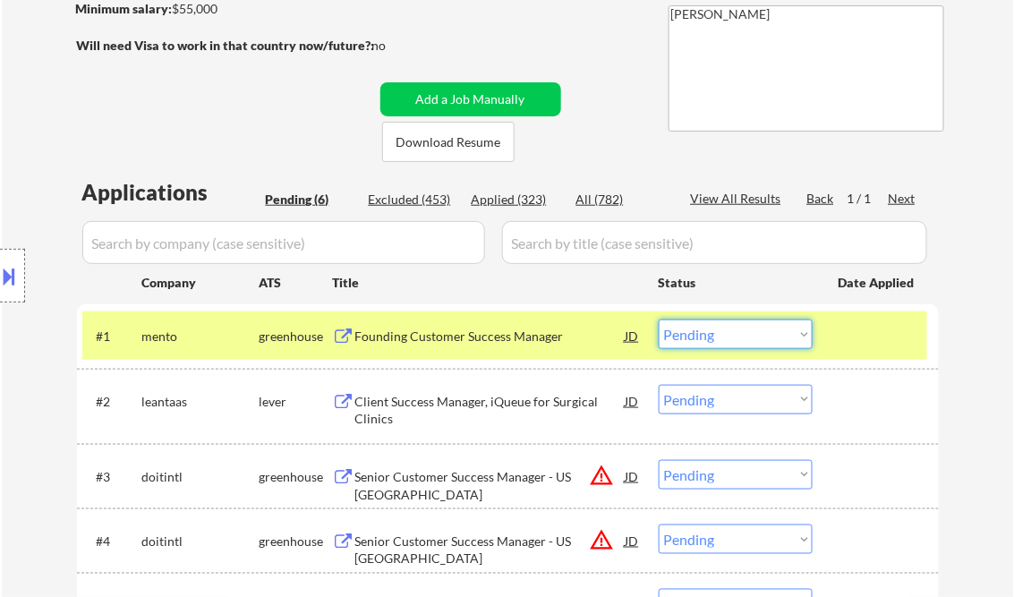
click at [706, 338] on select "Choose an option... Pending Applied Excluded (Questions) Excluded (Expired) Exc…" at bounding box center [736, 335] width 154 height 30
click at [659, 320] on select "Choose an option... Pending Applied Excluded (Questions) Excluded (Expired) Exc…" at bounding box center [736, 335] width 154 height 30
click at [465, 389] on div "Client Success Manager, iQueue for Surgical Clinics" at bounding box center [490, 406] width 270 height 43
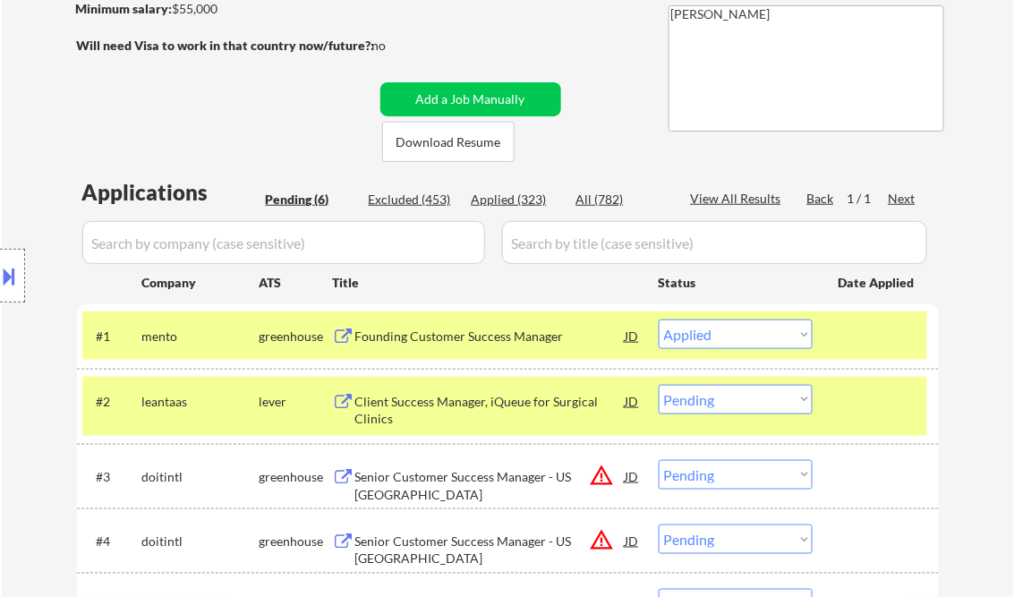
select select ""pending""
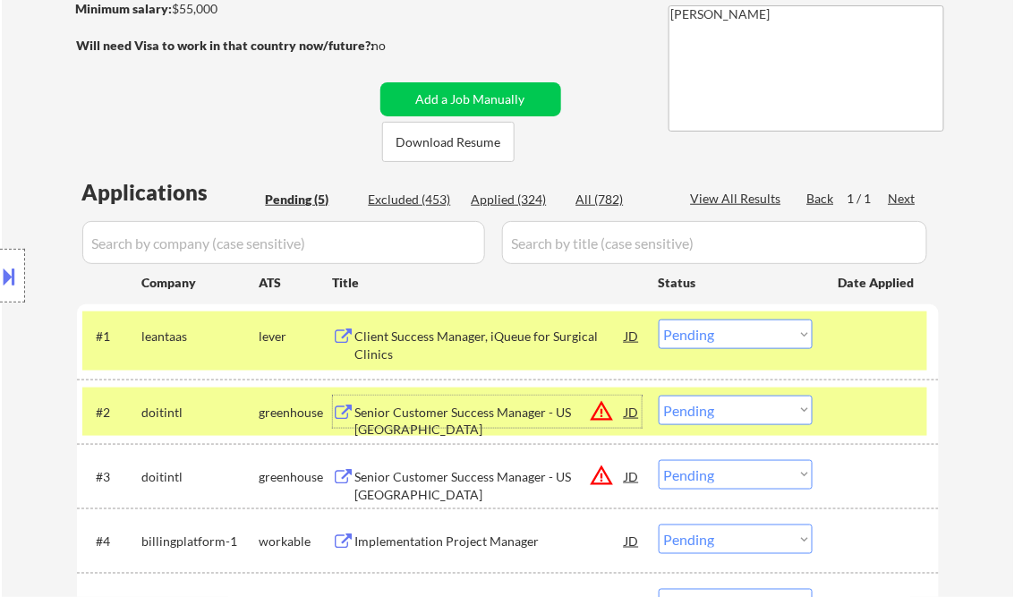
click at [701, 411] on select "Choose an option... Pending Applied Excluded (Questions) Excluded (Expired) Exc…" at bounding box center [736, 411] width 154 height 30
click at [716, 411] on select "Choose an option... Pending Applied Excluded (Questions) Excluded (Expired) Exc…" at bounding box center [736, 411] width 154 height 30
click at [659, 396] on select "Choose an option... Pending Applied Excluded (Questions) Excluded (Expired) Exc…" at bounding box center [736, 411] width 154 height 30
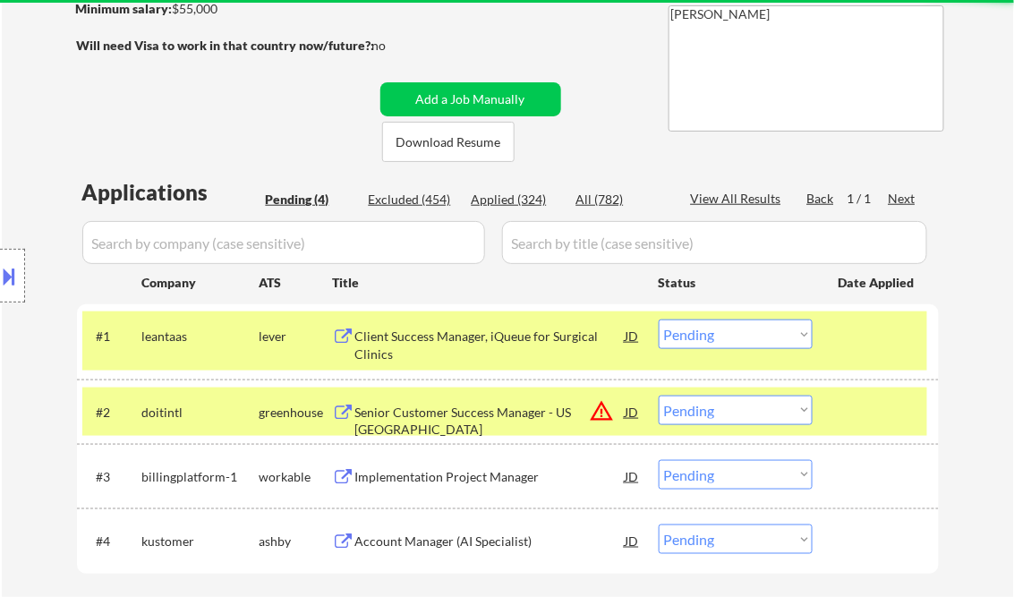
click at [701, 414] on select "Choose an option... Pending Applied Excluded (Questions) Excluded (Expired) Exc…" at bounding box center [736, 411] width 154 height 30
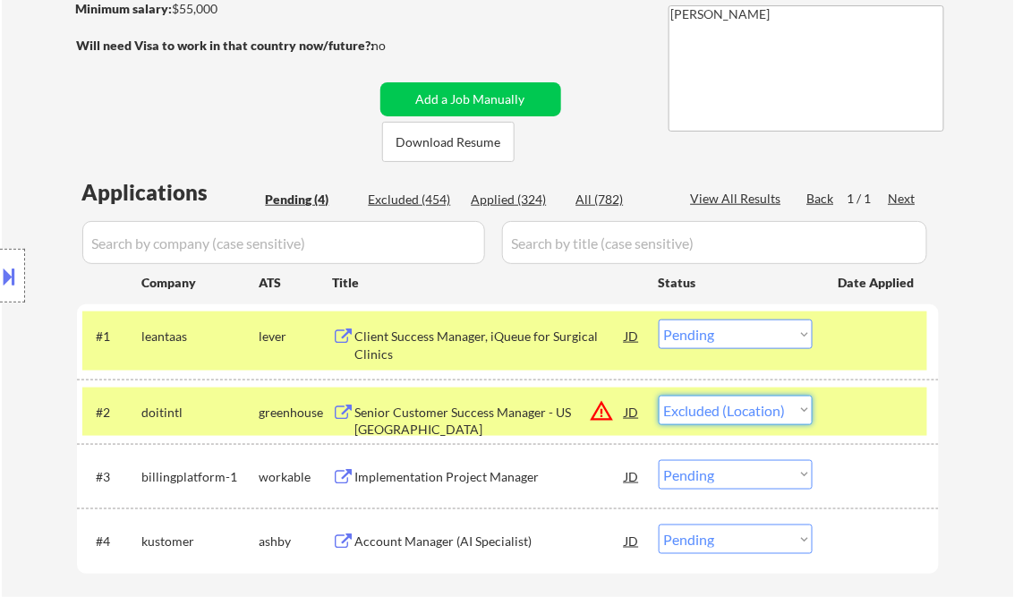
click at [659, 396] on select "Choose an option... Pending Applied Excluded (Questions) Excluded (Expired) Exc…" at bounding box center [736, 411] width 154 height 30
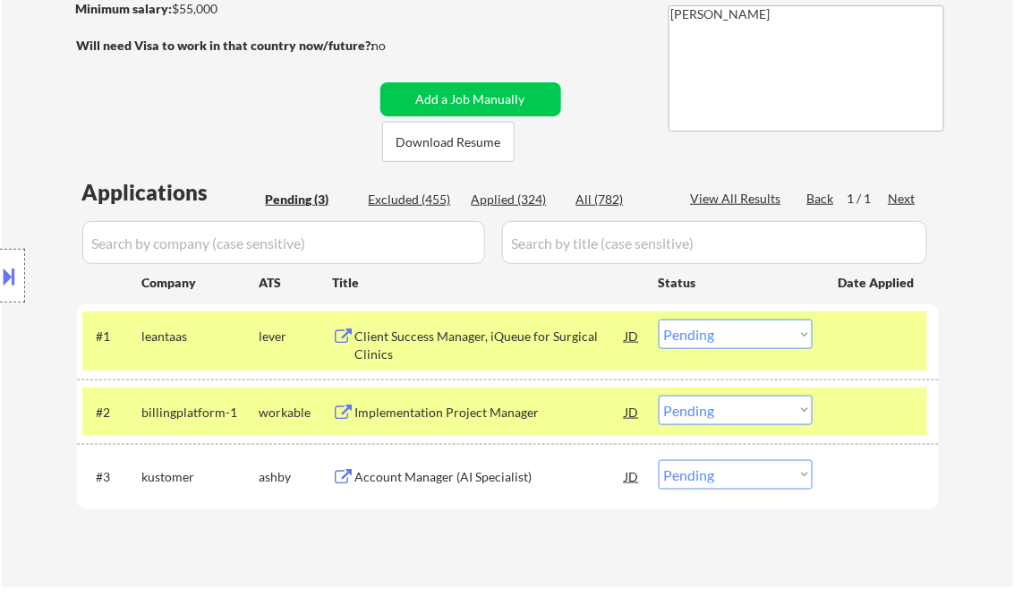
click at [431, 417] on div "Implementation Project Manager" at bounding box center [490, 413] width 270 height 18
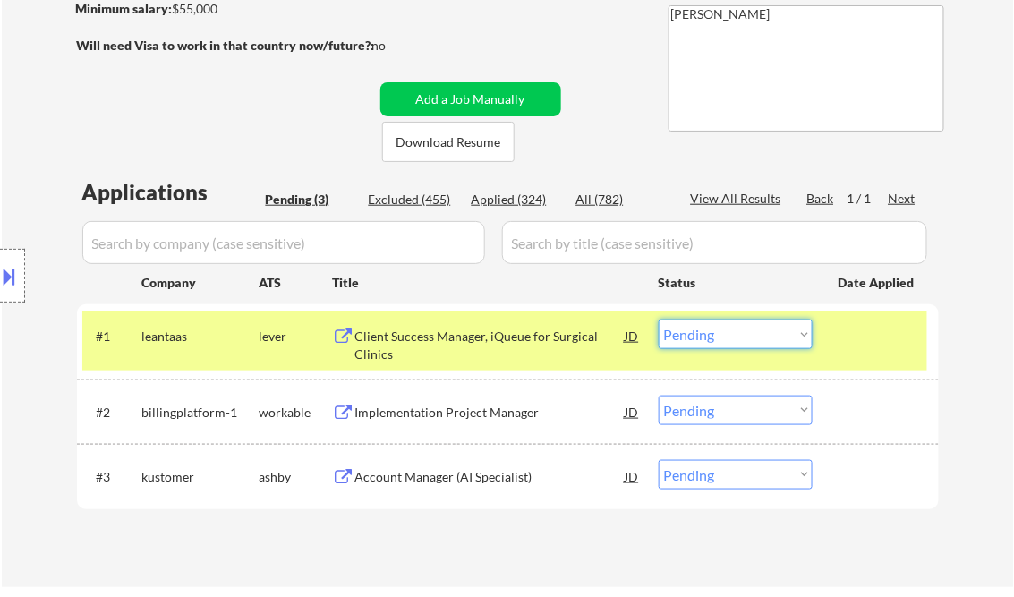
click at [727, 337] on select "Choose an option... Pending Applied Excluded (Questions) Excluded (Expired) Exc…" at bounding box center [736, 335] width 154 height 30
click at [970, 400] on div "← Return to /applysquad Mailslurp Inbox Job Search Builder [PERSON_NAME] User E…" at bounding box center [508, 186] width 1012 height 802
click at [735, 409] on select "Choose an option... Pending Applied Excluded (Questions) Excluded (Expired) Exc…" at bounding box center [736, 411] width 154 height 30
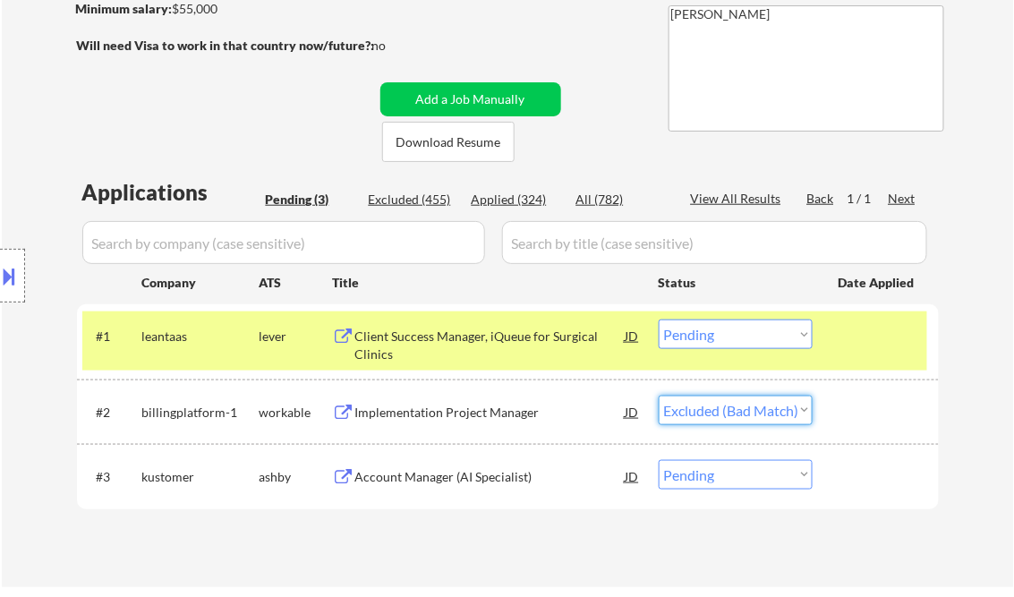
click at [659, 396] on select "Choose an option... Pending Applied Excluded (Questions) Excluded (Expired) Exc…" at bounding box center [736, 411] width 154 height 30
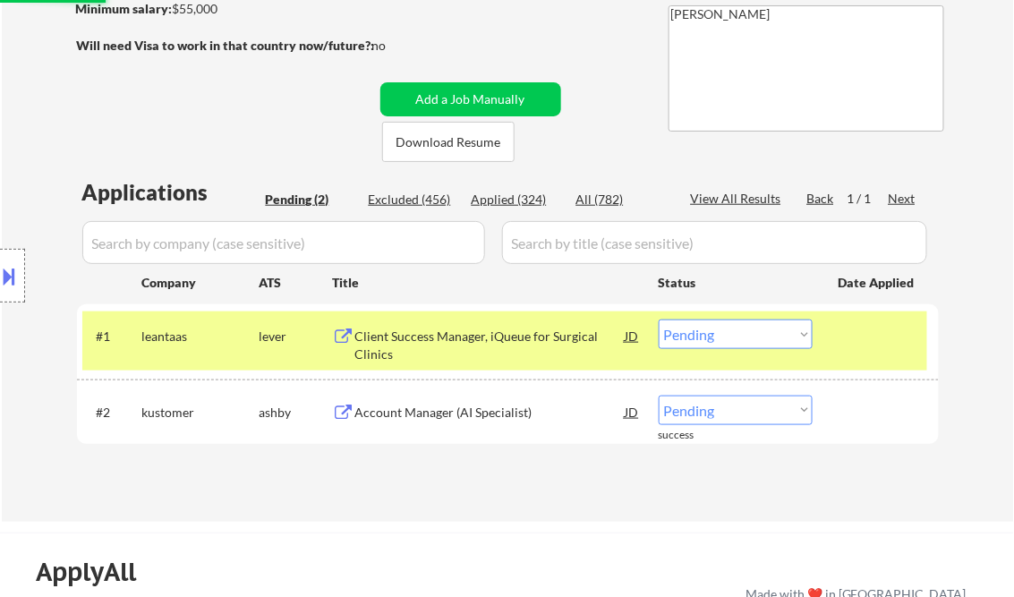
click at [488, 420] on div "Account Manager (AI Specialist)" at bounding box center [490, 413] width 270 height 18
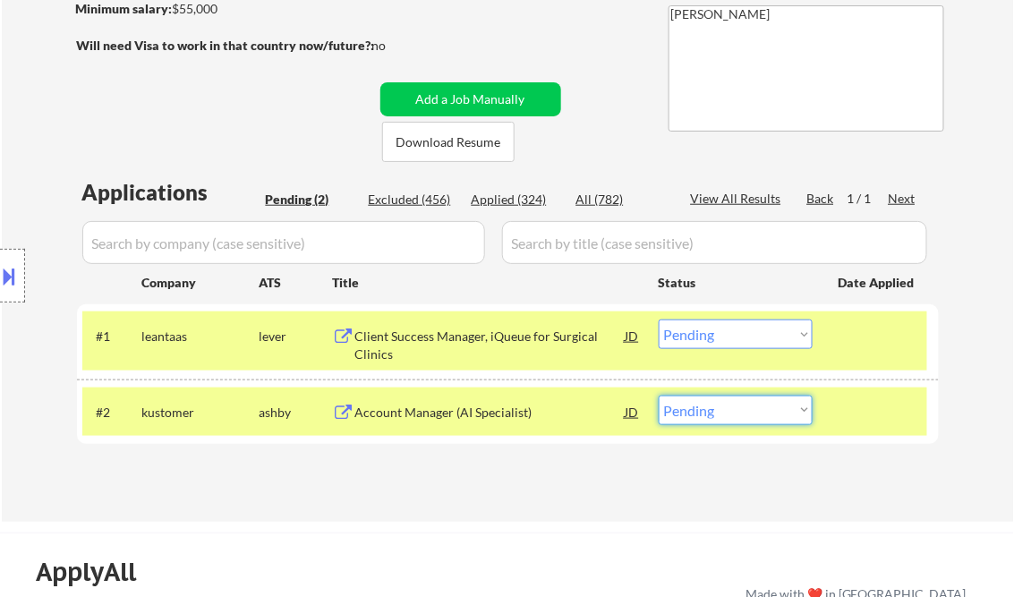
click at [765, 422] on select "Choose an option... Pending Applied Excluded (Questions) Excluded (Expired) Exc…" at bounding box center [736, 411] width 154 height 30
select select ""excluded__bad_match_""
click at [659, 396] on select "Choose an option... Pending Applied Excluded (Questions) Excluded (Expired) Exc…" at bounding box center [736, 411] width 154 height 30
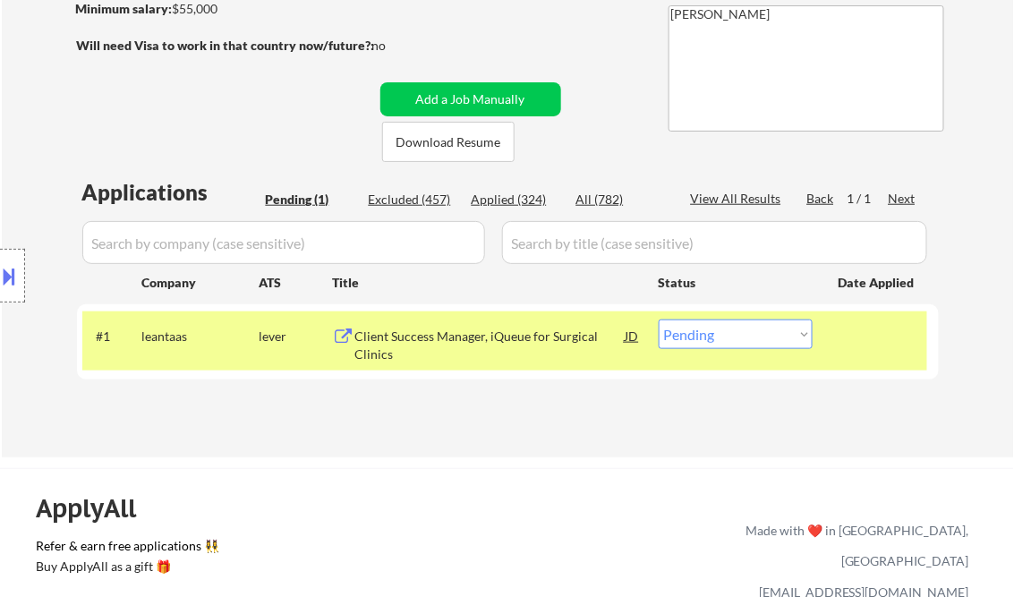
drag, startPoint x: 729, startPoint y: 337, endPoint x: 763, endPoint y: 350, distance: 37.1
click at [729, 337] on select "Choose an option... Pending Applied Excluded (Questions) Excluded (Expired) Exc…" at bounding box center [736, 335] width 154 height 30
select select ""excluded__bad_match_""
click at [659, 320] on select "Choose an option... Pending Applied Excluded (Questions) Excluded (Expired) Exc…" at bounding box center [736, 335] width 154 height 30
click at [567, 426] on div "← Return to /applysquad Mailslurp Inbox Job Search Builder [PERSON_NAME] User E…" at bounding box center [508, 114] width 893 height 658
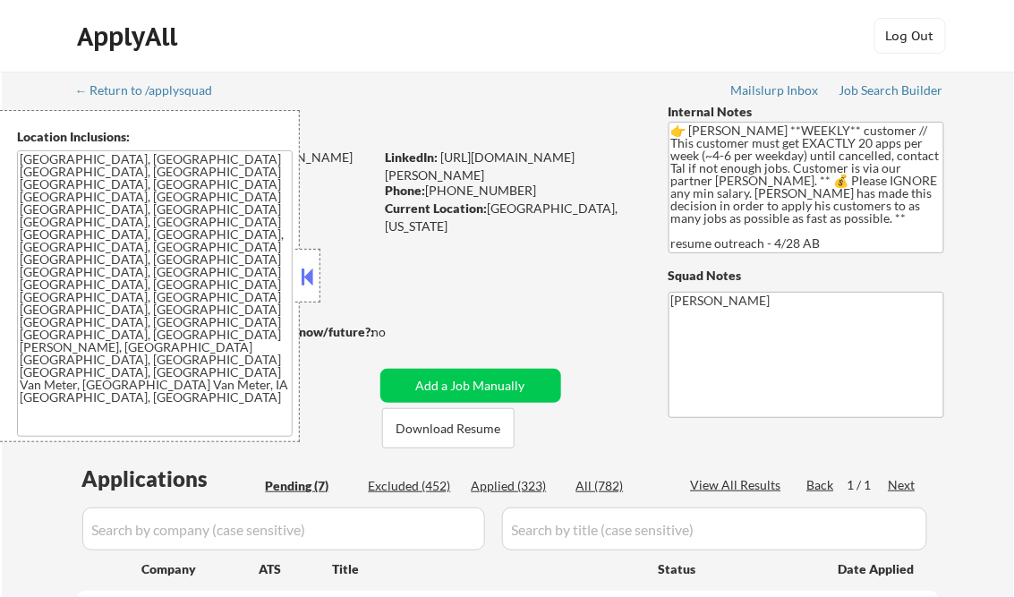
select select ""pending""
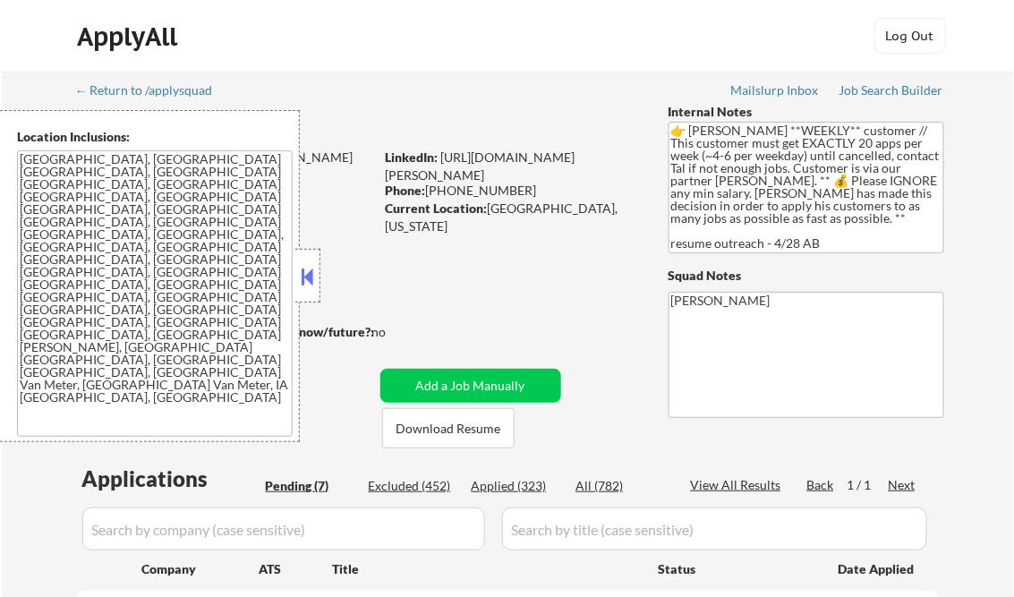
select select ""pending""
click at [320, 268] on div "Can work in country of residence?: yes" at bounding box center [222, 276] width 293 height 18
click at [311, 271] on button at bounding box center [308, 276] width 20 height 27
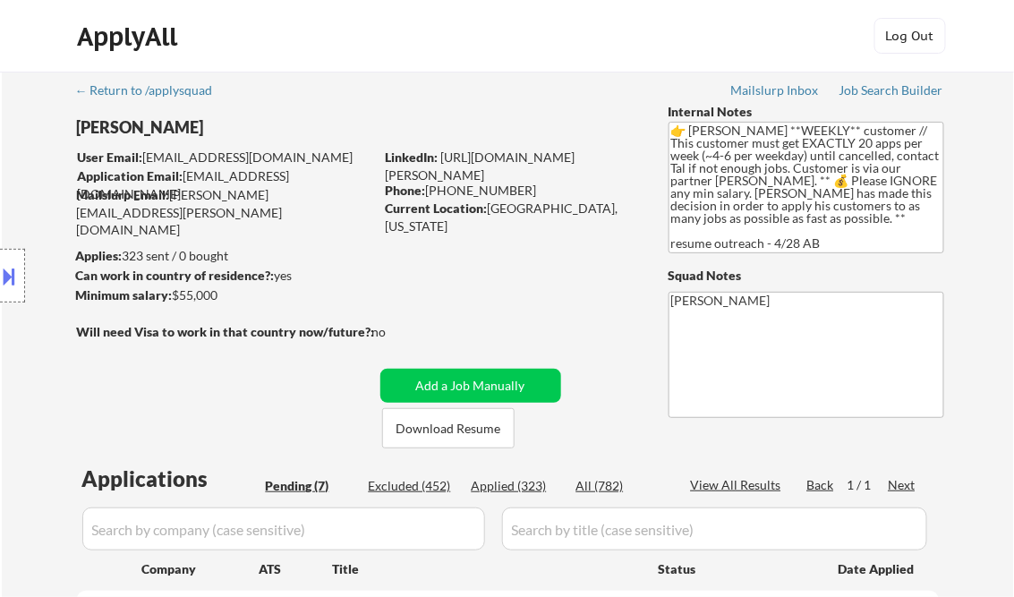
click at [526, 486] on div "Applied (323)" at bounding box center [517, 486] width 90 height 18
click at [748, 480] on div "View All Results" at bounding box center [739, 485] width 96 height 18
select select ""applied""
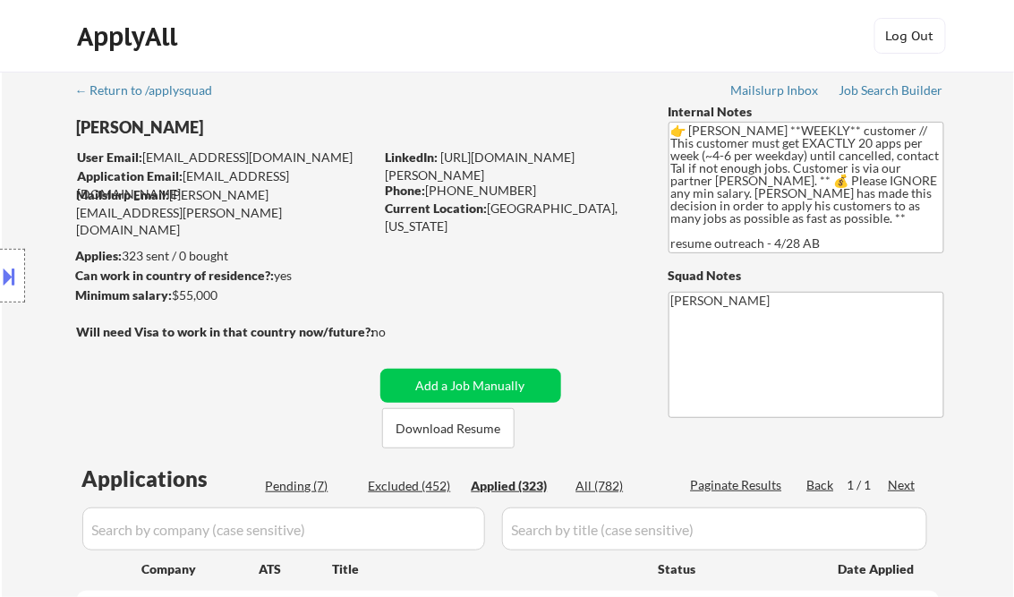
select select ""applied""
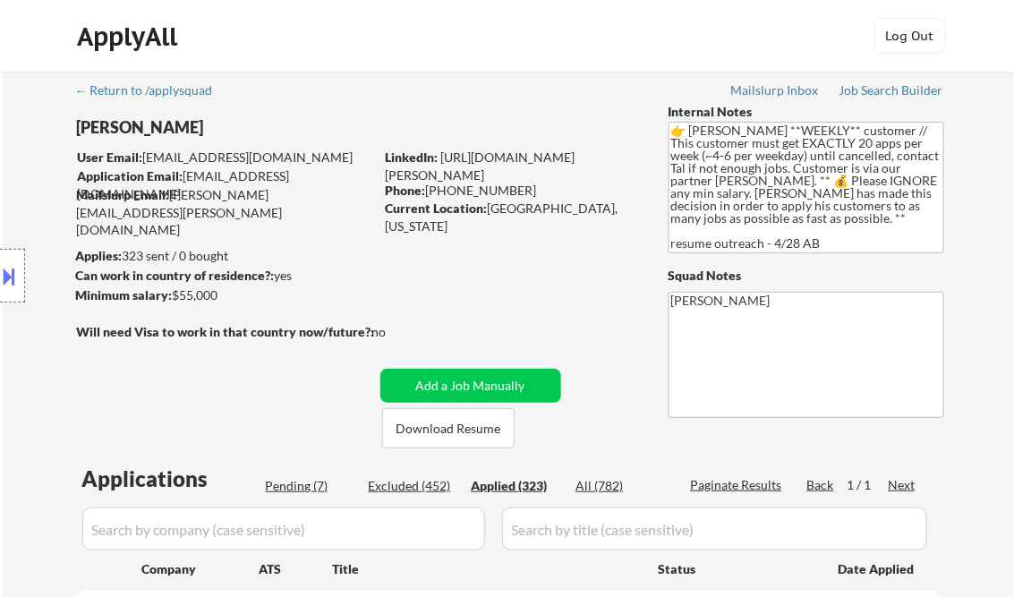
select select ""applied""
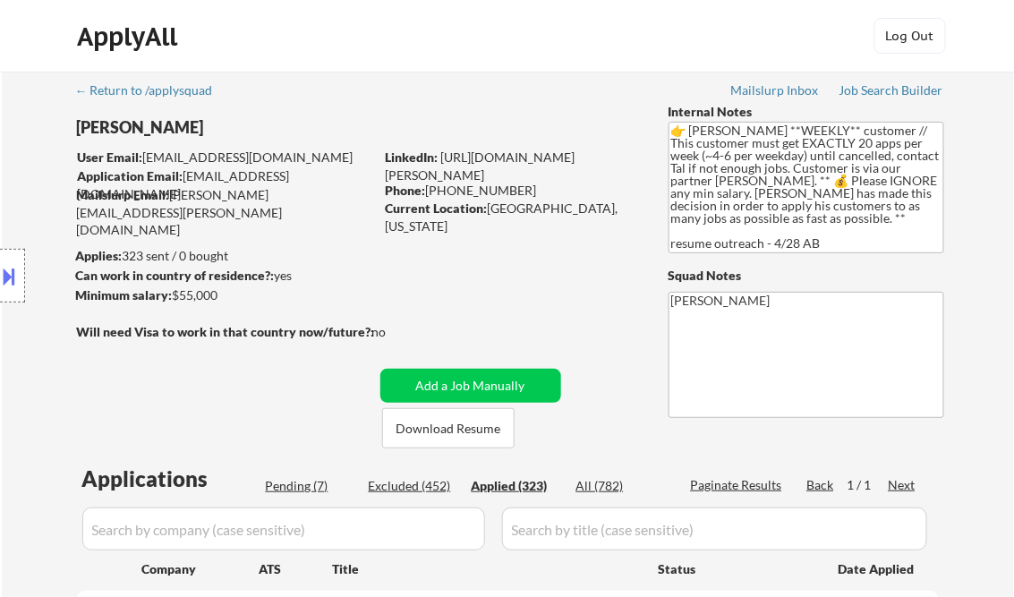
select select ""applied""
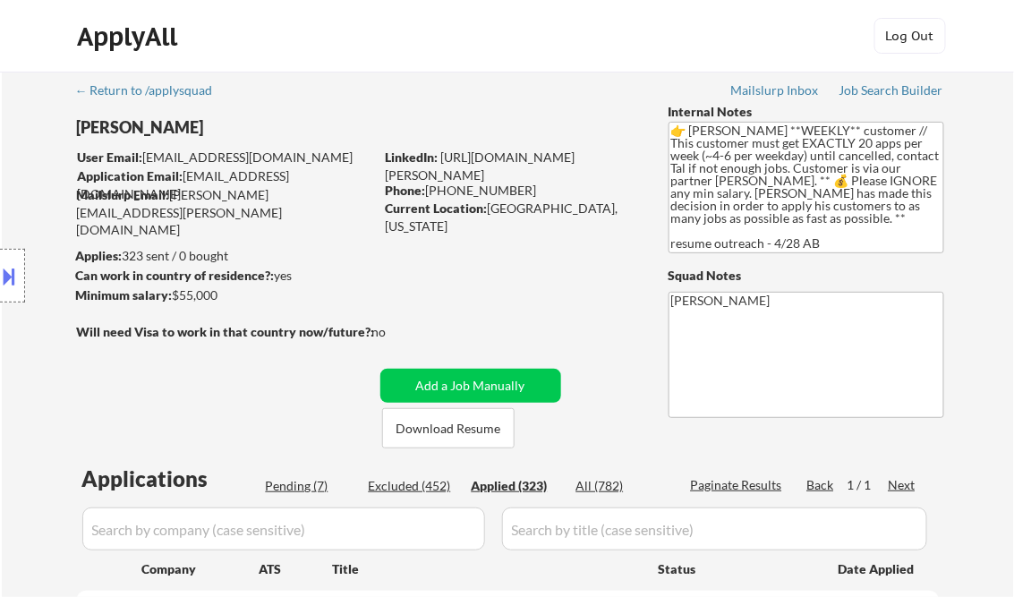
select select ""applied""
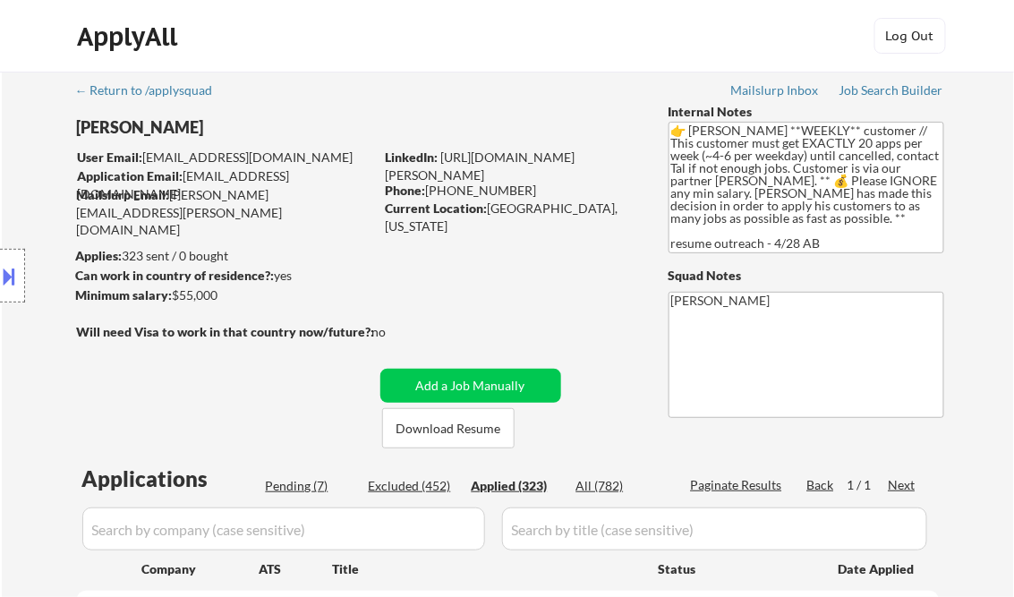
select select ""applied""
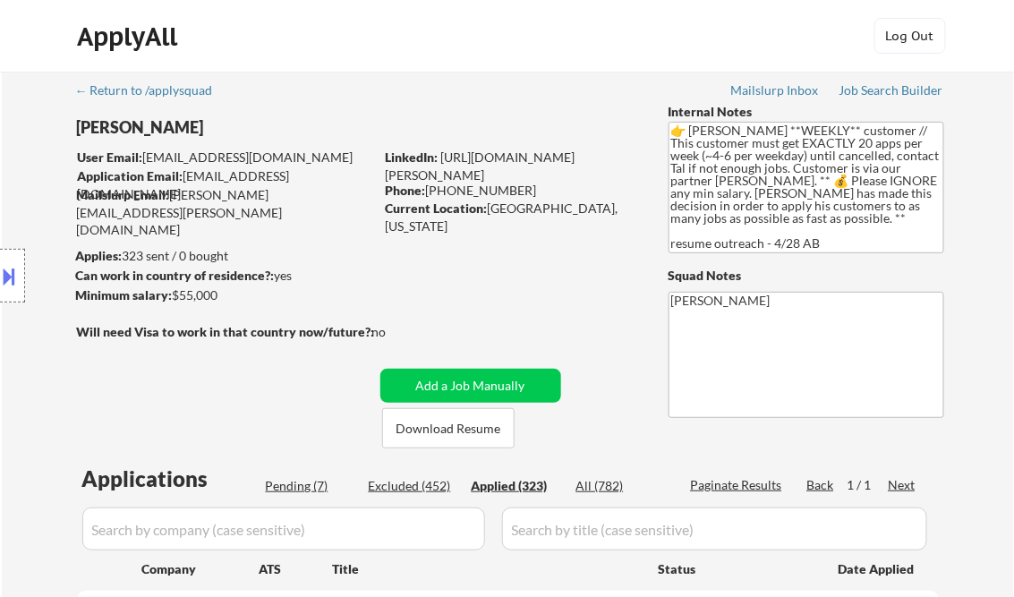
select select ""applied""
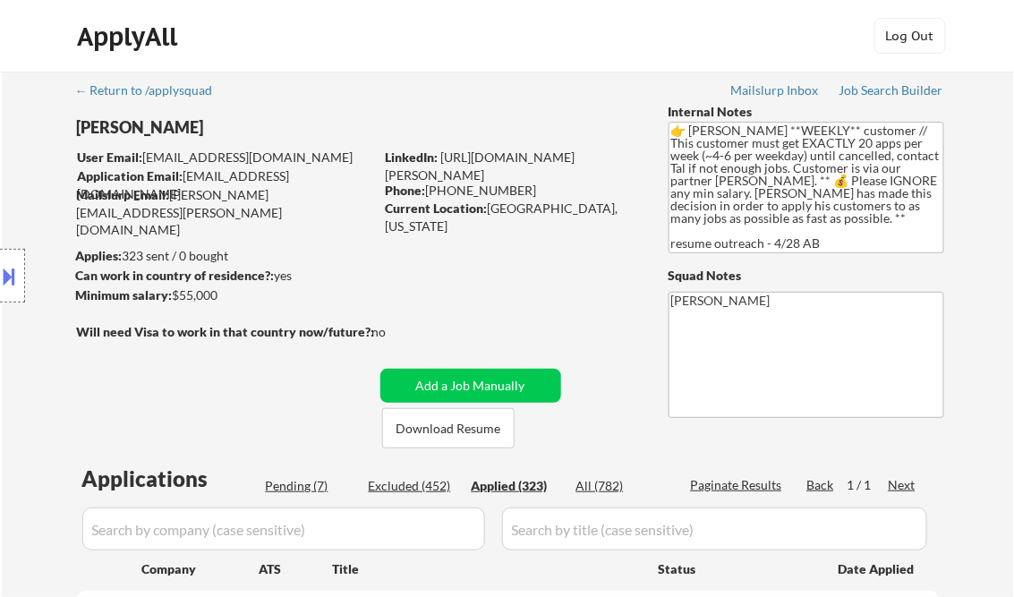
select select ""applied""
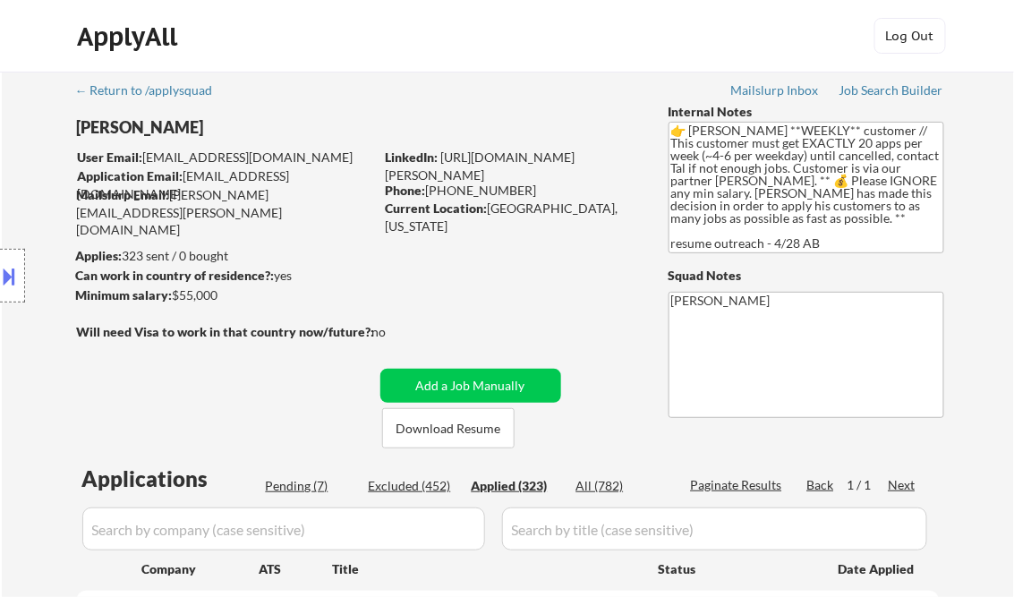
select select ""applied""
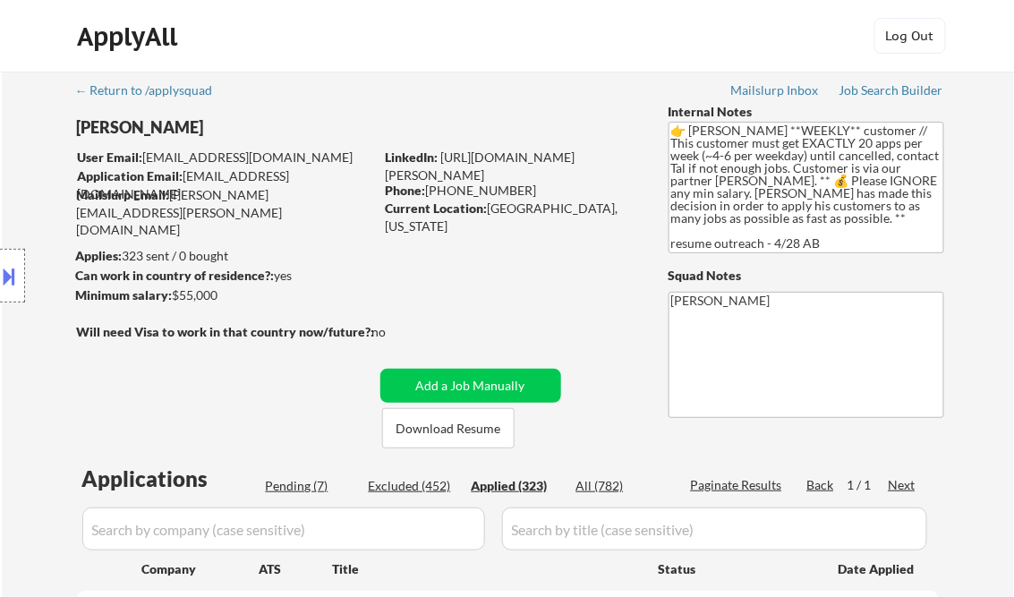
select select ""applied""
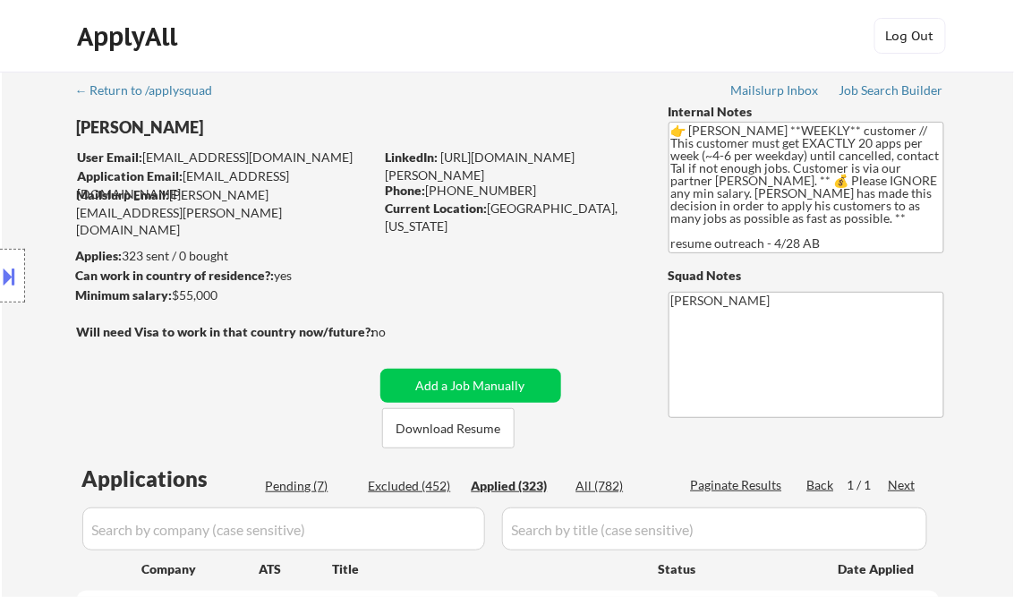
select select ""applied""
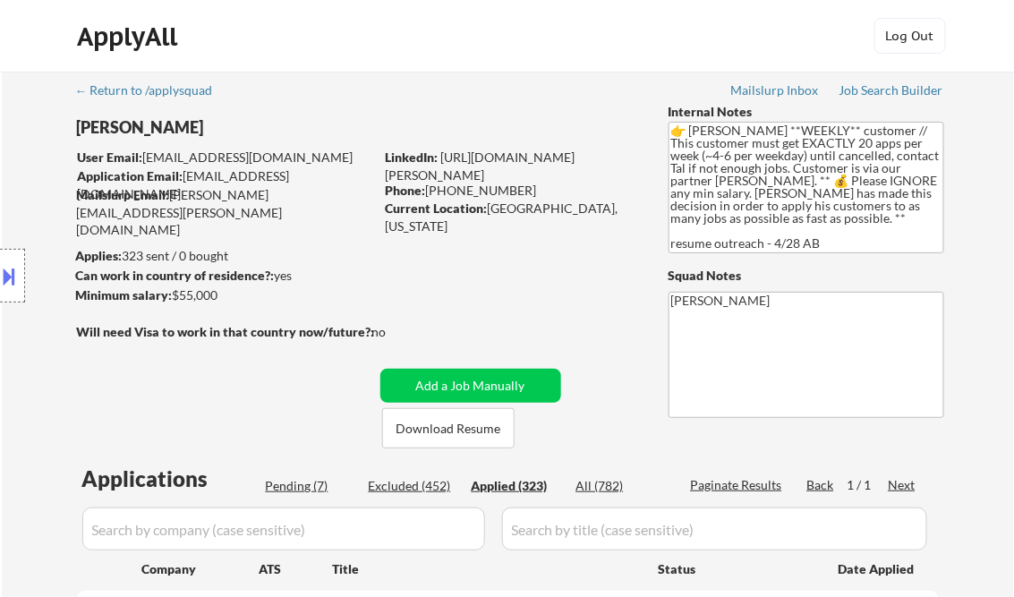
select select ""applied""
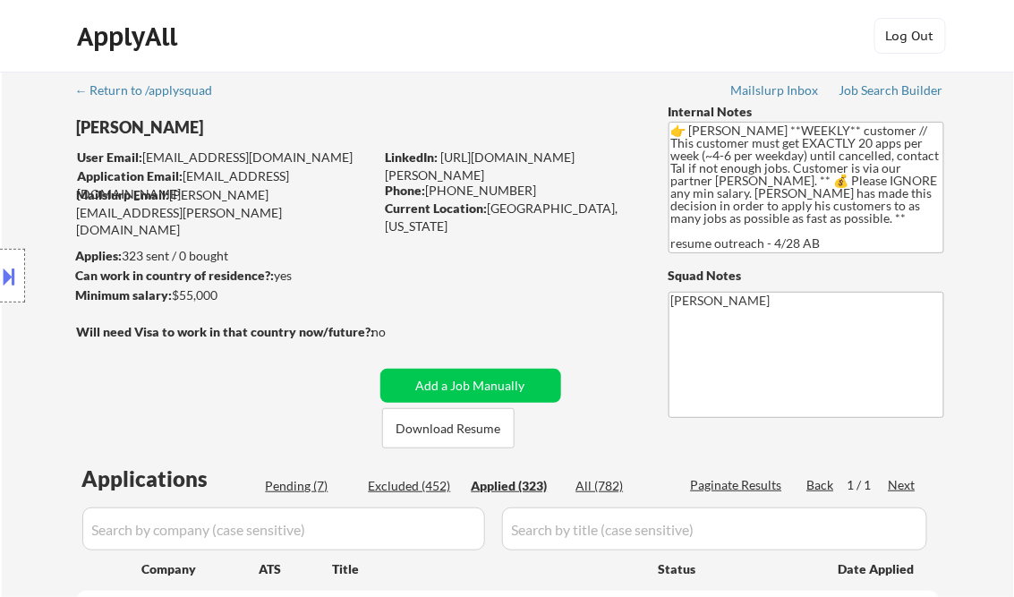
select select ""applied""
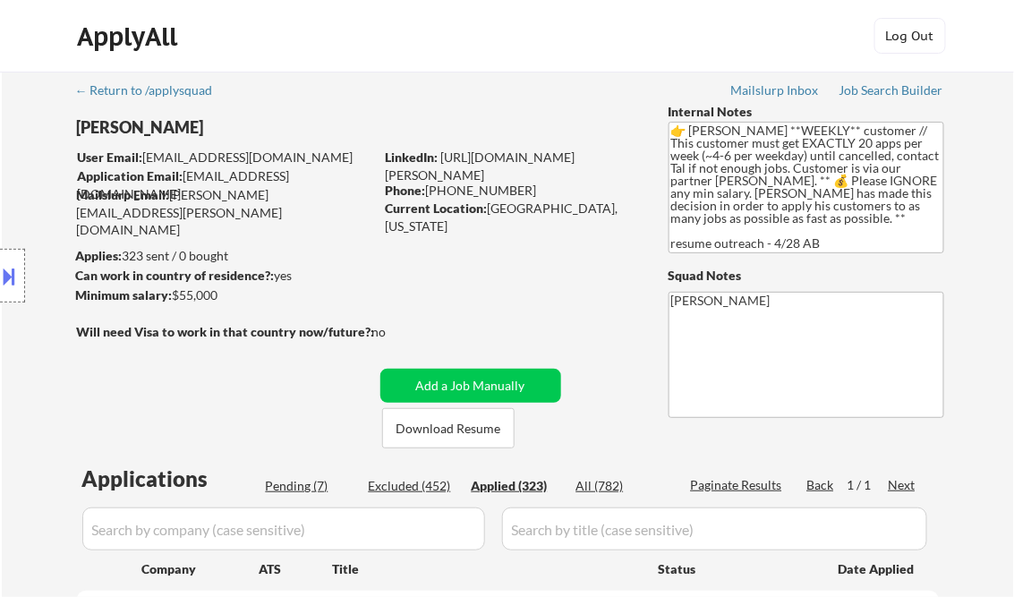
select select ""applied""
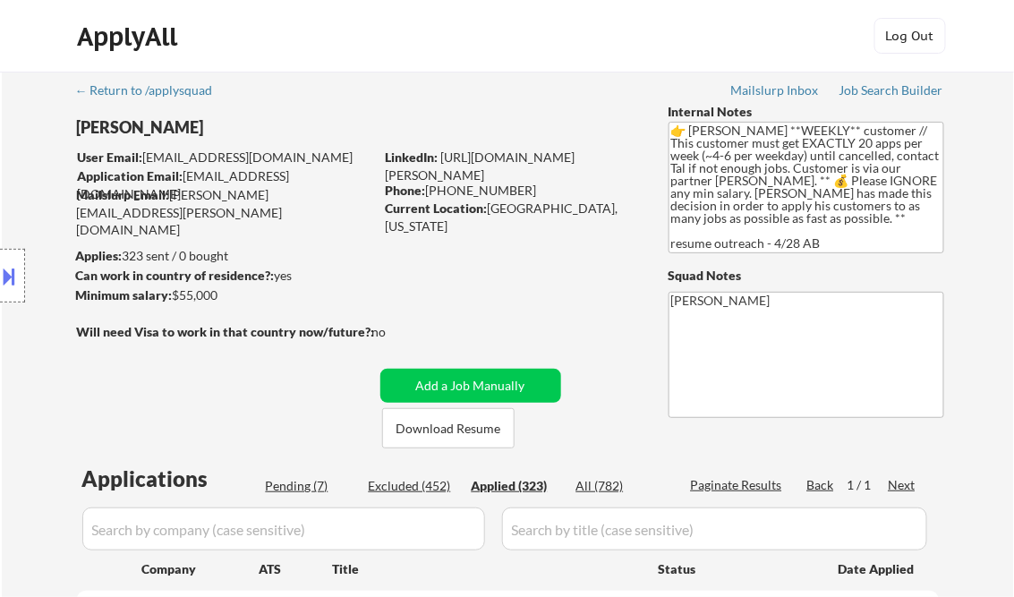
select select ""applied""
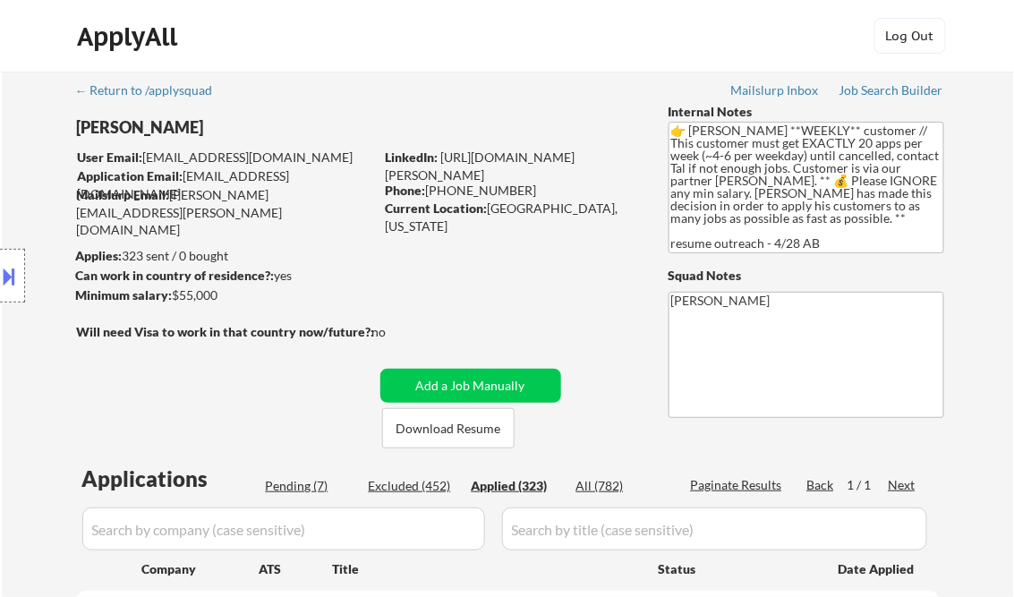
select select ""applied""
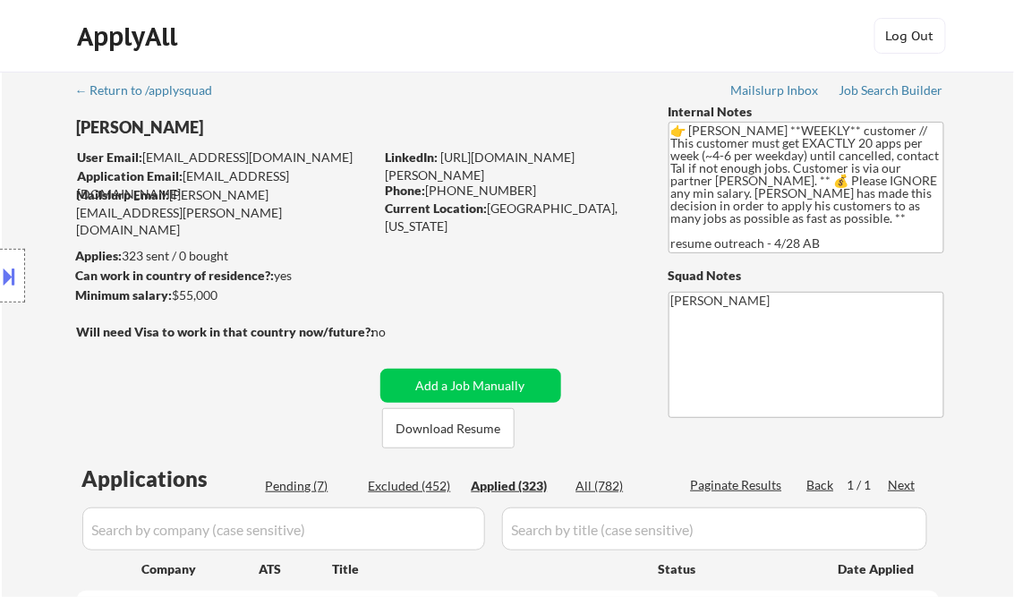
select select ""applied""
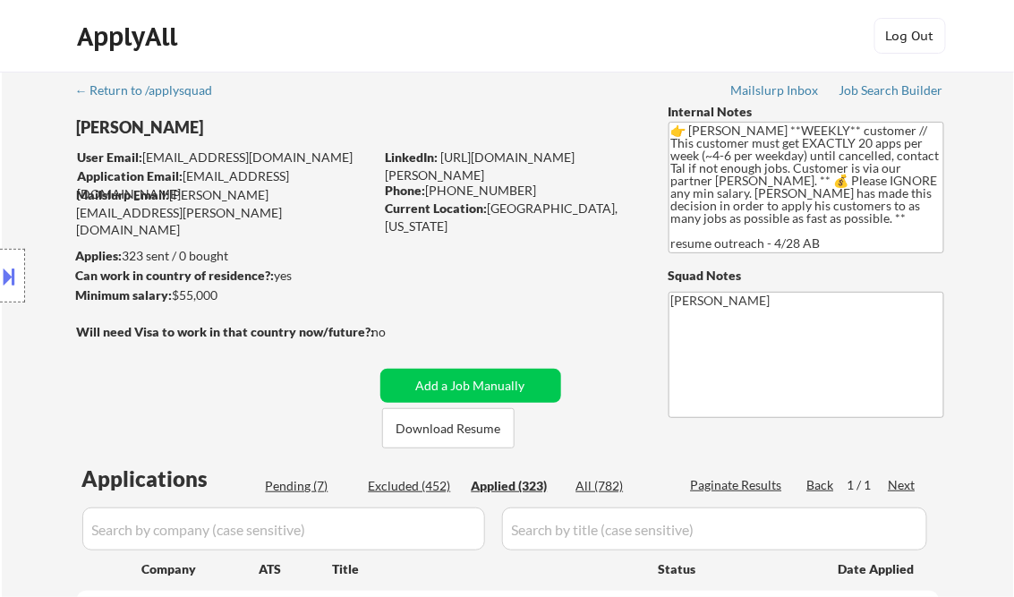
select select ""applied""
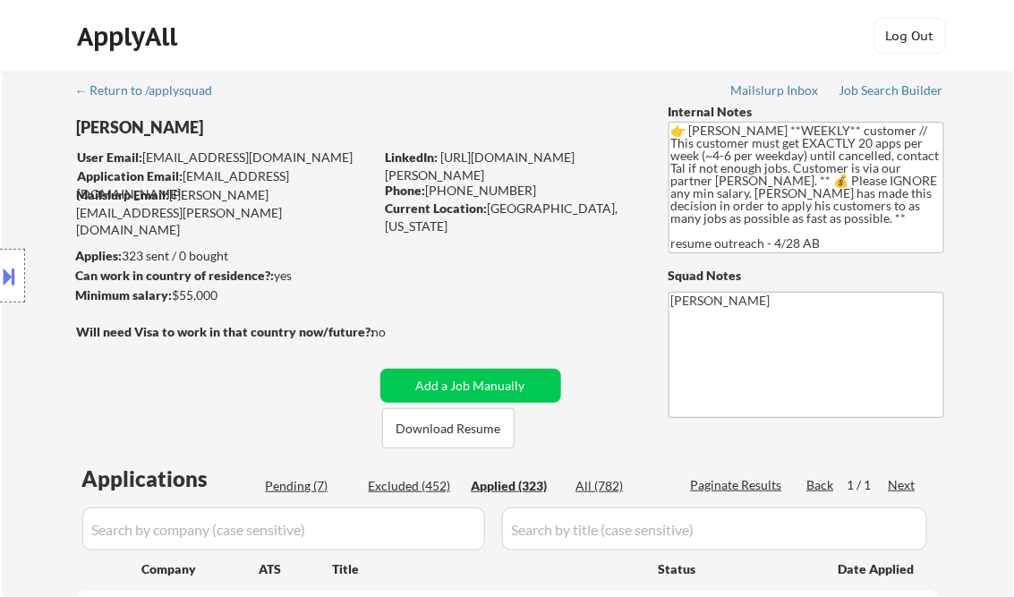
select select ""applied""
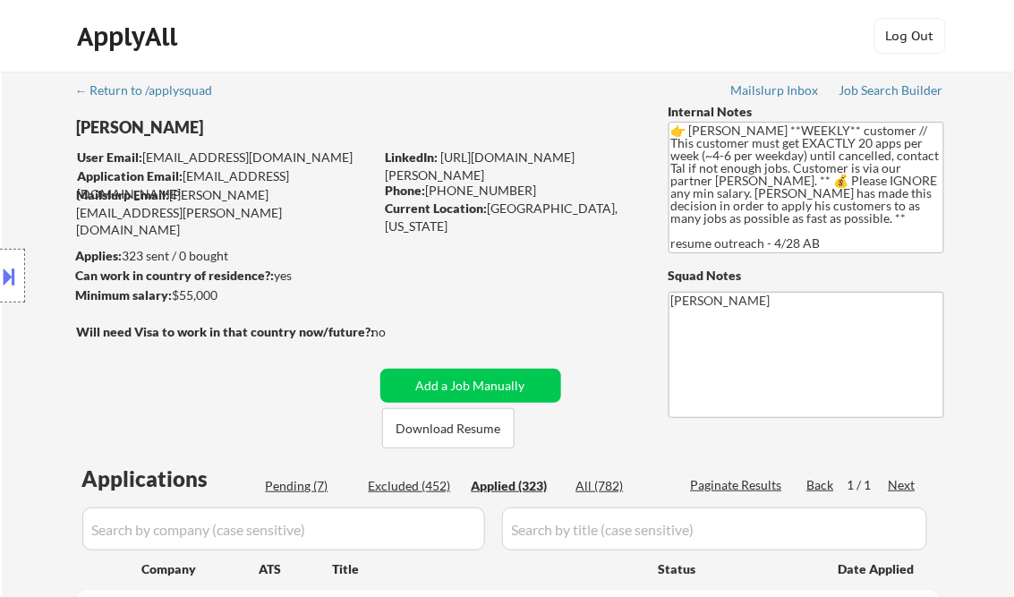
select select ""applied""
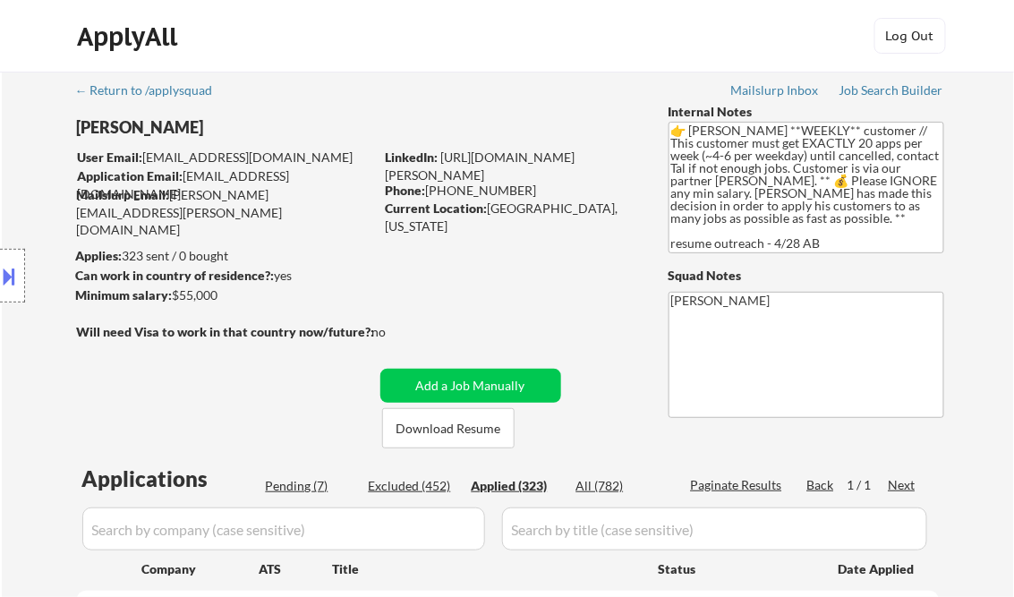
select select ""applied""
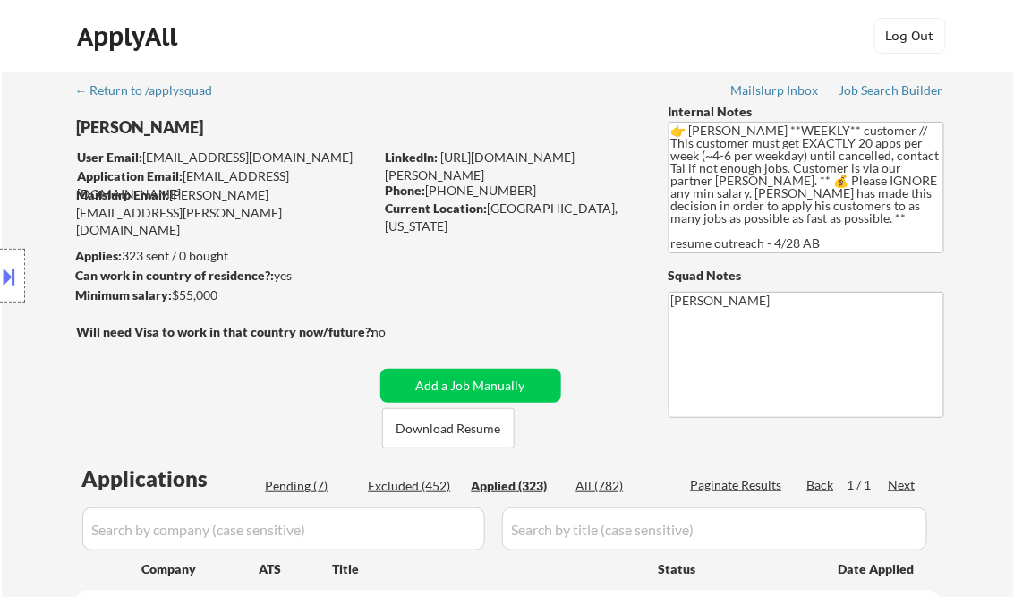
select select ""applied""
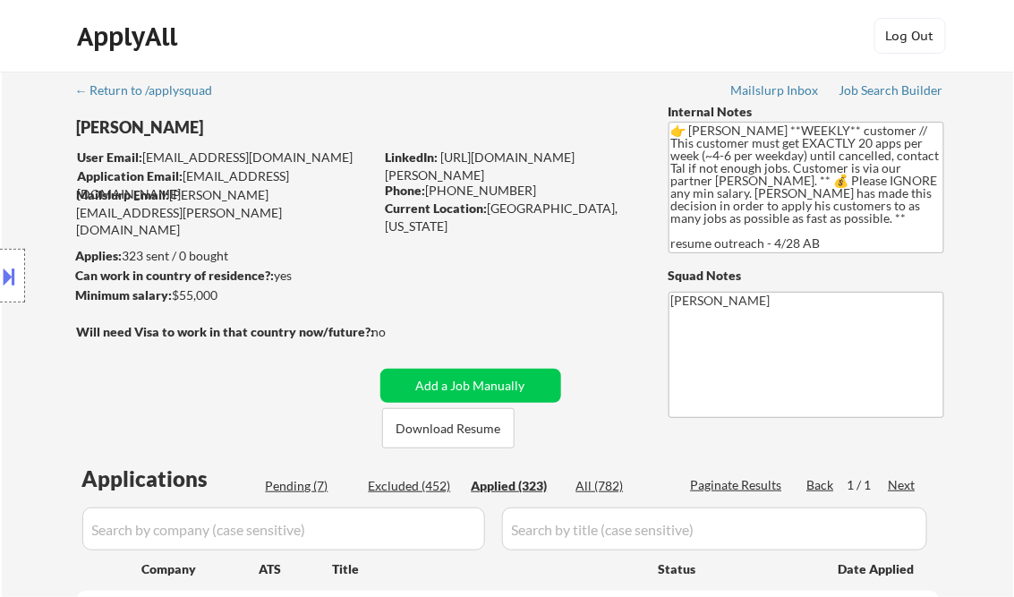
select select ""applied""
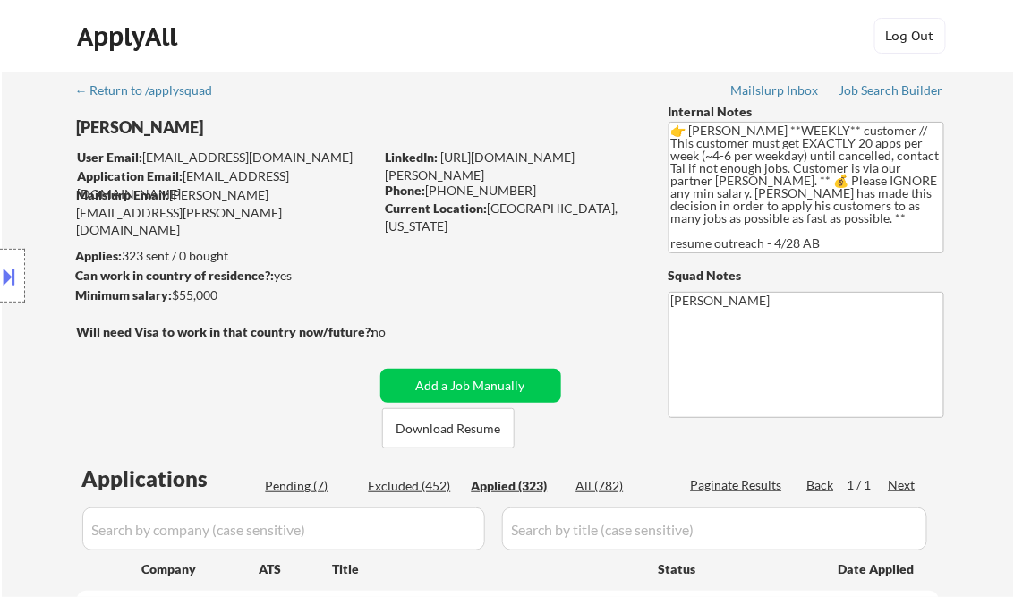
select select ""applied""
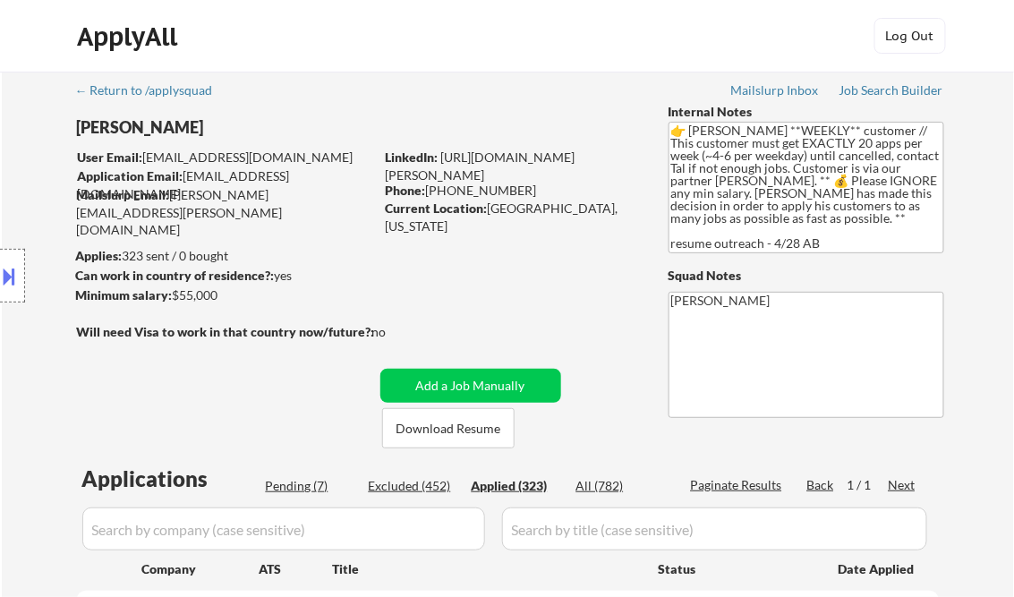
select select ""applied""
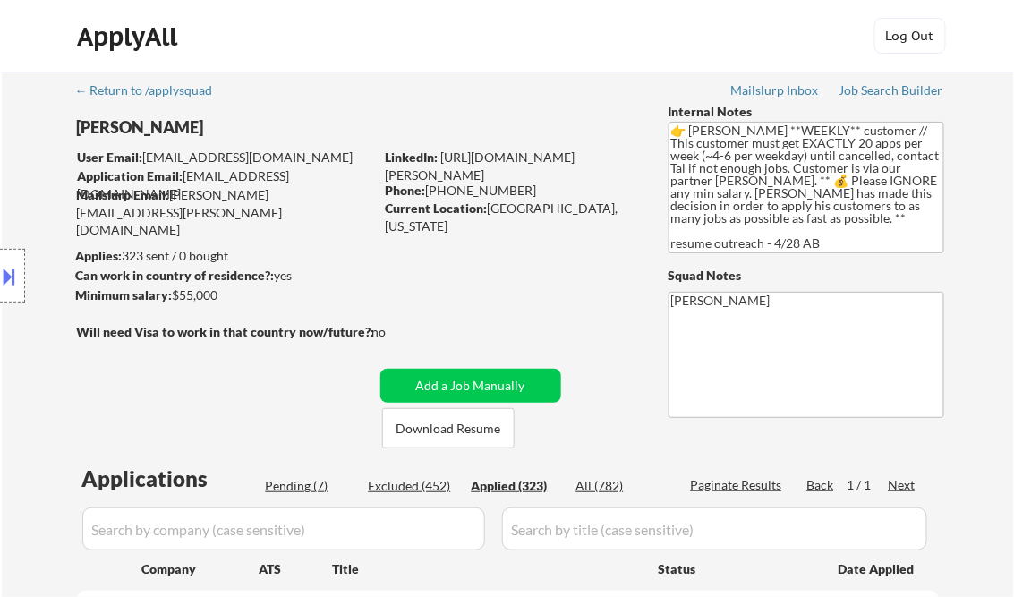
select select ""applied""
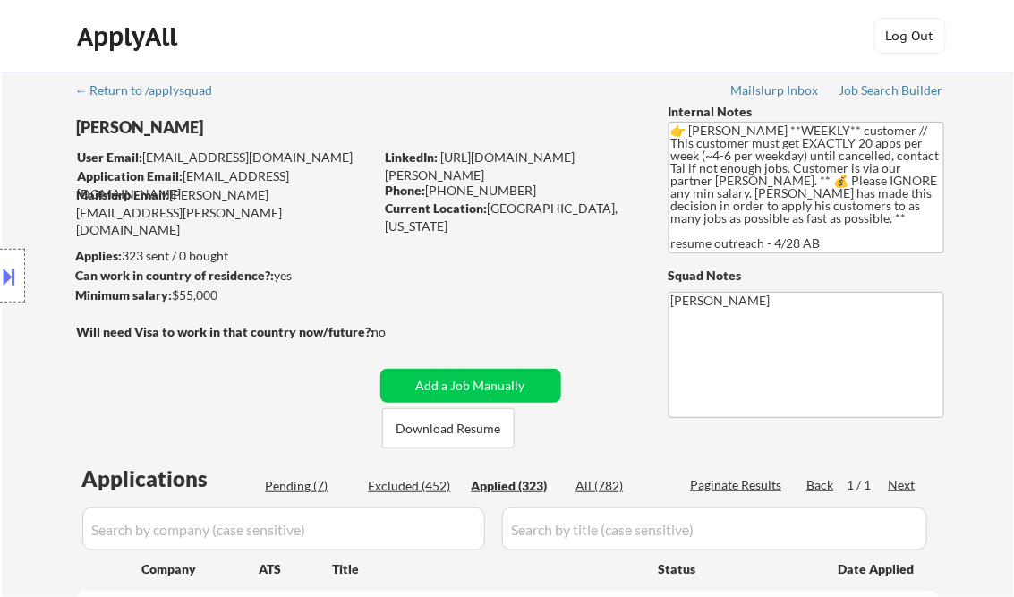
select select ""applied""
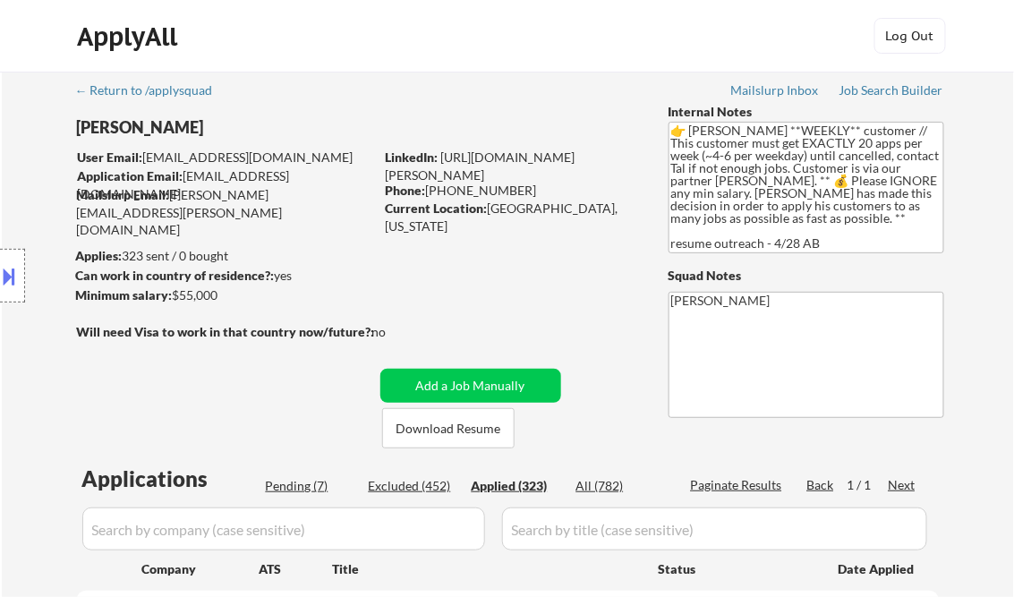
select select ""applied""
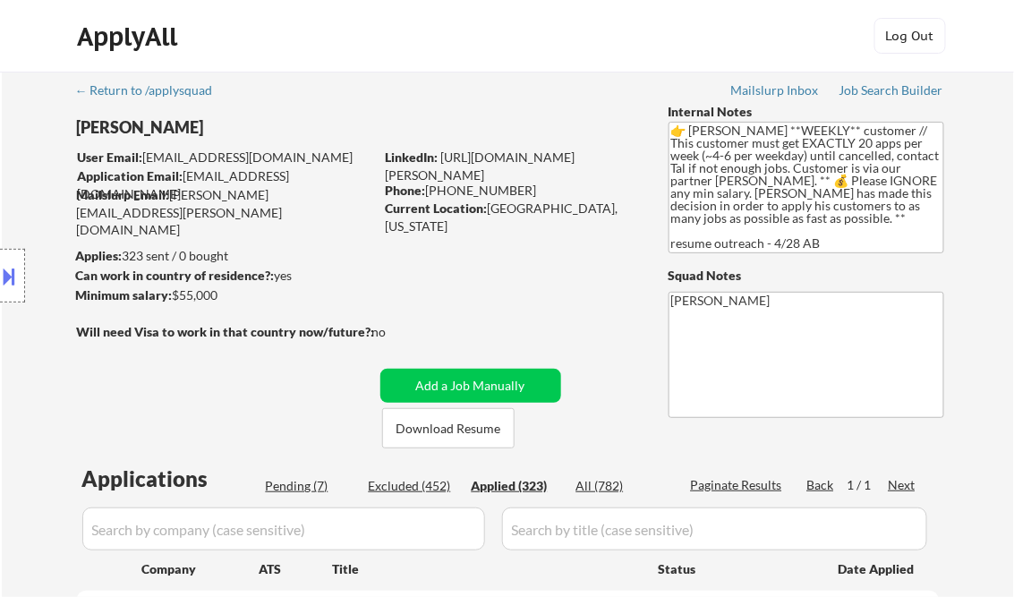
select select ""applied""
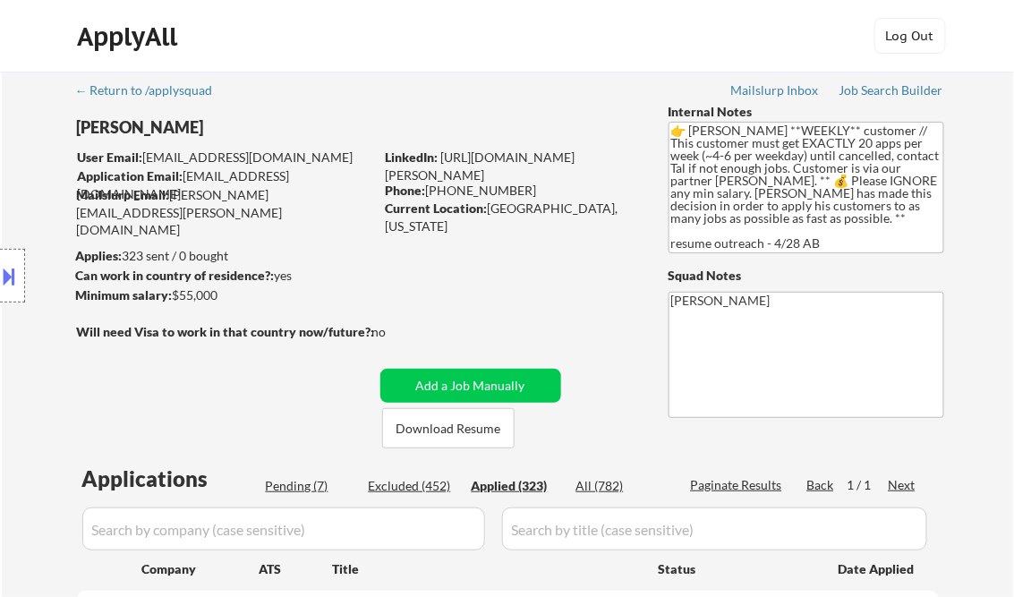
select select ""applied""
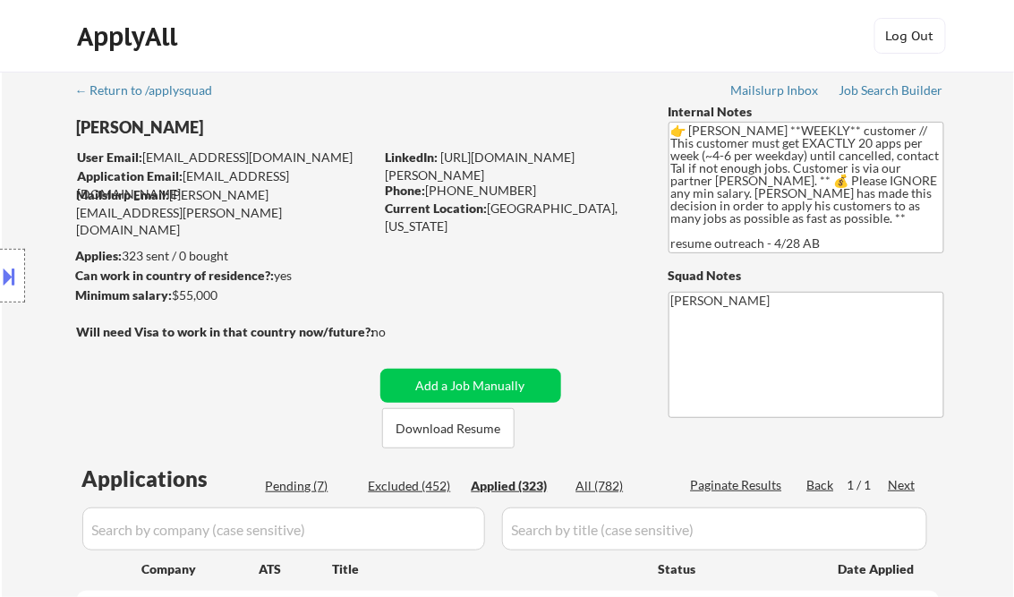
select select ""applied""
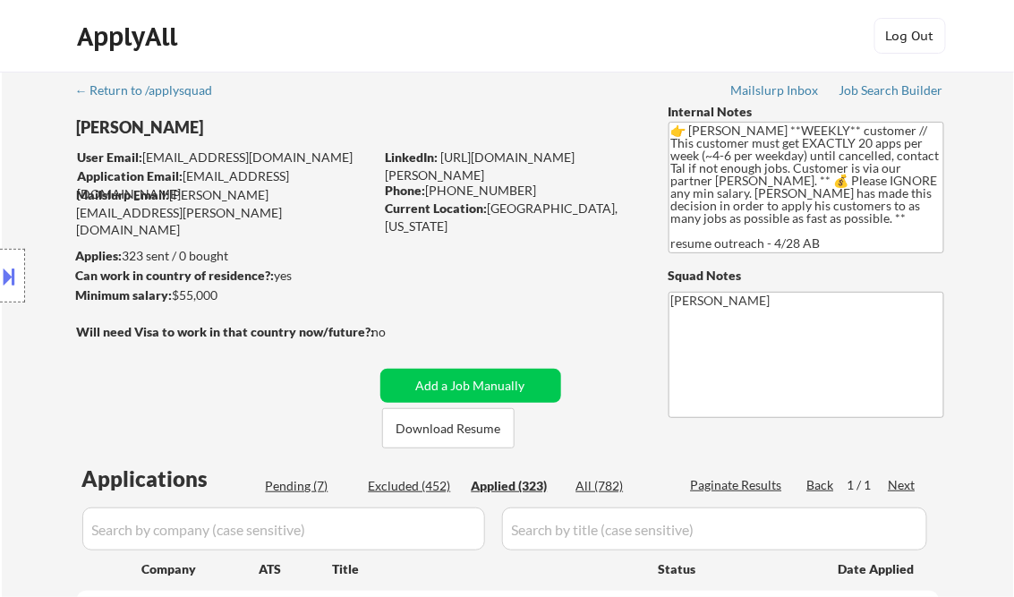
select select ""applied""
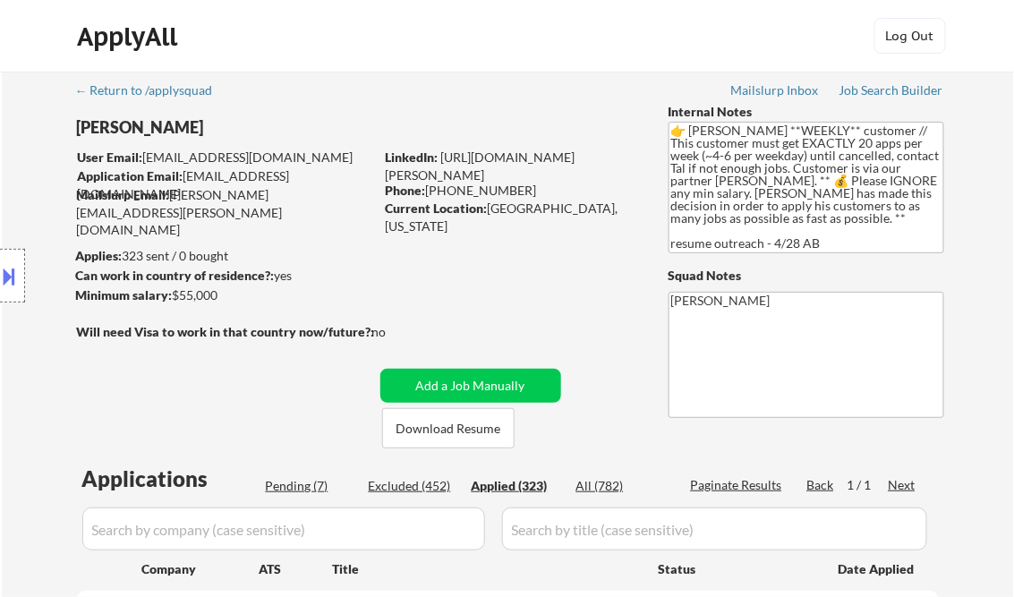
select select ""applied""
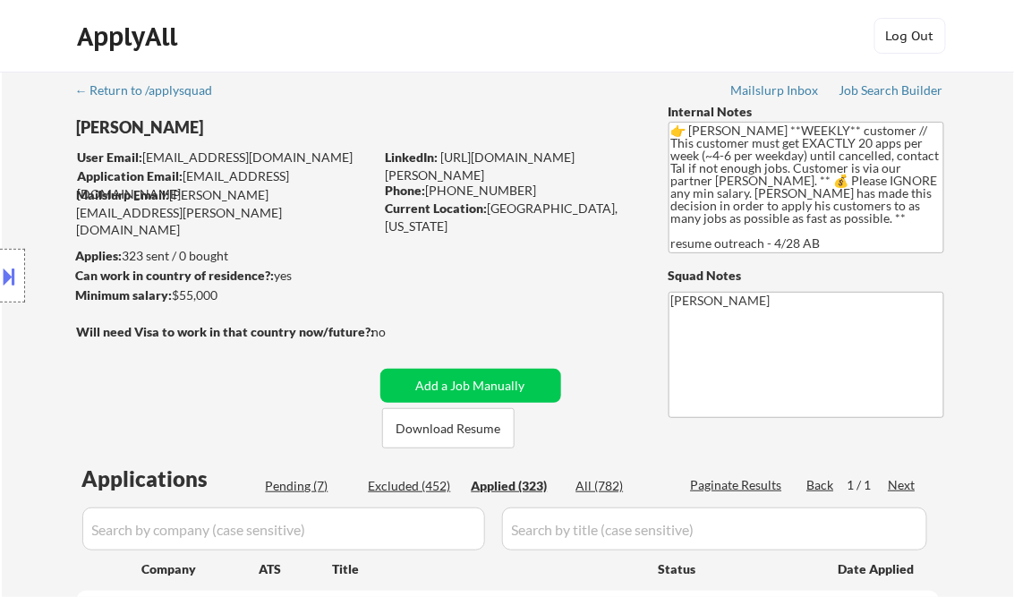
select select ""applied""
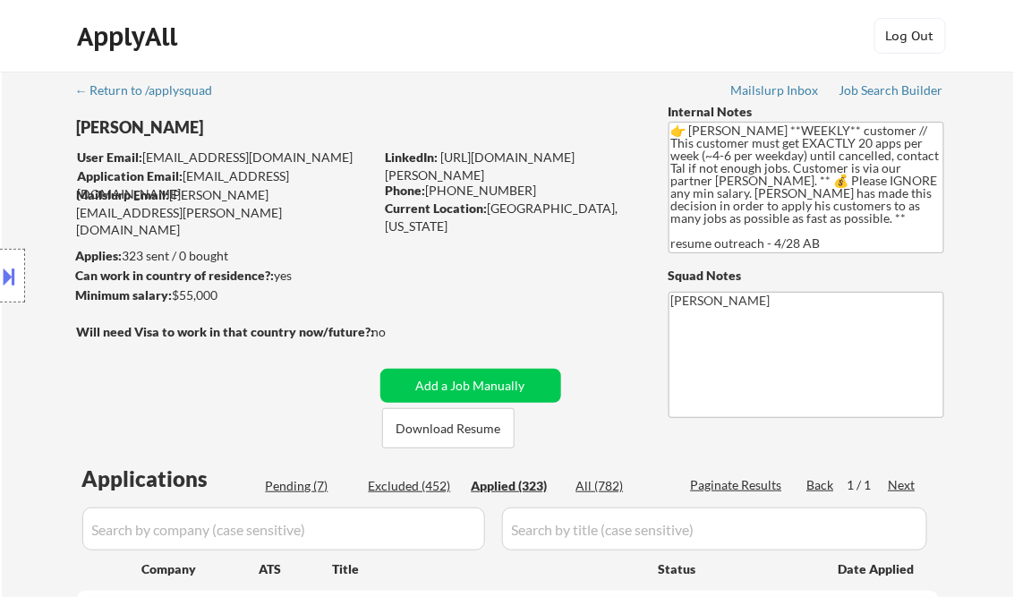
select select ""applied""
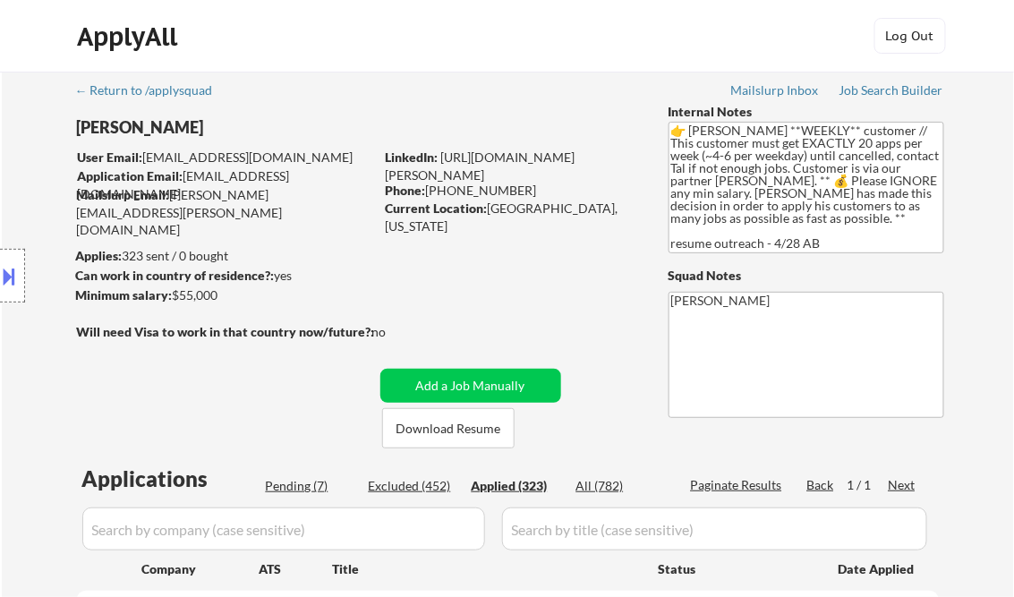
select select ""applied""
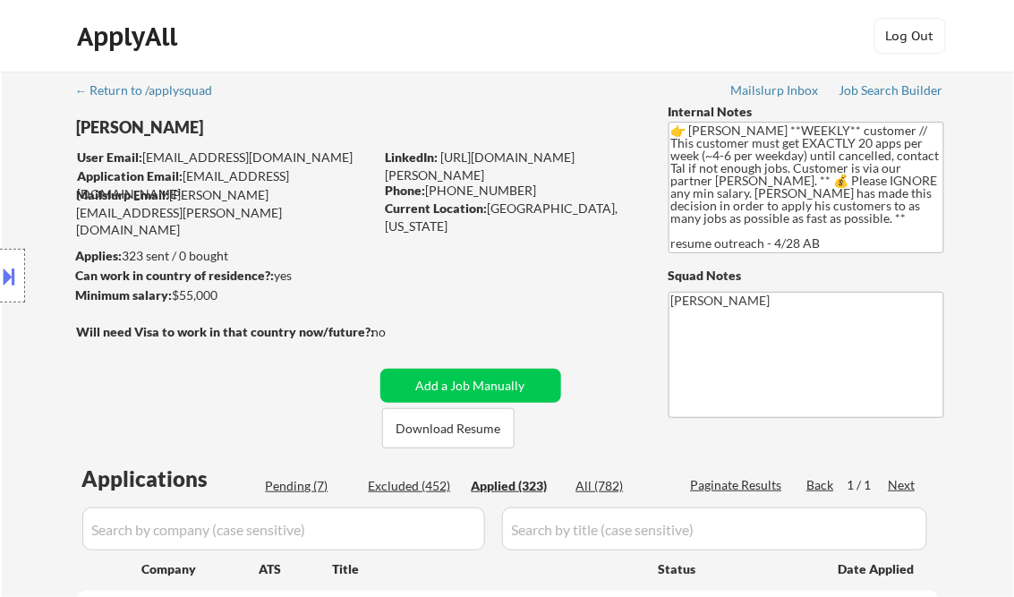
select select ""applied""
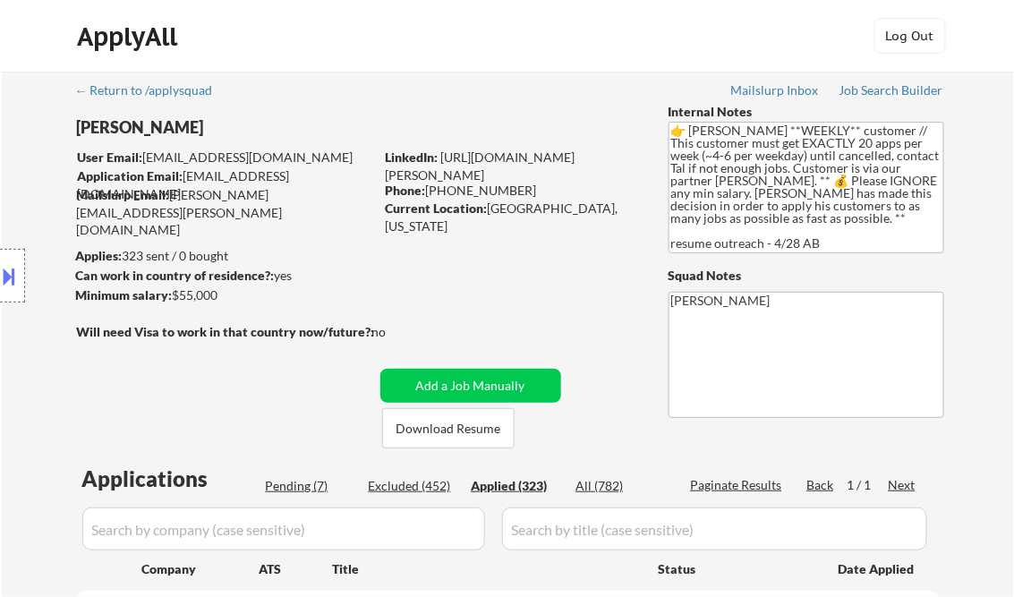
select select ""applied""
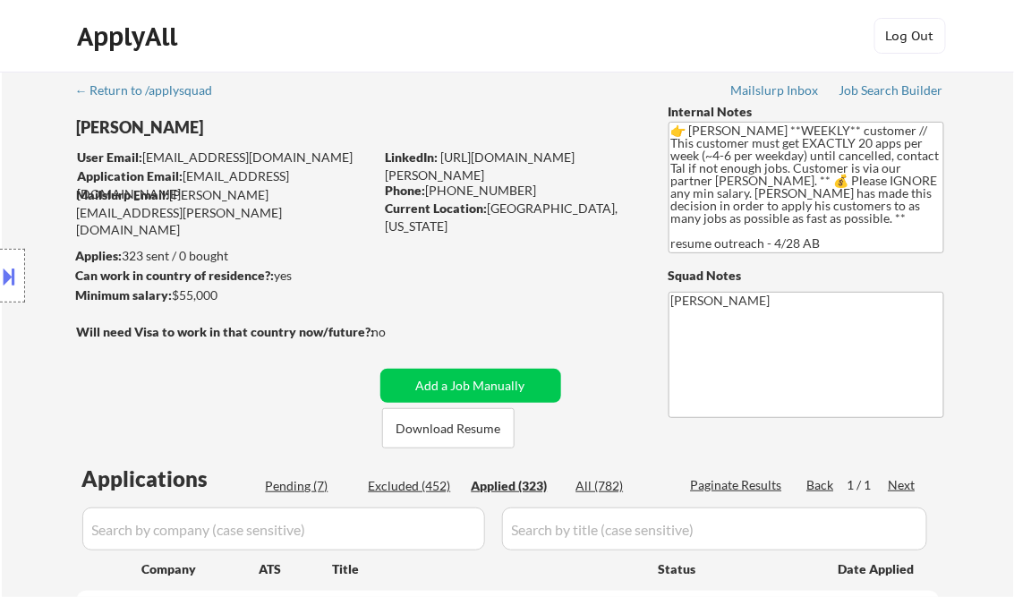
select select ""applied""
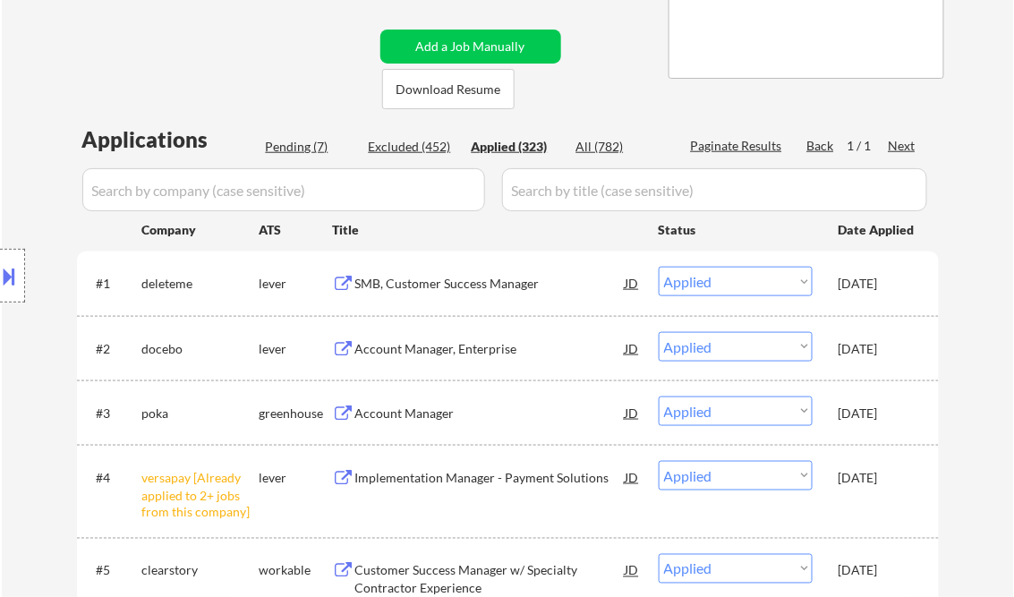
scroll to position [358, 0]
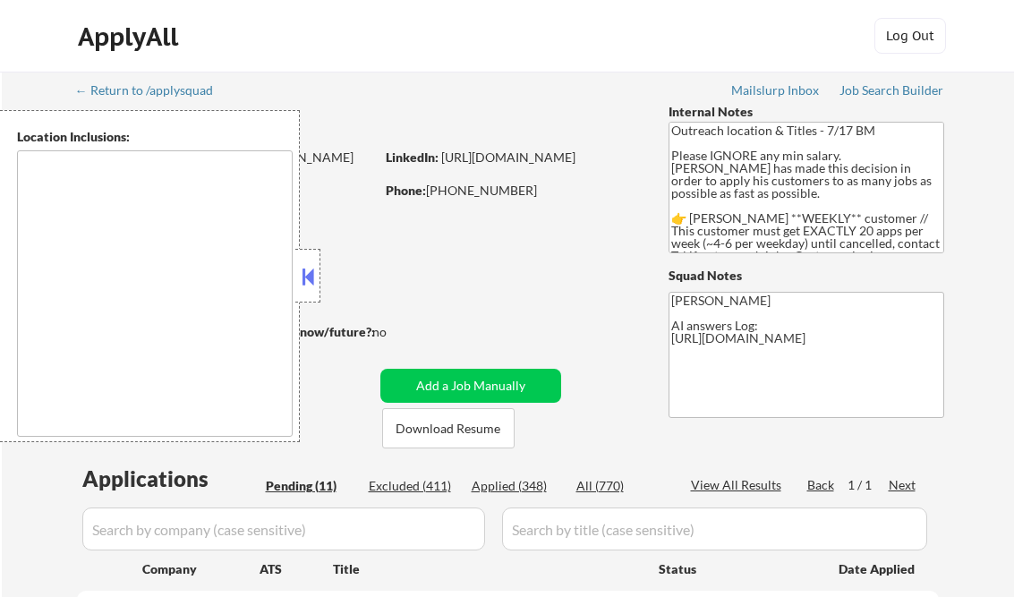
select select ""pending""
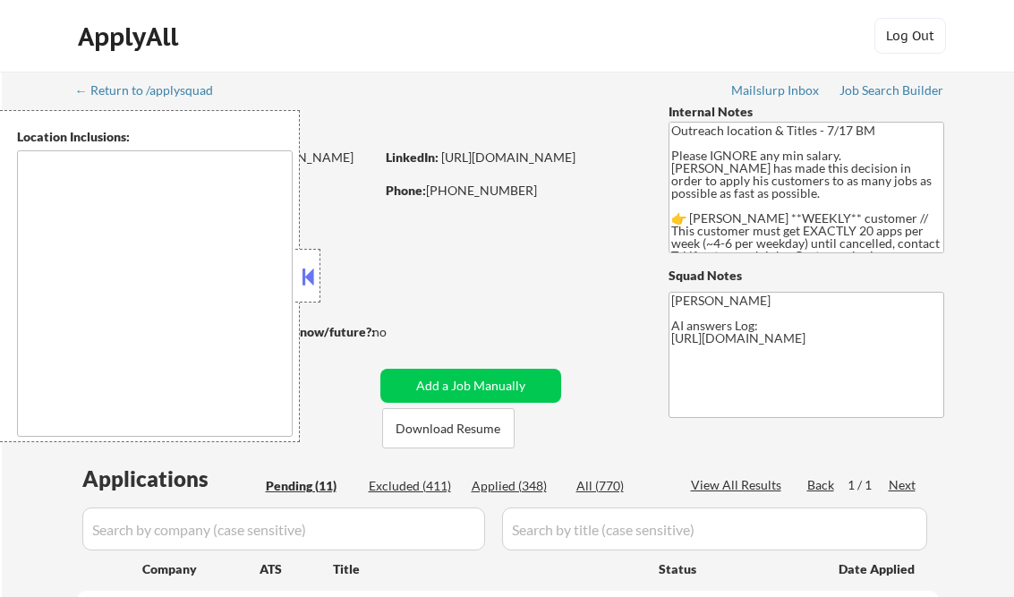
select select ""pending""
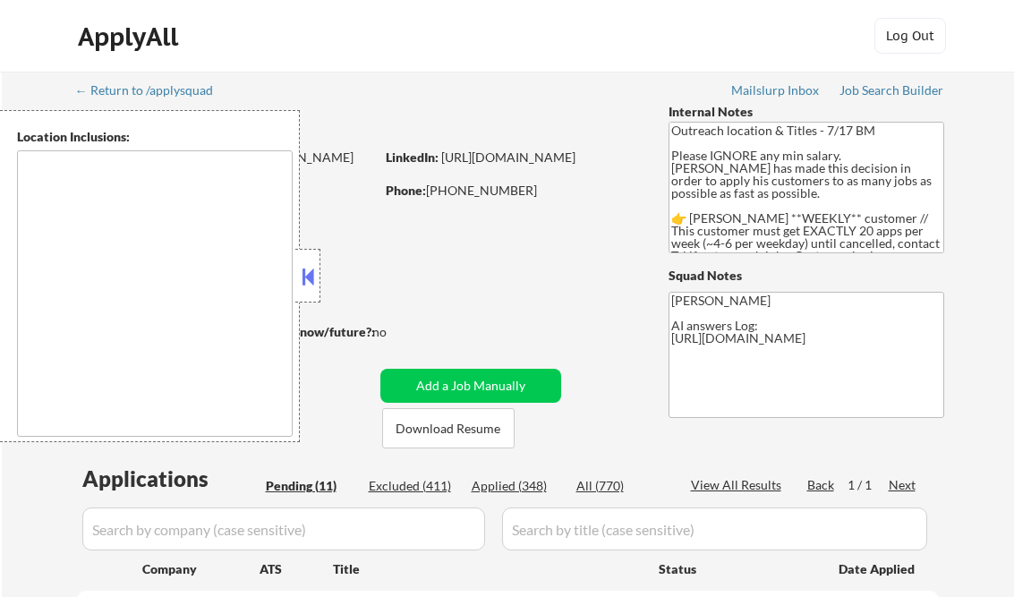
select select ""pending""
type textarea "[GEOGRAPHIC_DATA], IL [GEOGRAPHIC_DATA], [GEOGRAPHIC_DATA] [GEOGRAPHIC_DATA], […"
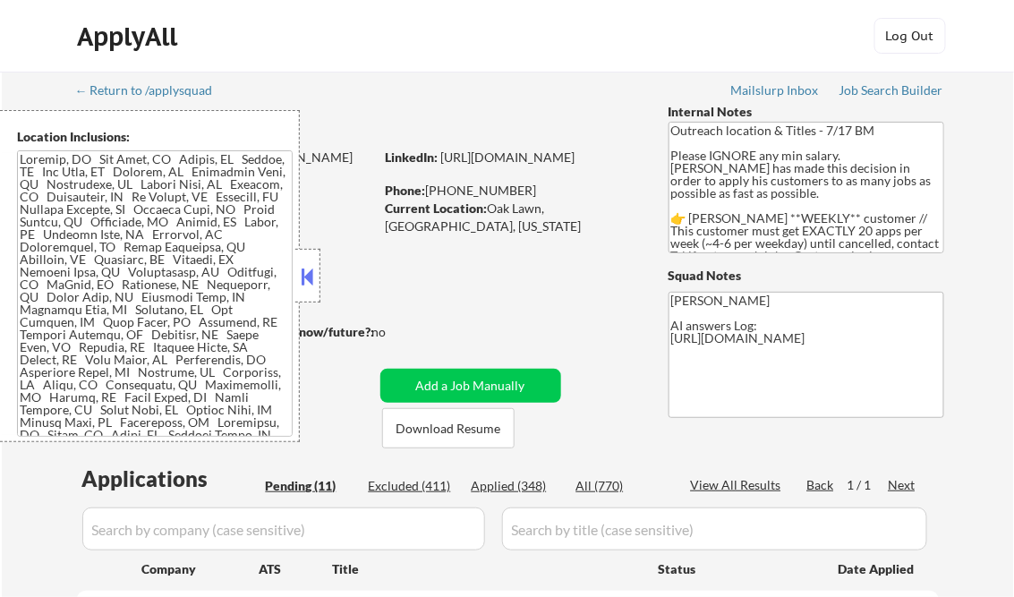
click at [308, 271] on button at bounding box center [308, 276] width 20 height 27
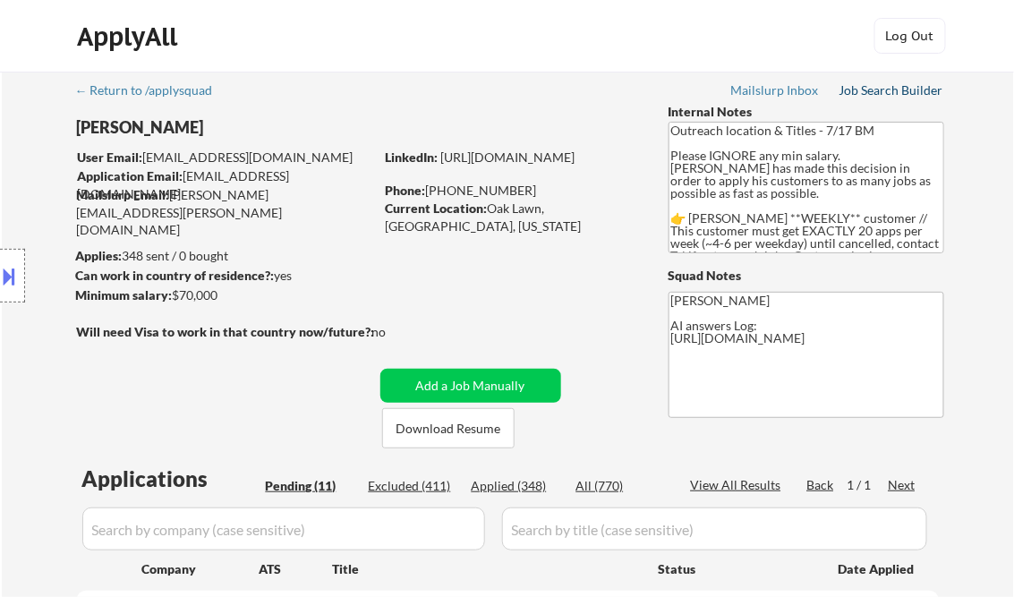
click at [878, 90] on div "Job Search Builder" at bounding box center [892, 90] width 105 height 13
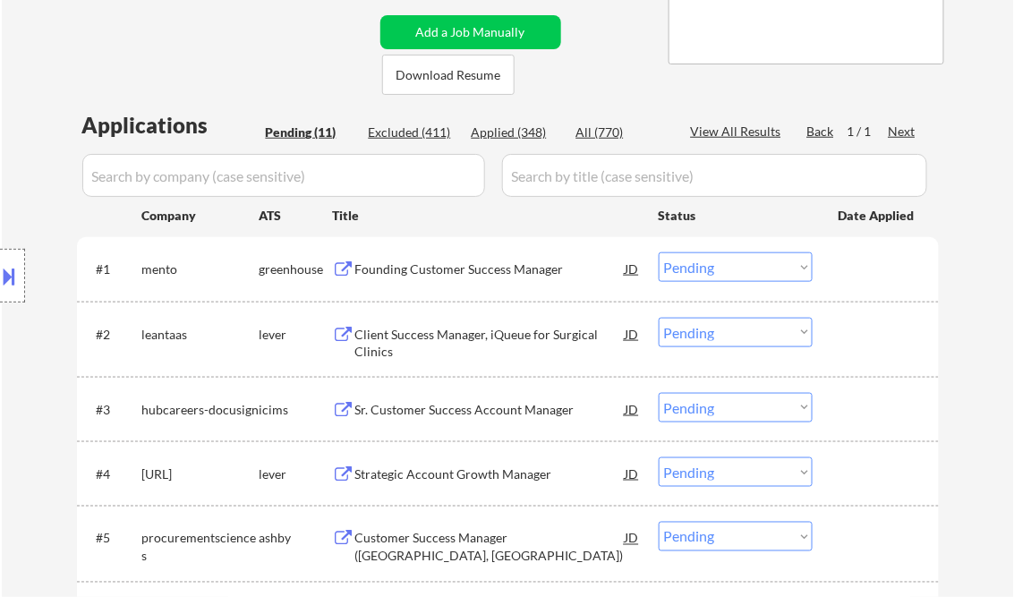
scroll to position [430, 0]
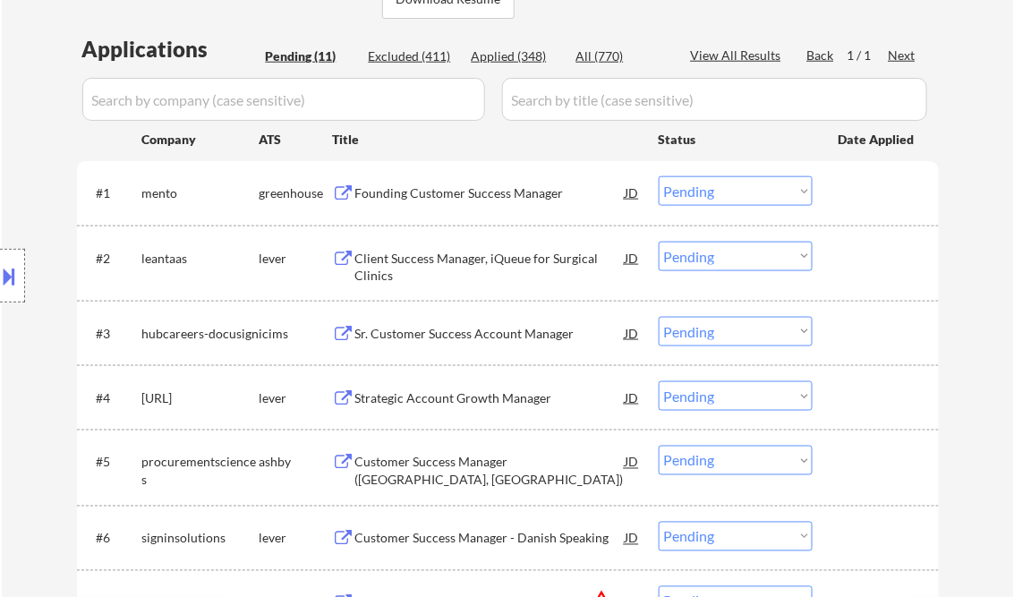
click at [437, 193] on div "Founding Customer Success Manager" at bounding box center [490, 193] width 270 height 18
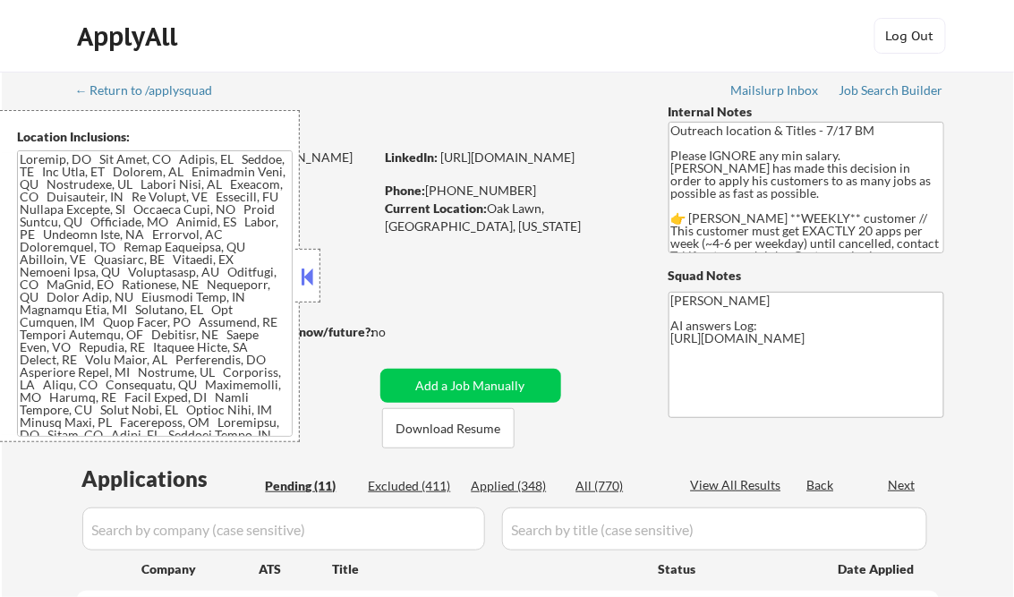
select select ""pending""
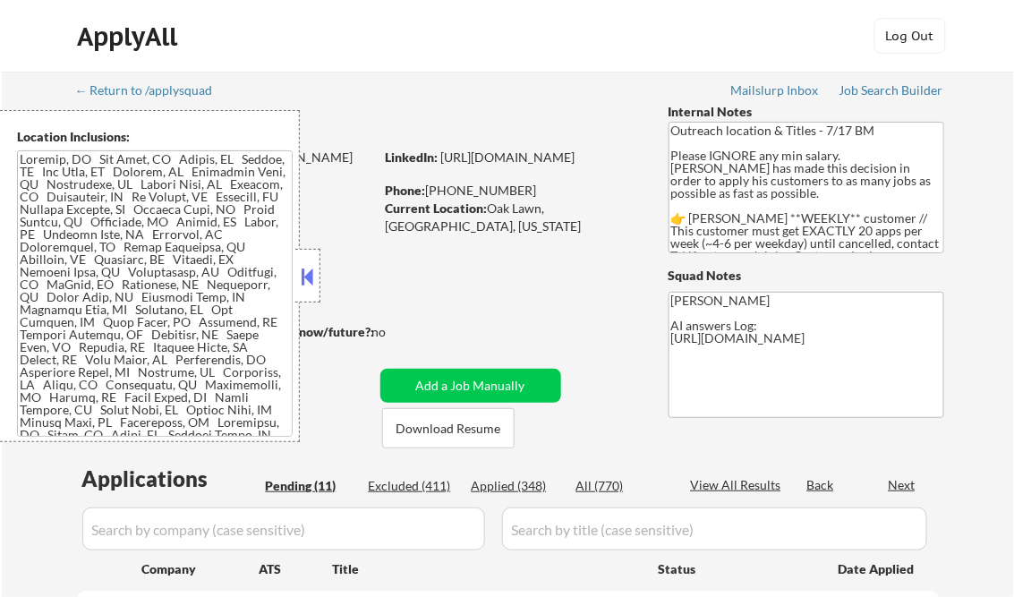
select select ""pending""
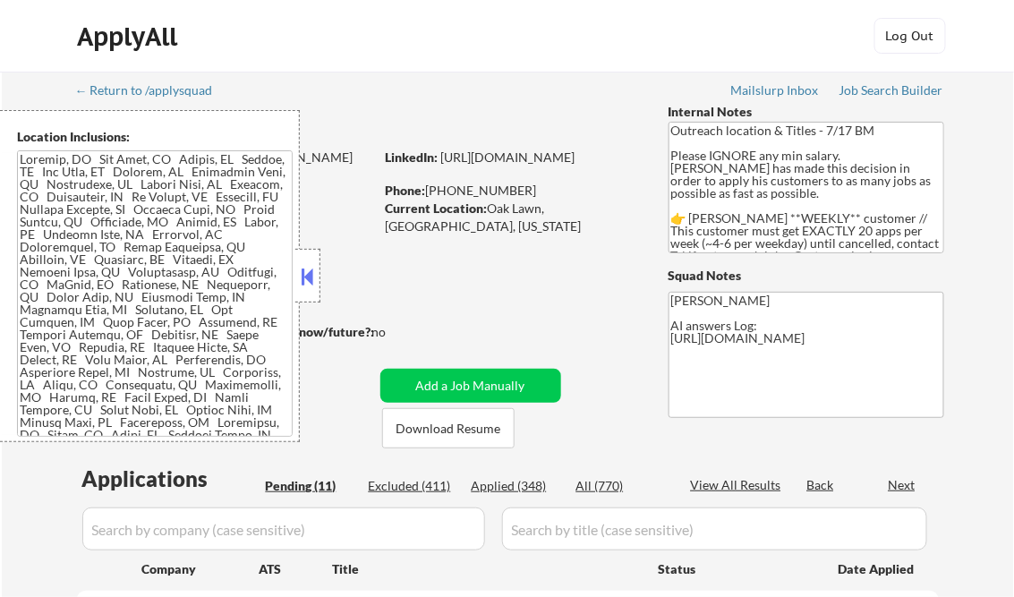
select select ""pending""
drag, startPoint x: 304, startPoint y: 274, endPoint x: 327, endPoint y: 300, distance: 34.3
click at [304, 274] on button at bounding box center [308, 276] width 20 height 27
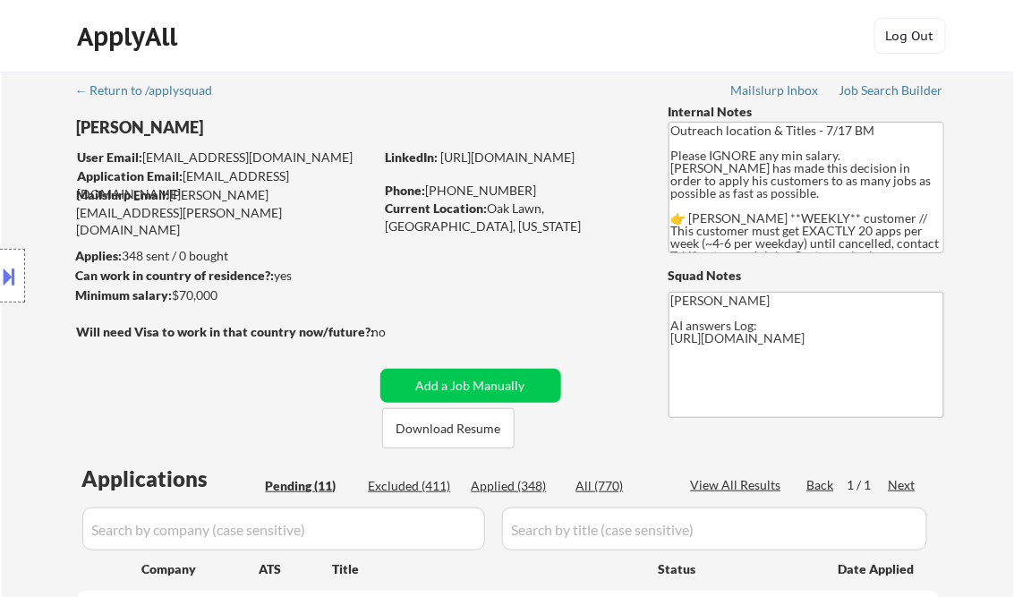
click at [526, 483] on div "Applied (348)" at bounding box center [517, 486] width 90 height 18
click at [734, 485] on div "View All Results" at bounding box center [739, 485] width 96 height 18
select select ""applied""
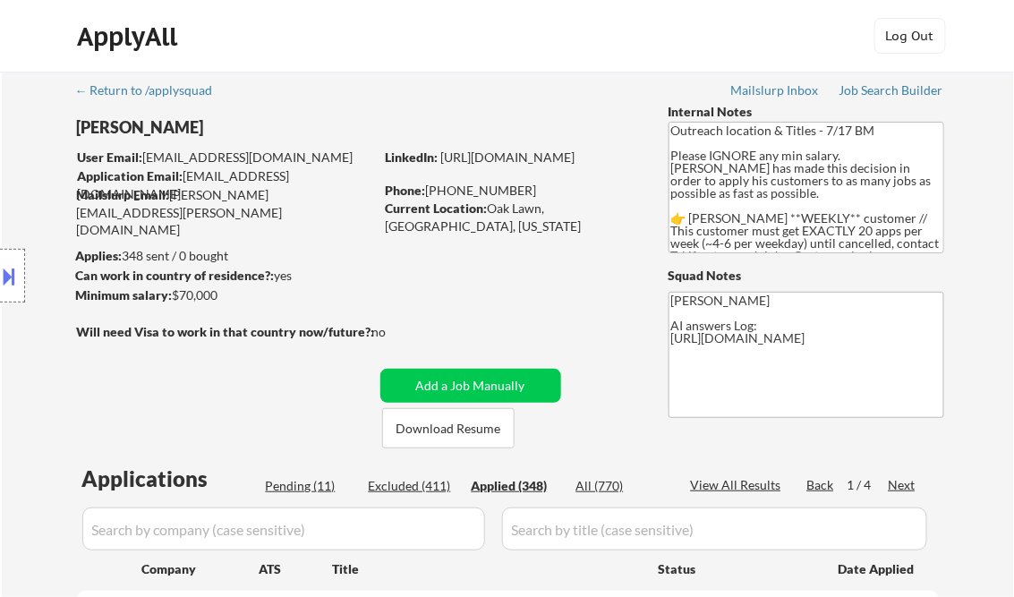
select select ""applied""
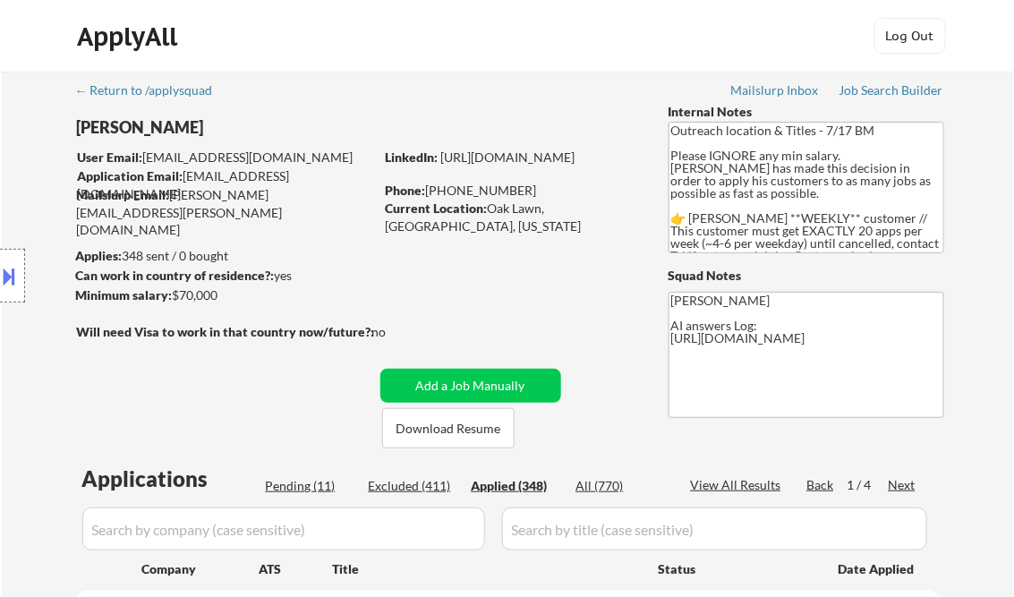
select select ""applied""
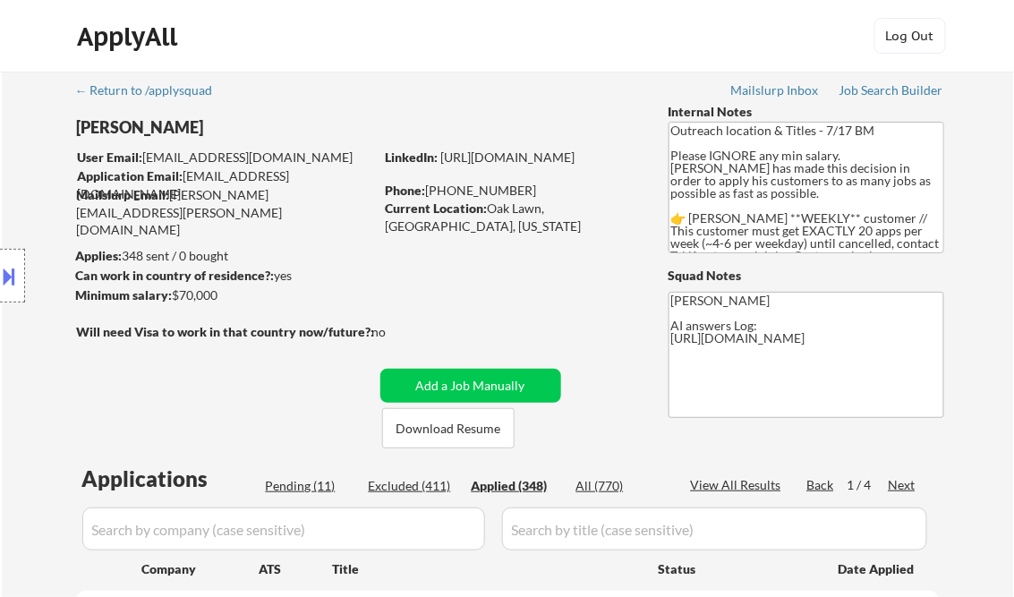
select select ""applied""
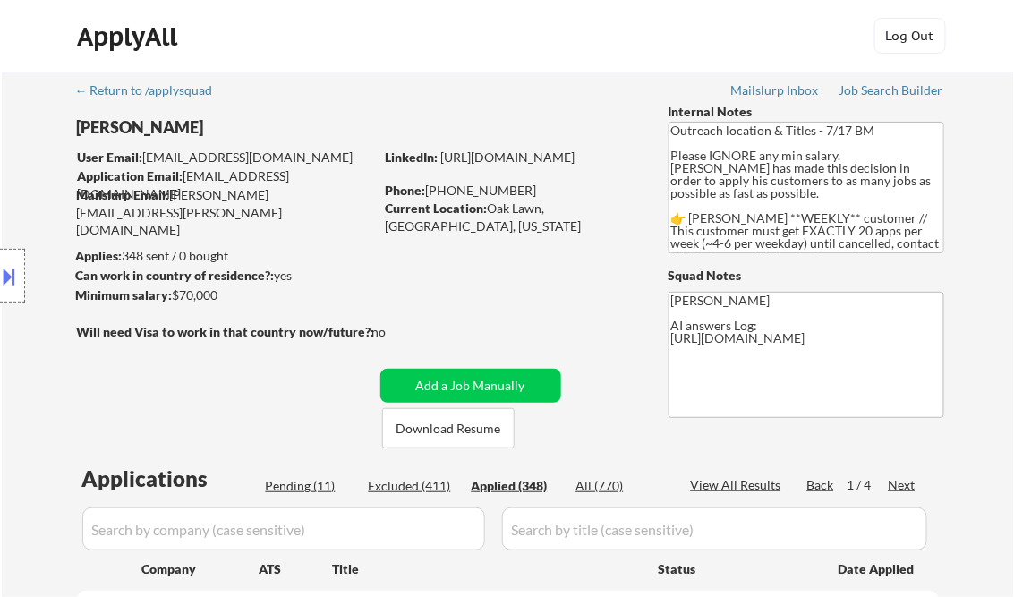
select select ""applied""
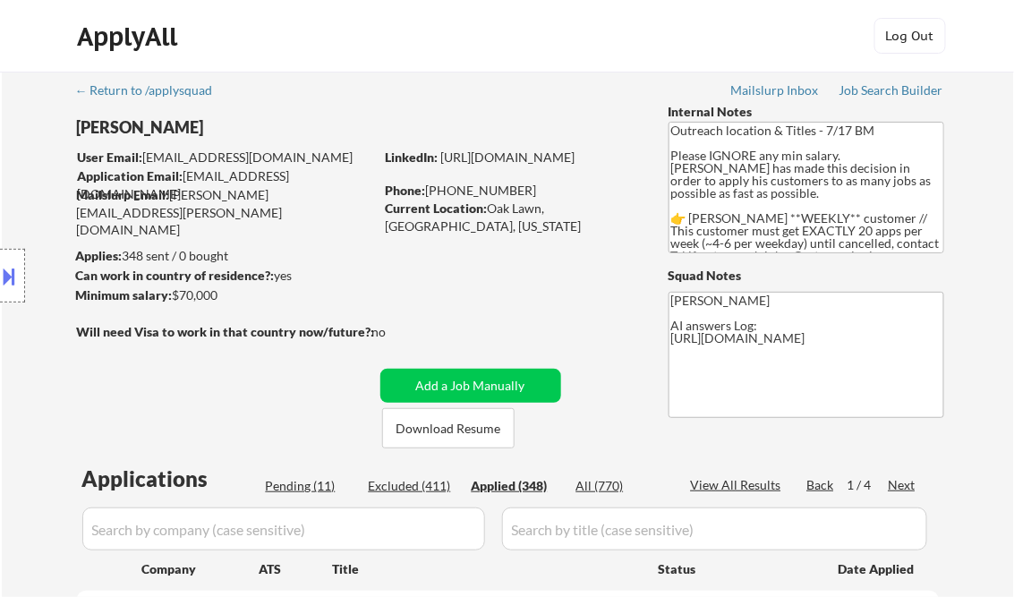
select select ""applied""
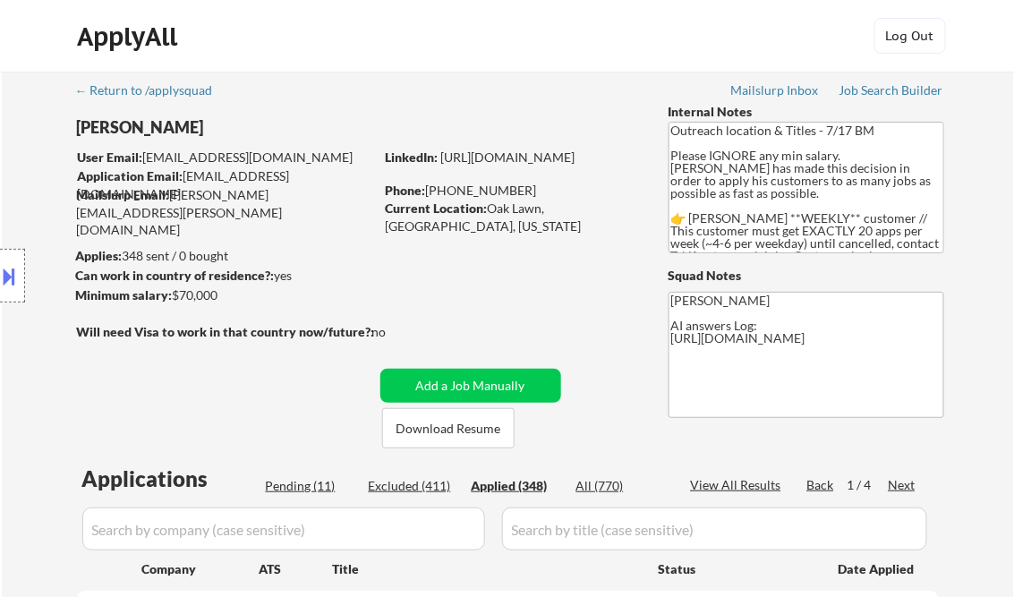
select select ""applied""
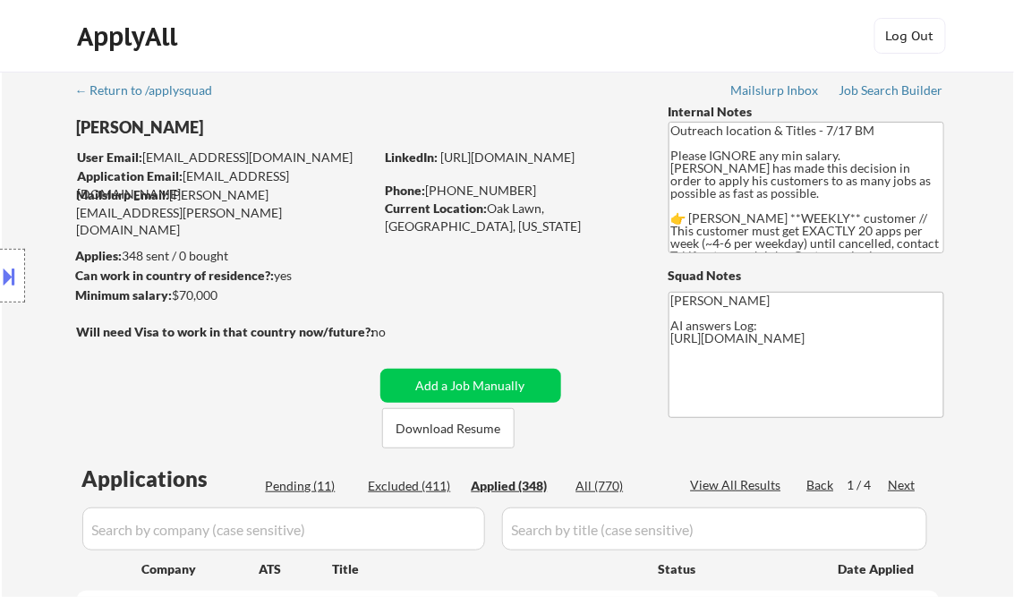
select select ""applied""
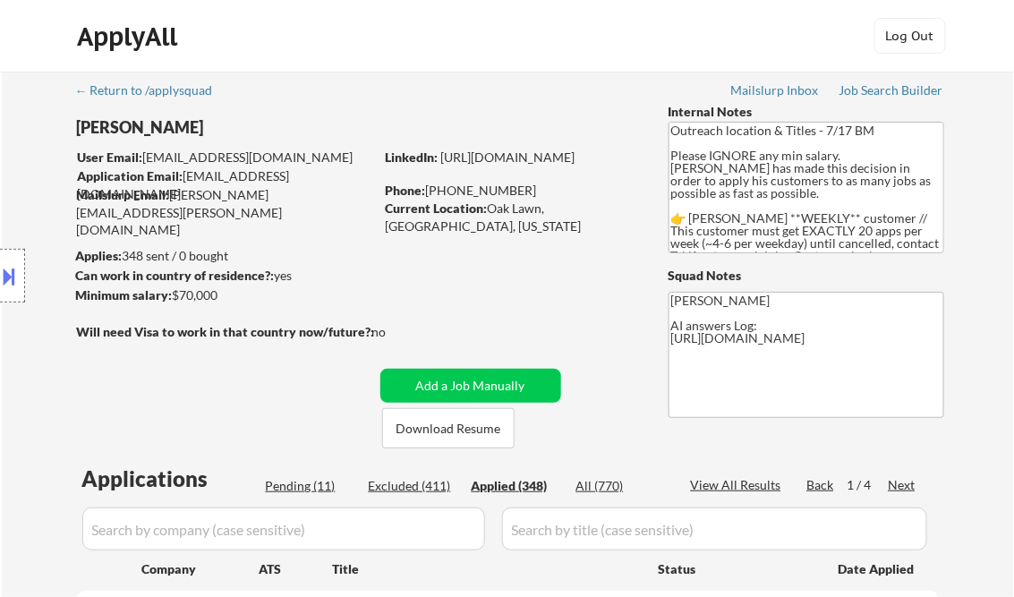
select select ""applied""
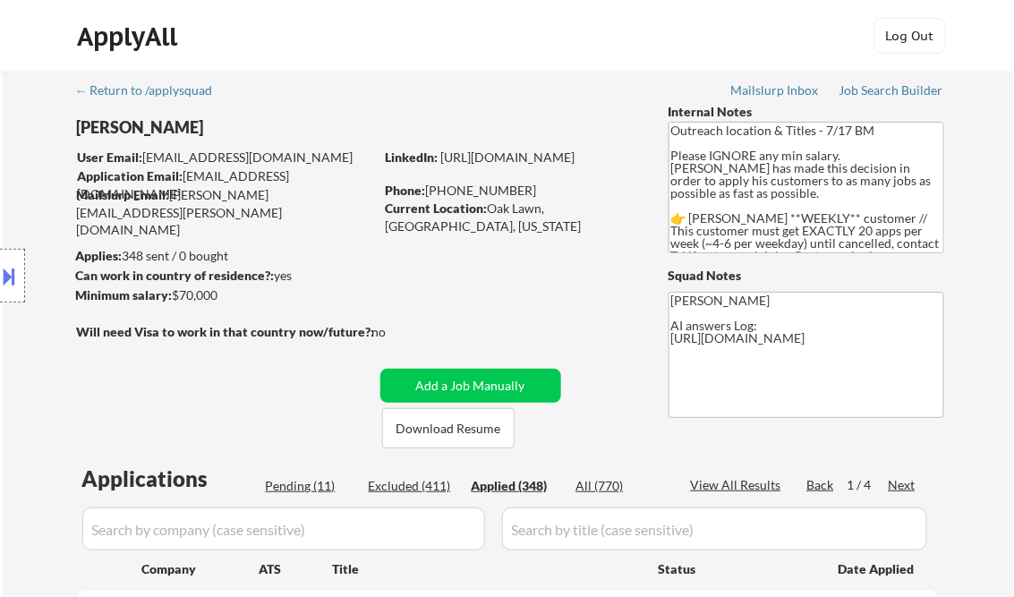
select select ""applied""
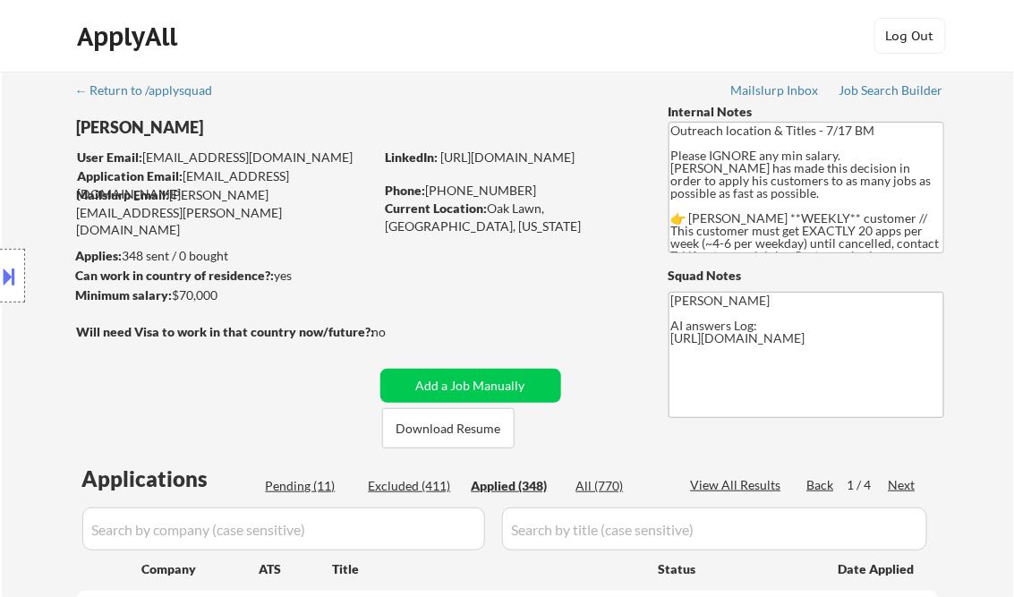
select select ""applied""
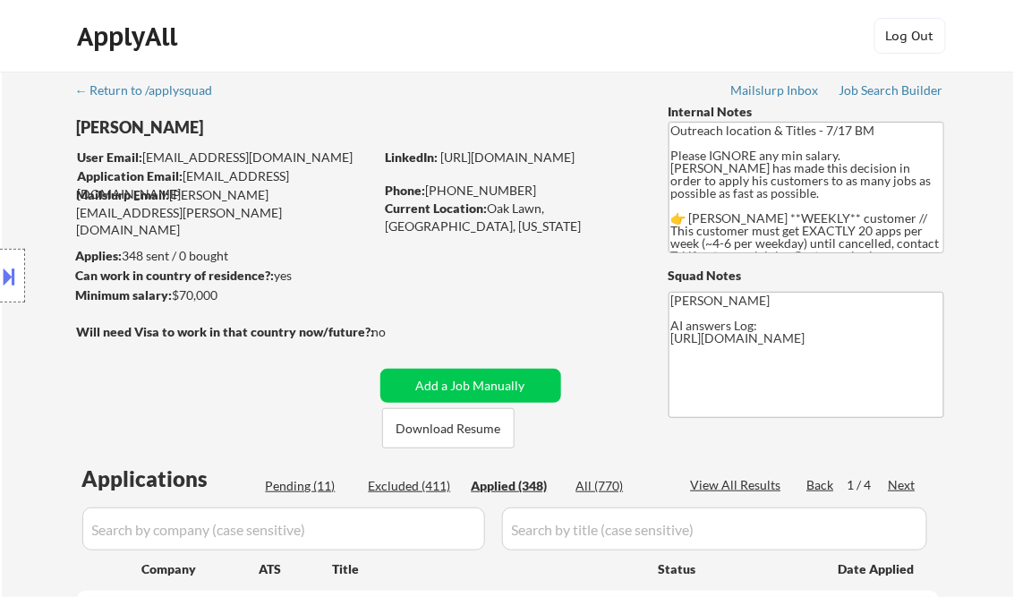
select select ""applied""
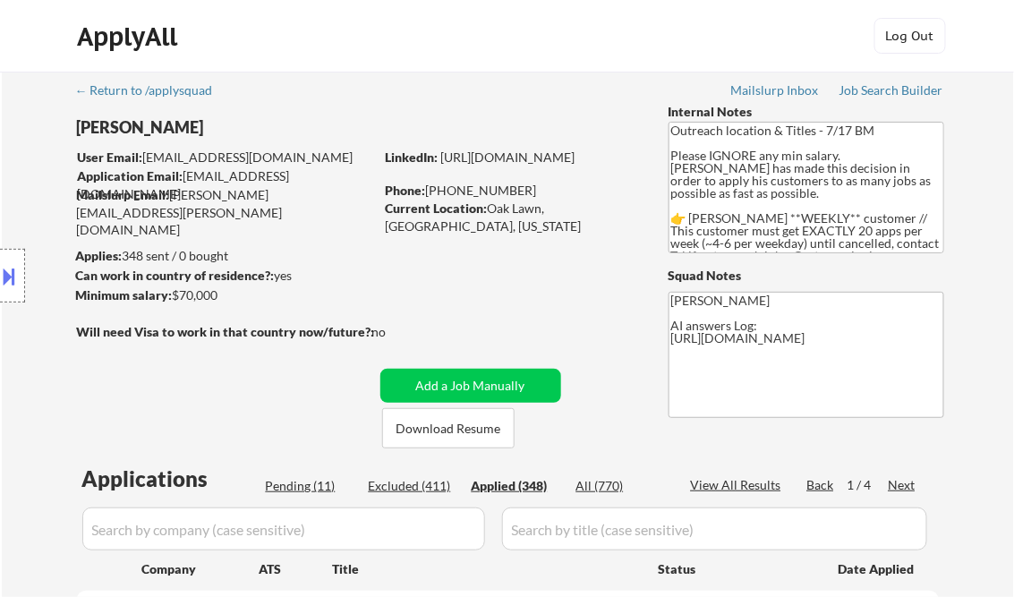
select select ""applied""
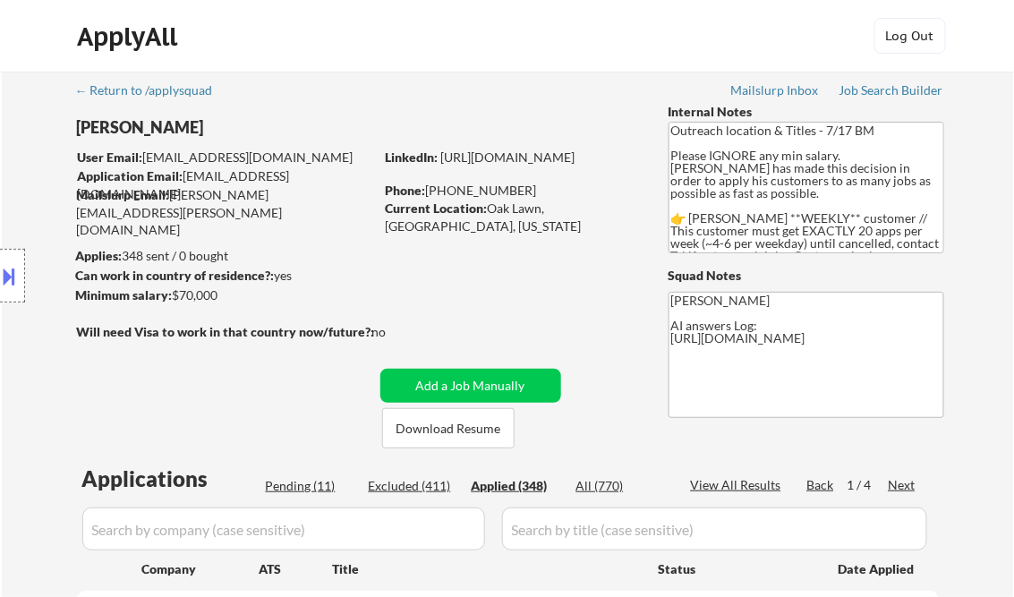
select select ""applied""
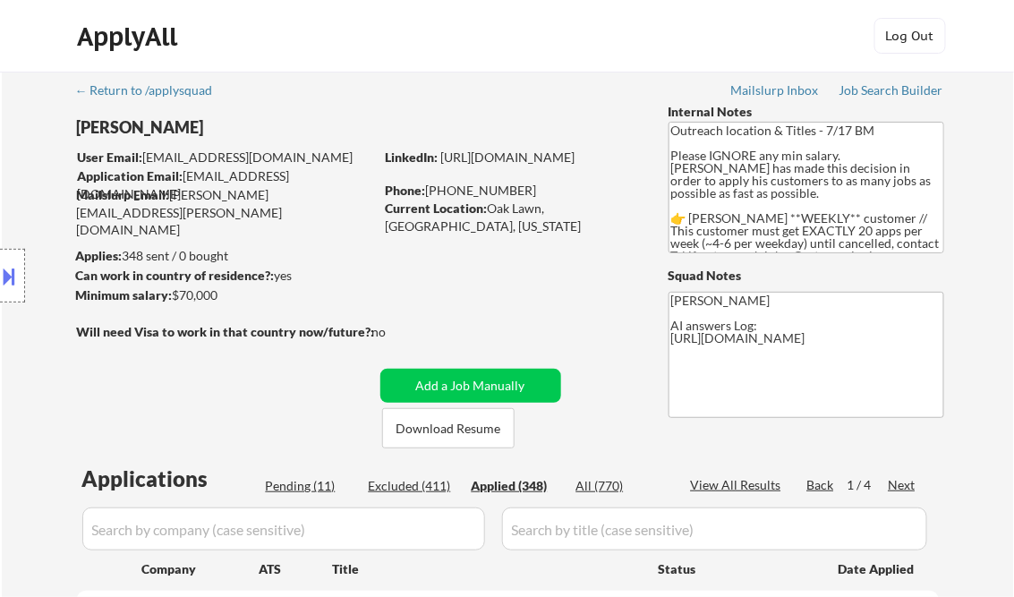
select select ""applied""
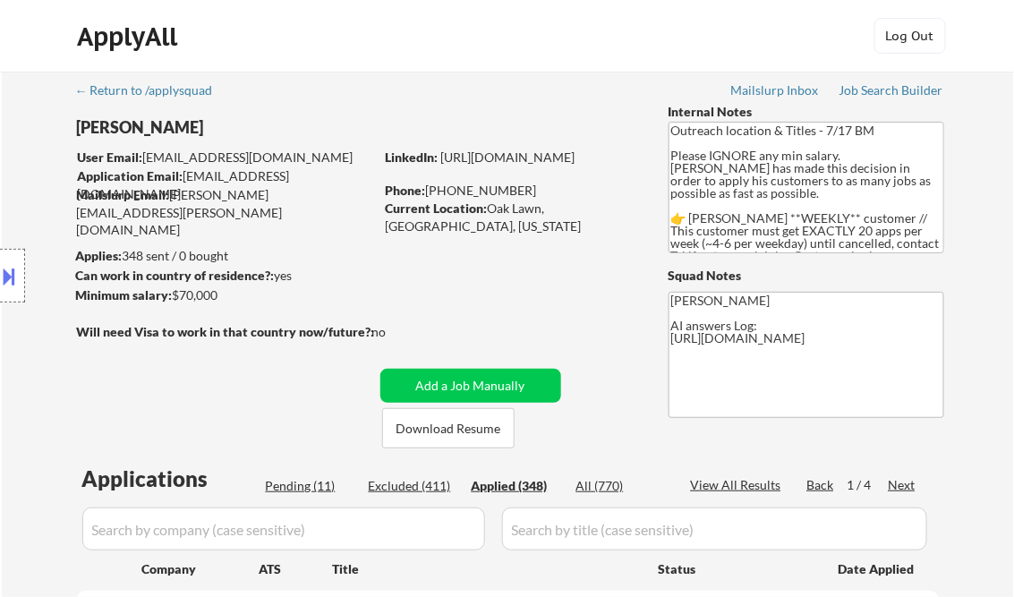
select select ""applied""
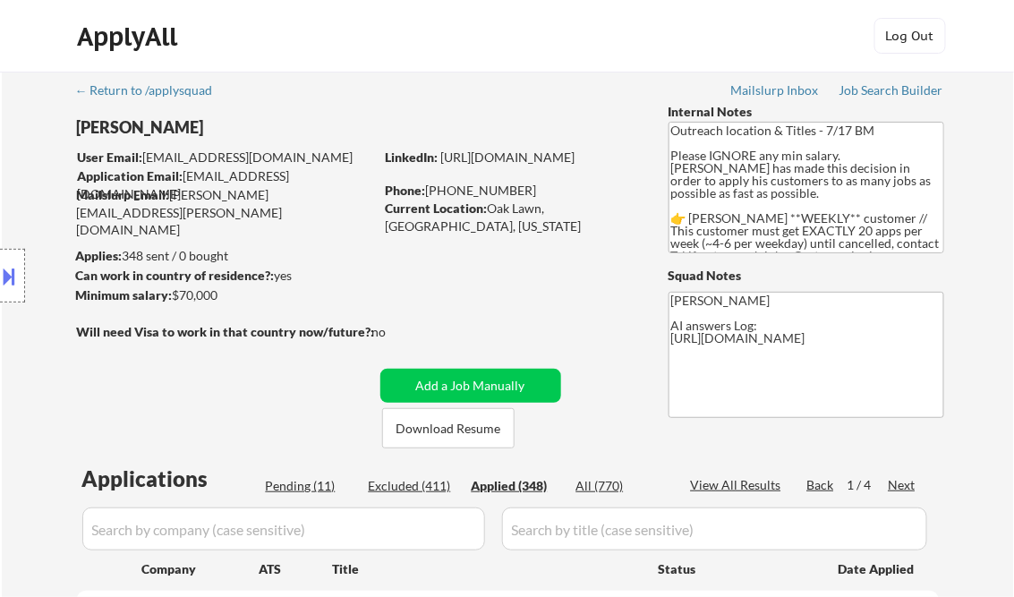
select select ""applied""
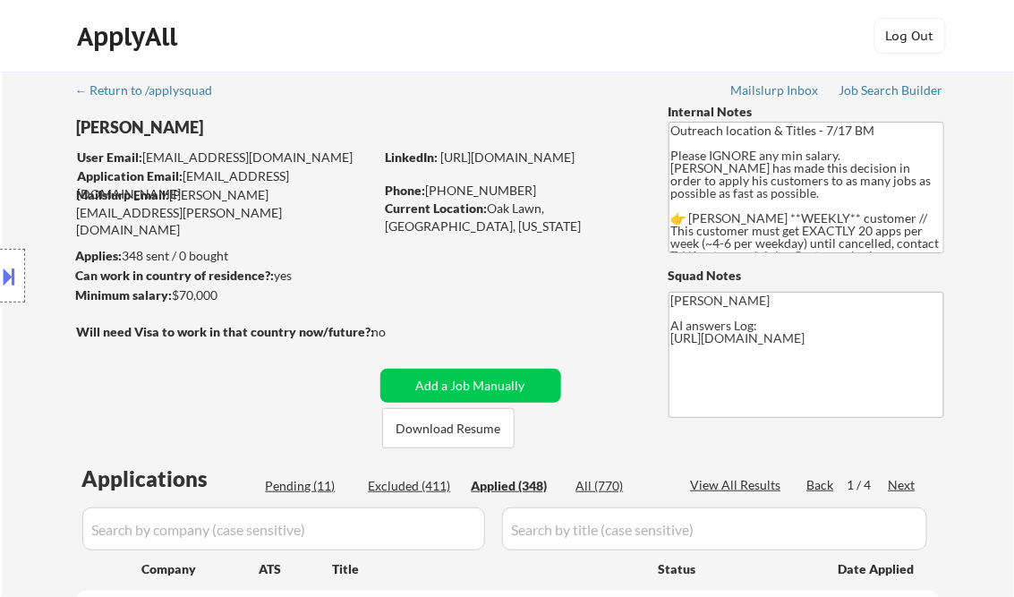
select select ""applied""
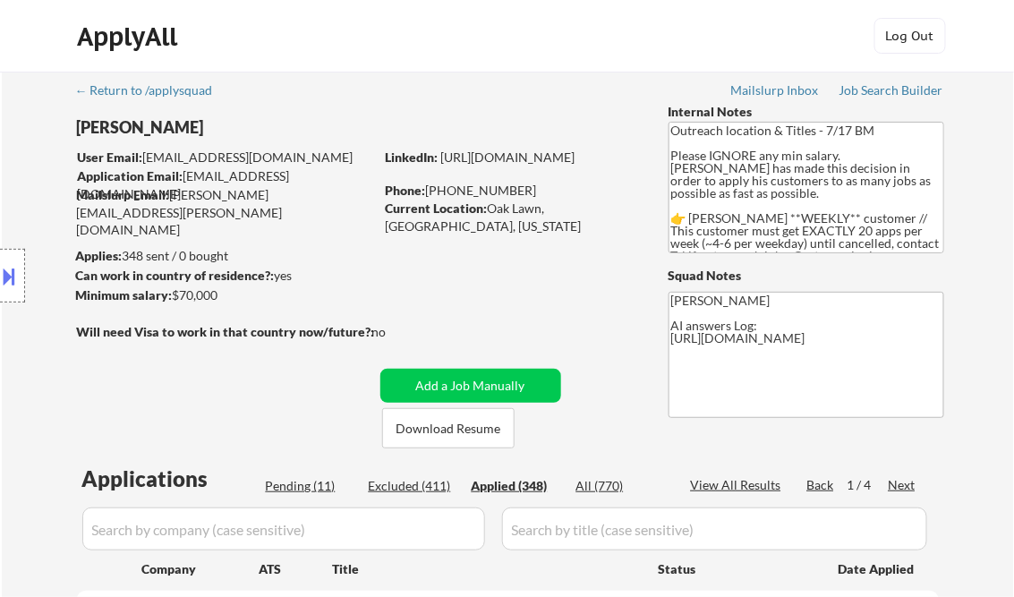
select select ""applied""
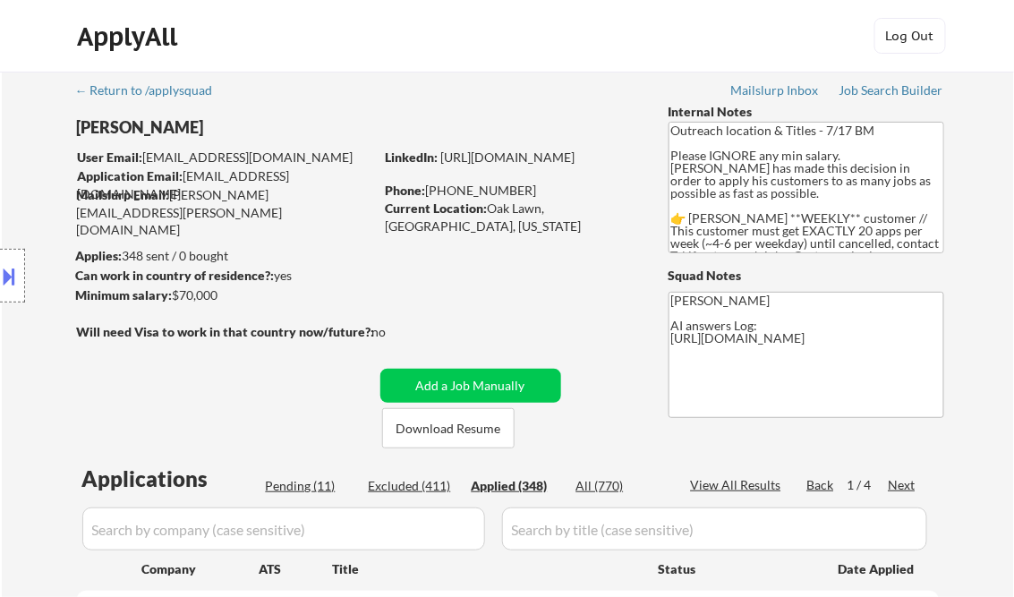
select select ""applied""
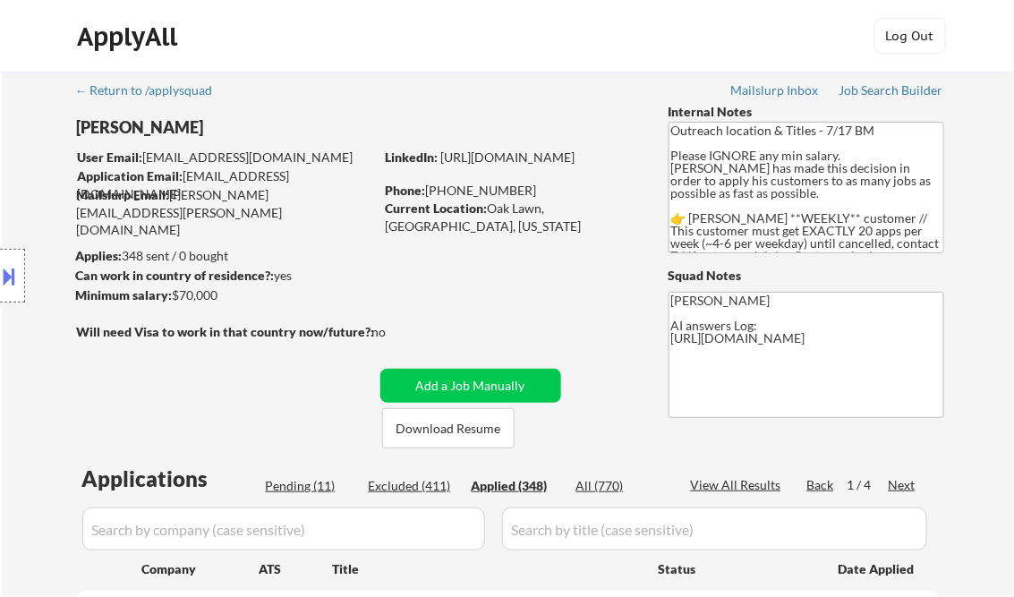
select select ""applied""
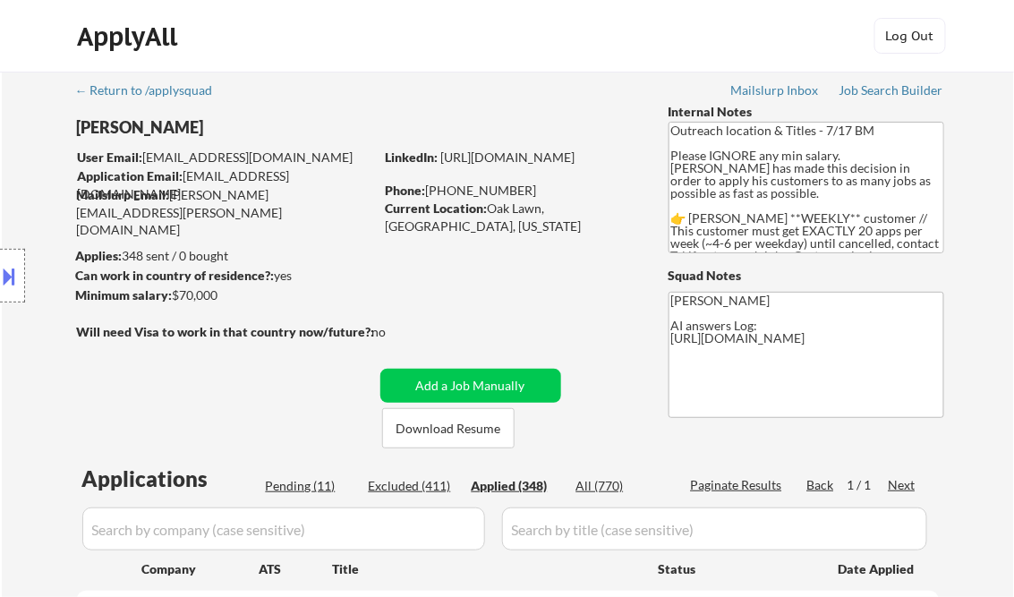
select select ""applied""
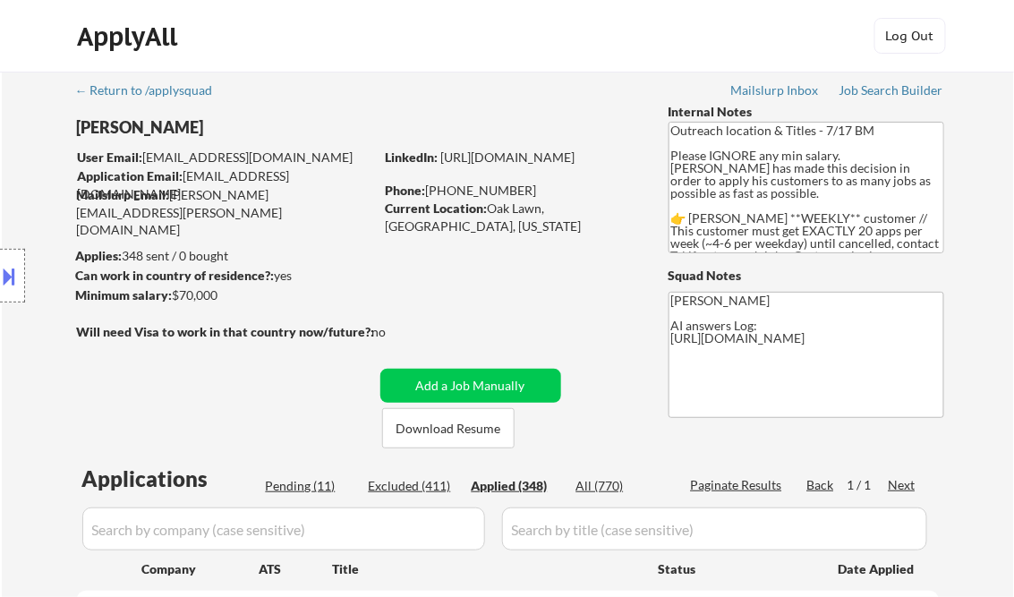
select select ""applied""
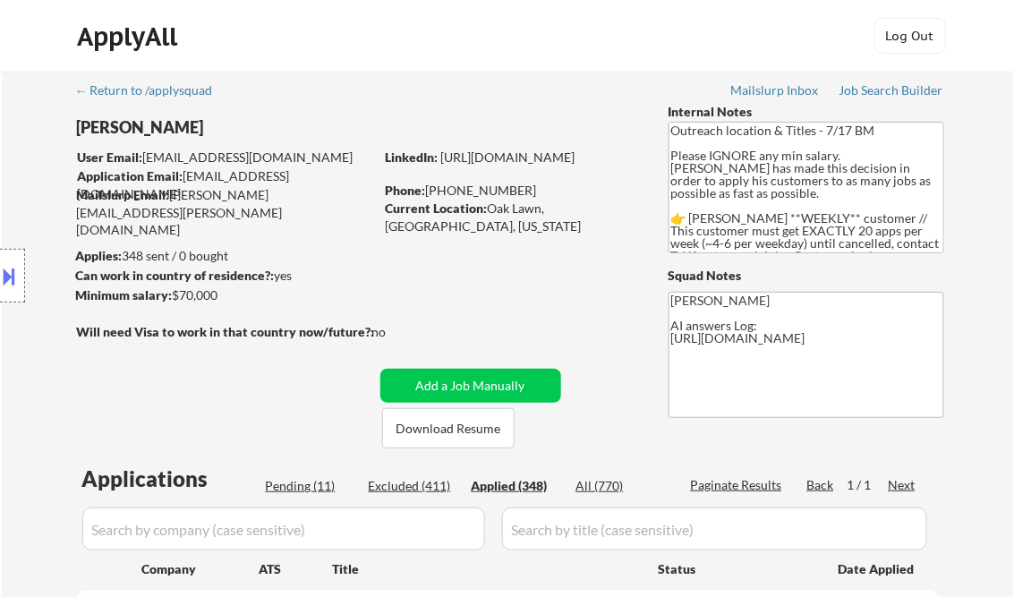
select select ""applied""
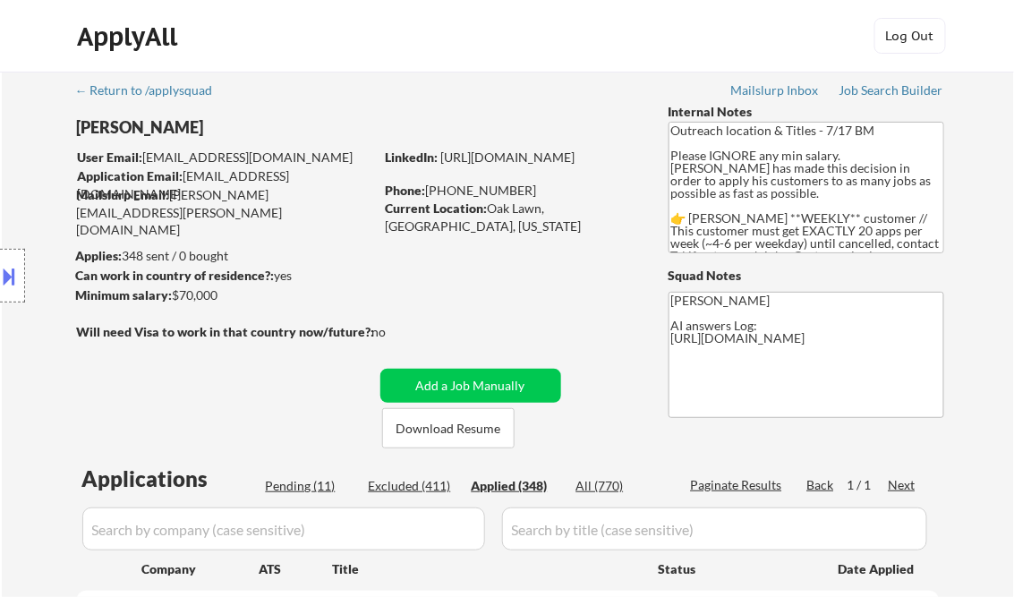
select select ""applied""
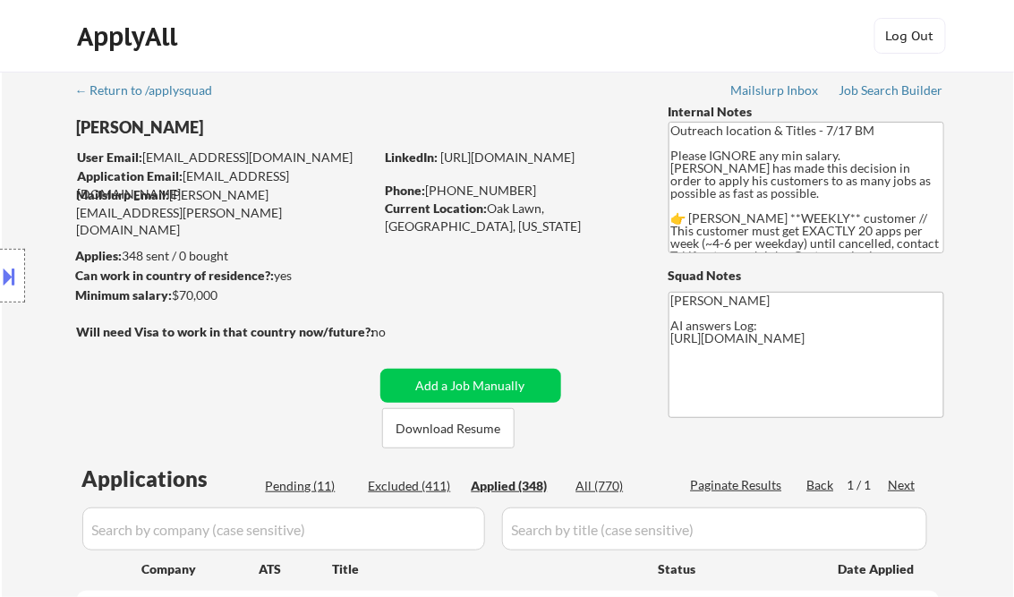
select select ""applied""
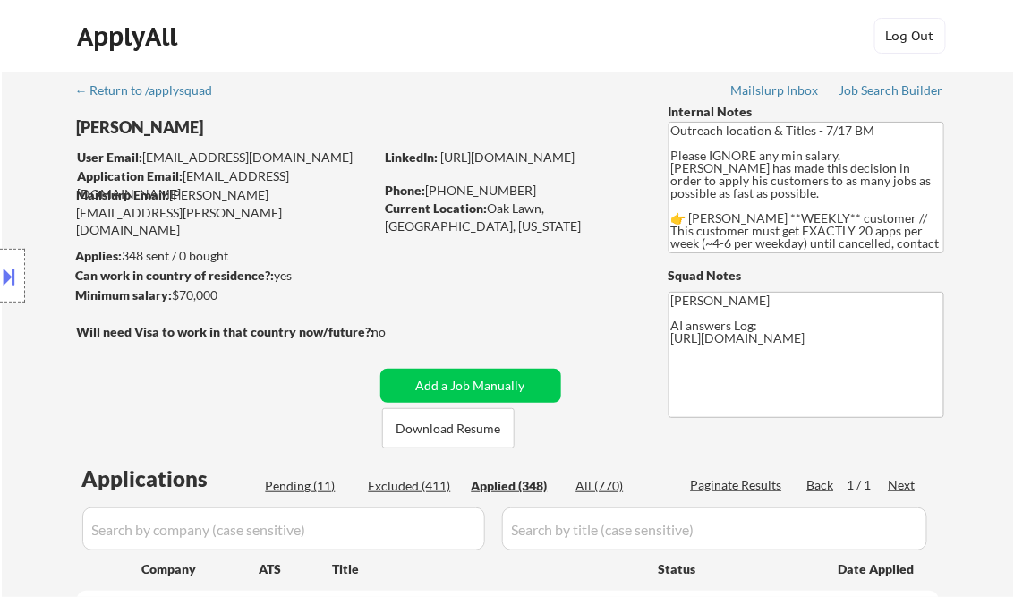
select select ""applied""
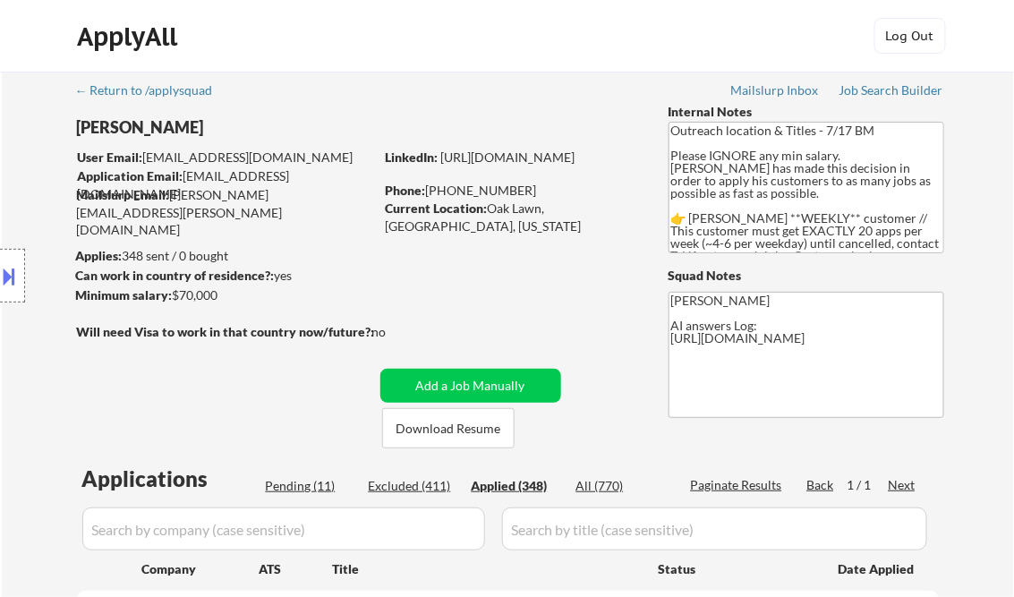
select select ""applied""
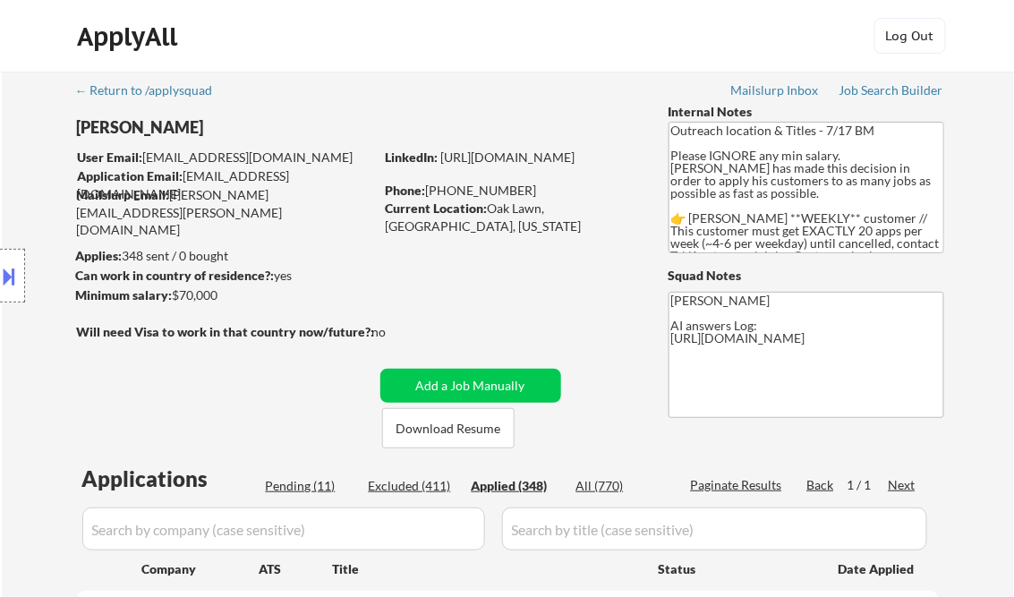
select select ""applied""
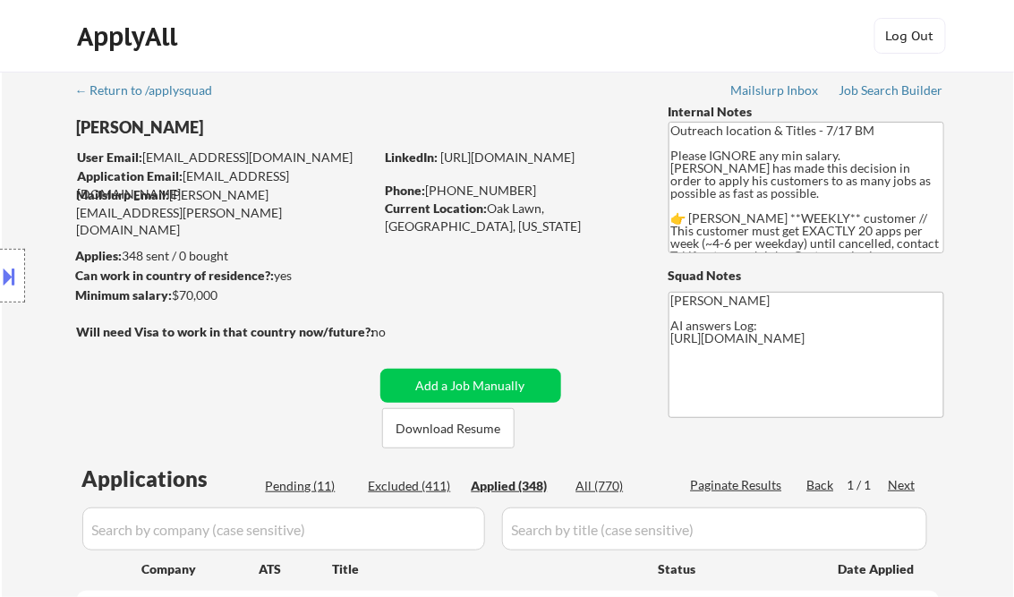
select select ""applied""
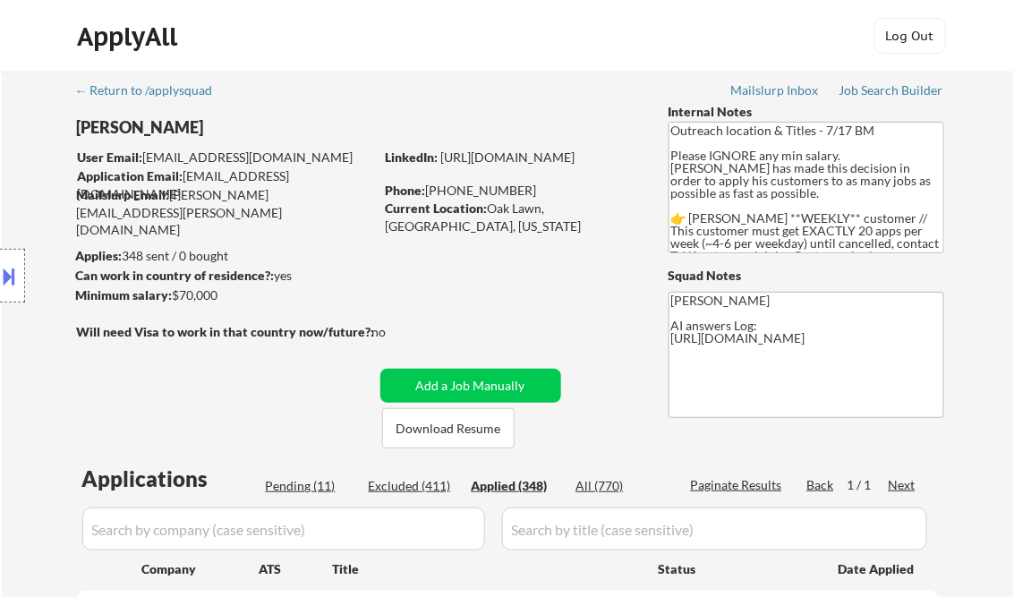
select select ""applied""
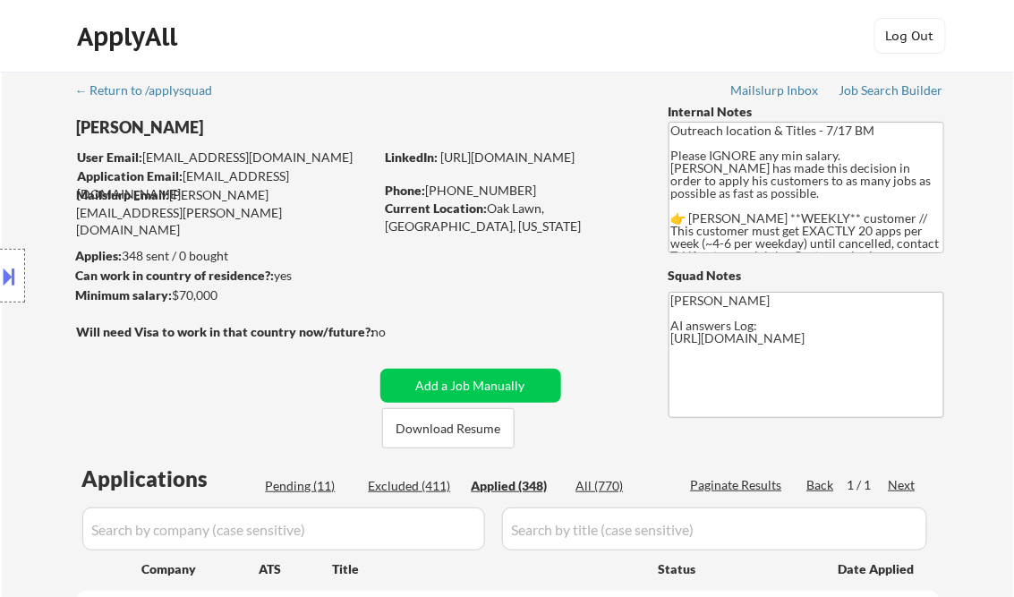
select select ""applied""
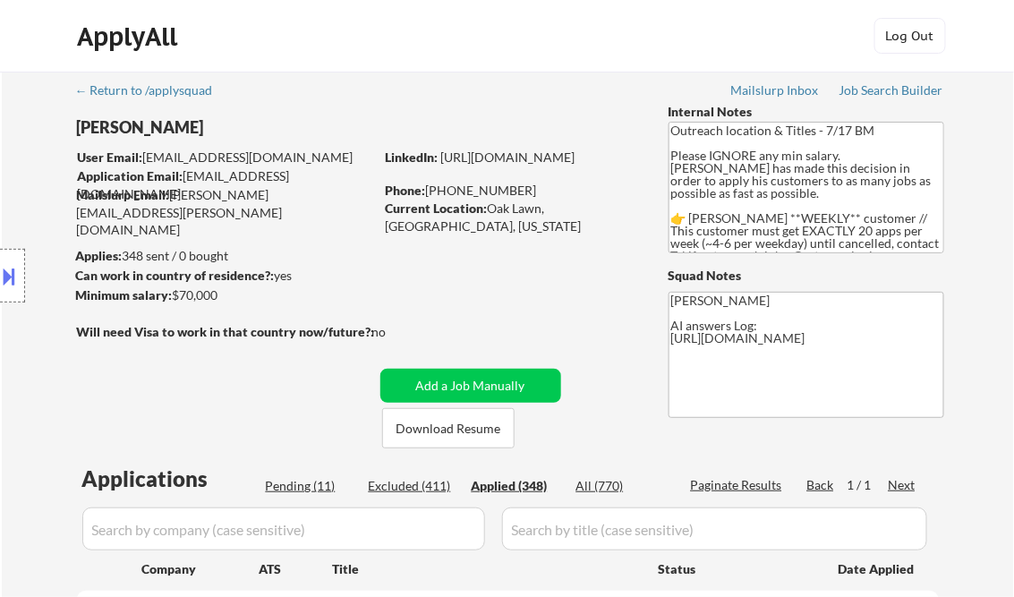
select select ""applied""
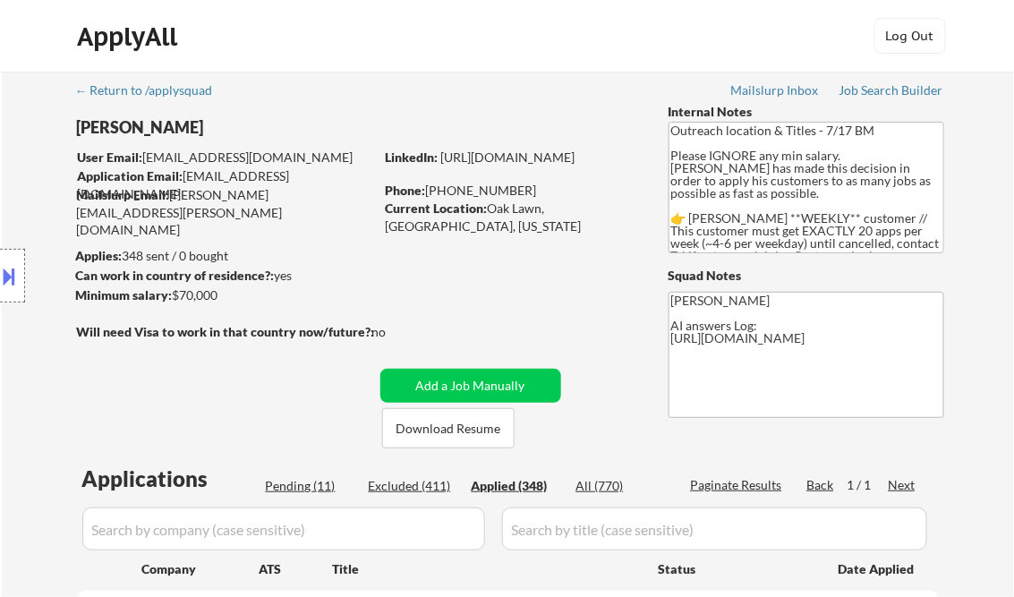
select select ""applied""
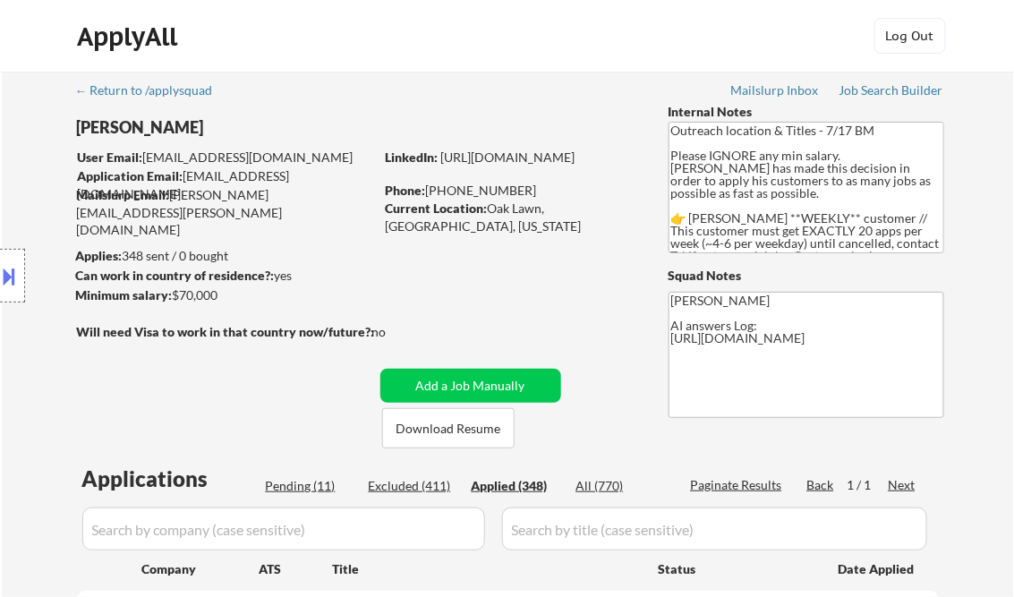
select select ""applied""
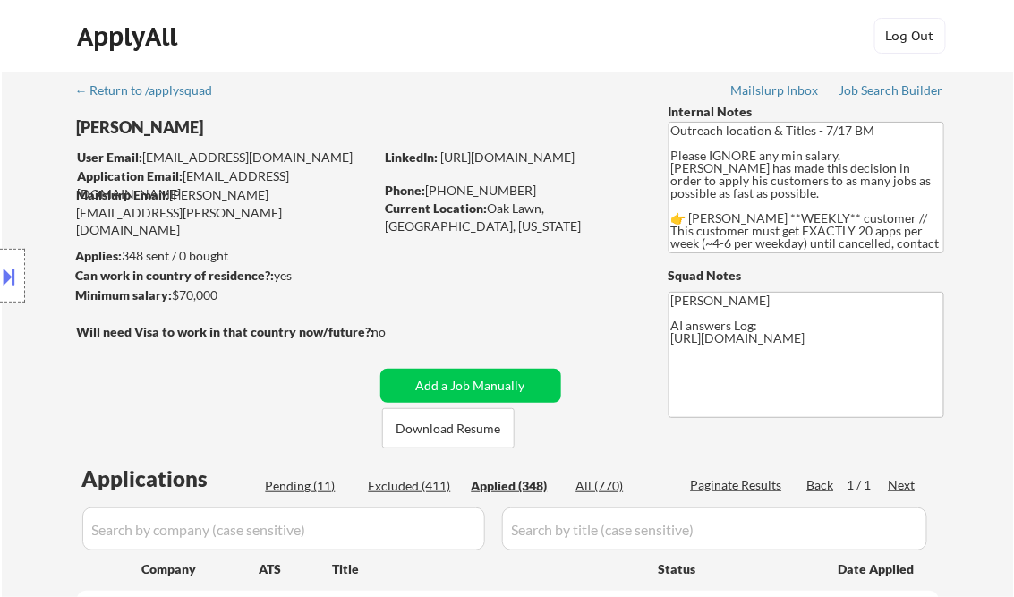
select select ""applied""
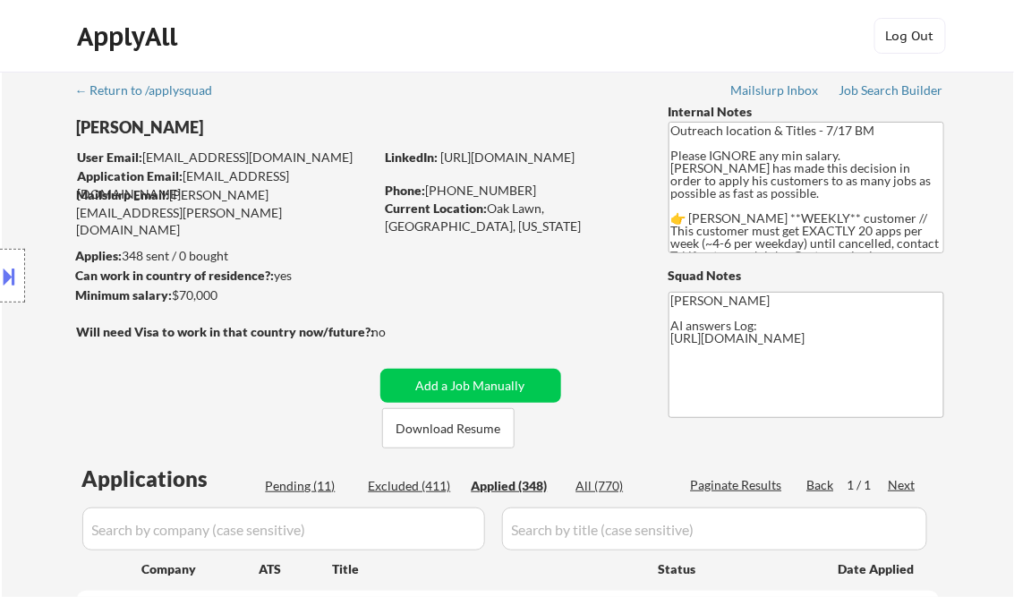
select select ""applied""
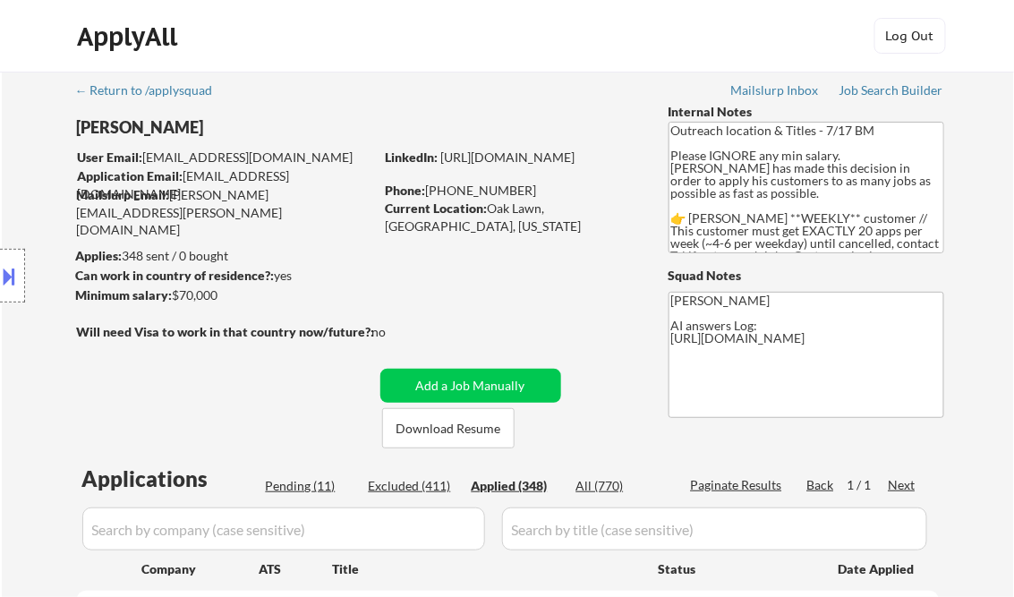
select select ""applied""
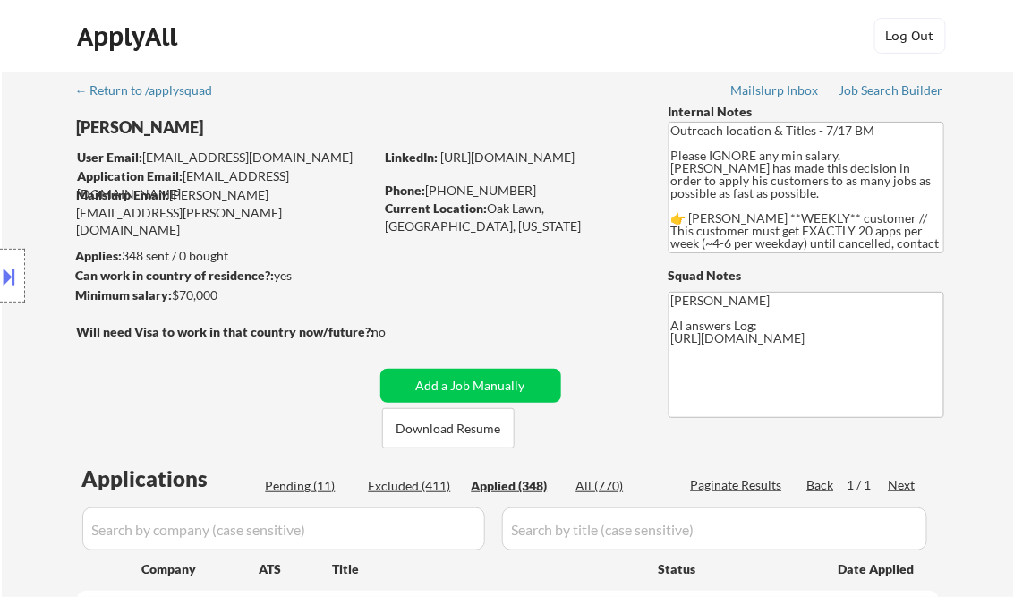
select select ""applied""
